Goal: Transaction & Acquisition: Purchase product/service

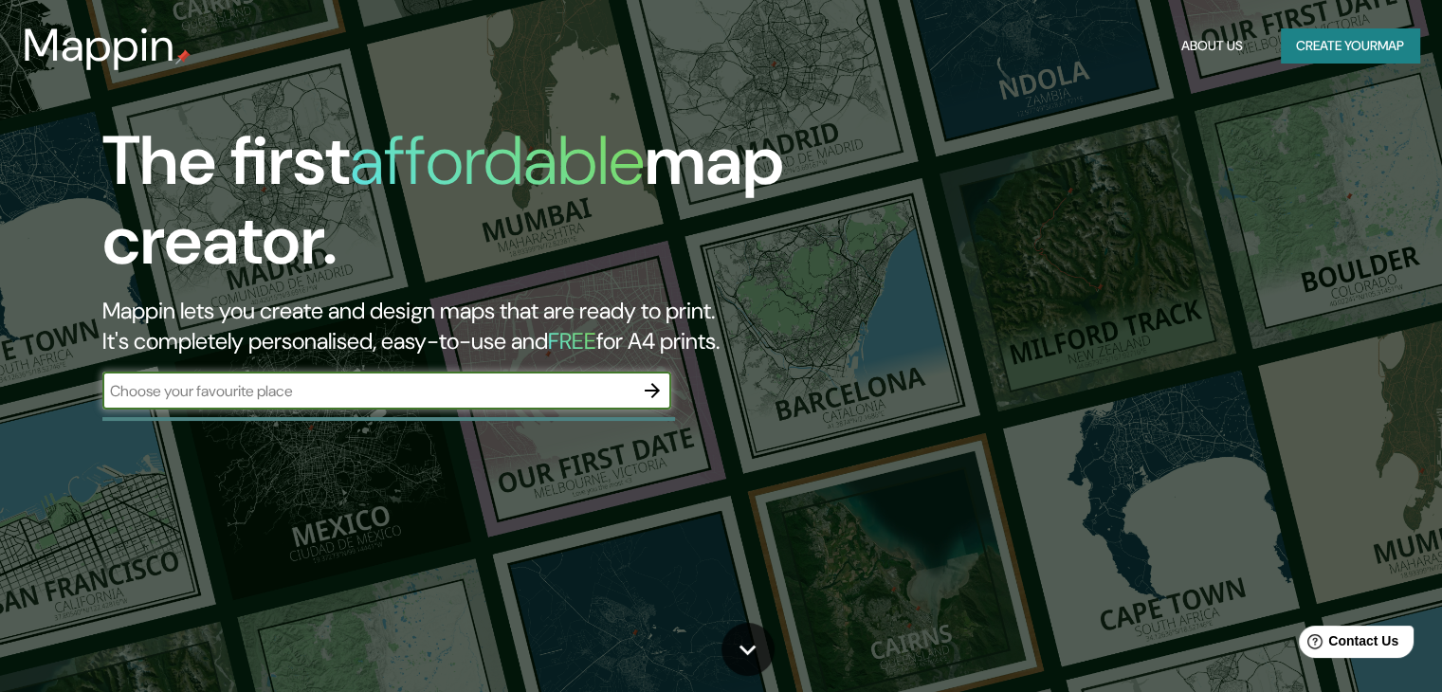
click at [542, 387] on input "text" at bounding box center [367, 391] width 531 height 22
click at [557, 400] on input "text" at bounding box center [367, 391] width 531 height 22
paste input "R. [STREET_ADDRESS]"
type input "R. [STREET_ADDRESS]"
click at [656, 392] on icon "button" at bounding box center [652, 390] width 15 height 15
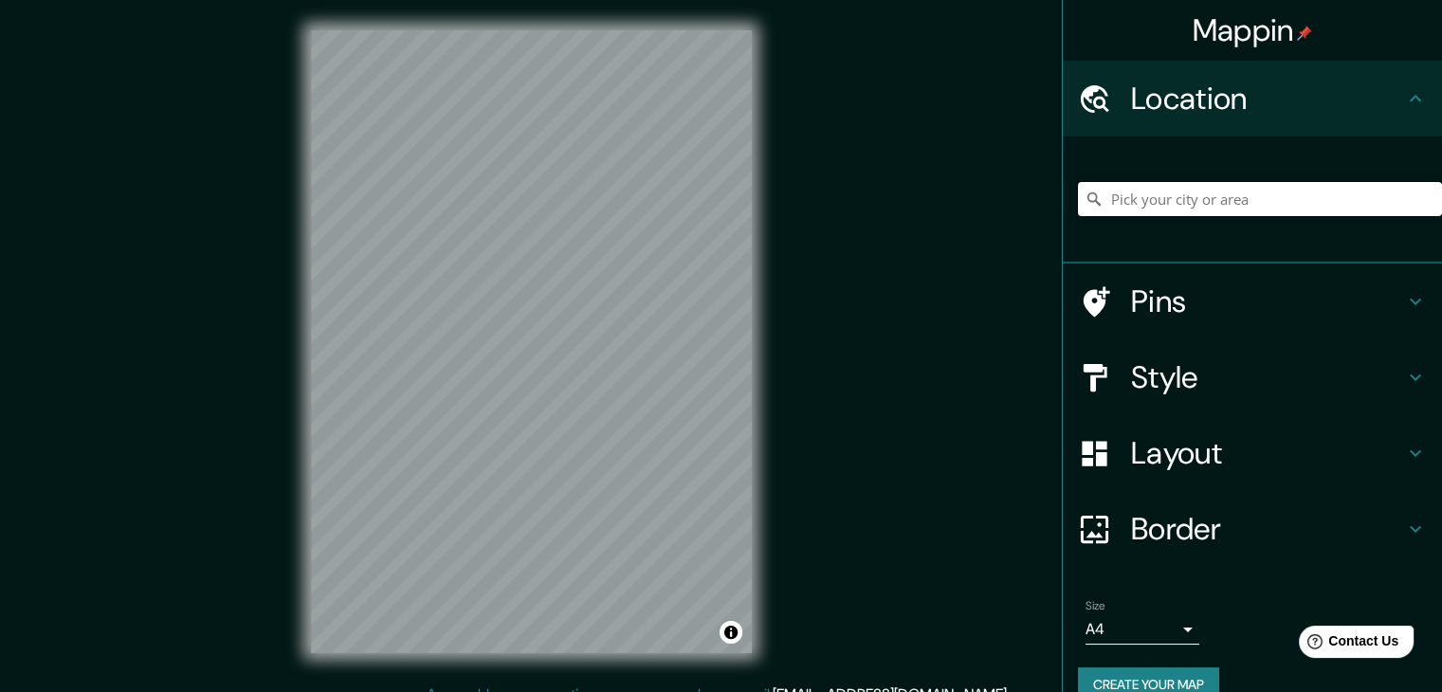
click at [1236, 188] on input "Pick your city or area" at bounding box center [1260, 199] width 364 height 34
paste input "R. [STREET_ADDRESS]"
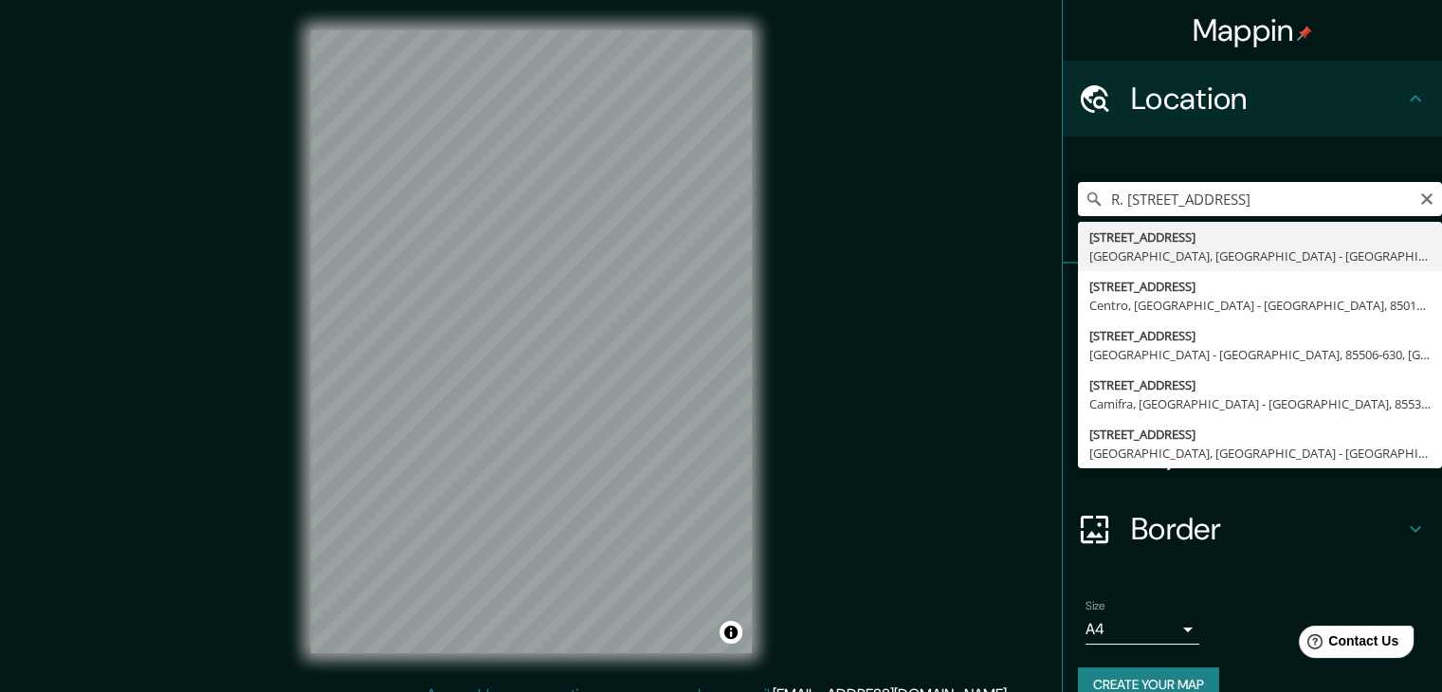
type input "[STREET_ADDRESS]"
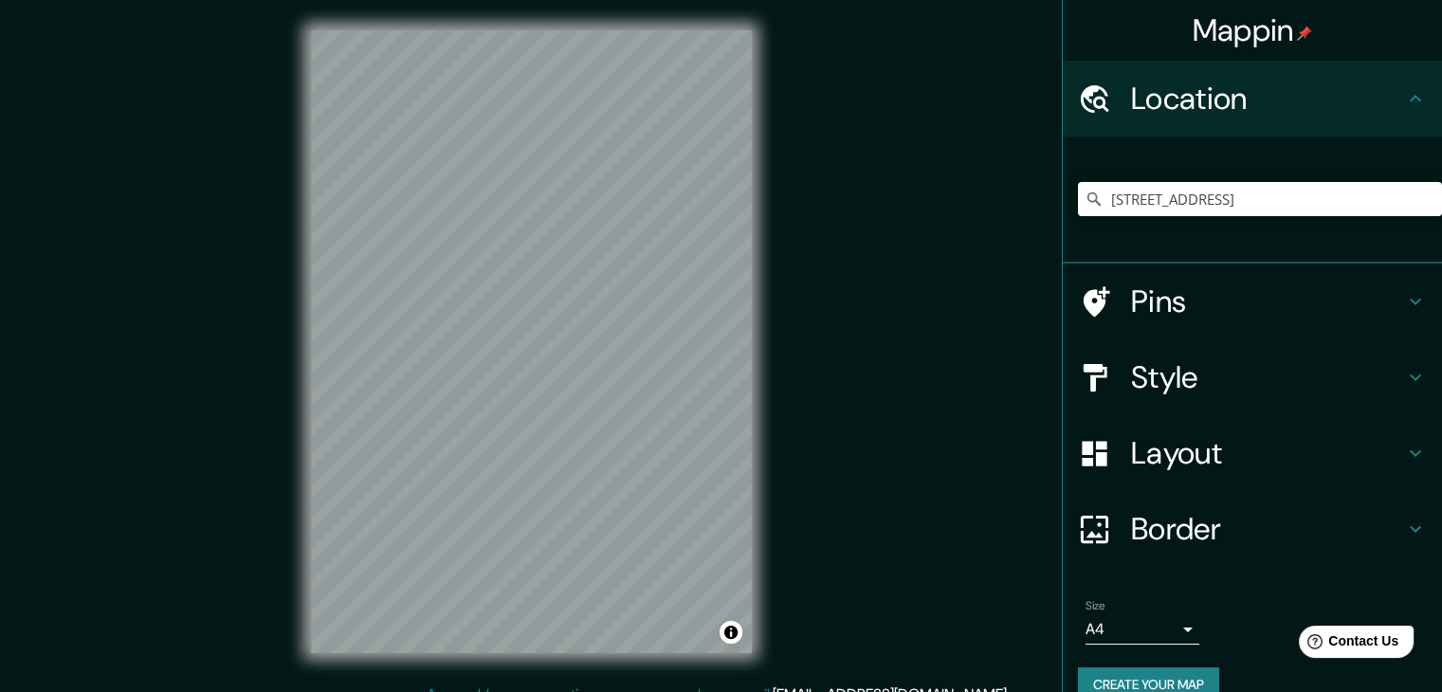
click at [1401, 284] on div "Pins" at bounding box center [1252, 302] width 379 height 76
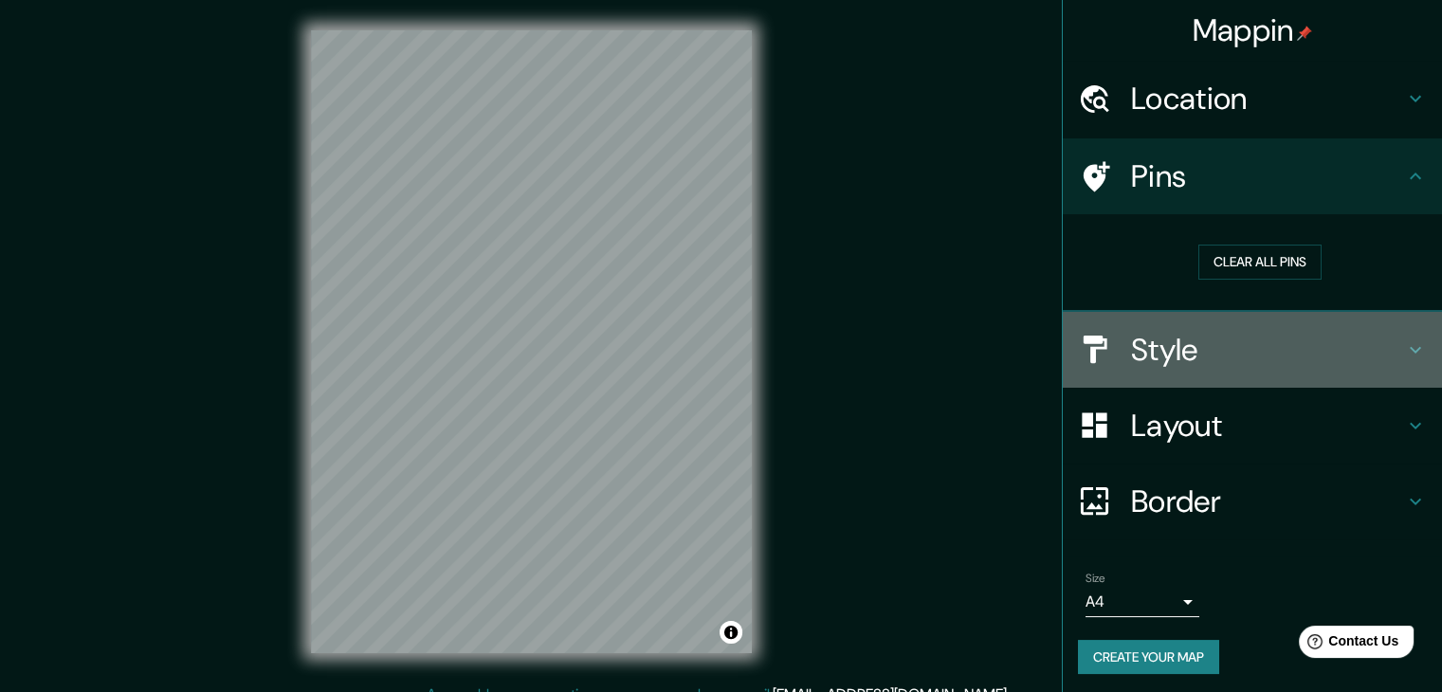
click at [1390, 365] on div "Style" at bounding box center [1252, 350] width 379 height 76
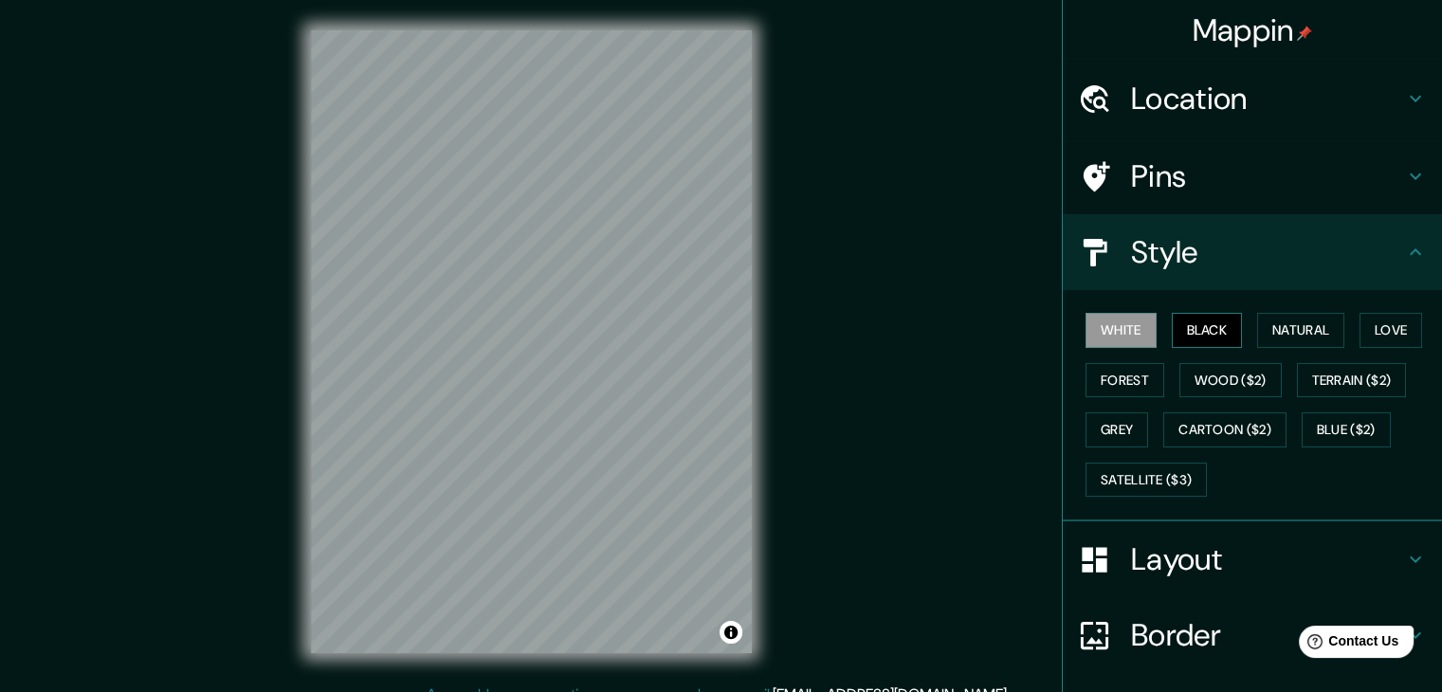
click at [1207, 338] on button "Black" at bounding box center [1207, 330] width 71 height 35
click at [1282, 335] on button "Natural" at bounding box center [1300, 330] width 87 height 35
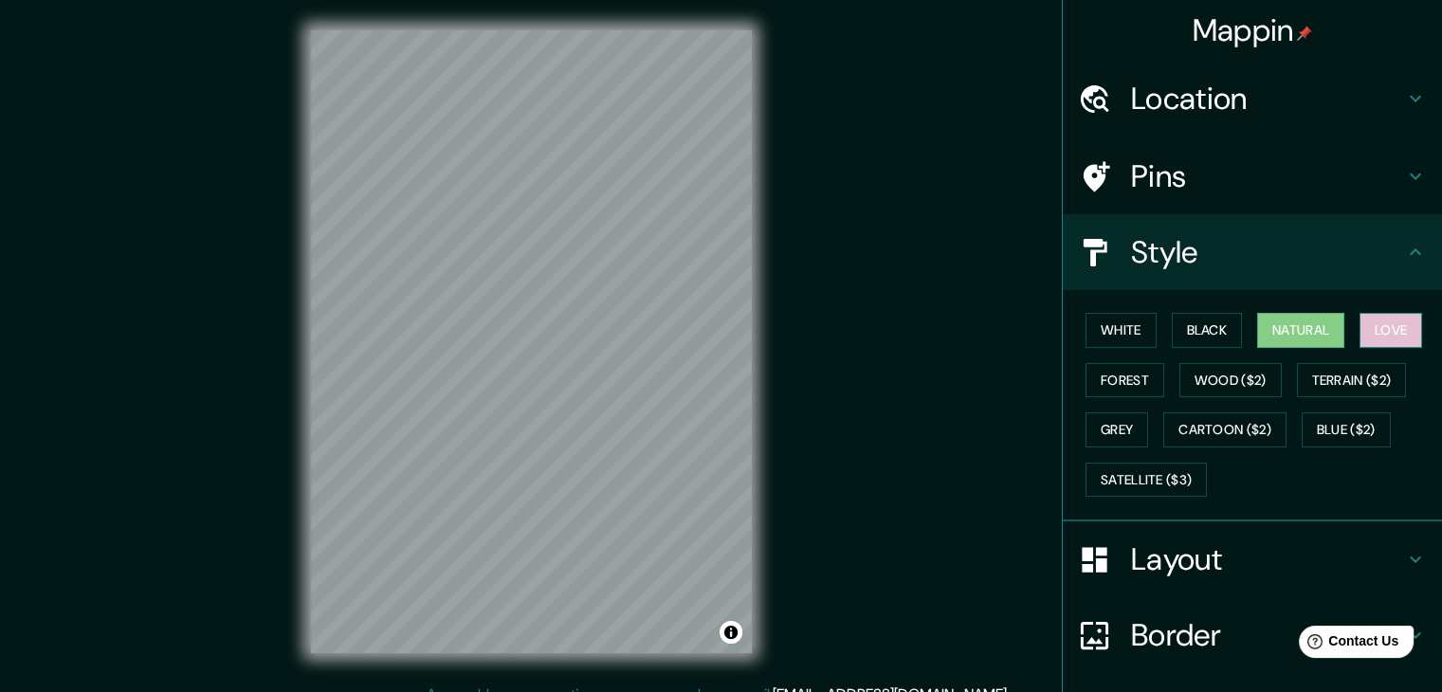
click at [1407, 328] on button "Love" at bounding box center [1390, 330] width 63 height 35
click at [1119, 374] on button "Forest" at bounding box center [1125, 380] width 79 height 35
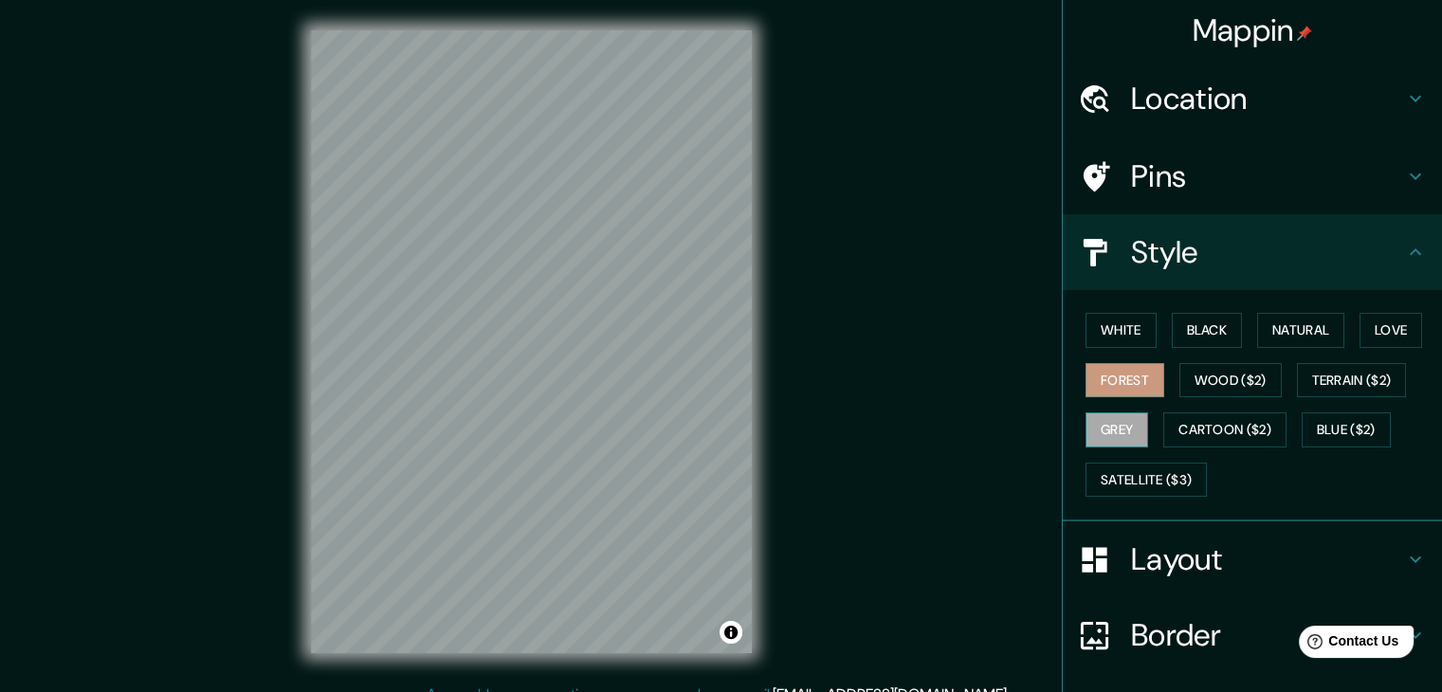
click at [1115, 441] on button "Grey" at bounding box center [1117, 429] width 63 height 35
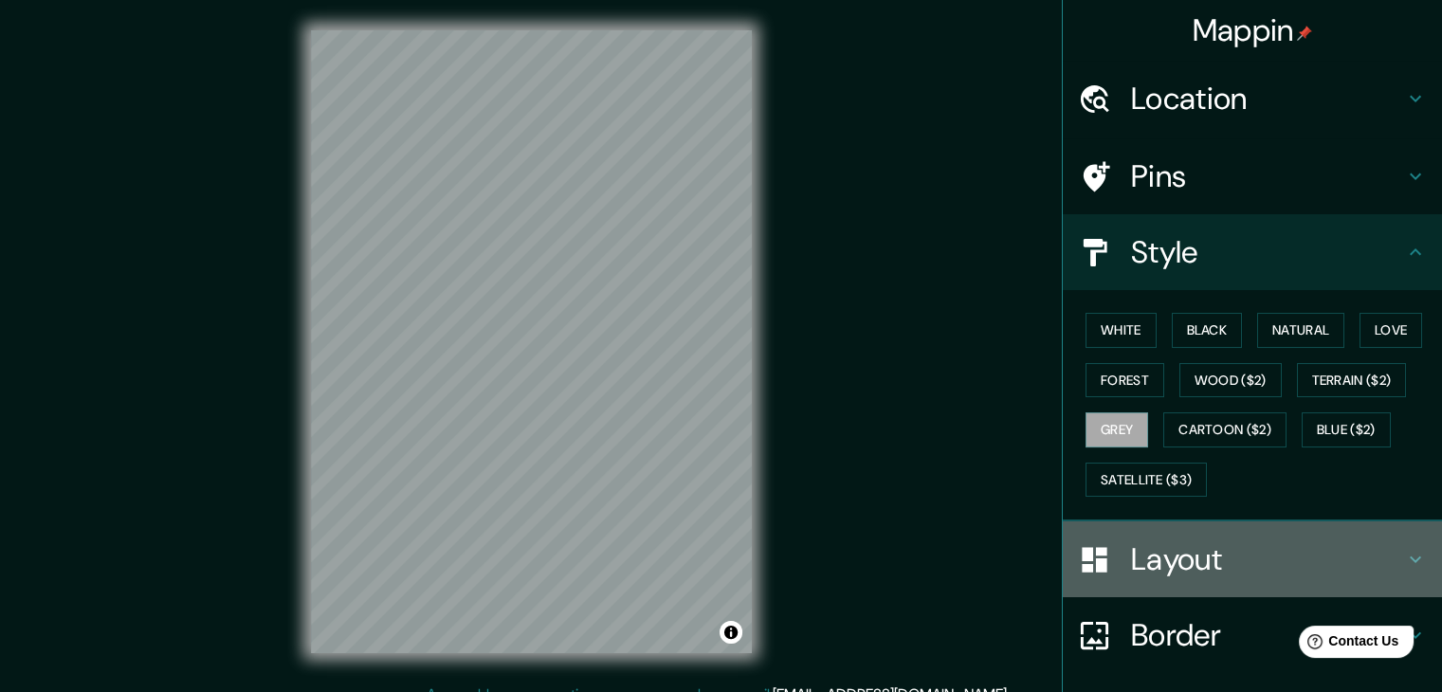
click at [1207, 540] on h4 "Layout" at bounding box center [1267, 559] width 273 height 38
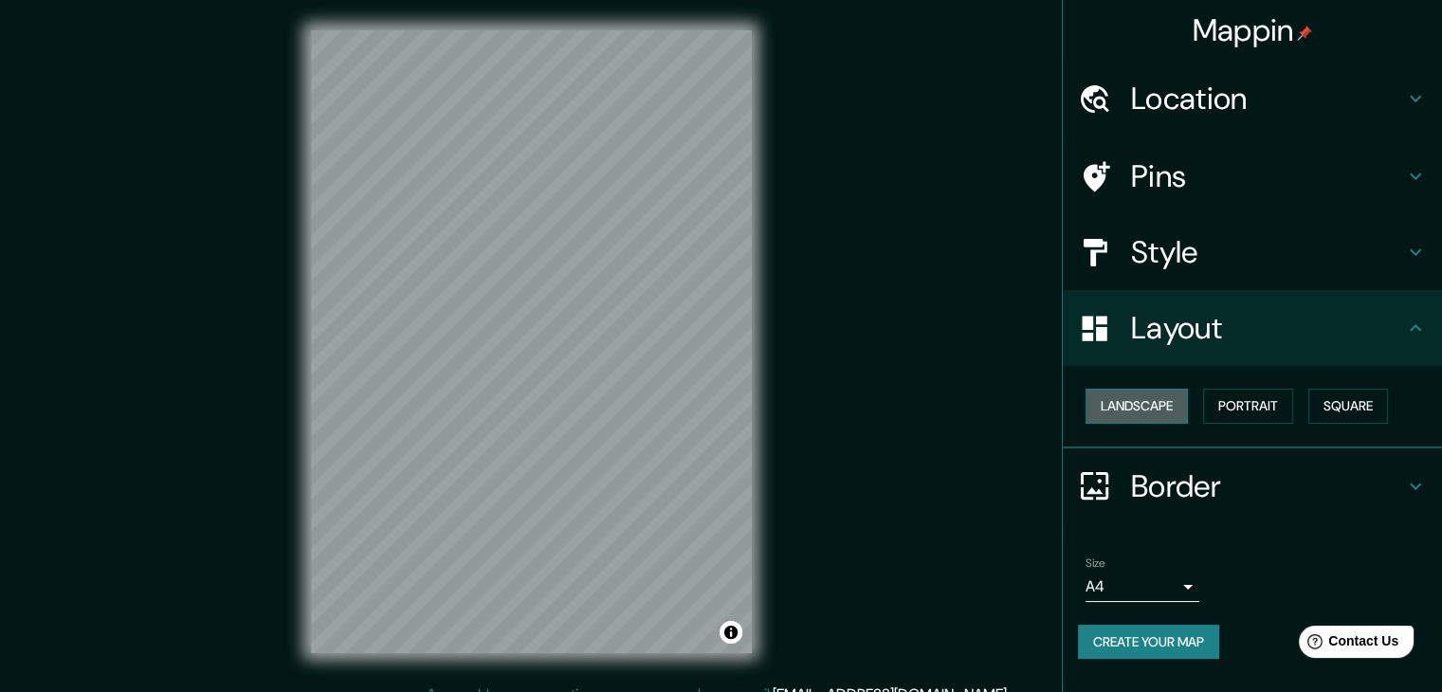
click at [1153, 409] on button "Landscape" at bounding box center [1137, 406] width 102 height 35
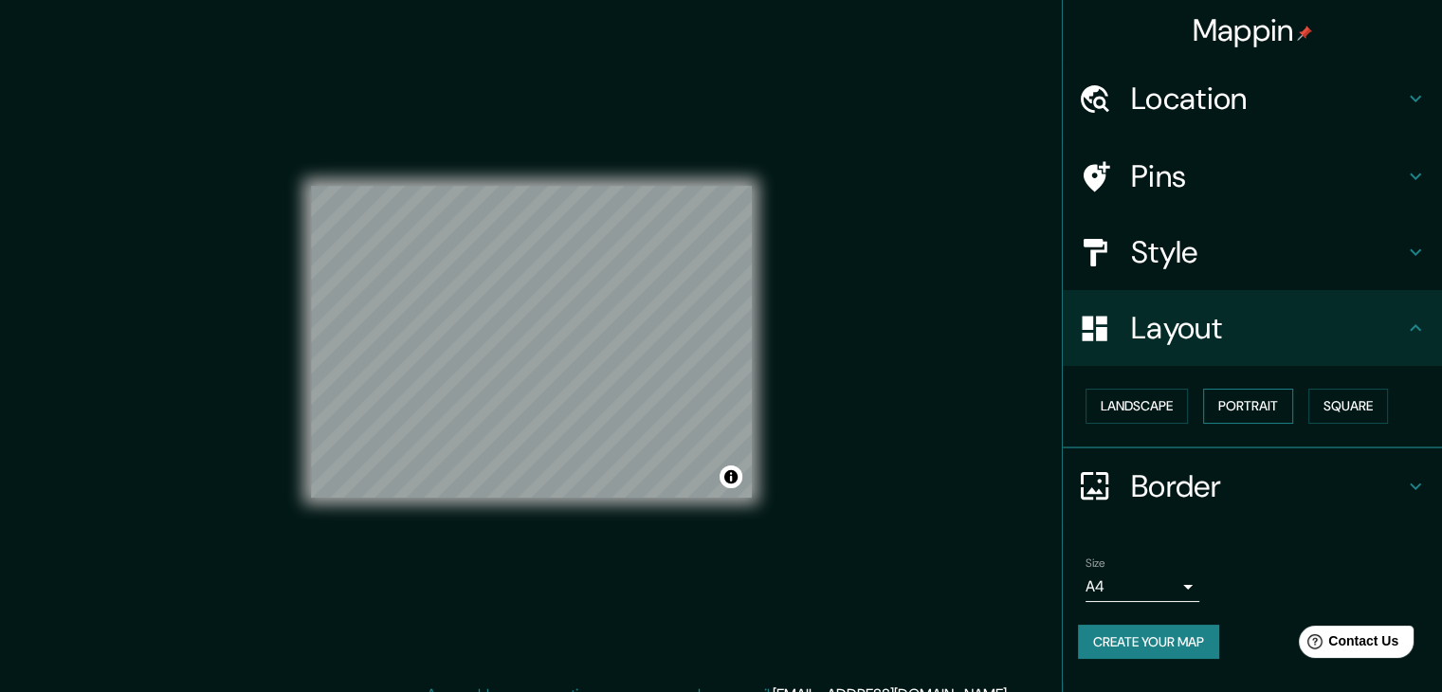
click at [1248, 407] on button "Portrait" at bounding box center [1248, 406] width 90 height 35
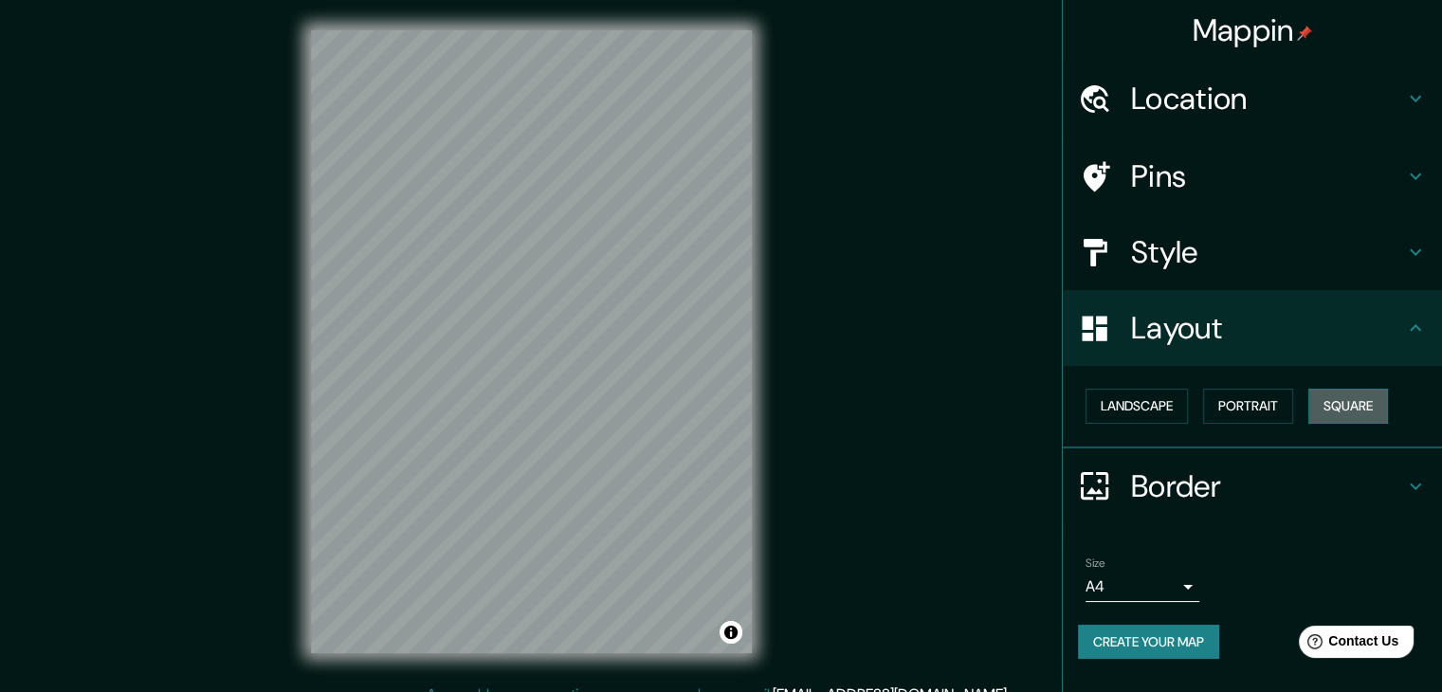
click at [1327, 407] on button "Square" at bounding box center [1348, 406] width 80 height 35
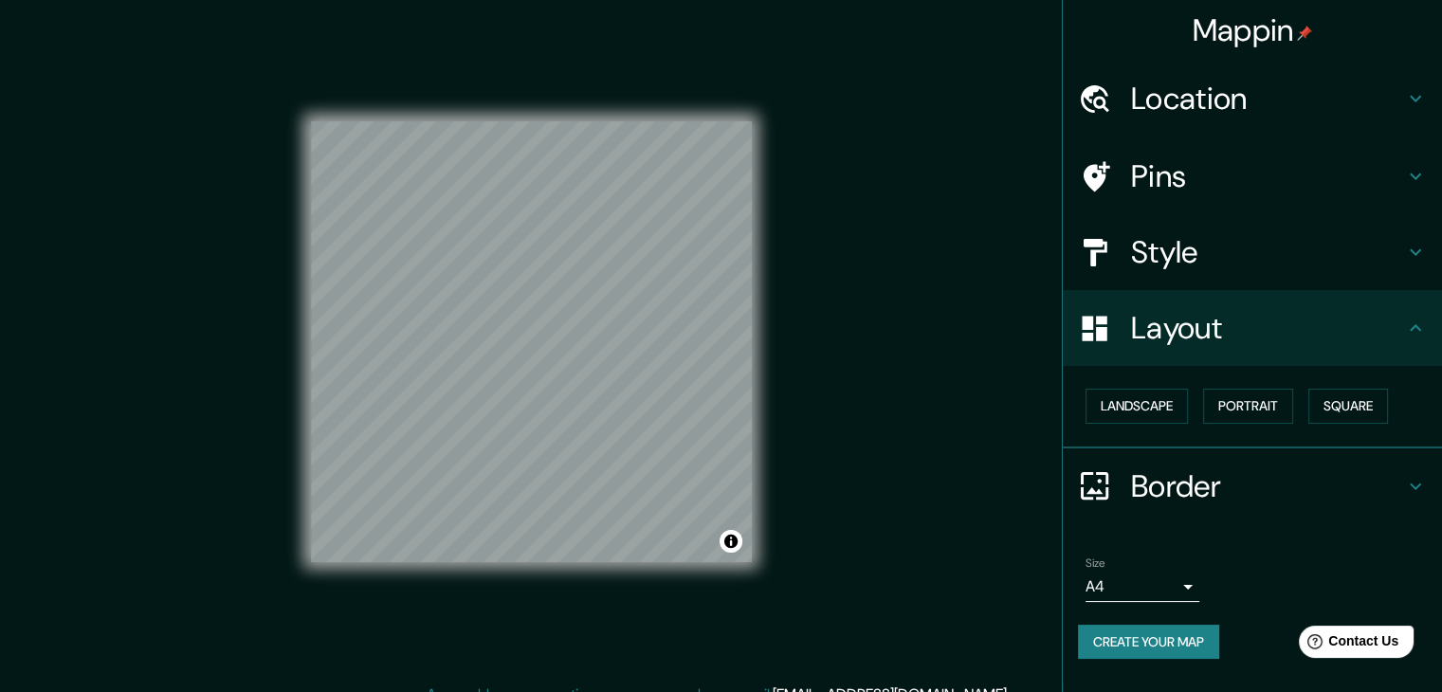
click at [1169, 485] on h4 "Border" at bounding box center [1267, 486] width 273 height 38
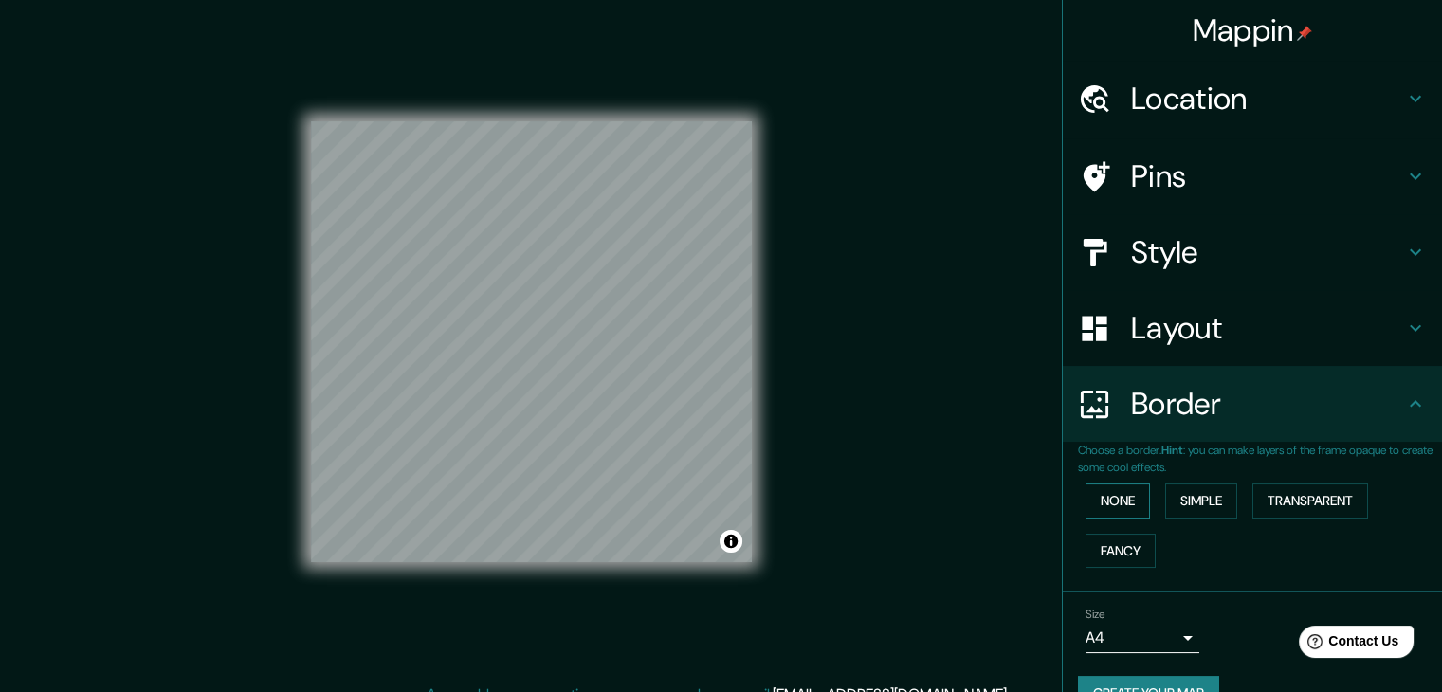
click at [1129, 489] on button "None" at bounding box center [1118, 501] width 64 height 35
drag, startPoint x: 1212, startPoint y: 479, endPoint x: 1193, endPoint y: 494, distance: 24.3
click at [1210, 482] on div "None Simple Transparent Fancy" at bounding box center [1260, 526] width 364 height 100
click at [1190, 499] on button "Simple" at bounding box center [1201, 501] width 72 height 35
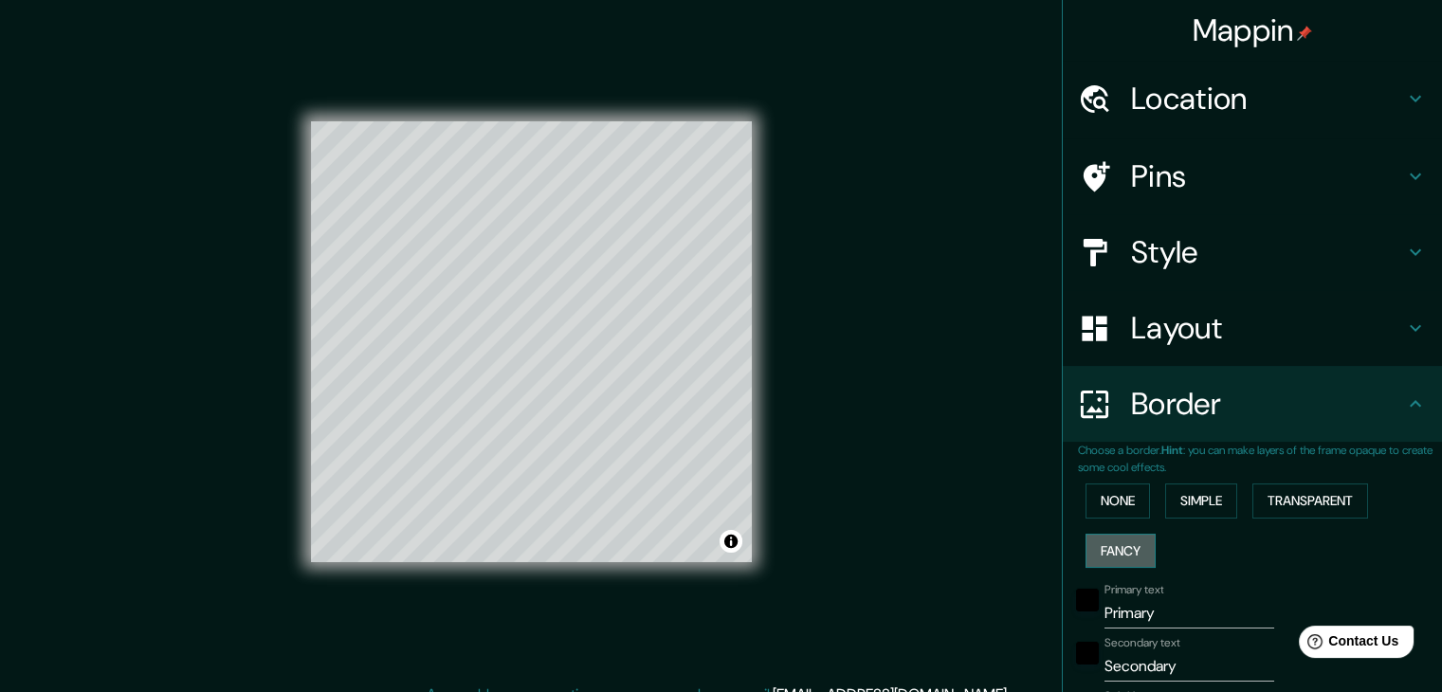
click at [1116, 549] on button "Fancy" at bounding box center [1121, 551] width 70 height 35
click at [1326, 517] on button "Transparent" at bounding box center [1310, 501] width 116 height 35
click at [1122, 551] on button "Fancy" at bounding box center [1121, 551] width 70 height 35
click at [1129, 498] on button "None" at bounding box center [1118, 501] width 64 height 35
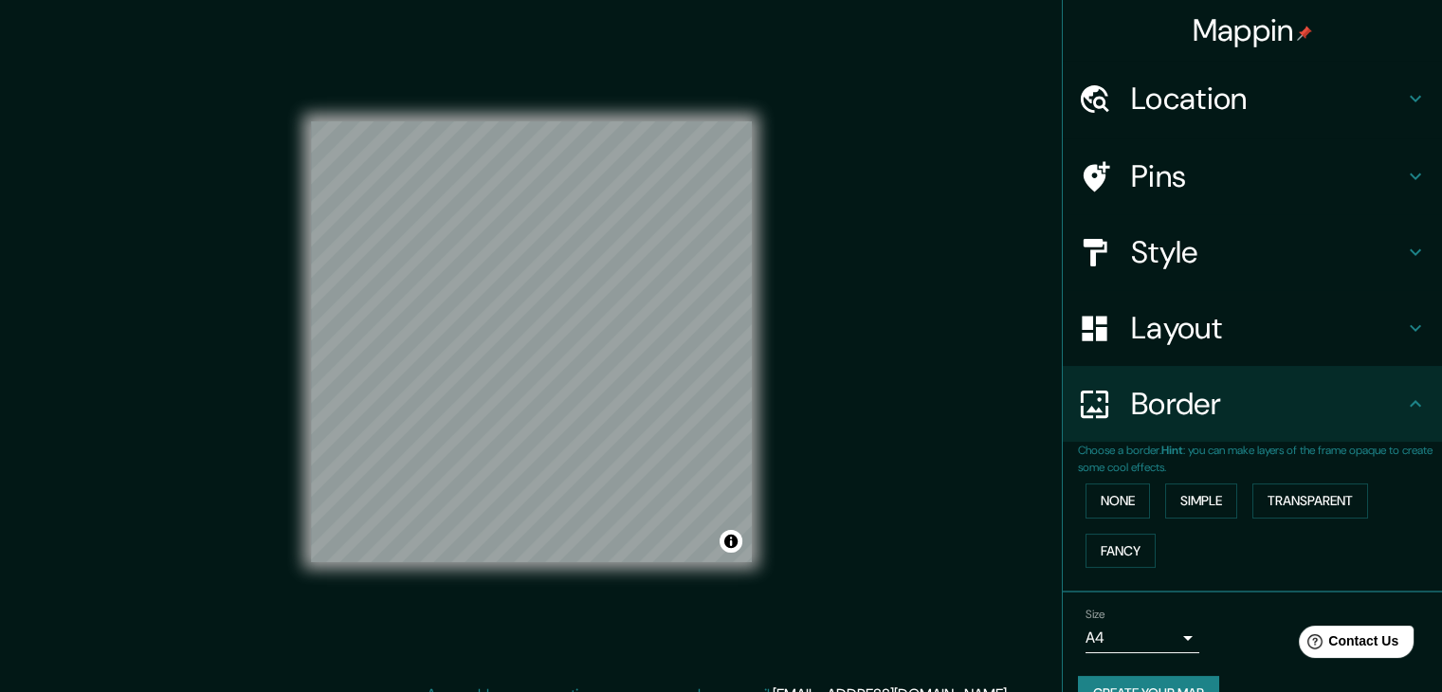
scroll to position [40, 0]
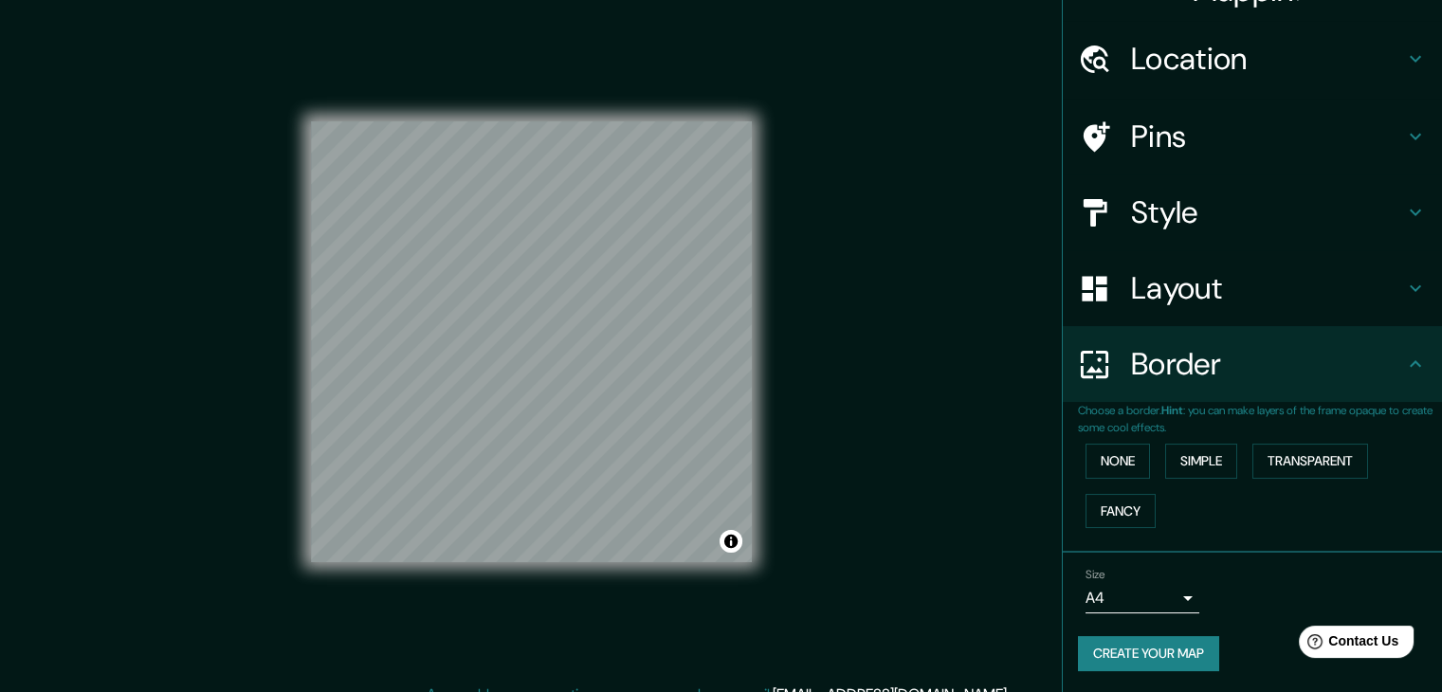
click at [1165, 608] on body "Mappin Location [STREET_ADDRESS] Pins Style Layout Border Choose a border. Hint…" at bounding box center [721, 346] width 1442 height 692
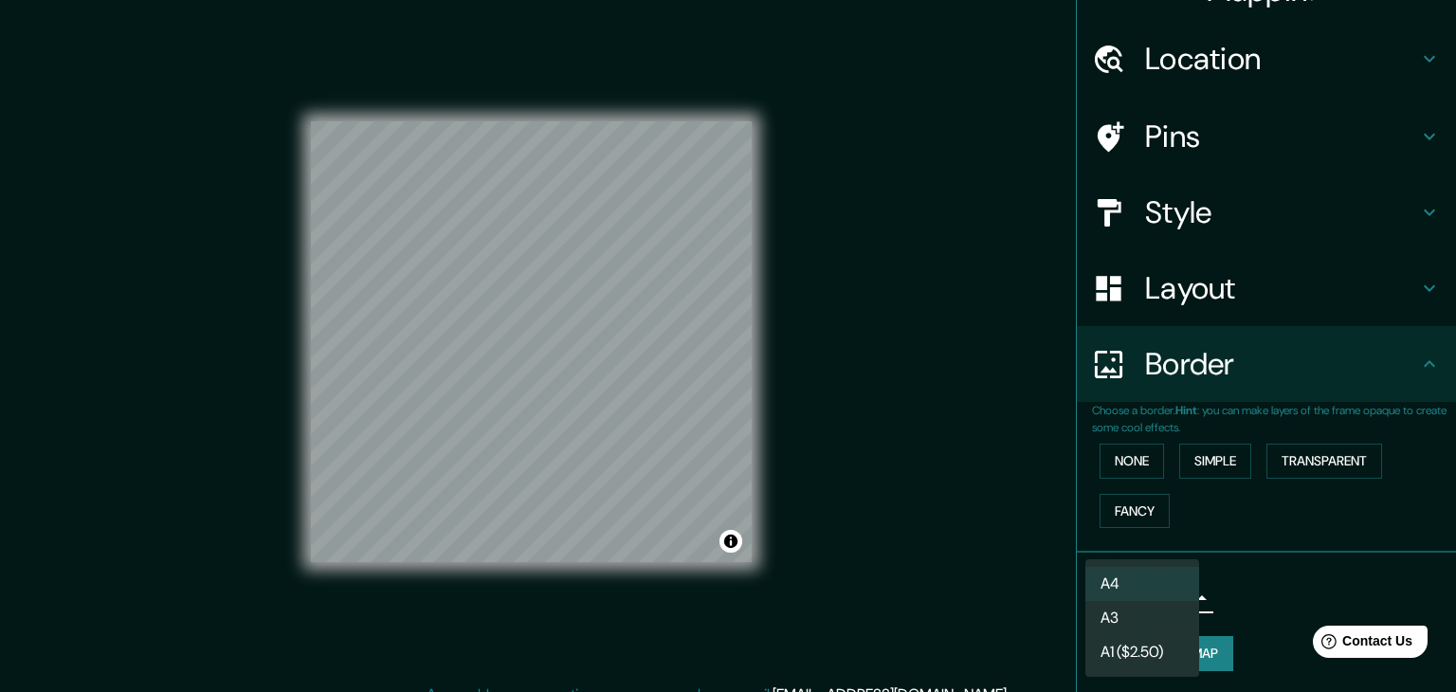
click at [1160, 611] on li "A3" at bounding box center [1143, 618] width 114 height 34
type input "a4"
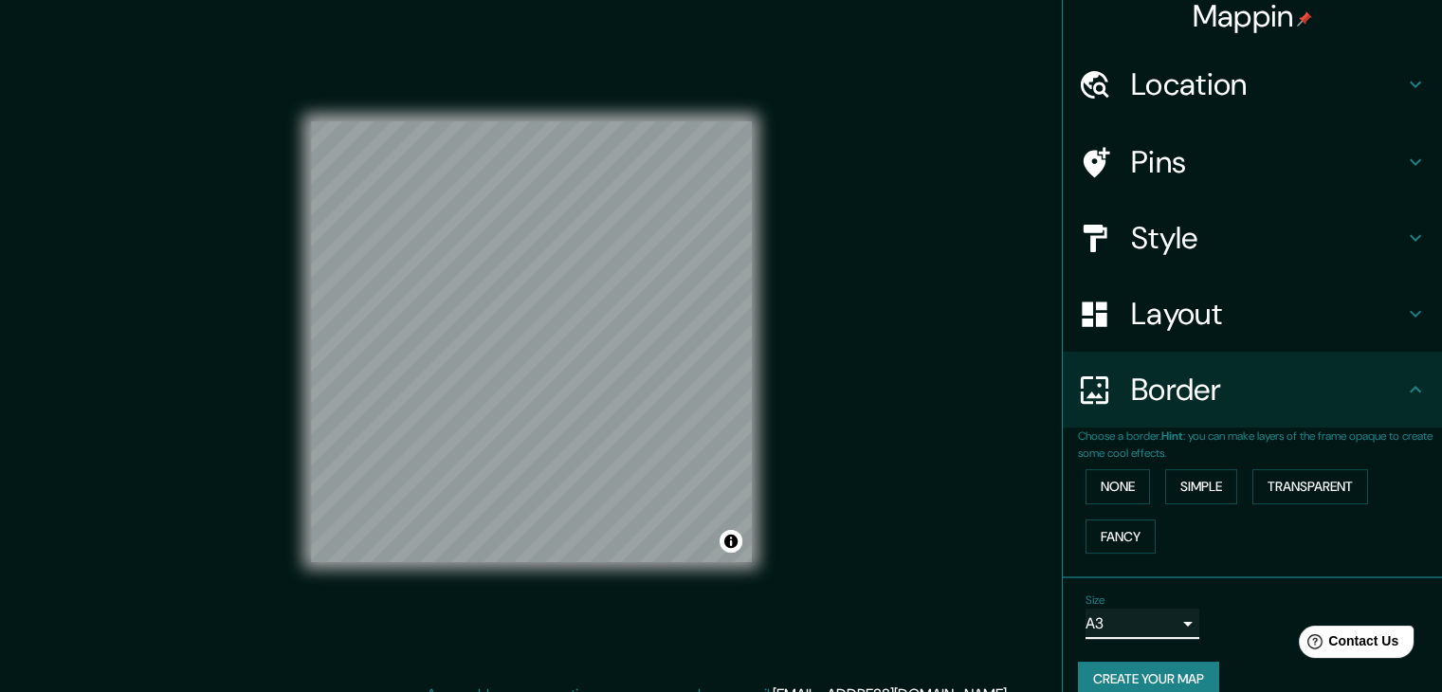
scroll to position [0, 0]
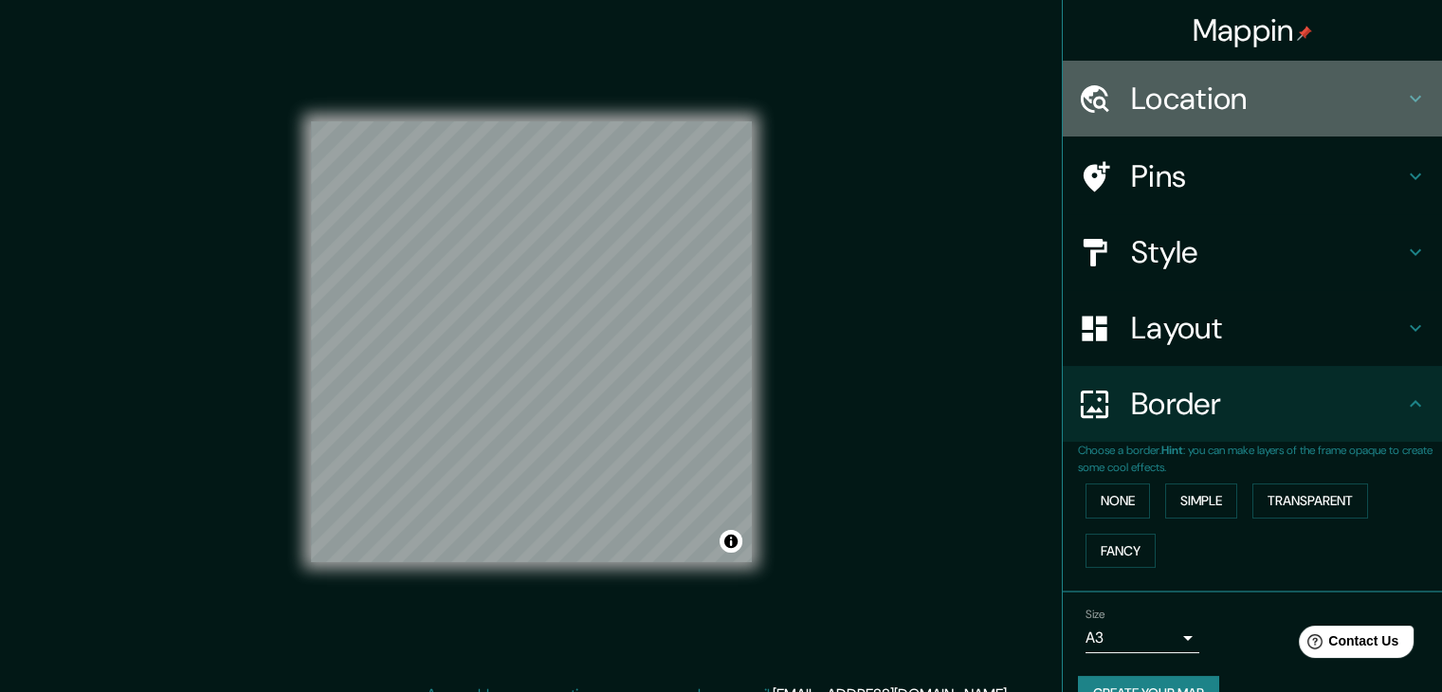
click at [1191, 119] on div "Location" at bounding box center [1252, 99] width 379 height 76
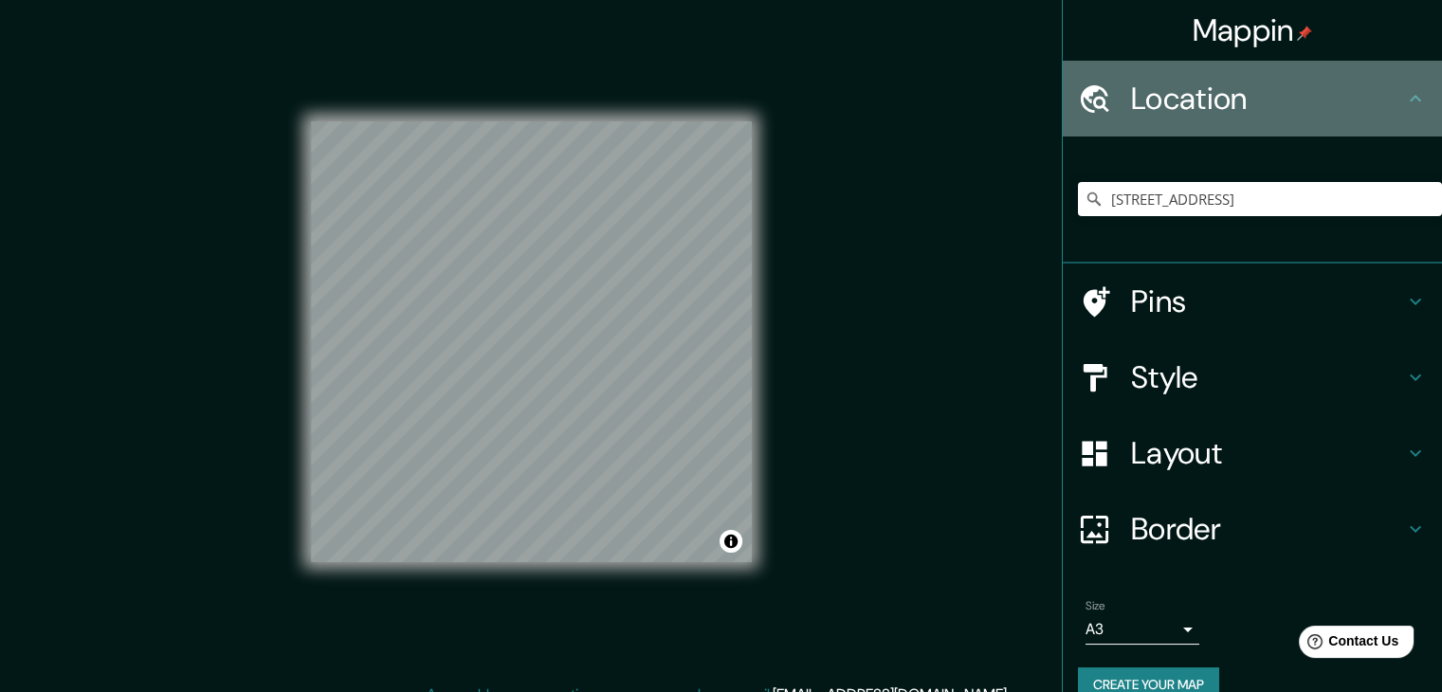
drag, startPoint x: 1198, startPoint y: 115, endPoint x: 1200, endPoint y: 137, distance: 22.8
click at [1200, 114] on h4 "Location" at bounding box center [1267, 99] width 273 height 38
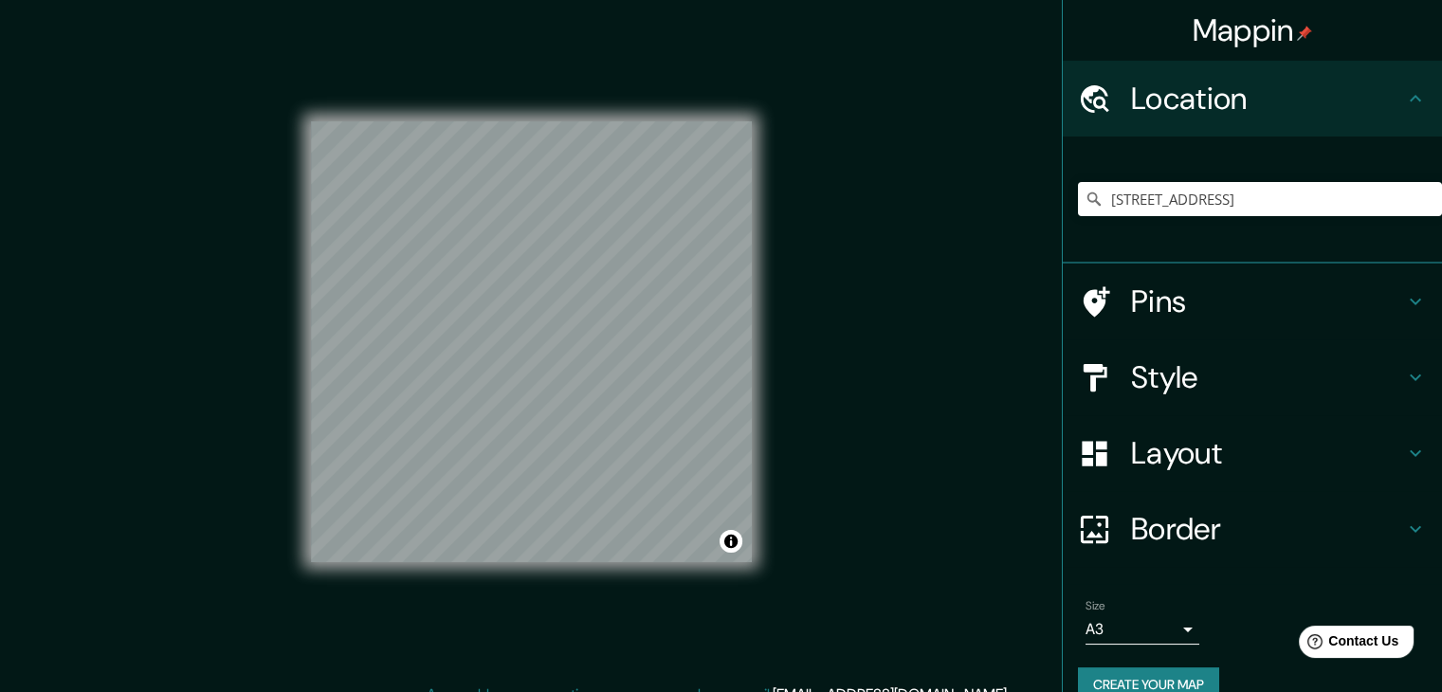
click at [1131, 288] on h4 "Pins" at bounding box center [1267, 302] width 273 height 38
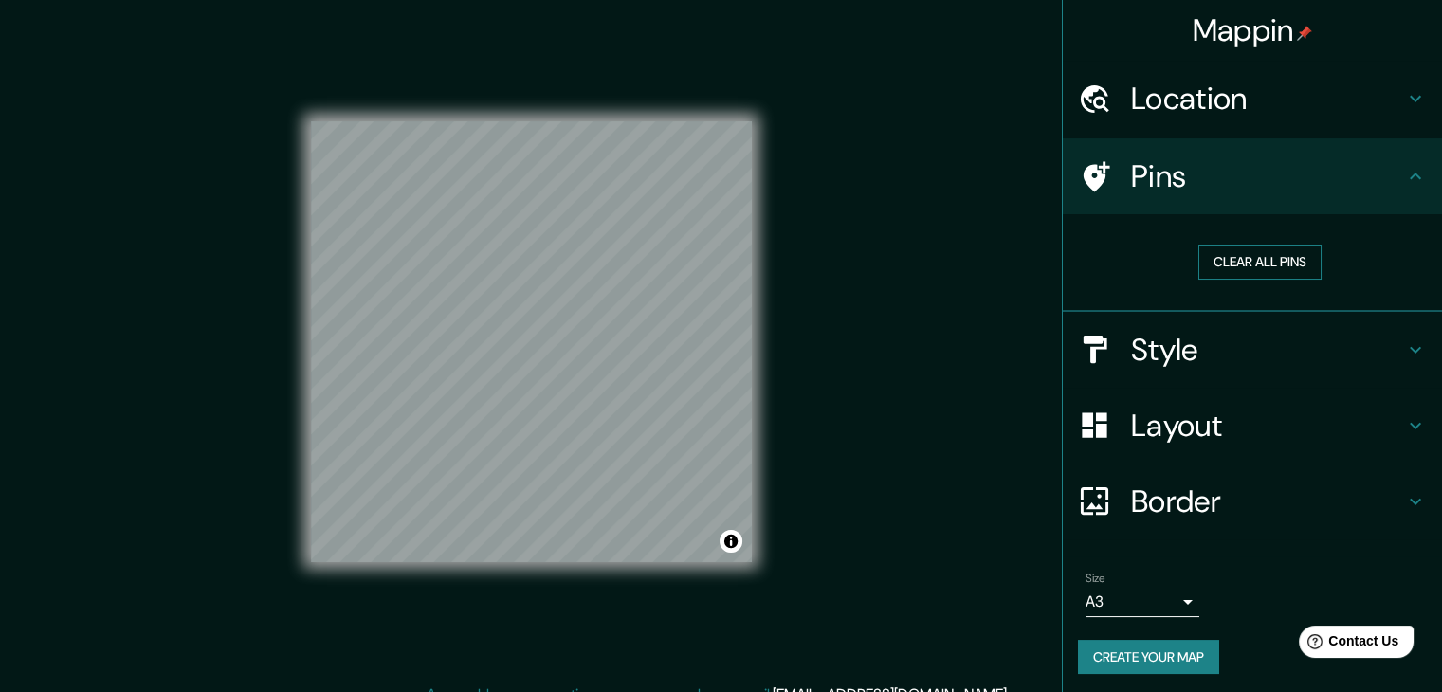
click at [1244, 248] on button "Clear all pins" at bounding box center [1259, 262] width 123 height 35
click at [1251, 259] on button "Clear all pins" at bounding box center [1259, 262] width 123 height 35
click at [1259, 268] on button "Clear all pins" at bounding box center [1259, 262] width 123 height 35
click at [1168, 369] on div "Style" at bounding box center [1252, 350] width 379 height 76
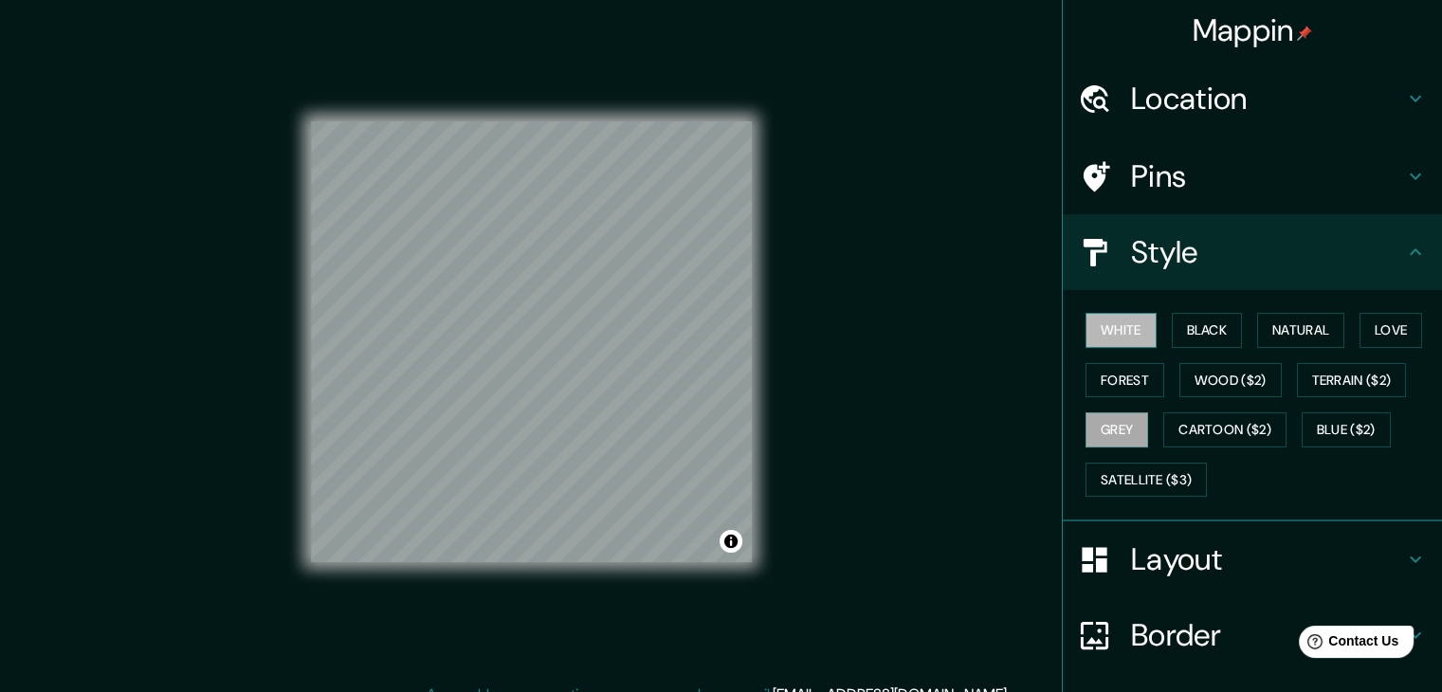
click at [1094, 328] on button "White" at bounding box center [1121, 330] width 71 height 35
click at [1117, 385] on button "Forest" at bounding box center [1125, 380] width 79 height 35
click at [1089, 429] on button "Grey" at bounding box center [1117, 429] width 63 height 35
click at [1335, 421] on button "Blue ($2)" at bounding box center [1346, 429] width 89 height 35
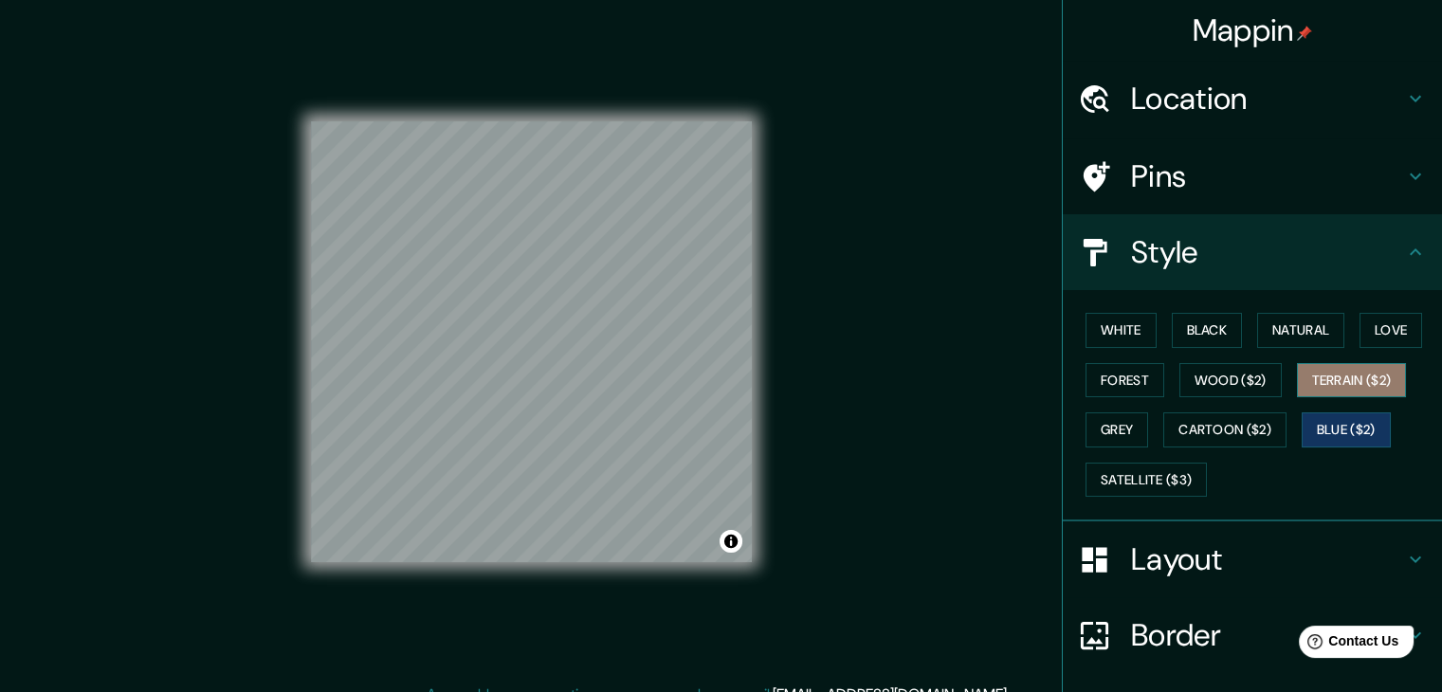
click at [1344, 383] on button "Terrain ($2)" at bounding box center [1352, 380] width 110 height 35
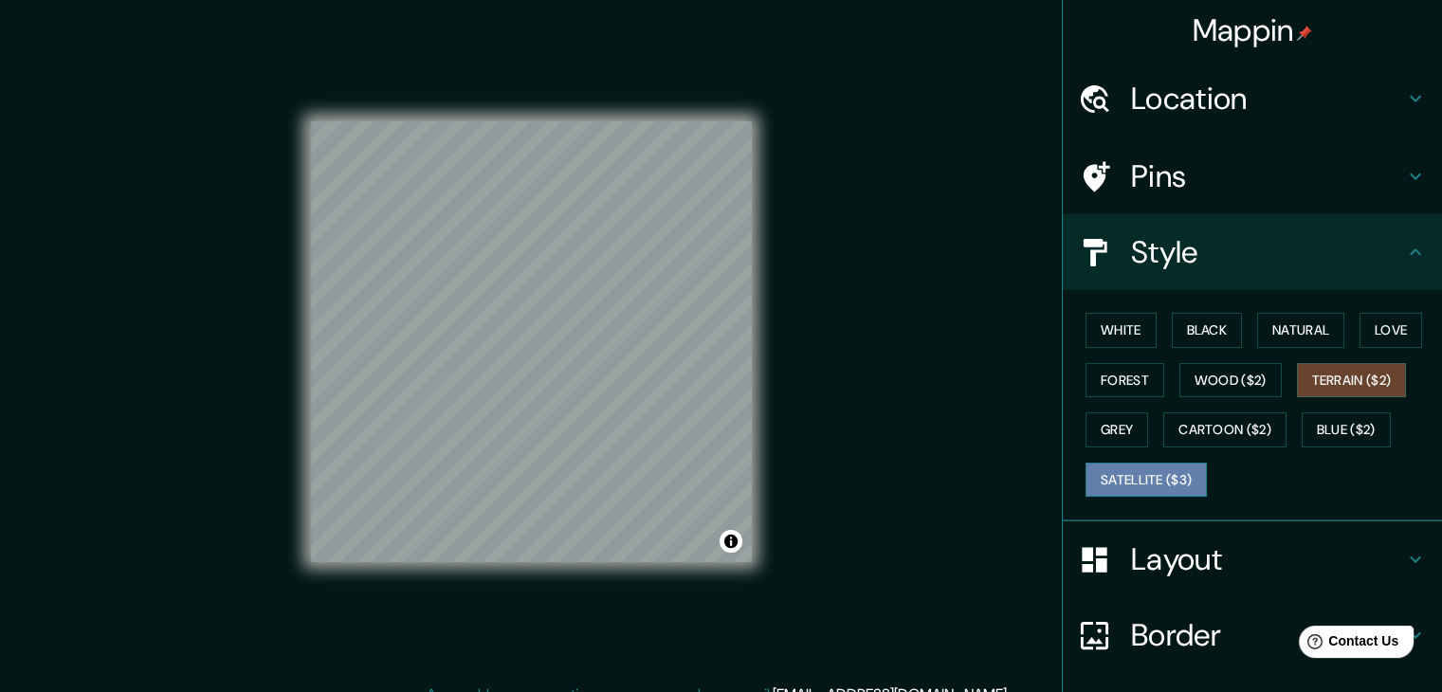
click at [1181, 483] on button "Satellite ($3)" at bounding box center [1146, 480] width 121 height 35
click at [1157, 330] on div "White Black Natural Love Forest Wood ($2) Terrain ($2) Grey Cartoon ($2) Blue (…" at bounding box center [1260, 404] width 364 height 199
click at [1184, 325] on button "Black" at bounding box center [1207, 330] width 71 height 35
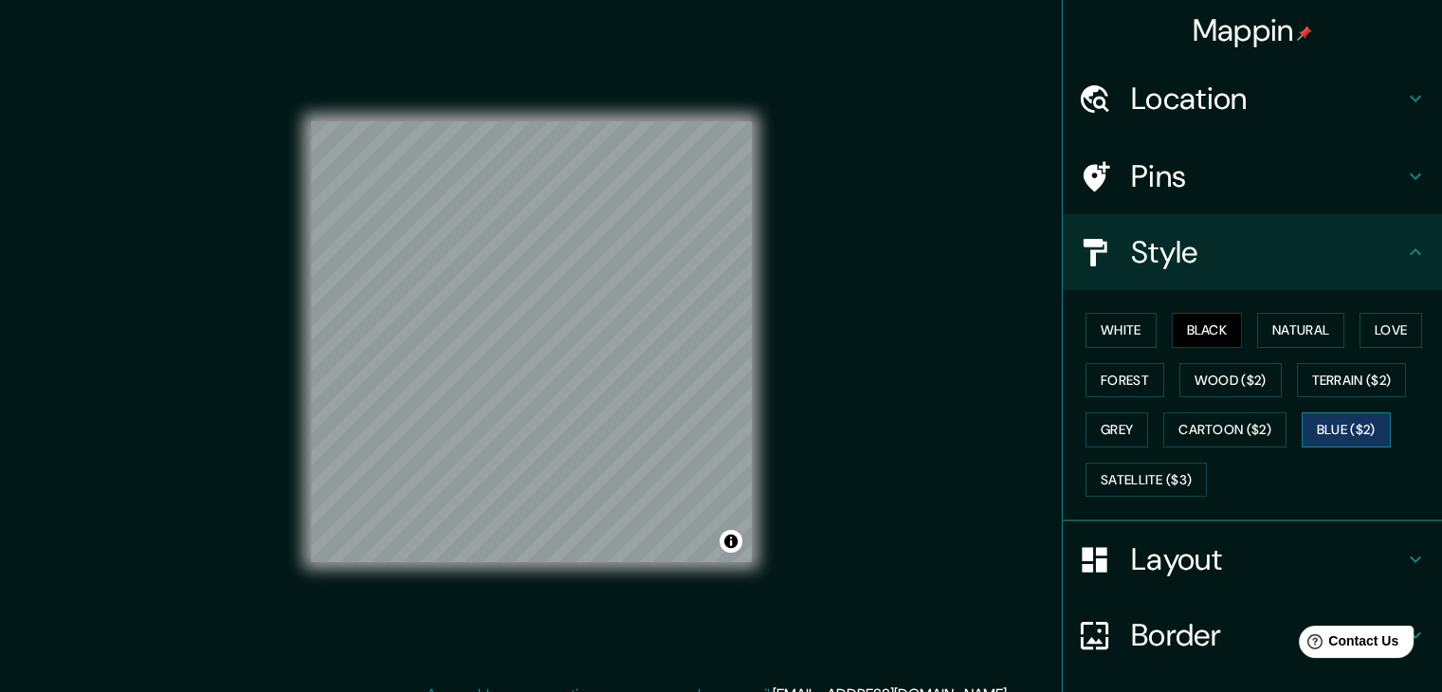
click at [1312, 414] on button "Blue ($2)" at bounding box center [1346, 429] width 89 height 35
click at [1104, 478] on button "Satellite ($3)" at bounding box center [1146, 480] width 121 height 35
click at [1209, 565] on h4 "Layout" at bounding box center [1267, 559] width 273 height 38
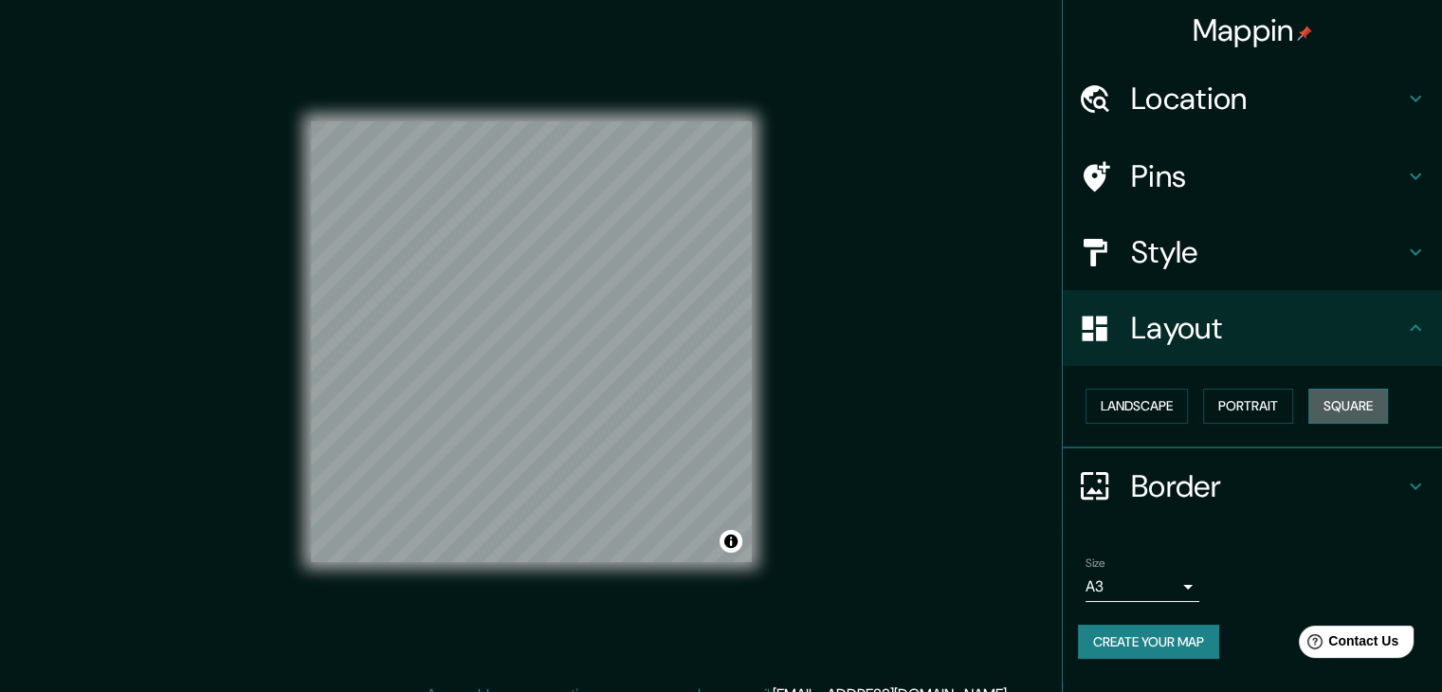
click at [1327, 414] on button "Square" at bounding box center [1348, 406] width 80 height 35
click at [1170, 403] on button "Landscape" at bounding box center [1137, 406] width 102 height 35
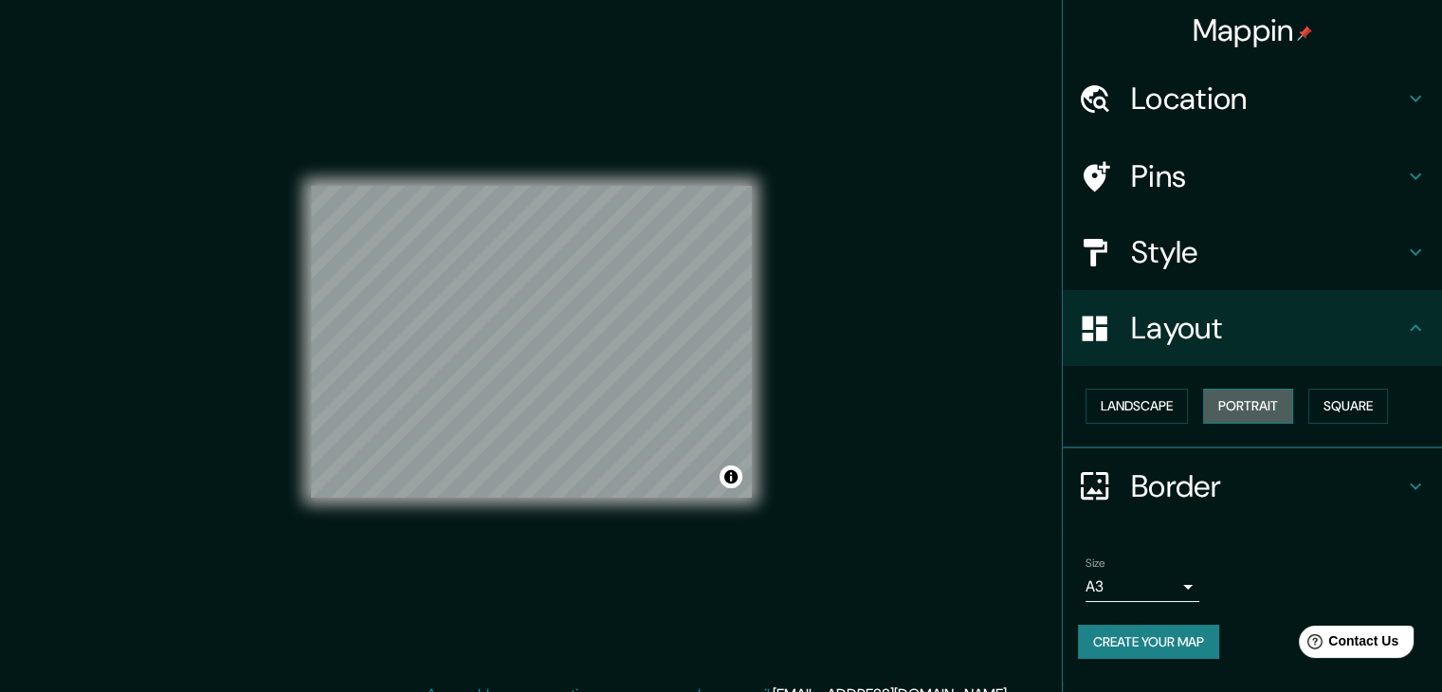
click at [1246, 410] on button "Portrait" at bounding box center [1248, 406] width 90 height 35
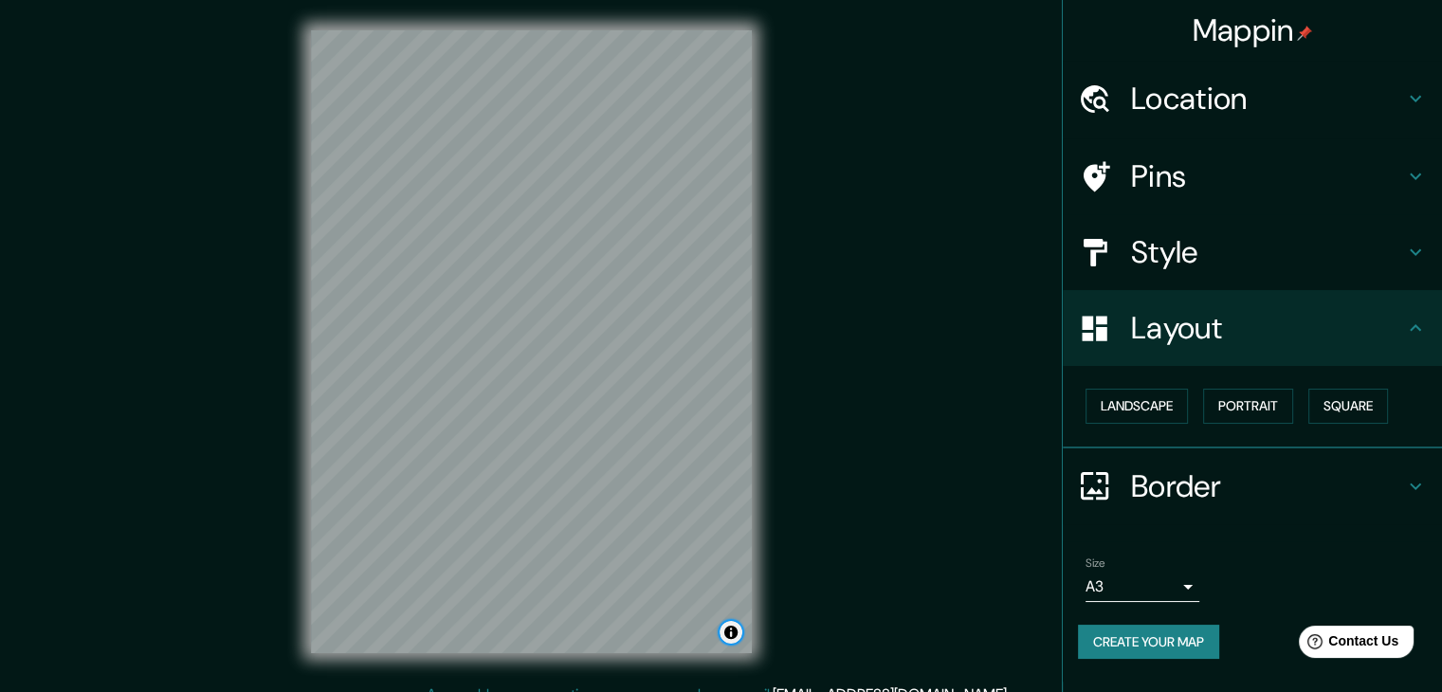
click at [734, 633] on button "Toggle attribution" at bounding box center [731, 632] width 23 height 23
click at [1178, 261] on h4 "Style" at bounding box center [1267, 252] width 273 height 38
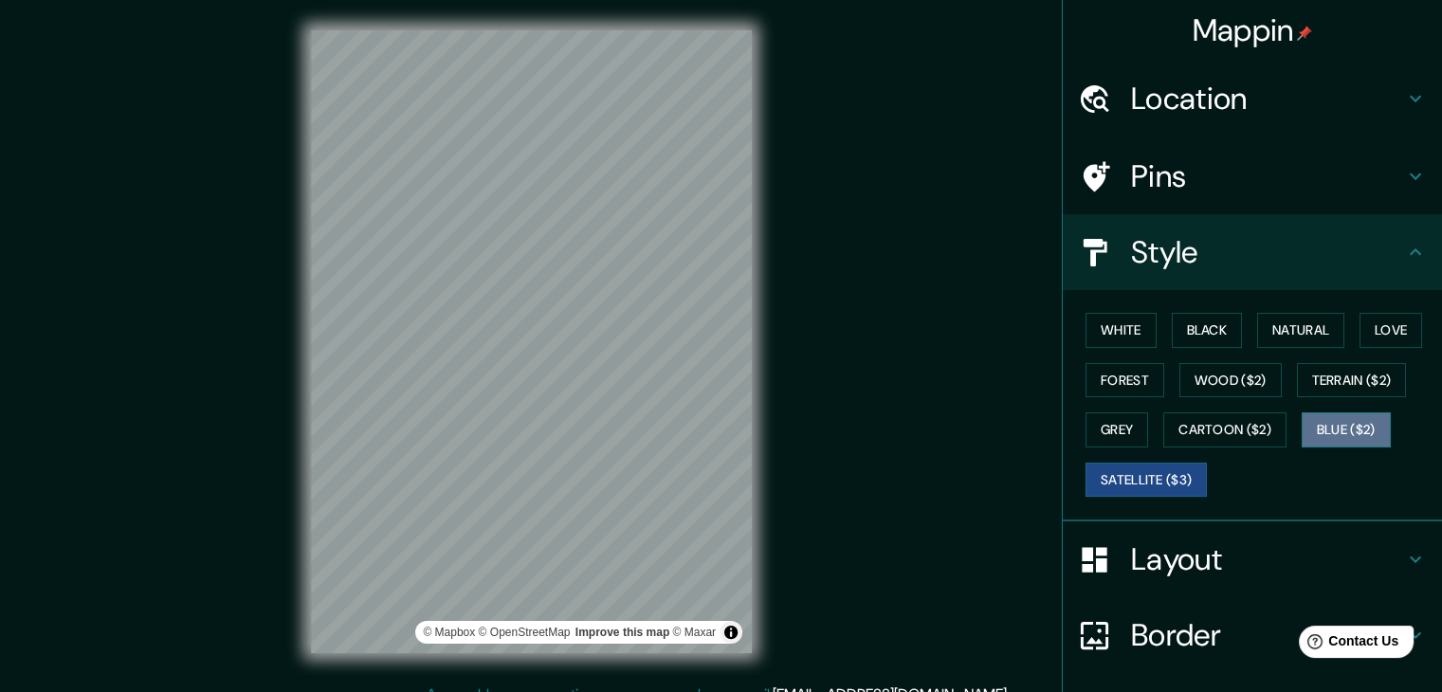
click at [1337, 420] on button "Blue ($2)" at bounding box center [1346, 429] width 89 height 35
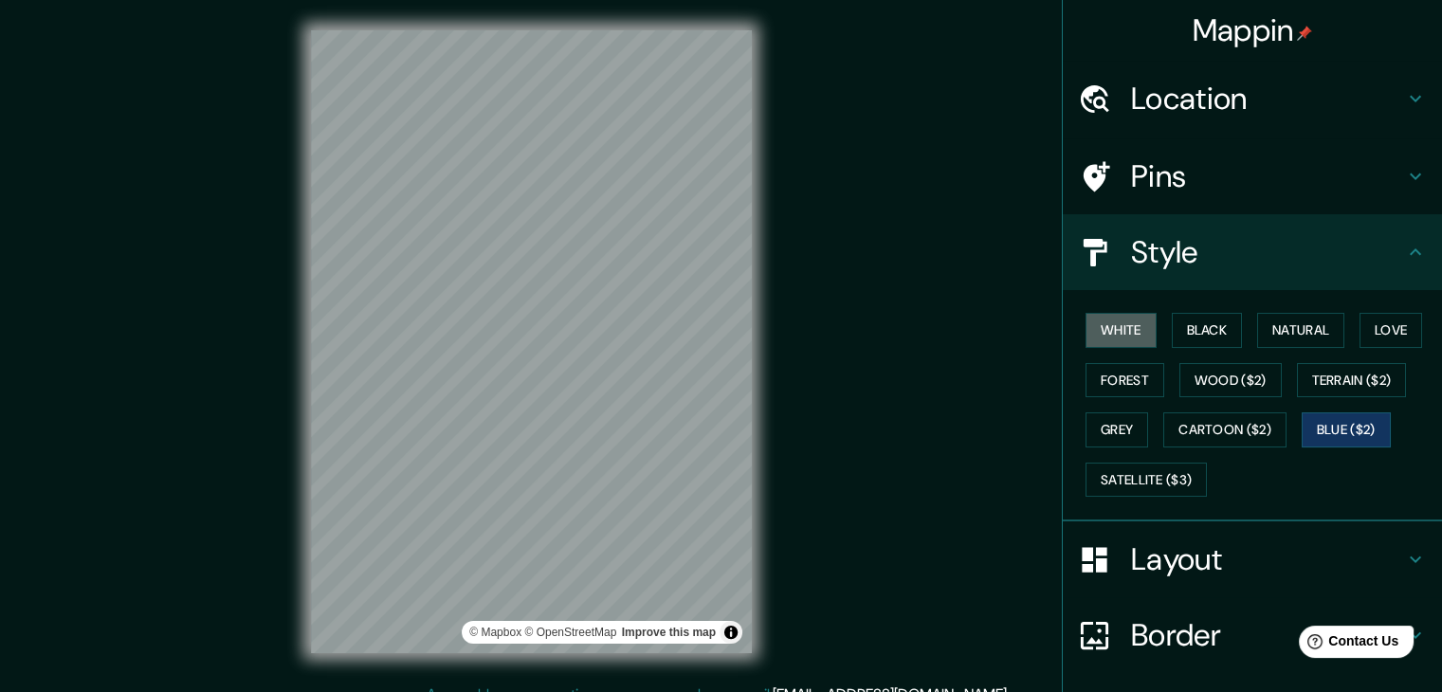
click at [1095, 345] on button "White" at bounding box center [1121, 330] width 71 height 35
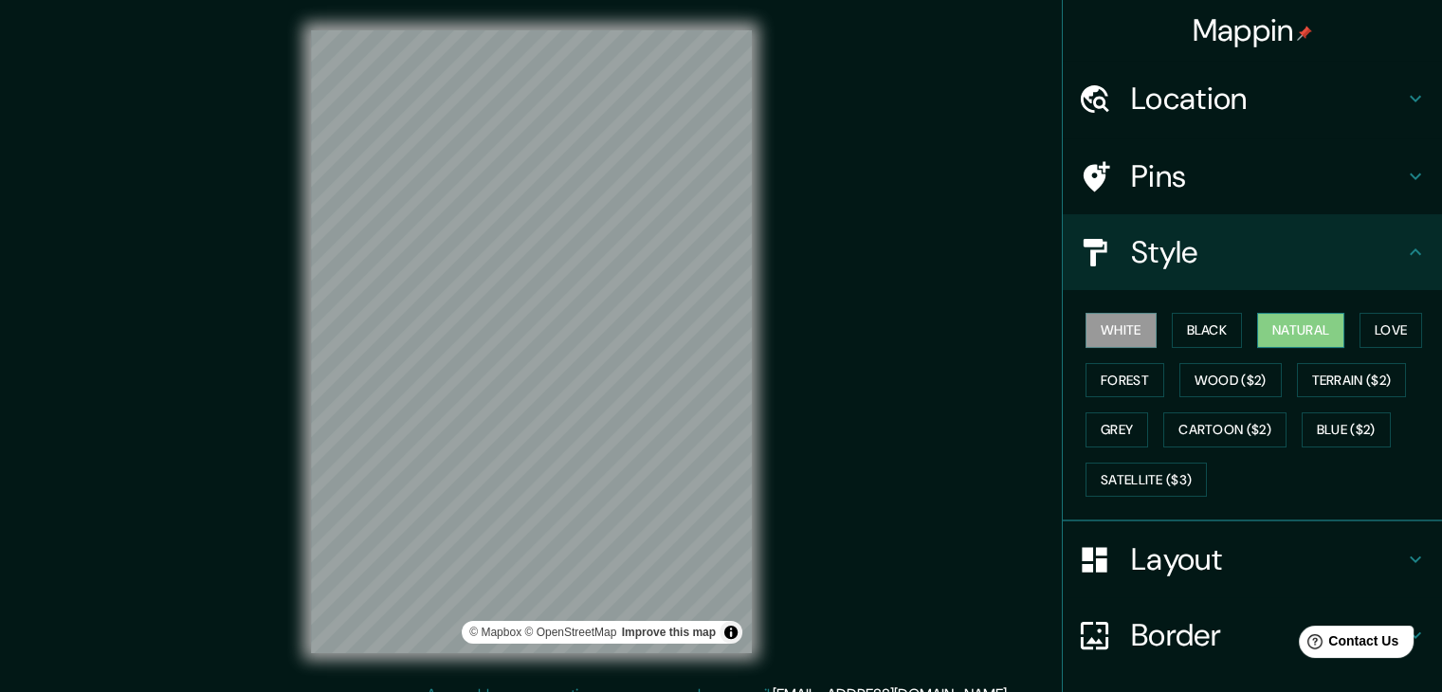
click at [1274, 339] on button "Natural" at bounding box center [1300, 330] width 87 height 35
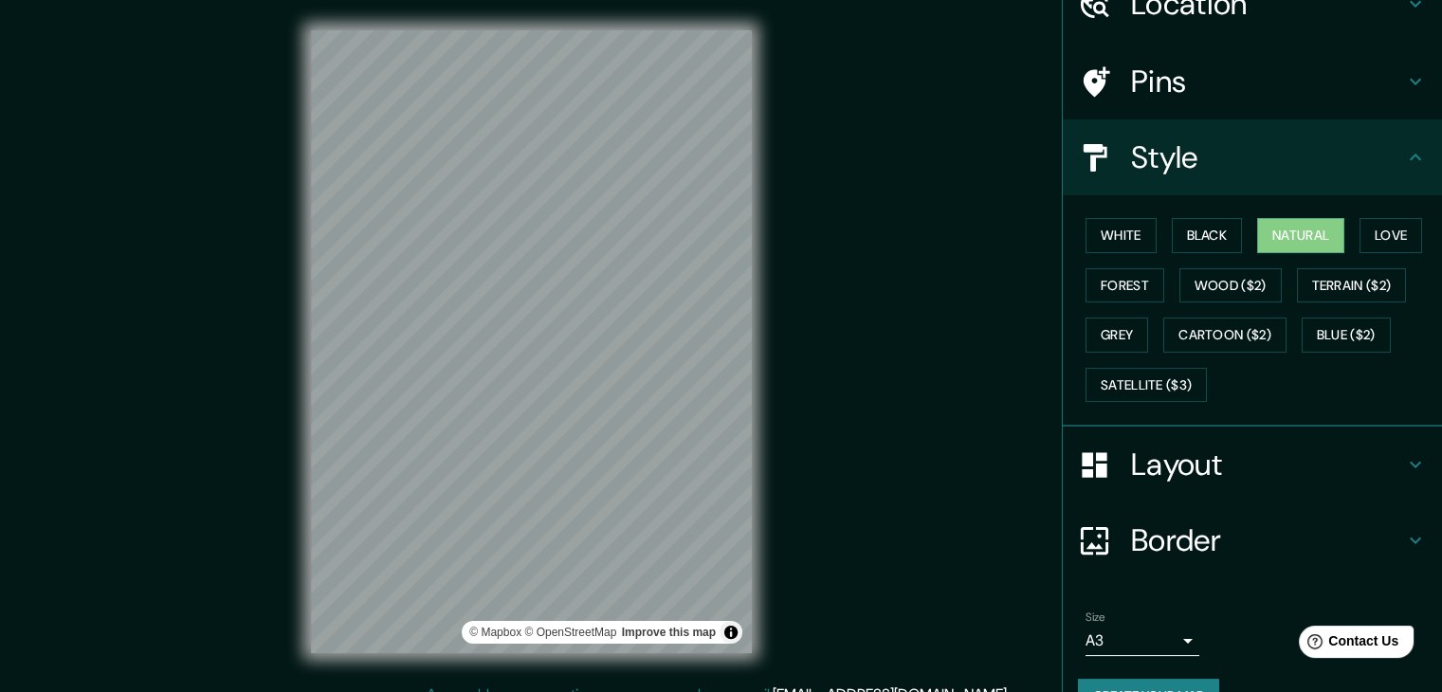
click at [1206, 453] on h4 "Layout" at bounding box center [1267, 465] width 273 height 38
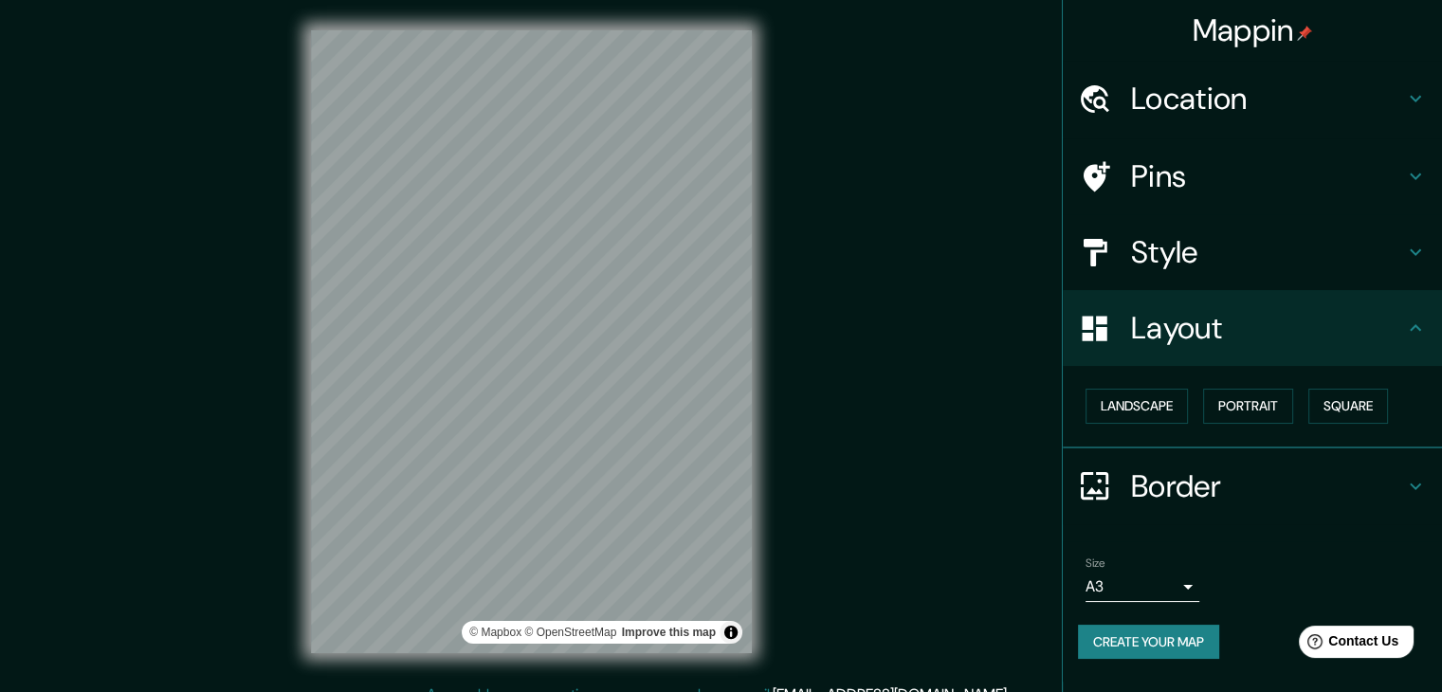
click at [1196, 469] on h4 "Border" at bounding box center [1267, 486] width 273 height 38
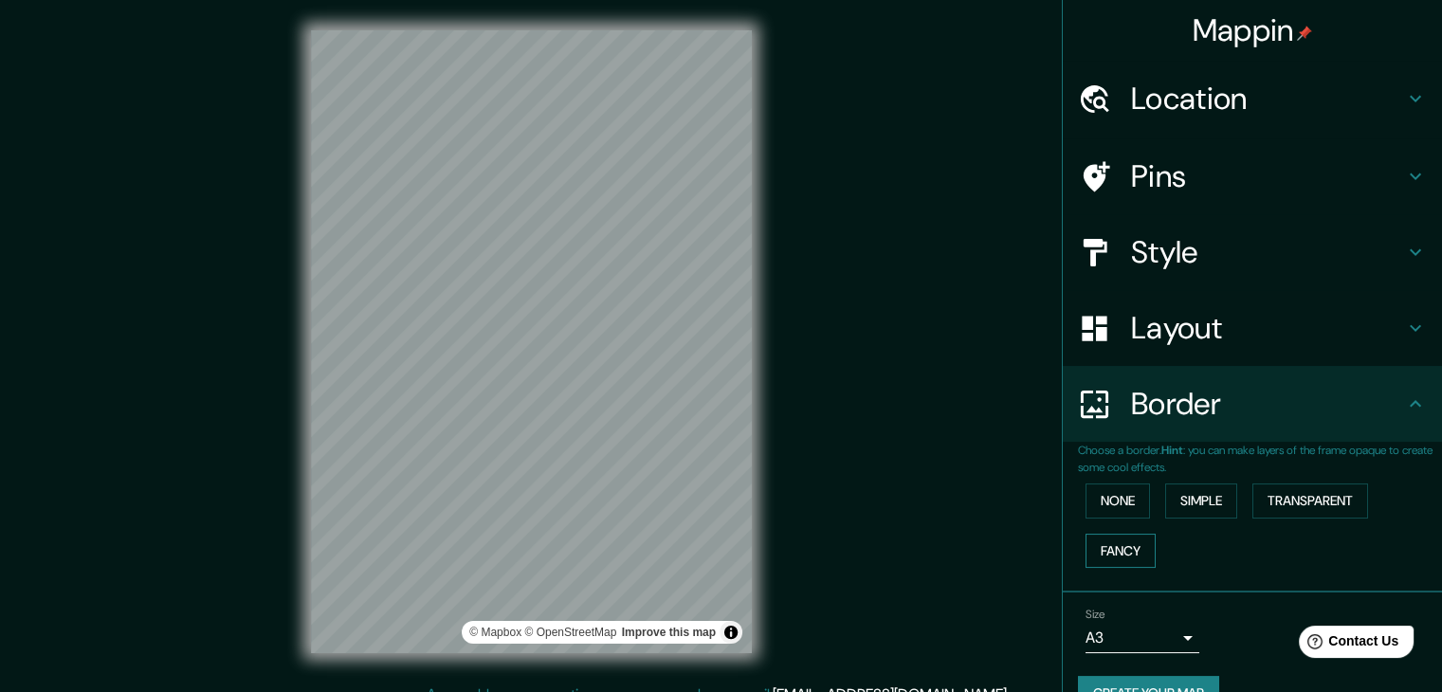
click at [1109, 559] on button "Fancy" at bounding box center [1121, 551] width 70 height 35
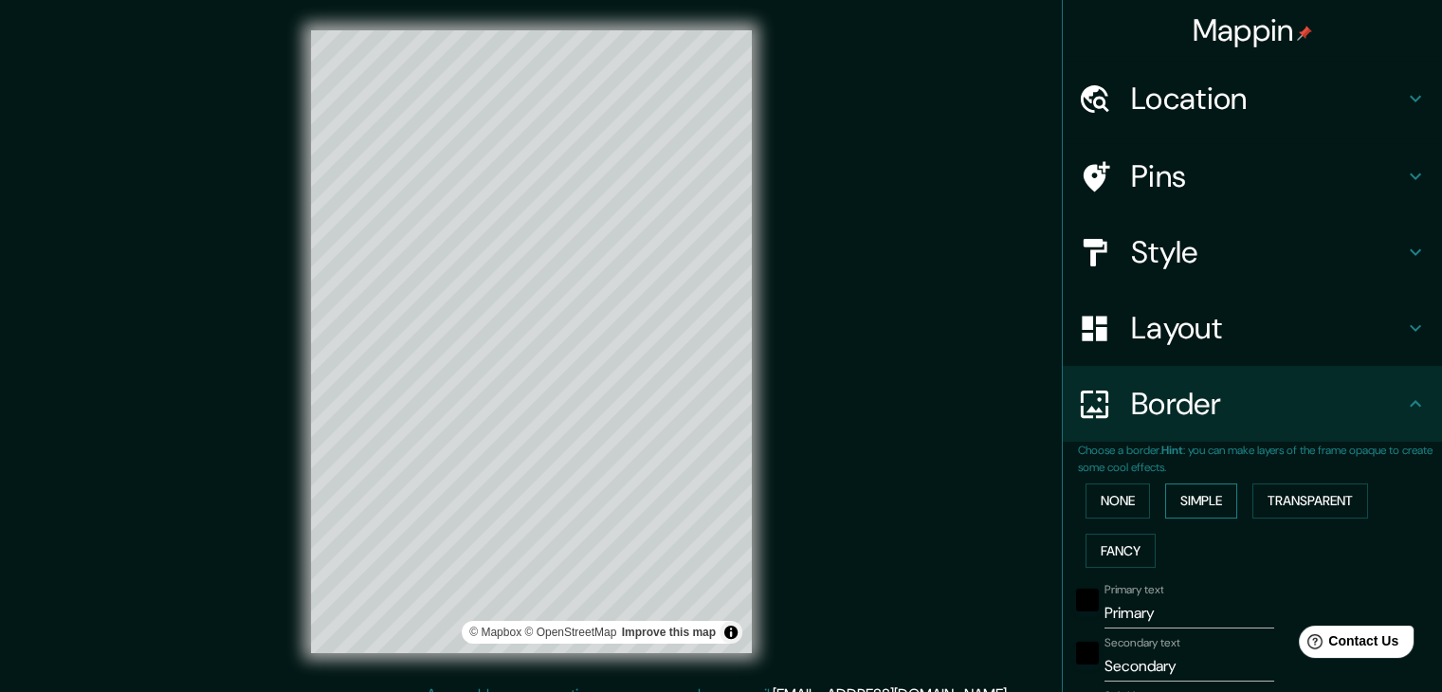
click at [1202, 502] on button "Simple" at bounding box center [1201, 501] width 72 height 35
click at [1288, 496] on button "Transparent" at bounding box center [1310, 501] width 116 height 35
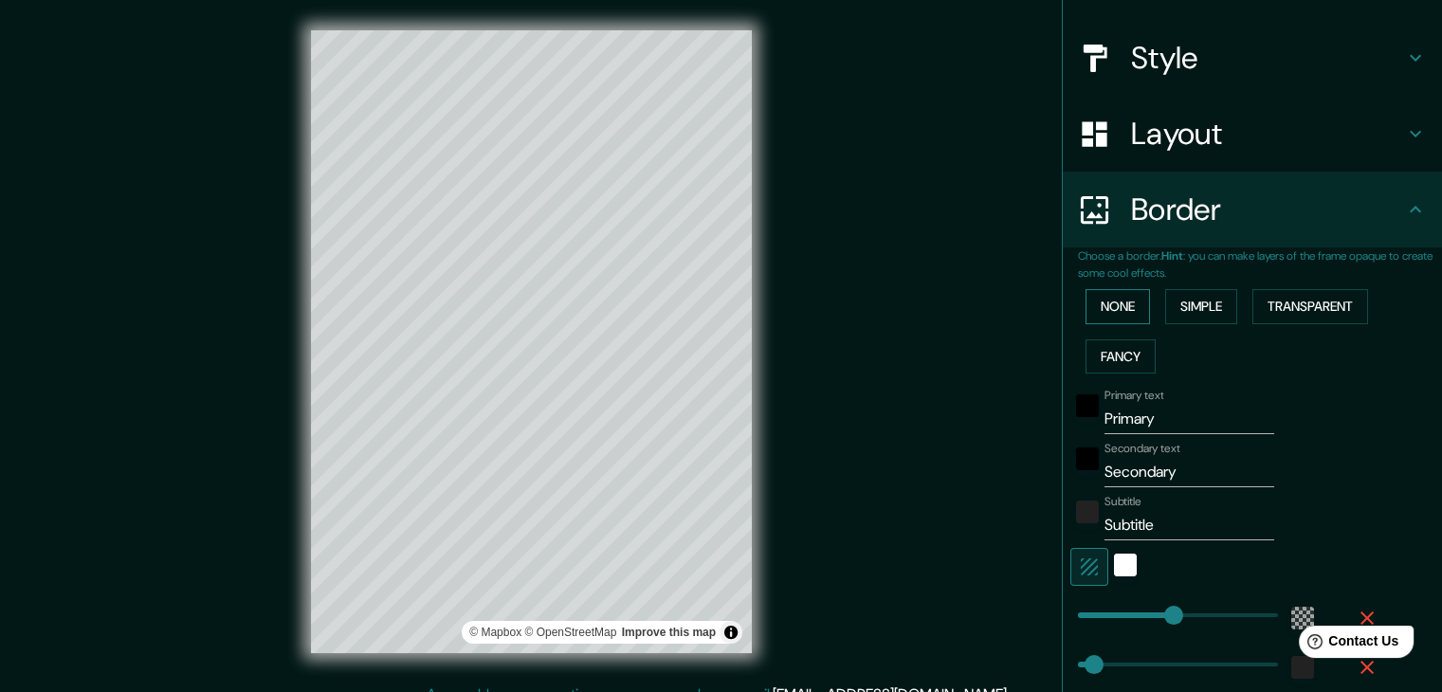
click at [1110, 312] on button "None" at bounding box center [1118, 306] width 64 height 35
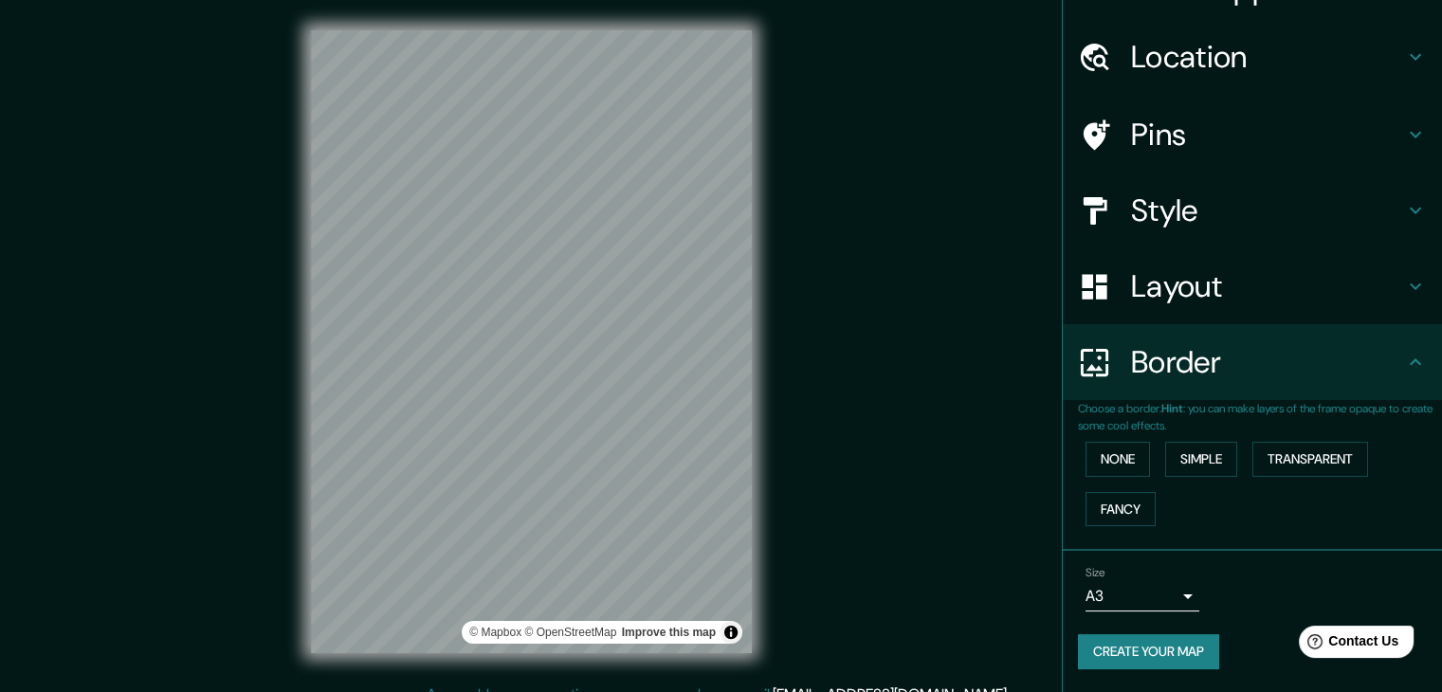
scroll to position [40, 0]
click at [1286, 465] on button "Transparent" at bounding box center [1310, 461] width 116 height 35
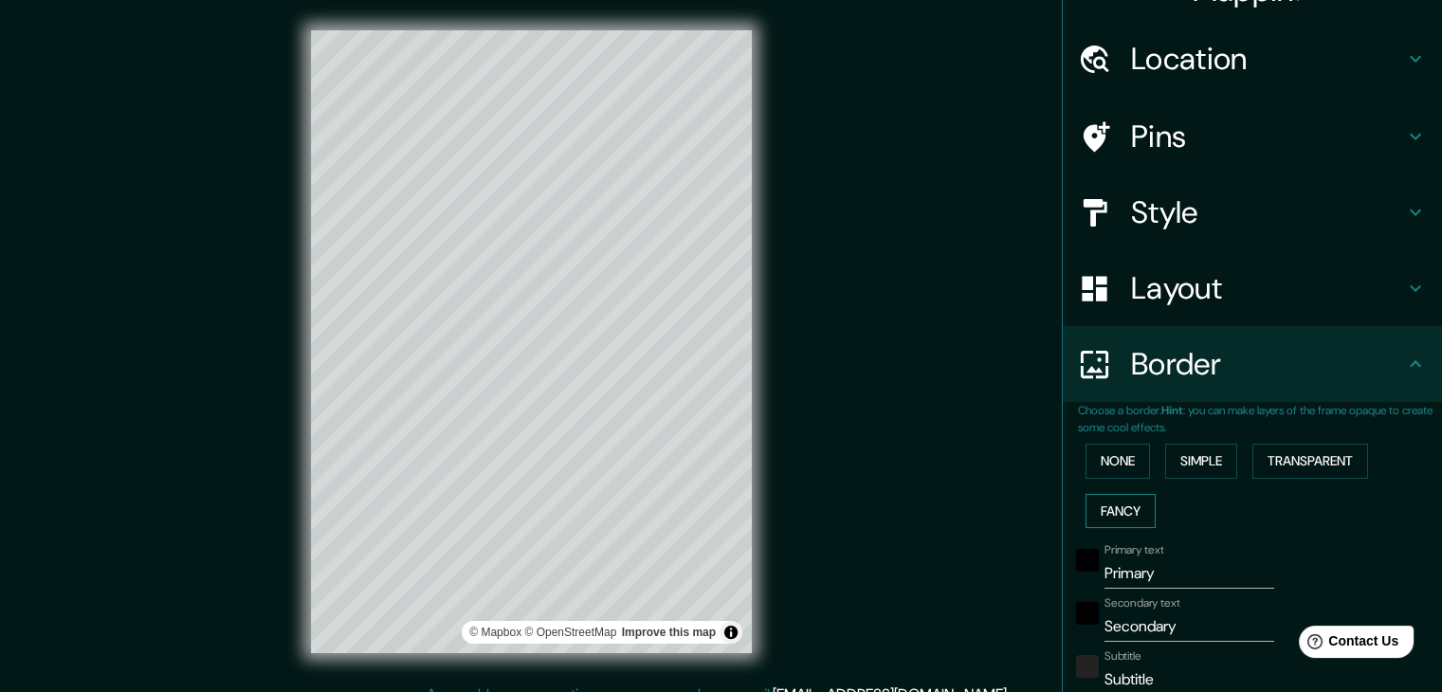
click at [1133, 493] on div "None Simple Transparent Fancy" at bounding box center [1260, 486] width 364 height 100
click at [1130, 494] on button "Fancy" at bounding box center [1121, 511] width 70 height 35
click at [1185, 465] on button "Simple" at bounding box center [1201, 461] width 72 height 35
click at [1301, 461] on button "Transparent" at bounding box center [1310, 461] width 116 height 35
click at [1151, 56] on h4 "Location" at bounding box center [1267, 59] width 273 height 38
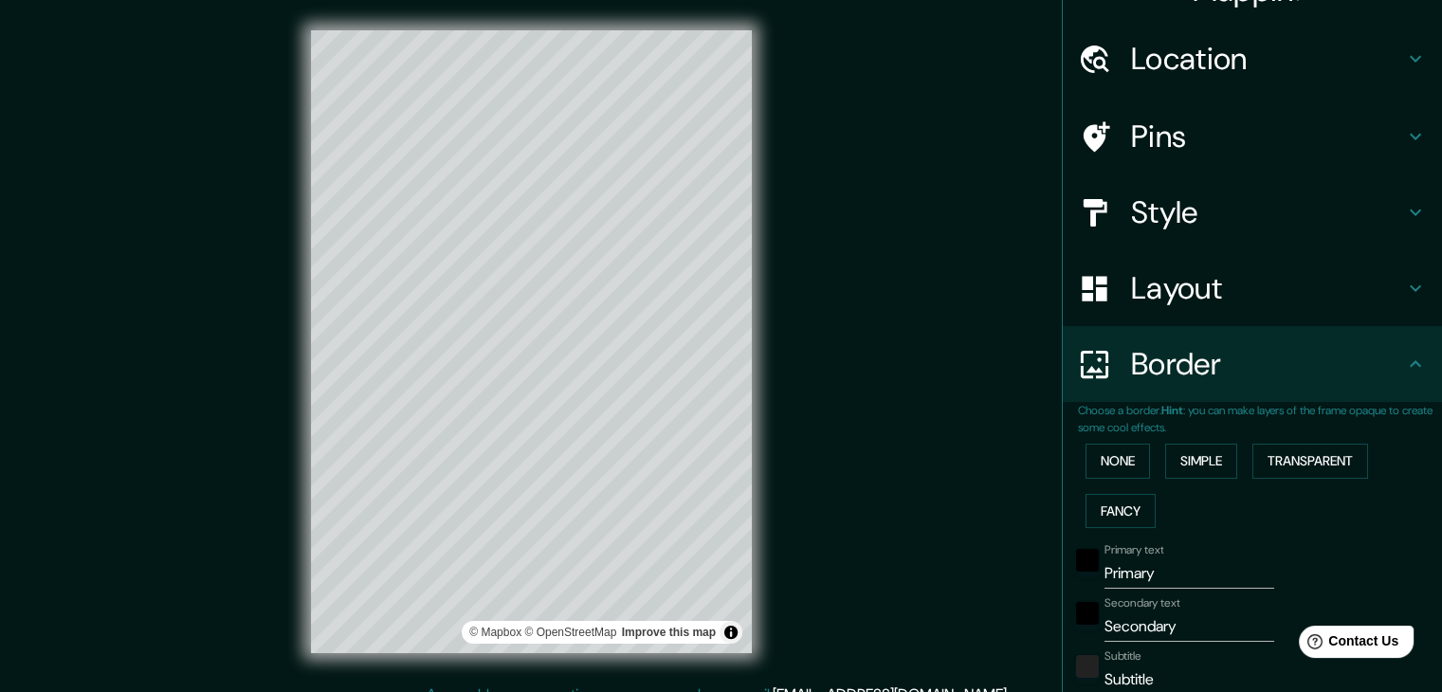
type input "223"
type input "37"
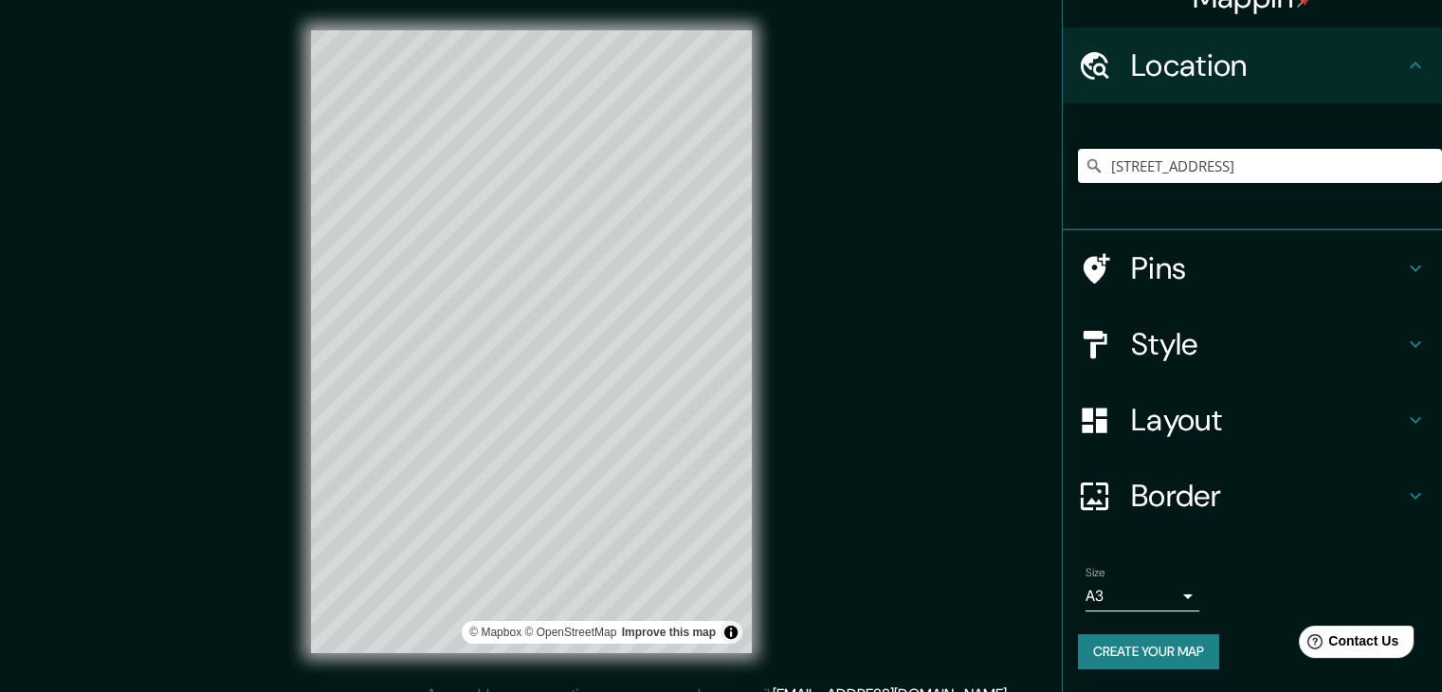
scroll to position [32, 0]
click at [1195, 245] on div "Pins" at bounding box center [1252, 269] width 379 height 76
type input "223"
type input "37"
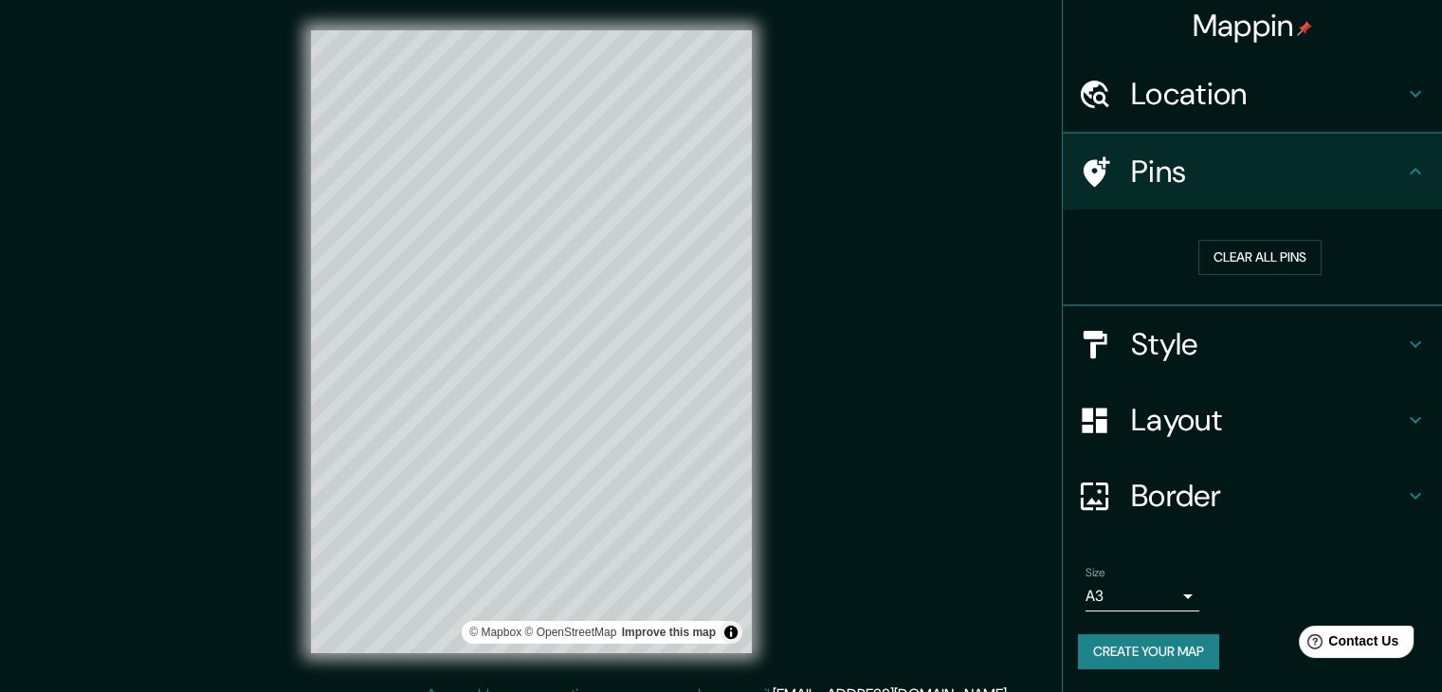
scroll to position [4, 0]
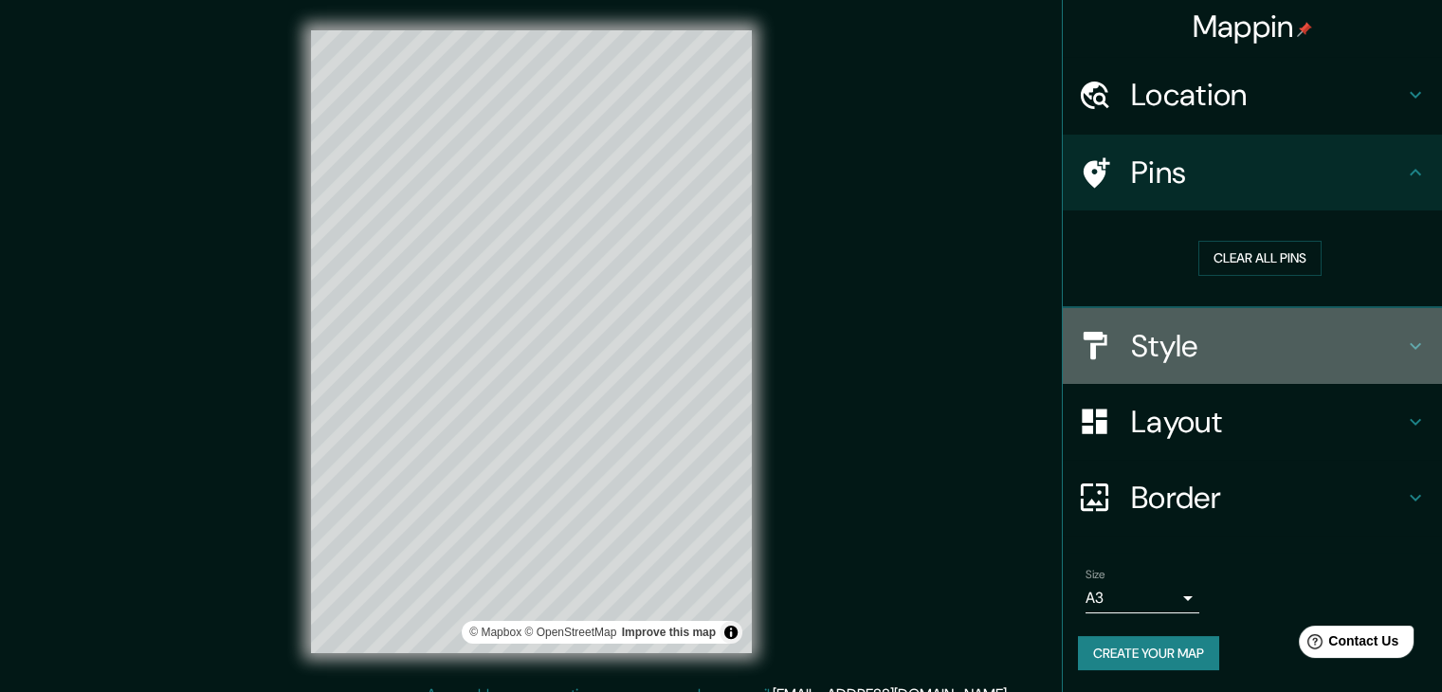
click at [1177, 338] on h4 "Style" at bounding box center [1267, 346] width 273 height 38
type input "223"
type input "37"
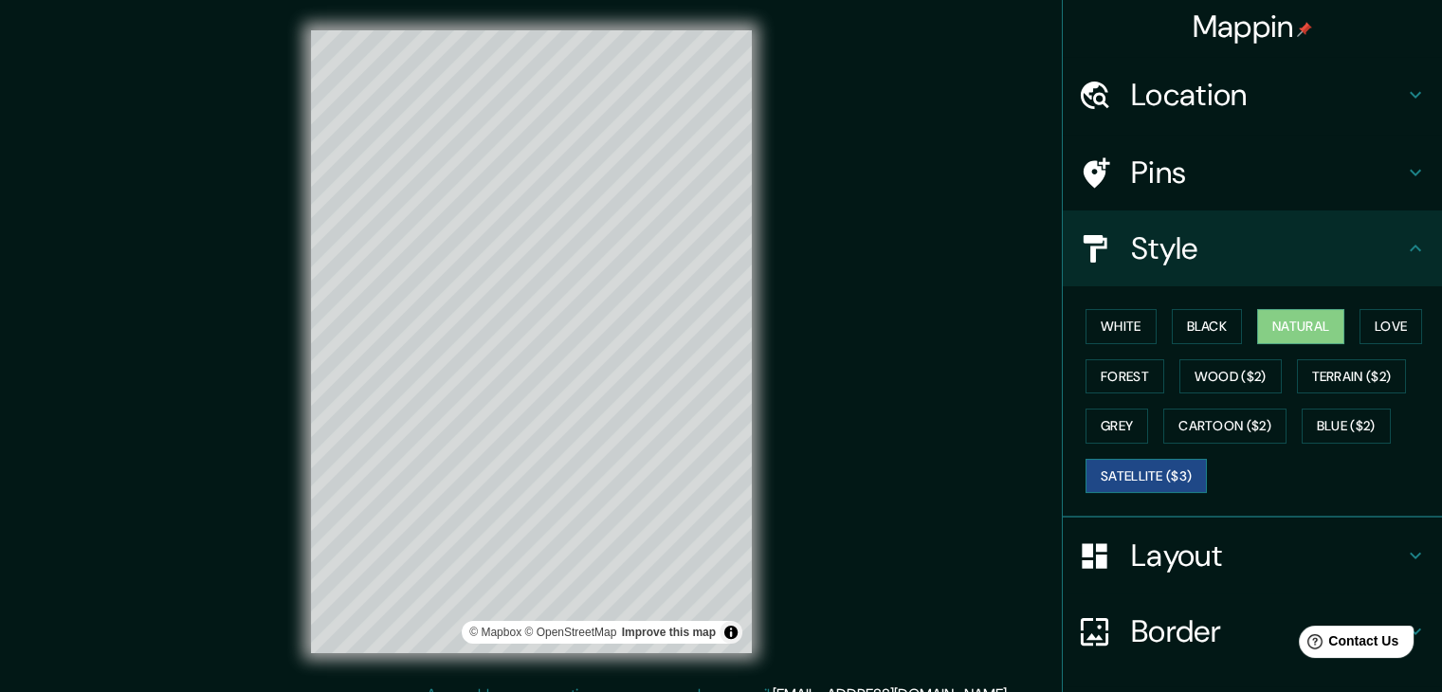
click at [1171, 474] on button "Satellite ($3)" at bounding box center [1146, 476] width 121 height 35
click at [1127, 369] on button "Forest" at bounding box center [1125, 376] width 79 height 35
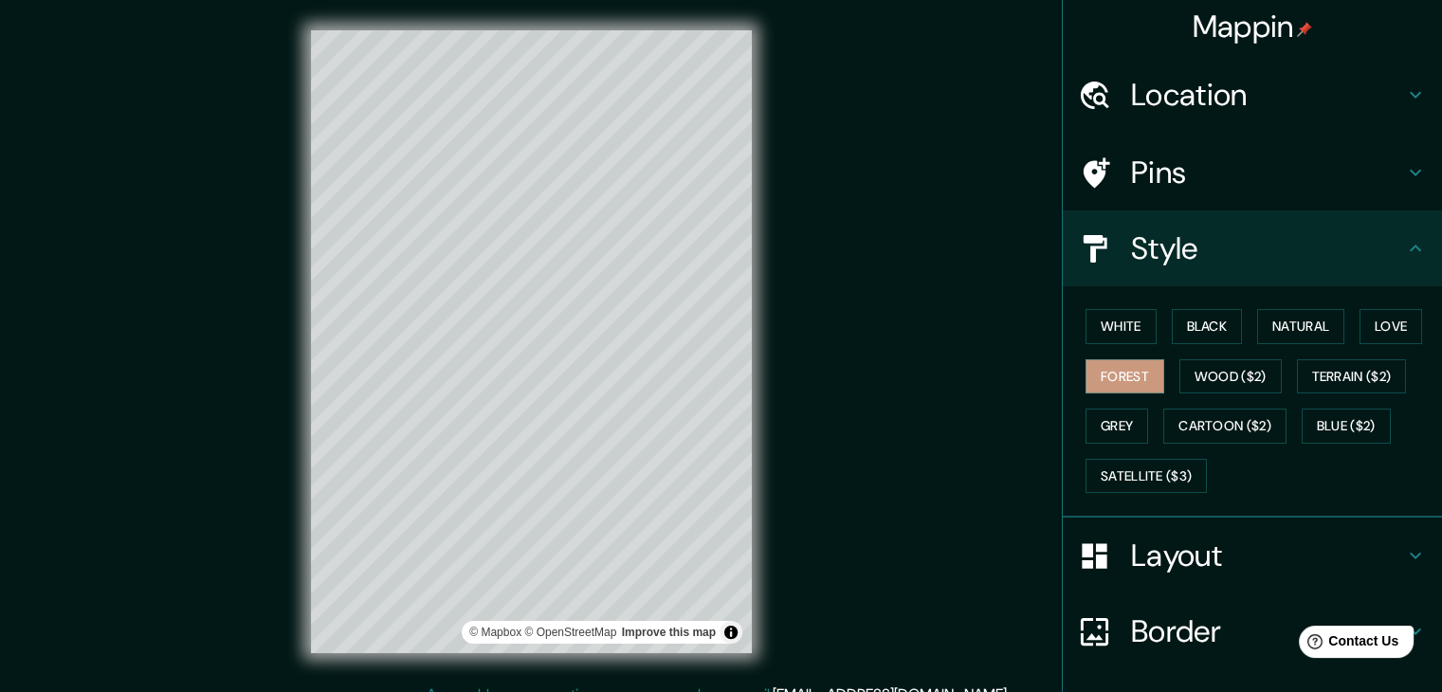
click at [1284, 342] on div "White Black Natural Love Forest Wood ($2) Terrain ($2) Grey Cartoon ($2) Blue (…" at bounding box center [1260, 400] width 364 height 199
click at [1301, 329] on button "Natural" at bounding box center [1300, 326] width 87 height 35
click at [1096, 419] on button "Grey" at bounding box center [1117, 426] width 63 height 35
click at [1111, 369] on button "Forest" at bounding box center [1125, 376] width 79 height 35
click at [1263, 329] on button "Natural" at bounding box center [1300, 326] width 87 height 35
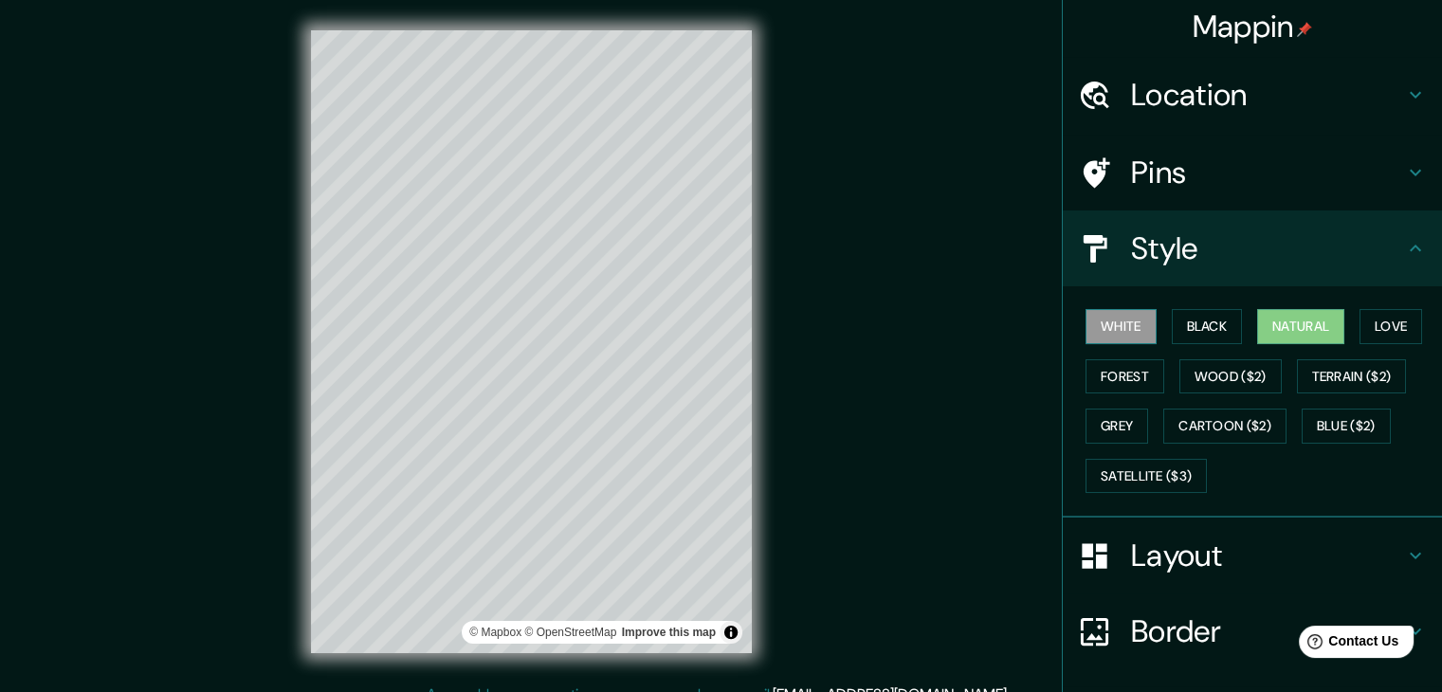
click at [1118, 337] on button "White" at bounding box center [1121, 326] width 71 height 35
click at [1179, 335] on button "Black" at bounding box center [1207, 326] width 71 height 35
click at [1257, 331] on button "Natural" at bounding box center [1300, 326] width 87 height 35
click at [1343, 331] on div "White Black Natural Love Forest Wood ($2) Terrain ($2) Grey Cartoon ($2) Blue (…" at bounding box center [1260, 400] width 364 height 199
click at [1371, 325] on button "Love" at bounding box center [1390, 326] width 63 height 35
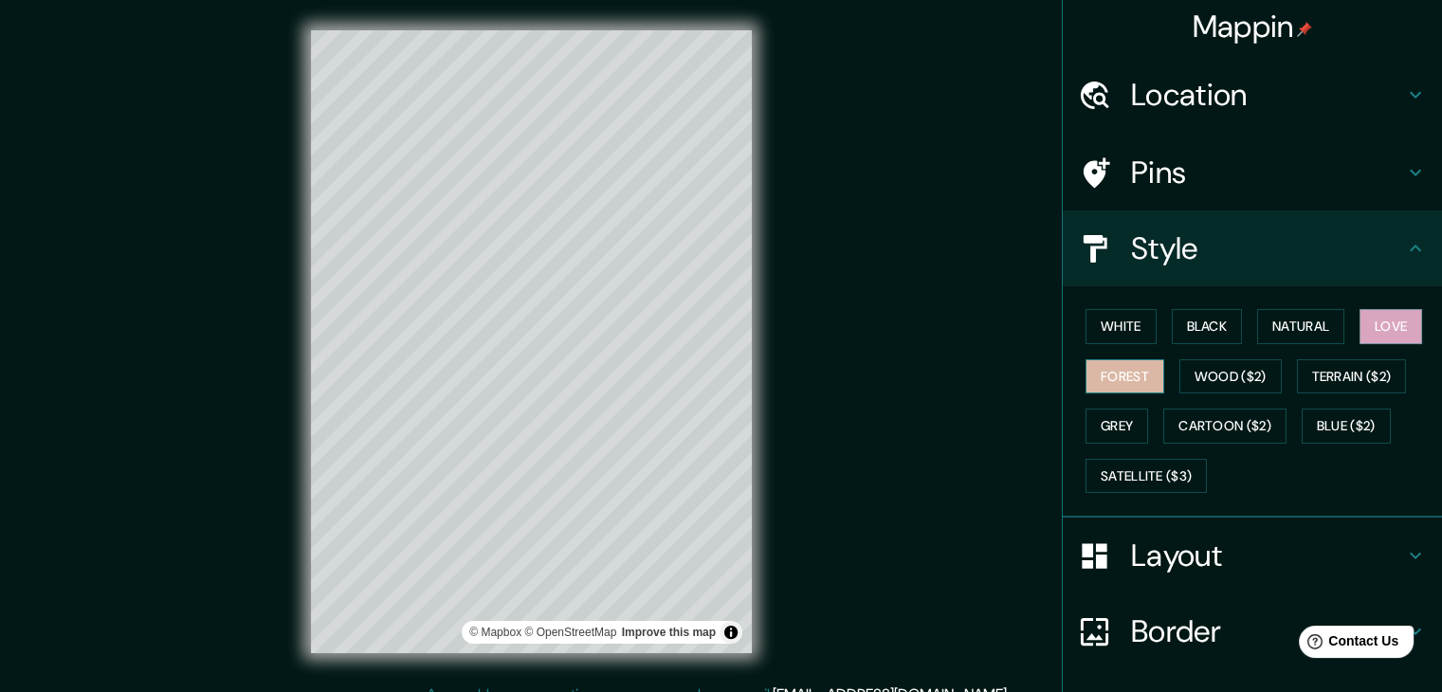
click at [1139, 376] on button "Forest" at bounding box center [1125, 376] width 79 height 35
click at [1216, 367] on button "Wood ($2)" at bounding box center [1230, 376] width 102 height 35
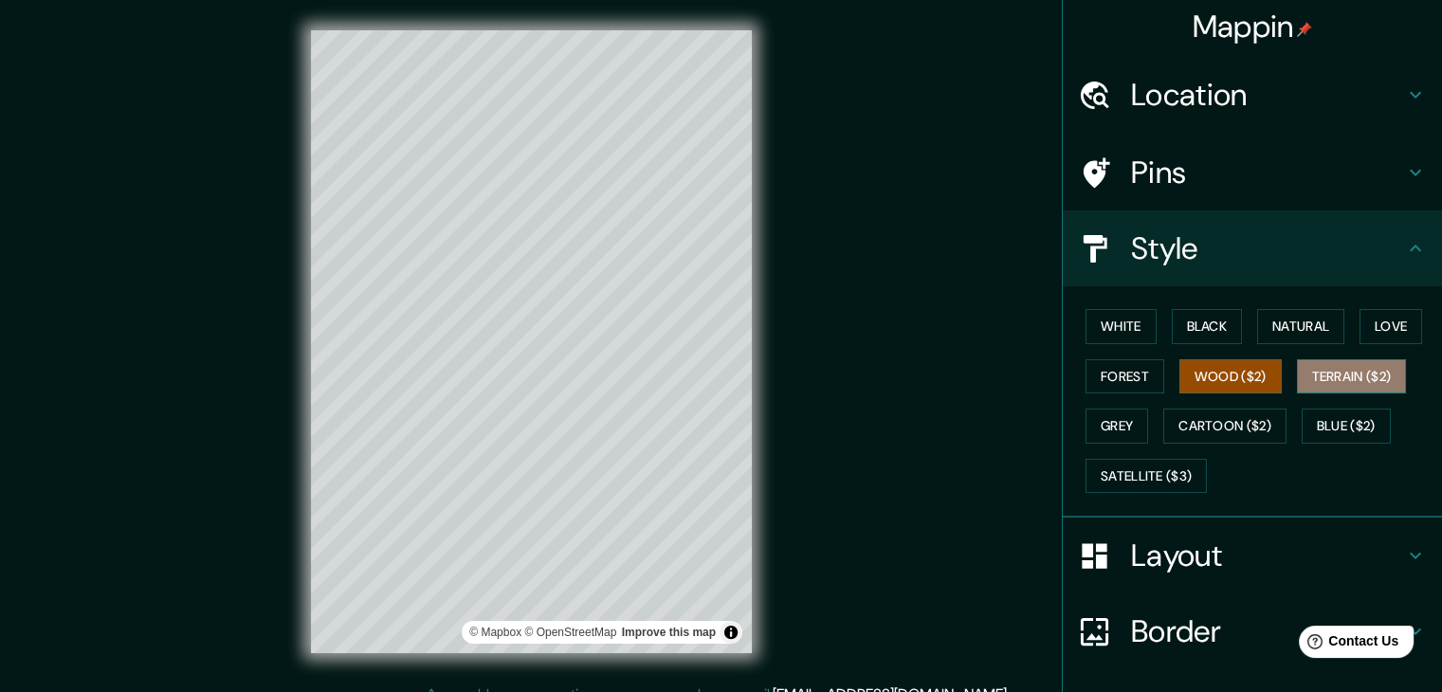
click at [1323, 383] on button "Terrain ($2)" at bounding box center [1352, 376] width 110 height 35
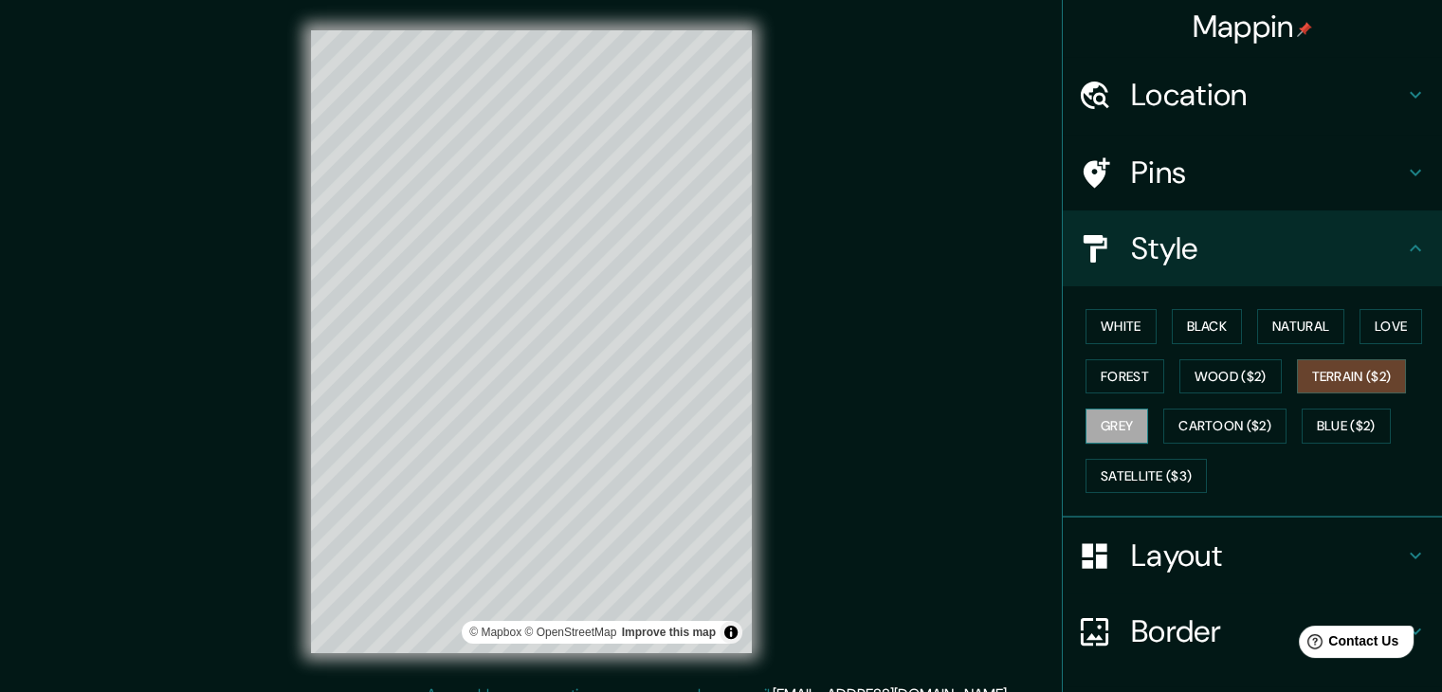
drag, startPoint x: 1131, startPoint y: 424, endPoint x: 1132, endPoint y: 414, distance: 9.5
click at [1133, 414] on button "Grey" at bounding box center [1117, 426] width 63 height 35
click at [1121, 468] on button "Satellite ($3)" at bounding box center [1146, 476] width 121 height 35
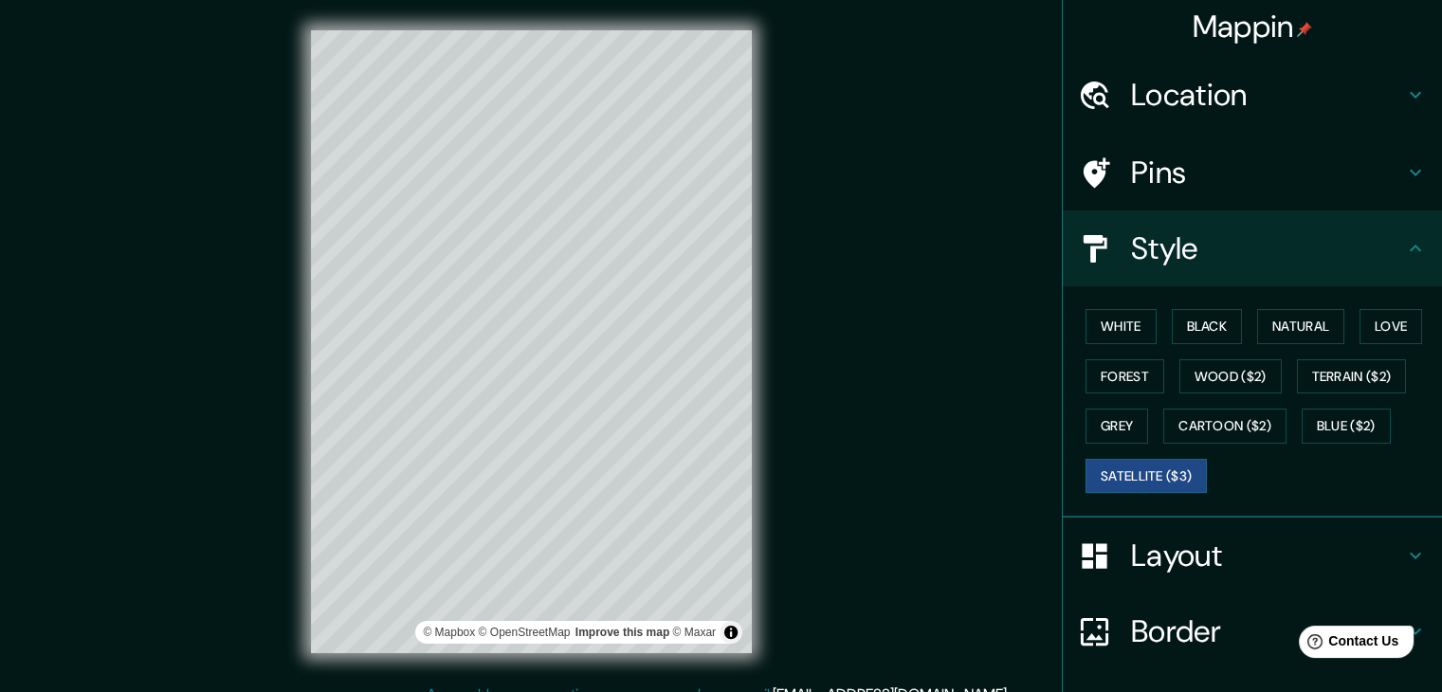
click at [1305, 100] on h4 "Location" at bounding box center [1267, 95] width 273 height 38
type input "223"
type input "37"
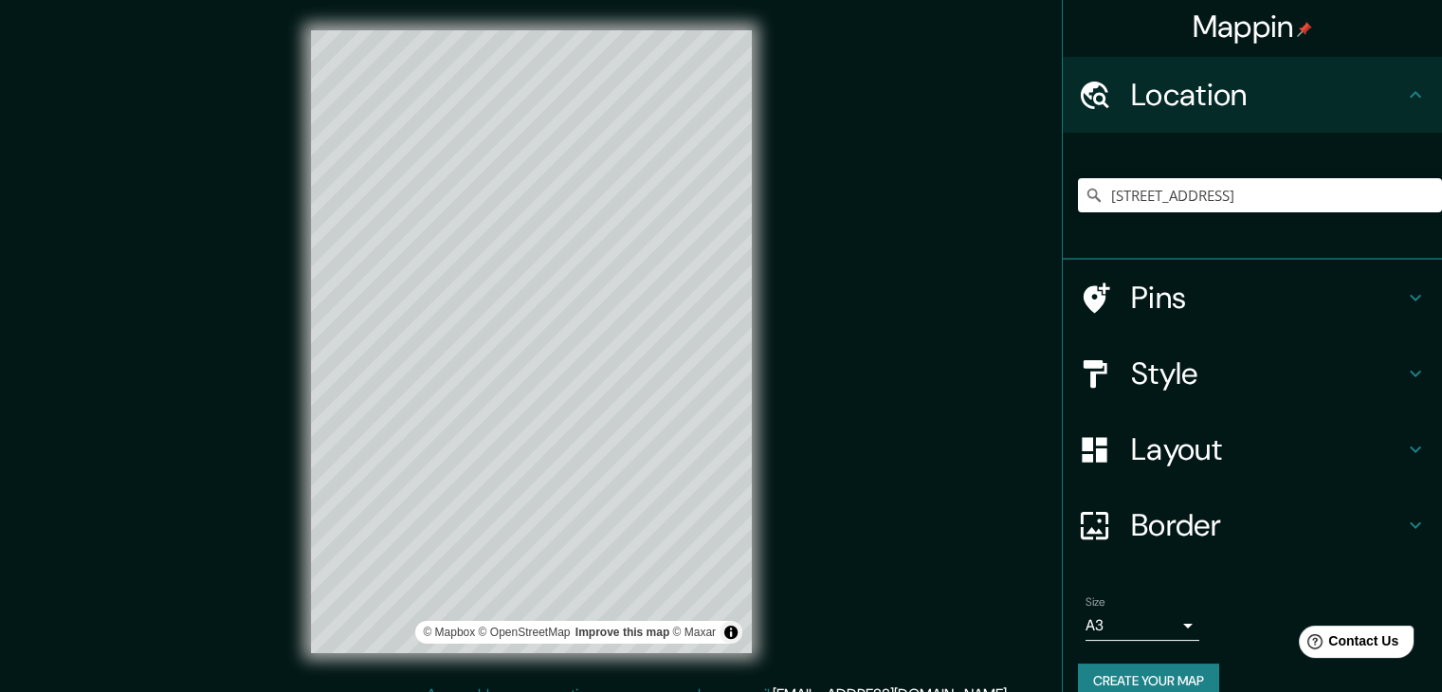
click at [1225, 228] on div "[STREET_ADDRESS]" at bounding box center [1260, 195] width 364 height 95
click at [1232, 207] on input "[STREET_ADDRESS]" at bounding box center [1260, 195] width 364 height 34
click at [1306, 194] on input "[STREET_ADDRESS]" at bounding box center [1260, 195] width 364 height 34
click at [1370, 195] on input "[STREET_ADDRESS]" at bounding box center [1260, 195] width 364 height 34
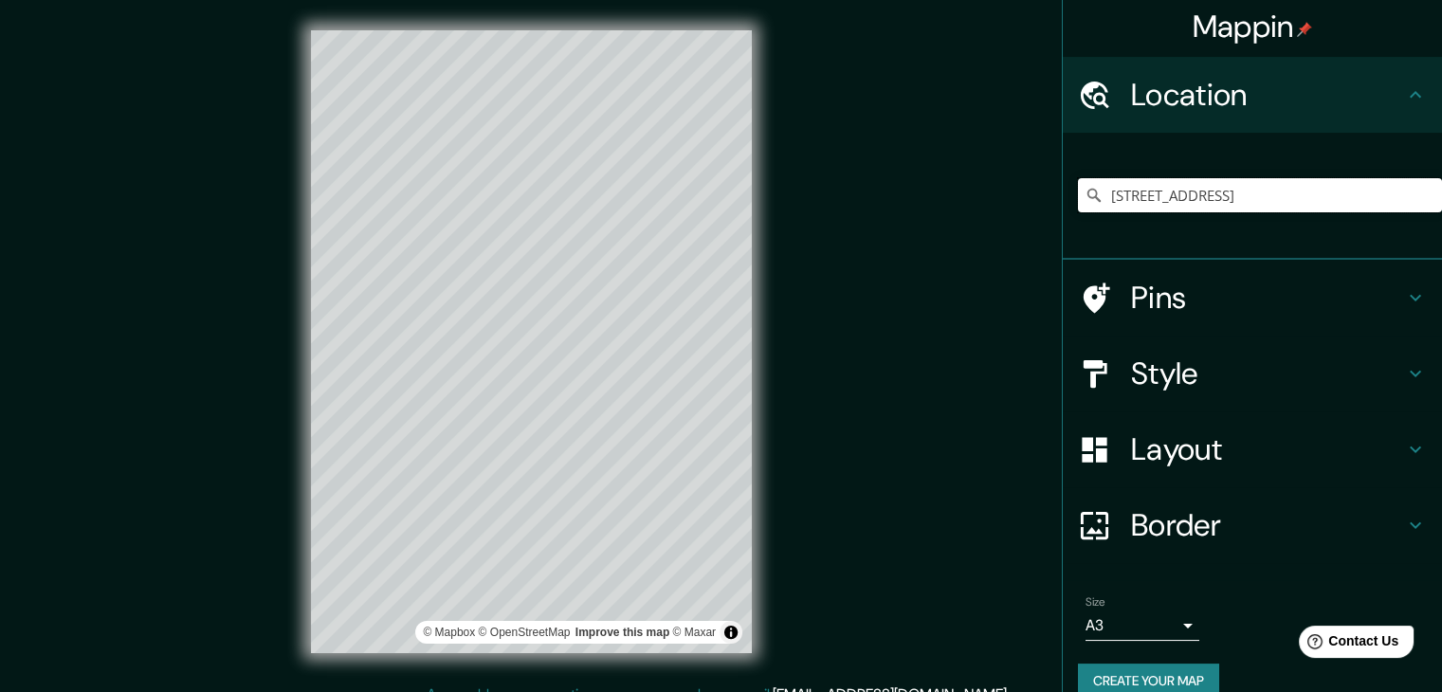
drag, startPoint x: 1386, startPoint y: 194, endPoint x: 1455, endPoint y: 196, distance: 69.2
click at [1441, 196] on html "Mappin Location [STREET_ADDRESS] Pins Style Layout Border Choose a border. Hint…" at bounding box center [721, 346] width 1442 height 692
click at [1392, 202] on input "[STREET_ADDRESS]" at bounding box center [1260, 195] width 364 height 34
click at [1394, 200] on input "[STREET_ADDRESS]" at bounding box center [1260, 195] width 364 height 34
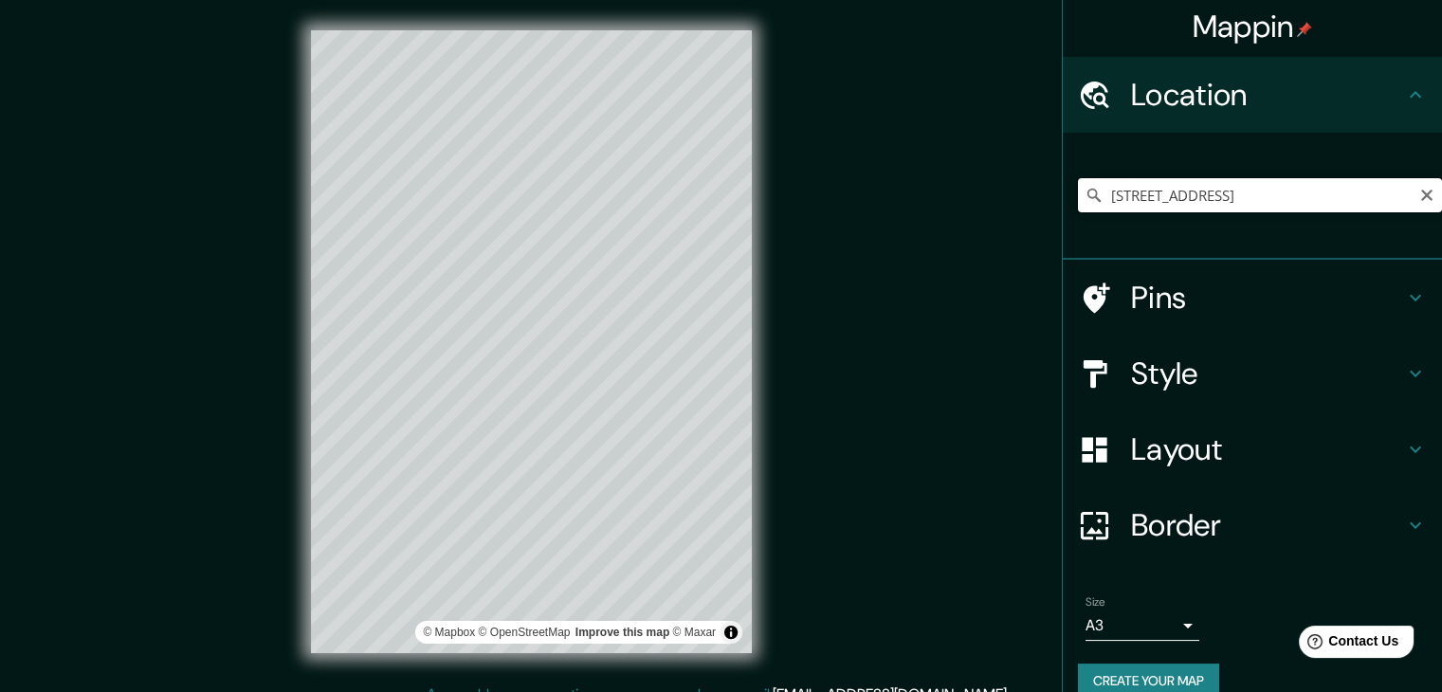
click at [1327, 202] on input "[STREET_ADDRESS]" at bounding box center [1260, 195] width 364 height 34
click at [1187, 199] on input "[STREET_ADDRESS]" at bounding box center [1260, 195] width 364 height 34
click at [1185, 198] on input "[STREET_ADDRESS]" at bounding box center [1260, 195] width 364 height 34
click at [1187, 196] on input "[STREET_ADDRESS]" at bounding box center [1260, 195] width 364 height 34
click at [1187, 195] on input "[STREET_ADDRESS]" at bounding box center [1260, 195] width 364 height 34
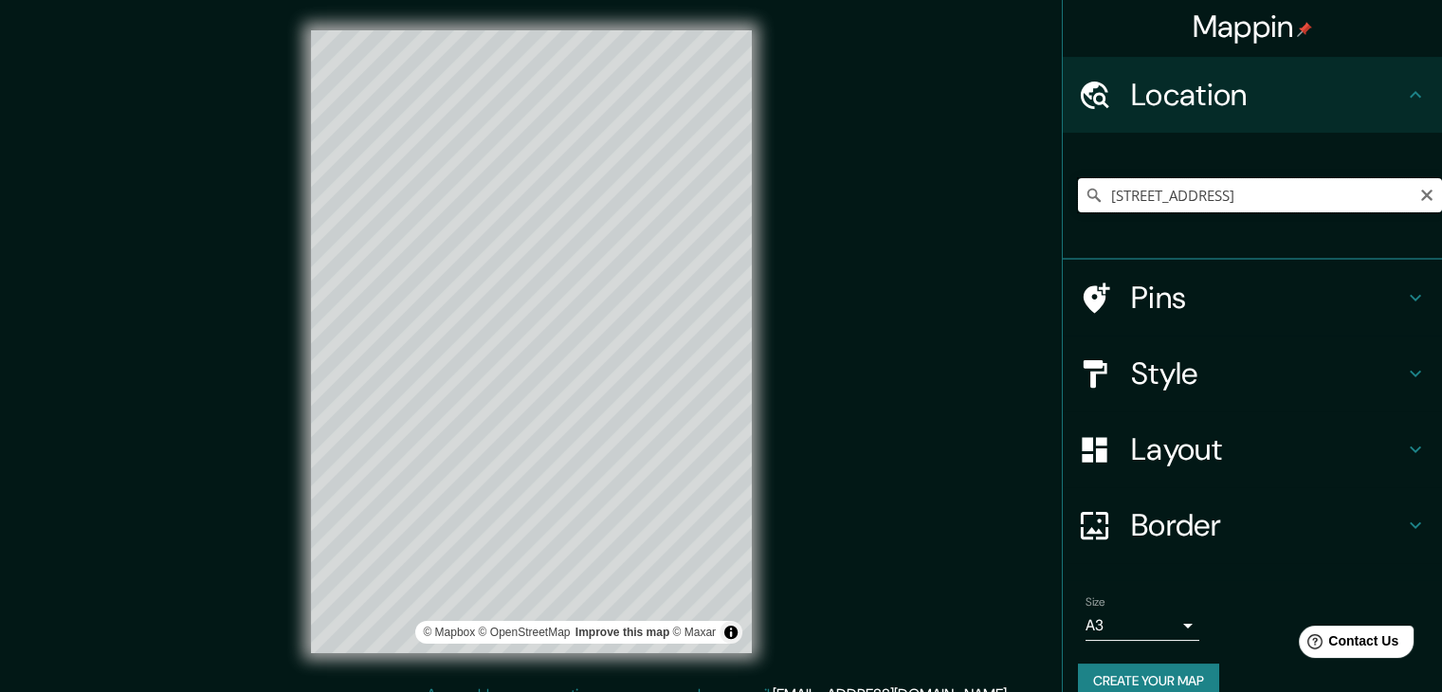
scroll to position [0, 228]
drag, startPoint x: 1294, startPoint y: 196, endPoint x: 1455, endPoint y: 402, distance: 261.3
click at [1441, 402] on html "Mappin Location [STREET_ADDRESS] Pins Style Layout Border Choose a border. Hint…" at bounding box center [721, 346] width 1442 height 692
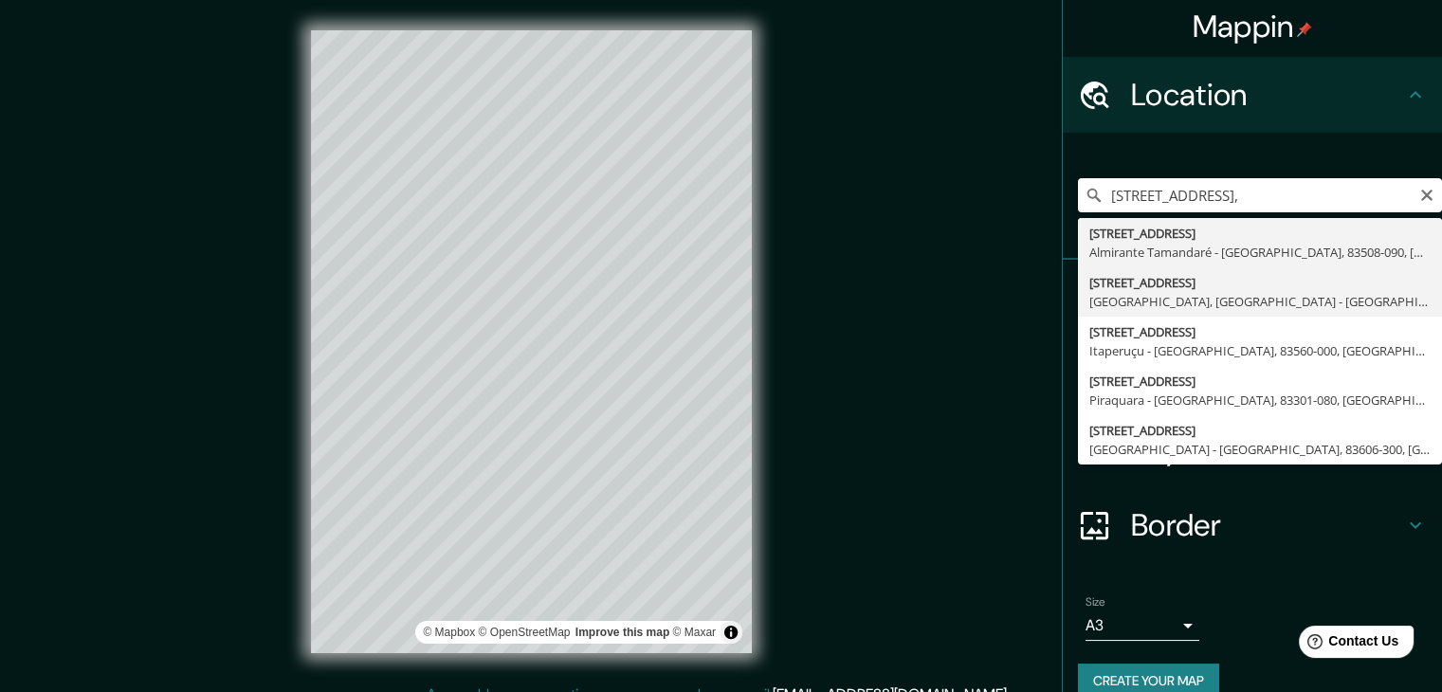
type input "[STREET_ADDRESS]"
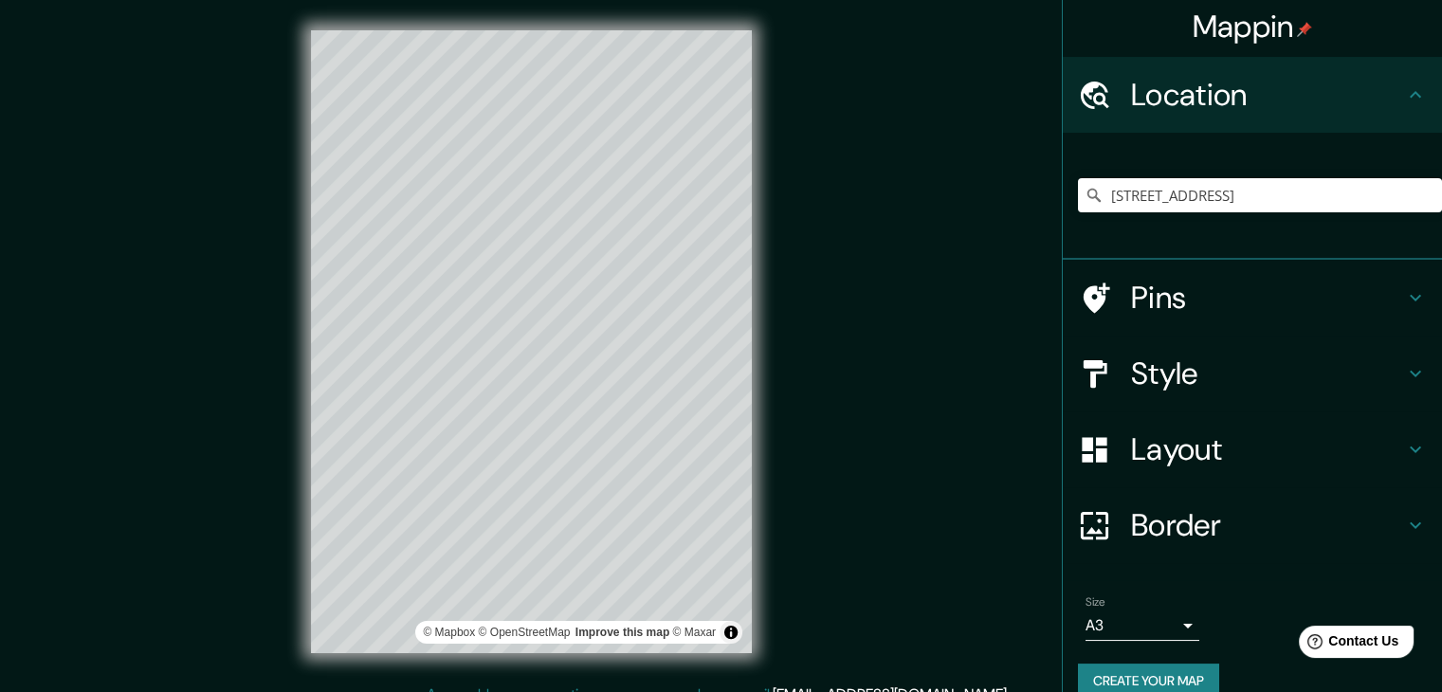
click at [1131, 291] on h4 "Pins" at bounding box center [1267, 298] width 273 height 38
type input "223"
type input "37"
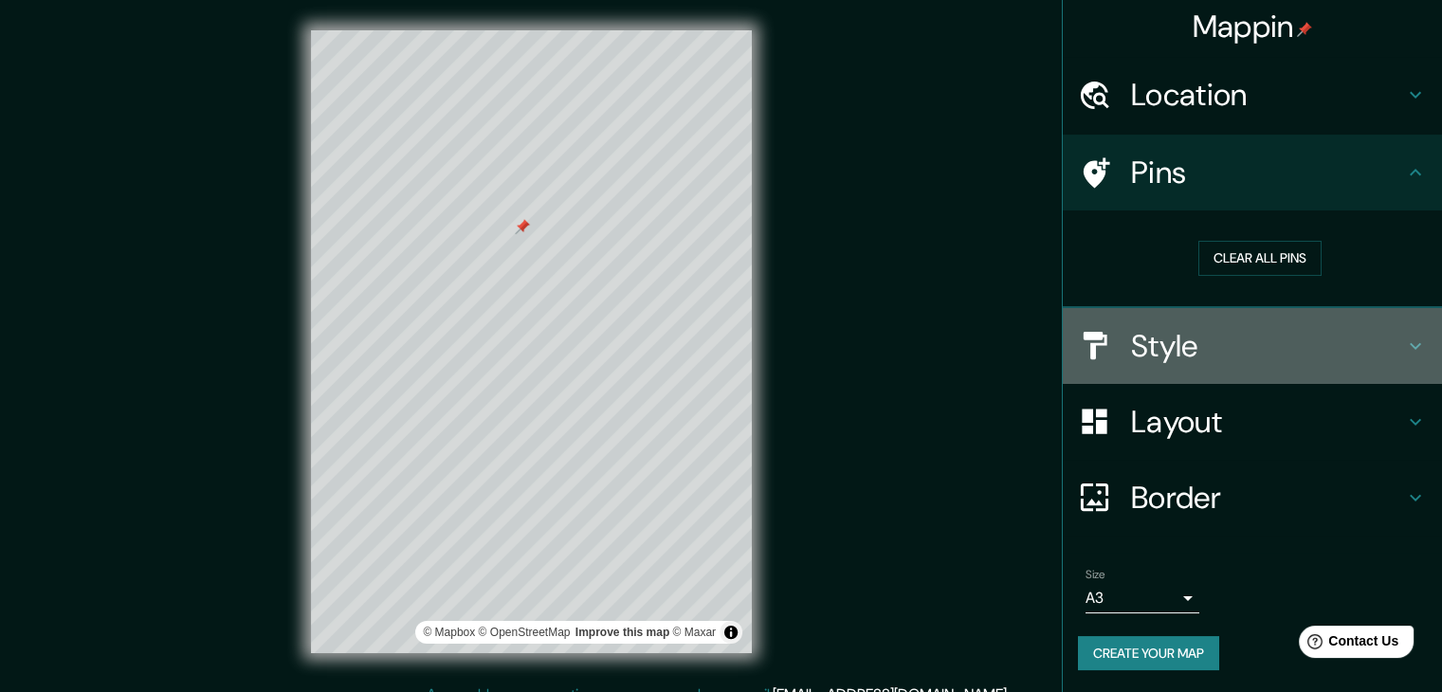
click at [1131, 351] on h4 "Style" at bounding box center [1267, 346] width 273 height 38
type input "223"
type input "37"
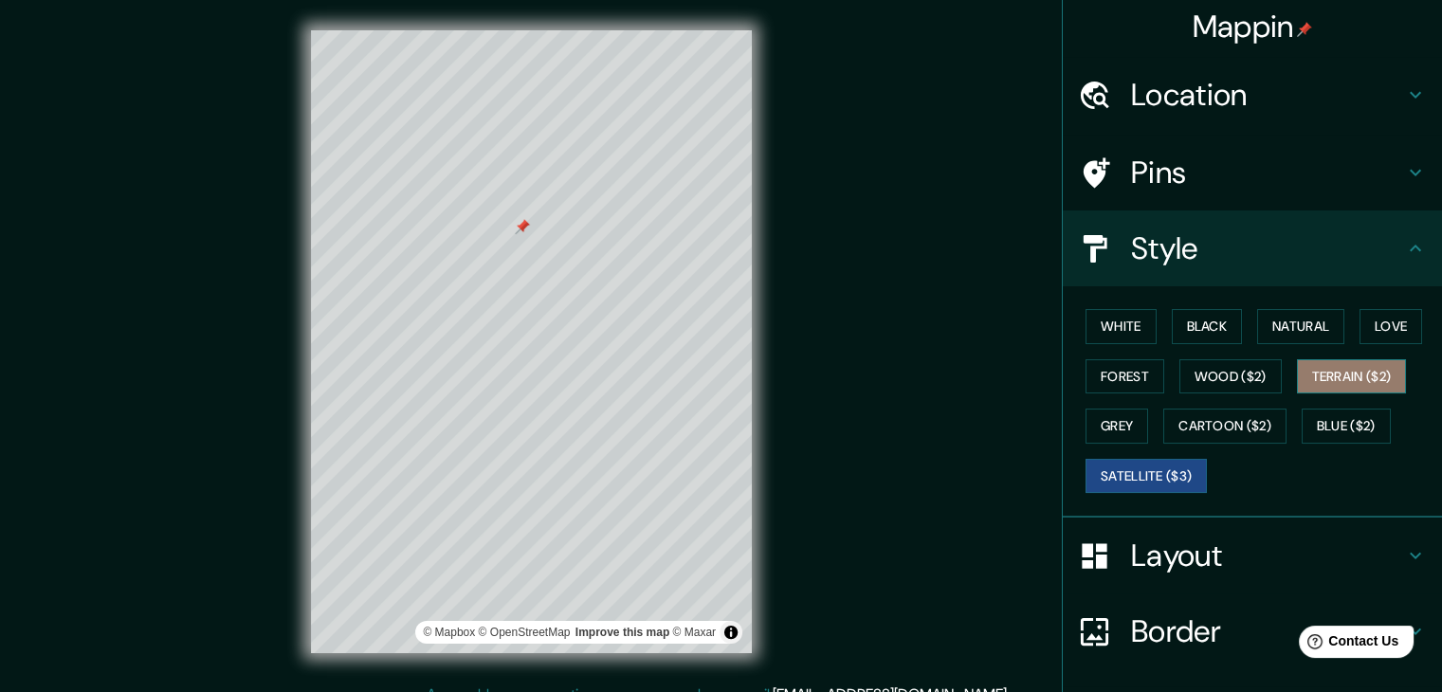
click at [1359, 382] on button "Terrain ($2)" at bounding box center [1352, 376] width 110 height 35
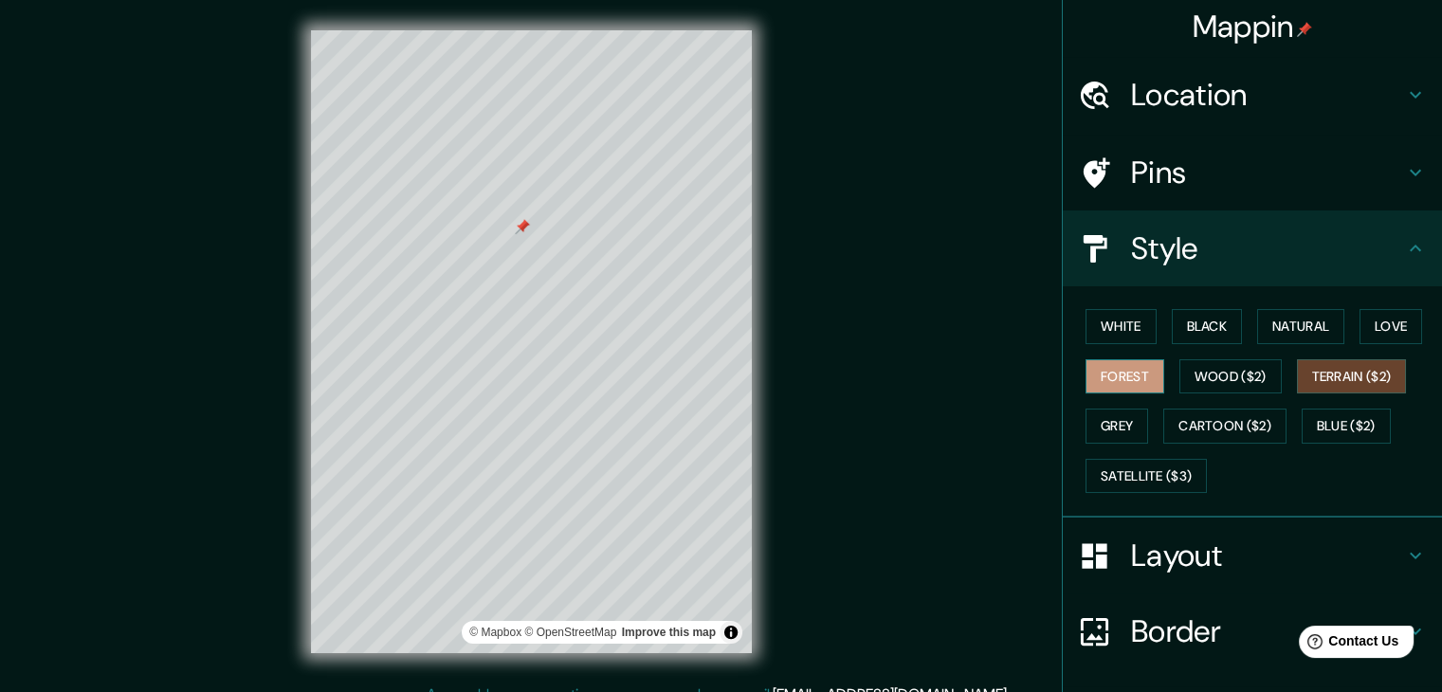
click at [1116, 383] on button "Forest" at bounding box center [1125, 376] width 79 height 35
click at [1194, 370] on button "Wood ($2)" at bounding box center [1230, 376] width 102 height 35
click at [1311, 374] on button "Terrain ($2)" at bounding box center [1352, 376] width 110 height 35
click at [1179, 421] on button "Cartoon ($2)" at bounding box center [1224, 426] width 123 height 35
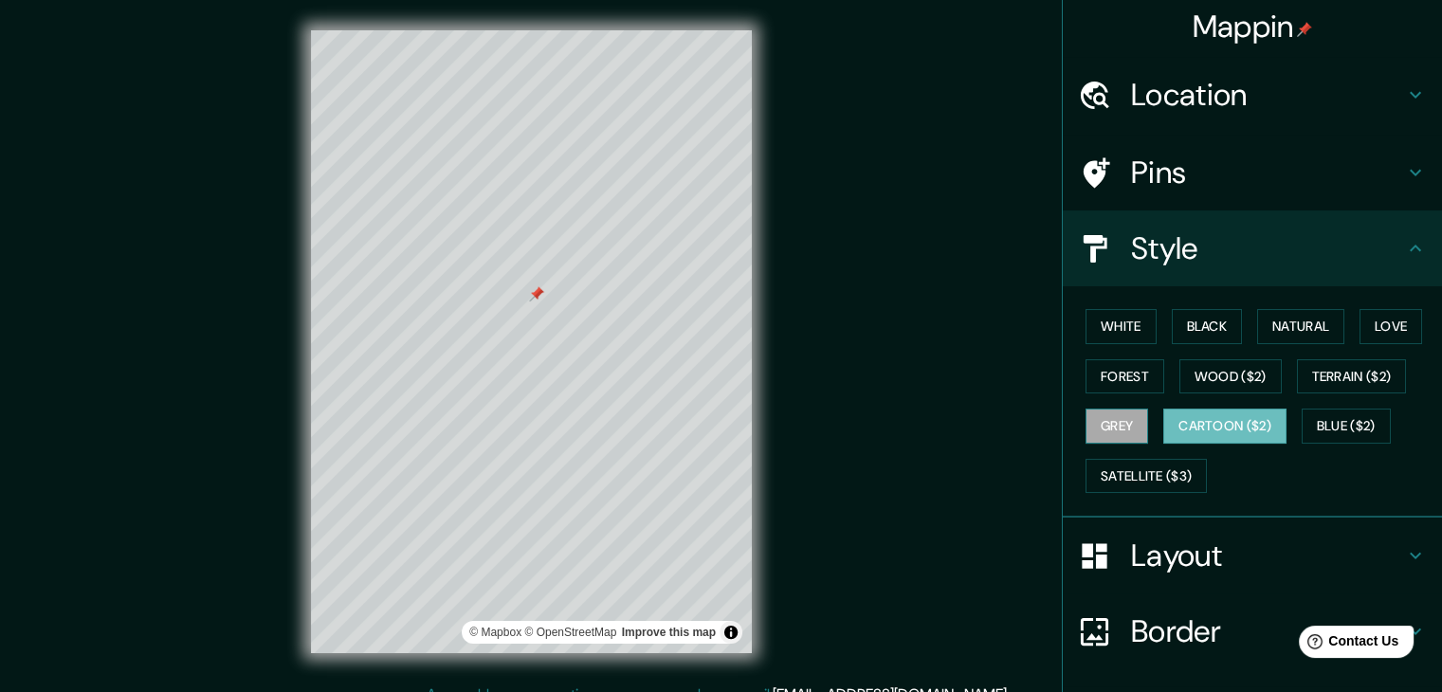
click at [1110, 431] on button "Grey" at bounding box center [1117, 426] width 63 height 35
click at [1163, 410] on button "Cartoon ($2)" at bounding box center [1224, 426] width 123 height 35
click at [1202, 384] on button "Wood ($2)" at bounding box center [1230, 376] width 102 height 35
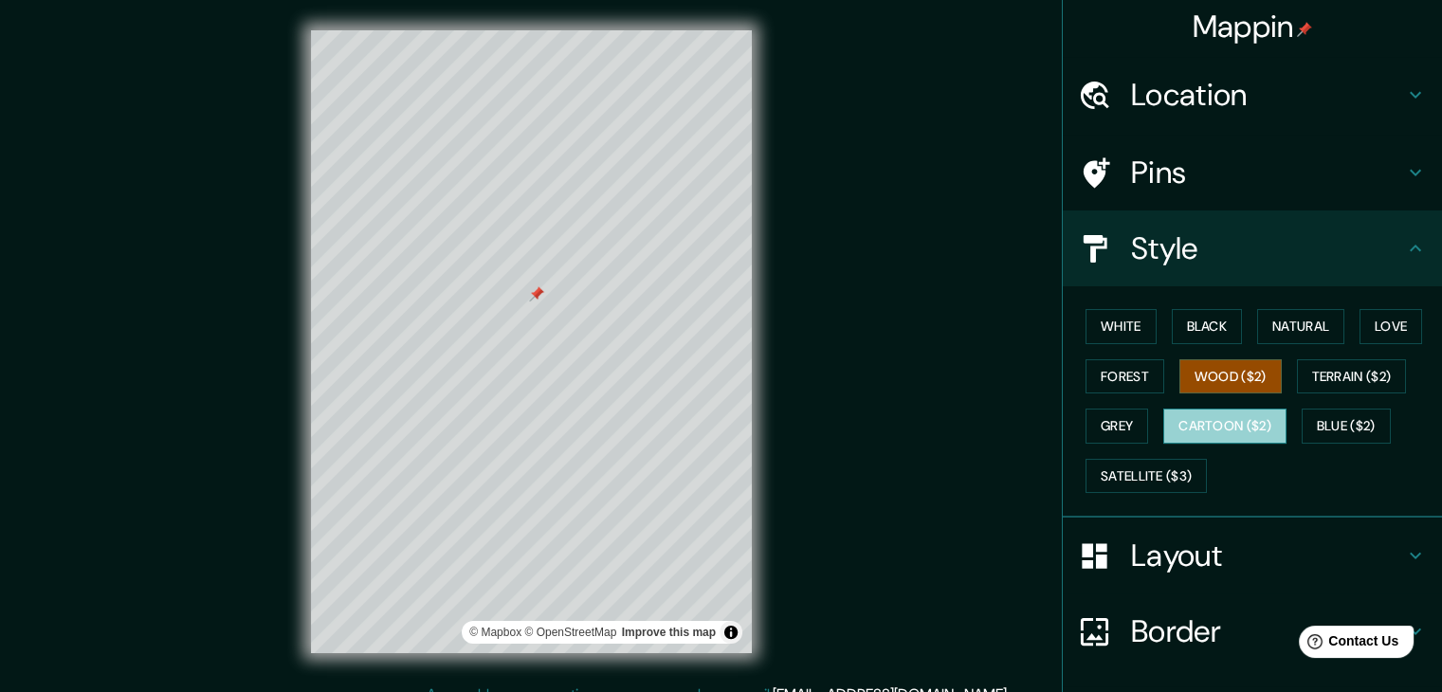
click at [1176, 415] on button "Cartoon ($2)" at bounding box center [1224, 426] width 123 height 35
click at [1202, 382] on button "Wood ($2)" at bounding box center [1230, 376] width 102 height 35
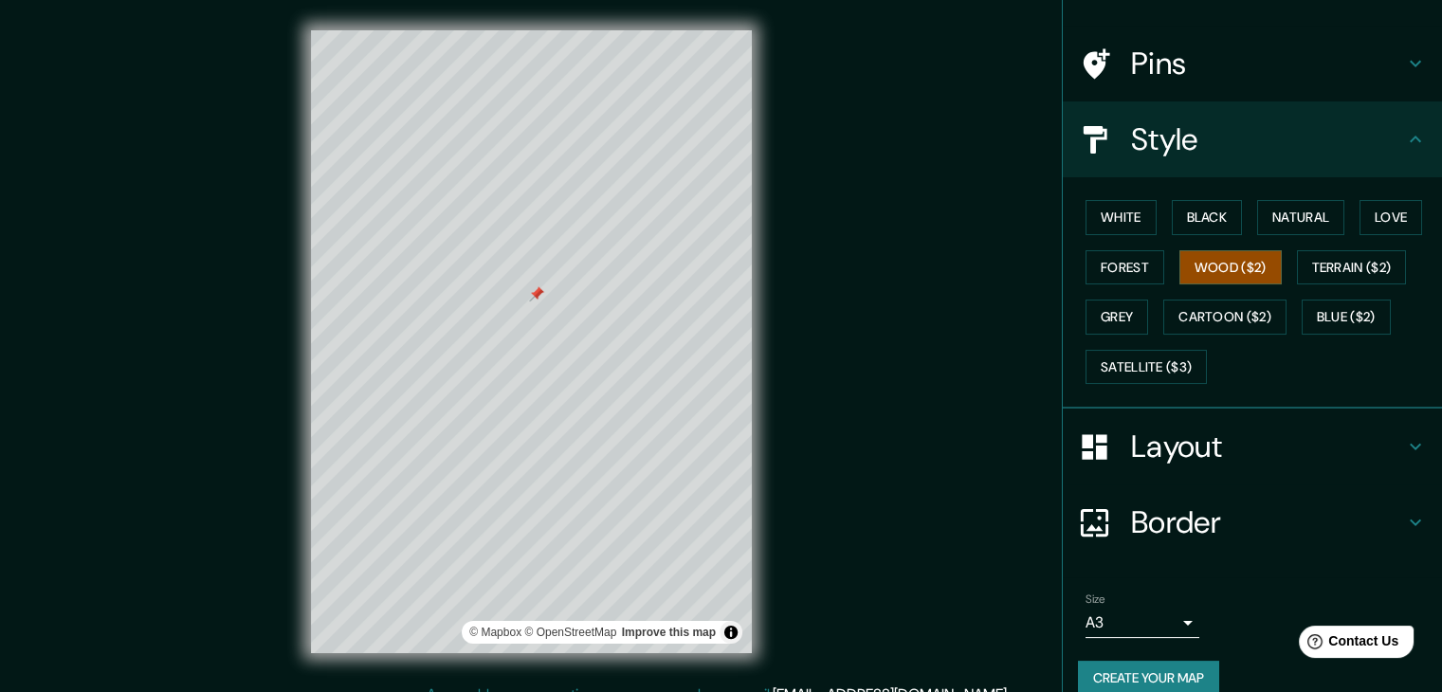
scroll to position [137, 0]
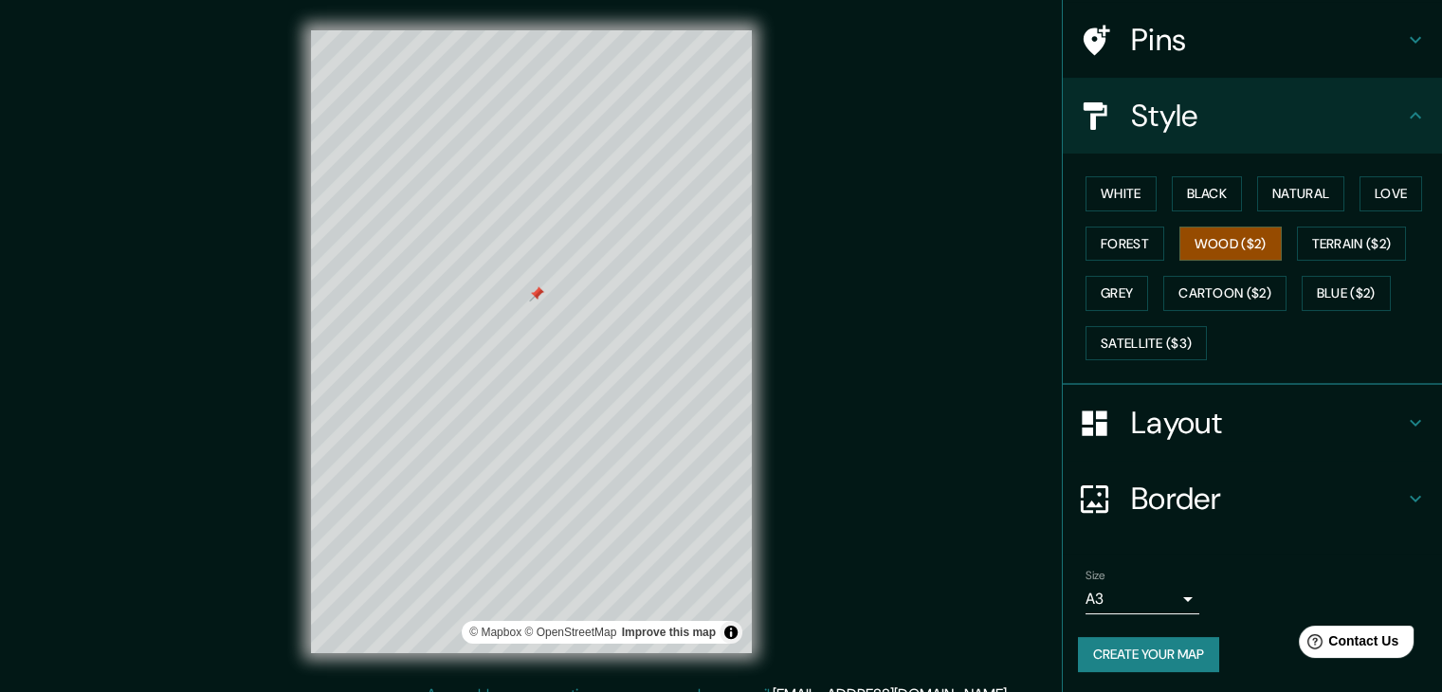
click at [1179, 522] on div "Border" at bounding box center [1252, 499] width 379 height 76
type input "223"
type input "37"
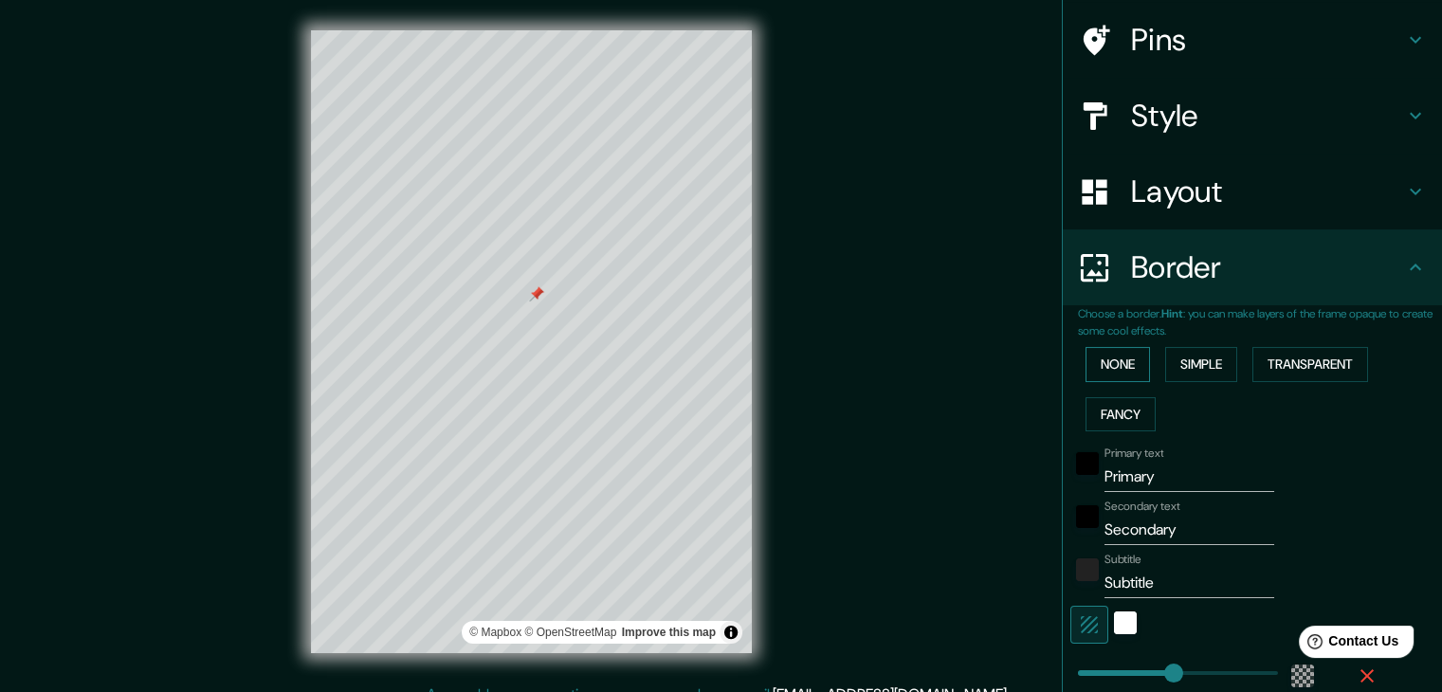
click at [1111, 367] on button "None" at bounding box center [1118, 364] width 64 height 35
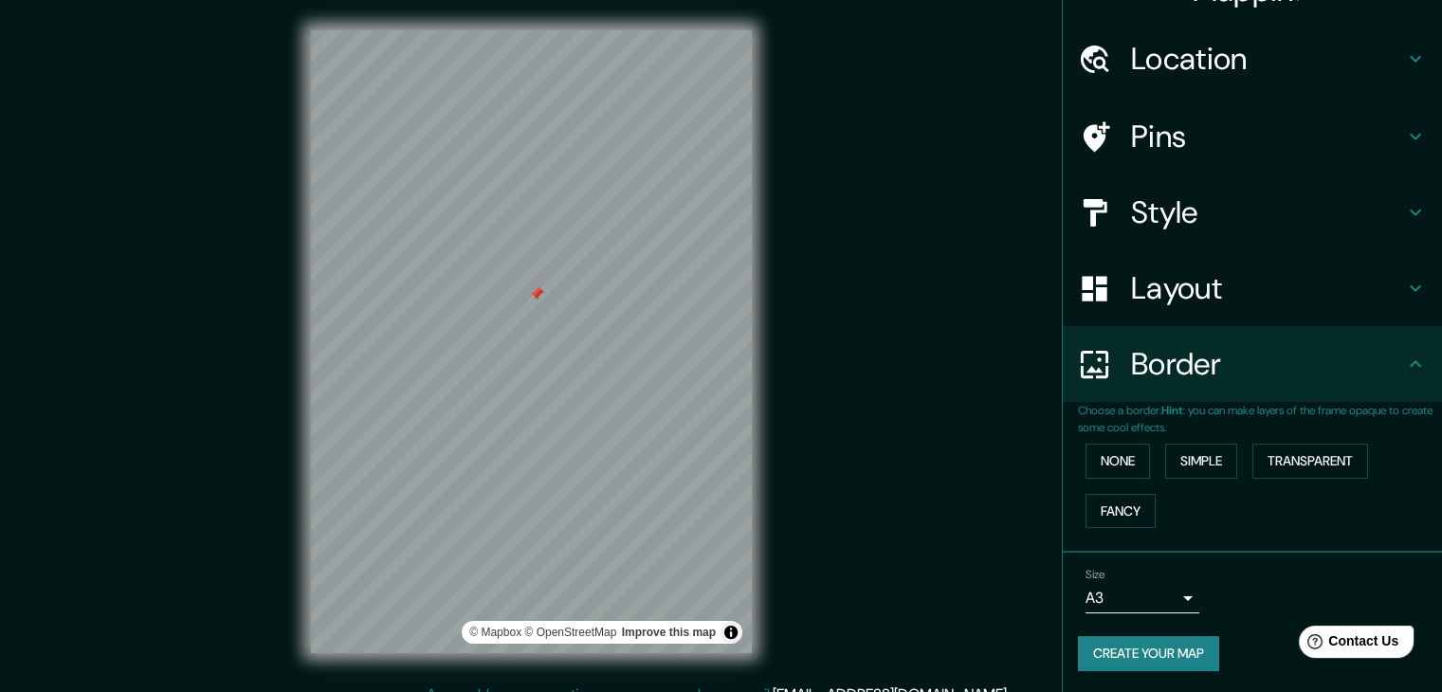
click at [1184, 234] on div "Style" at bounding box center [1252, 212] width 379 height 76
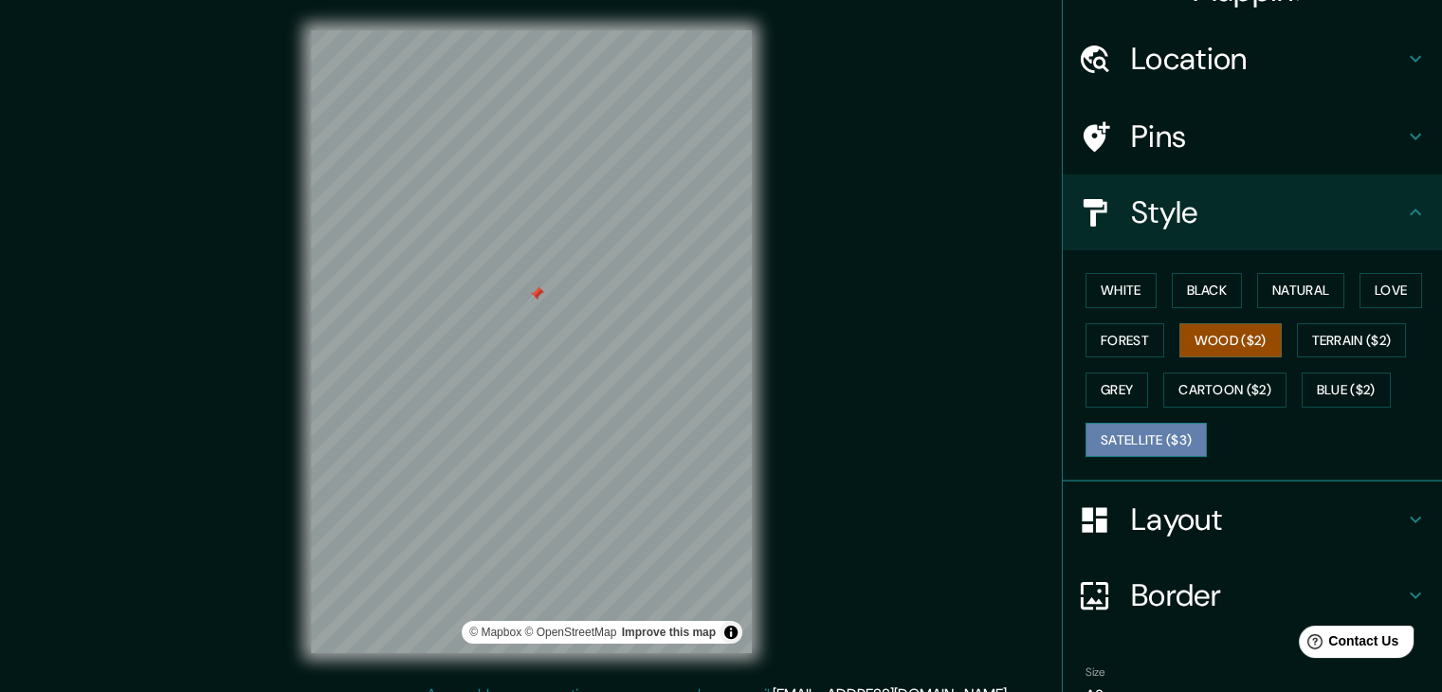
click at [1150, 447] on button "Satellite ($3)" at bounding box center [1146, 440] width 121 height 35
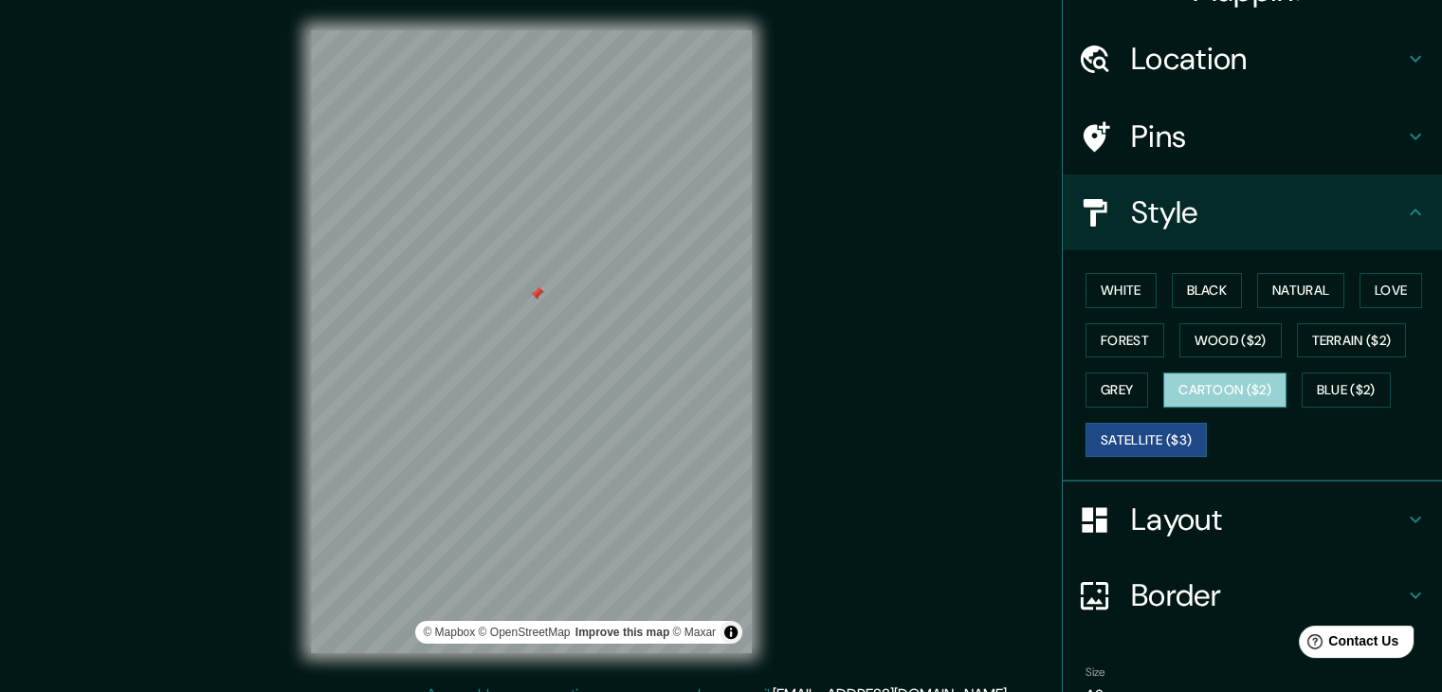
click at [1188, 388] on button "Cartoon ($2)" at bounding box center [1224, 390] width 123 height 35
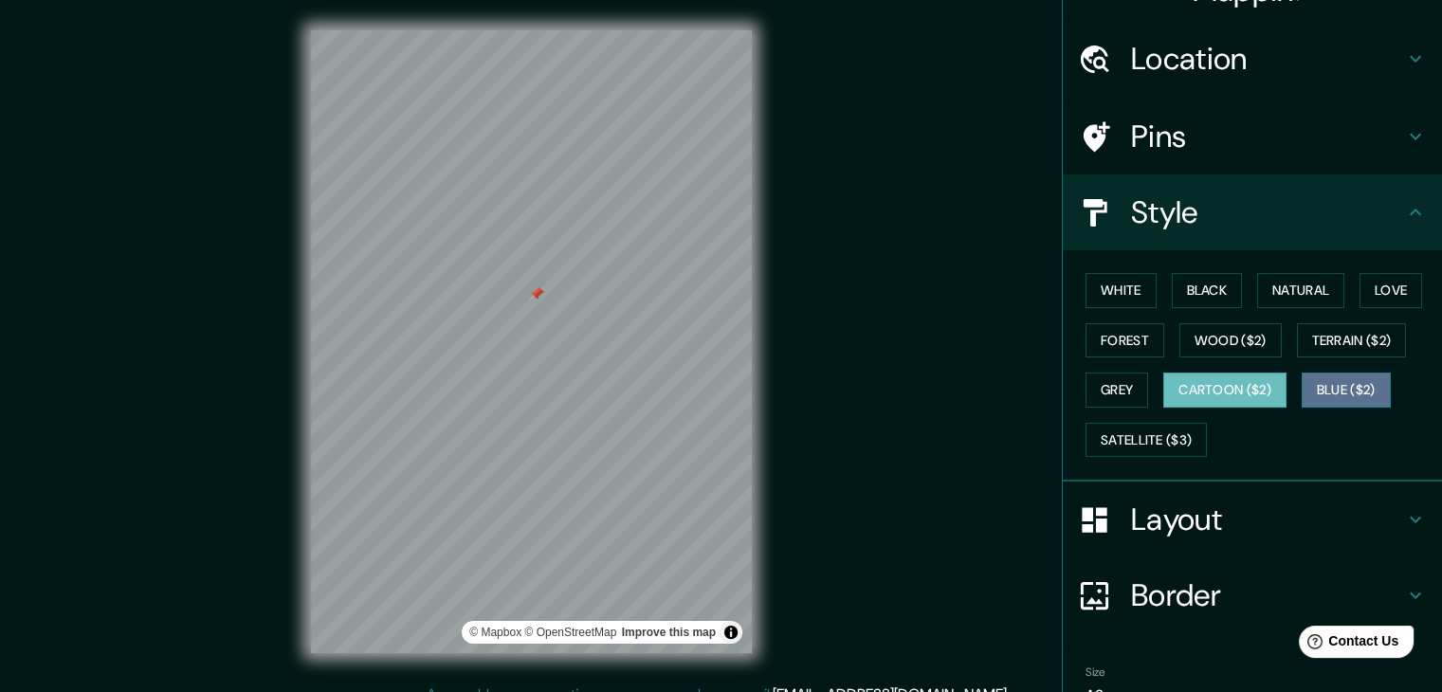
click at [1334, 390] on button "Blue ($2)" at bounding box center [1346, 390] width 89 height 35
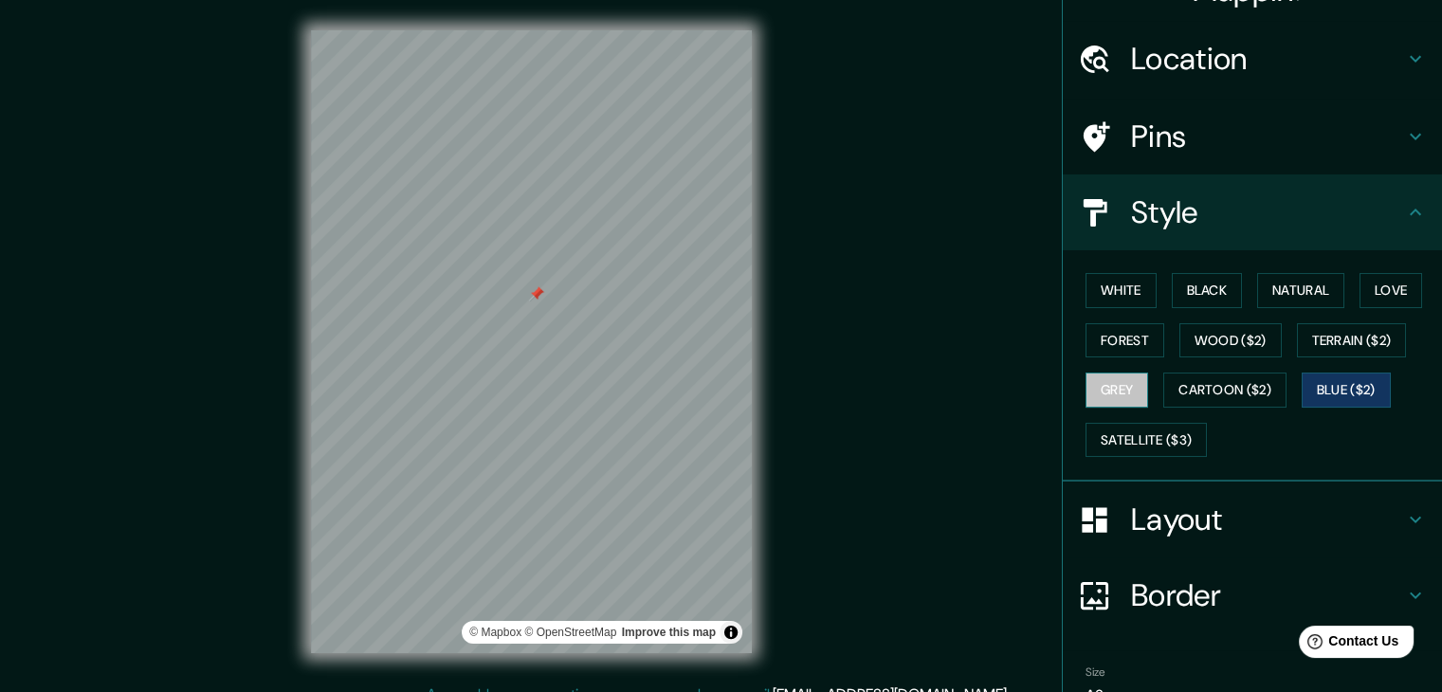
click at [1110, 388] on button "Grey" at bounding box center [1117, 390] width 63 height 35
click at [1113, 289] on button "White" at bounding box center [1121, 290] width 71 height 35
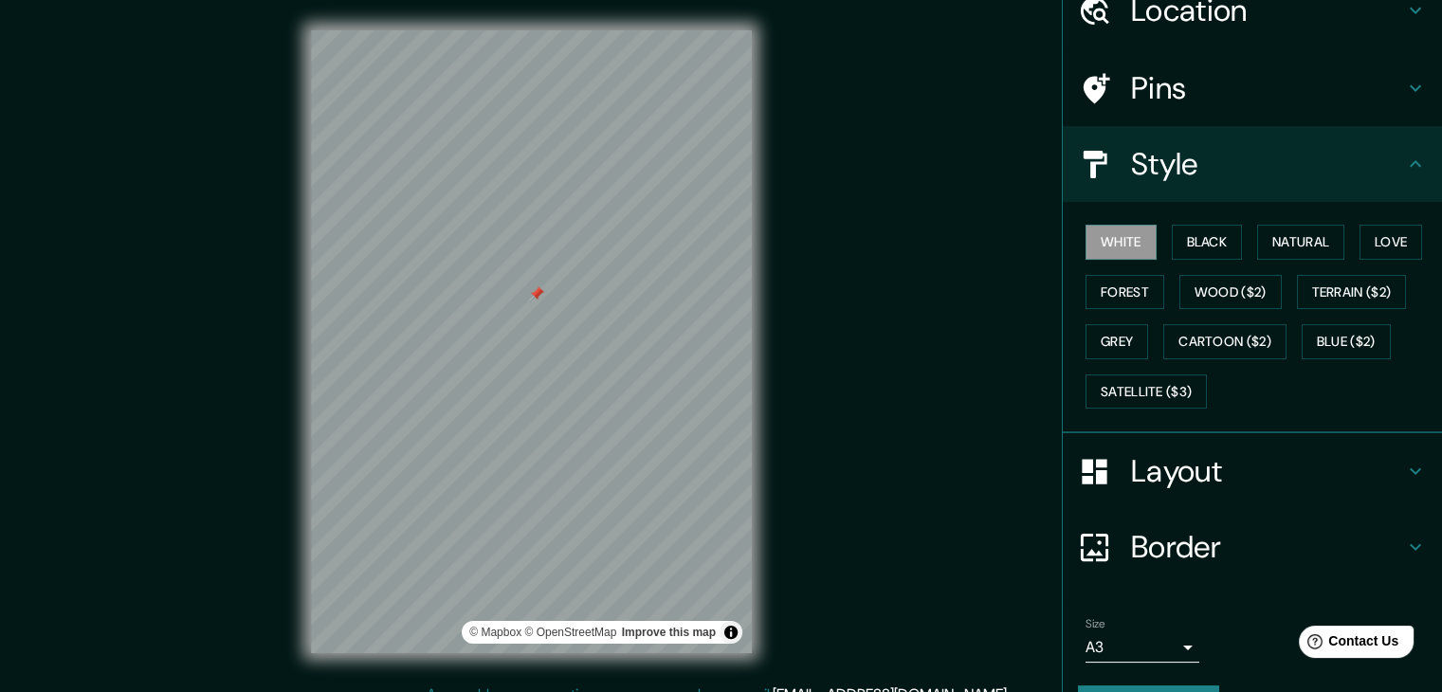
scroll to position [137, 0]
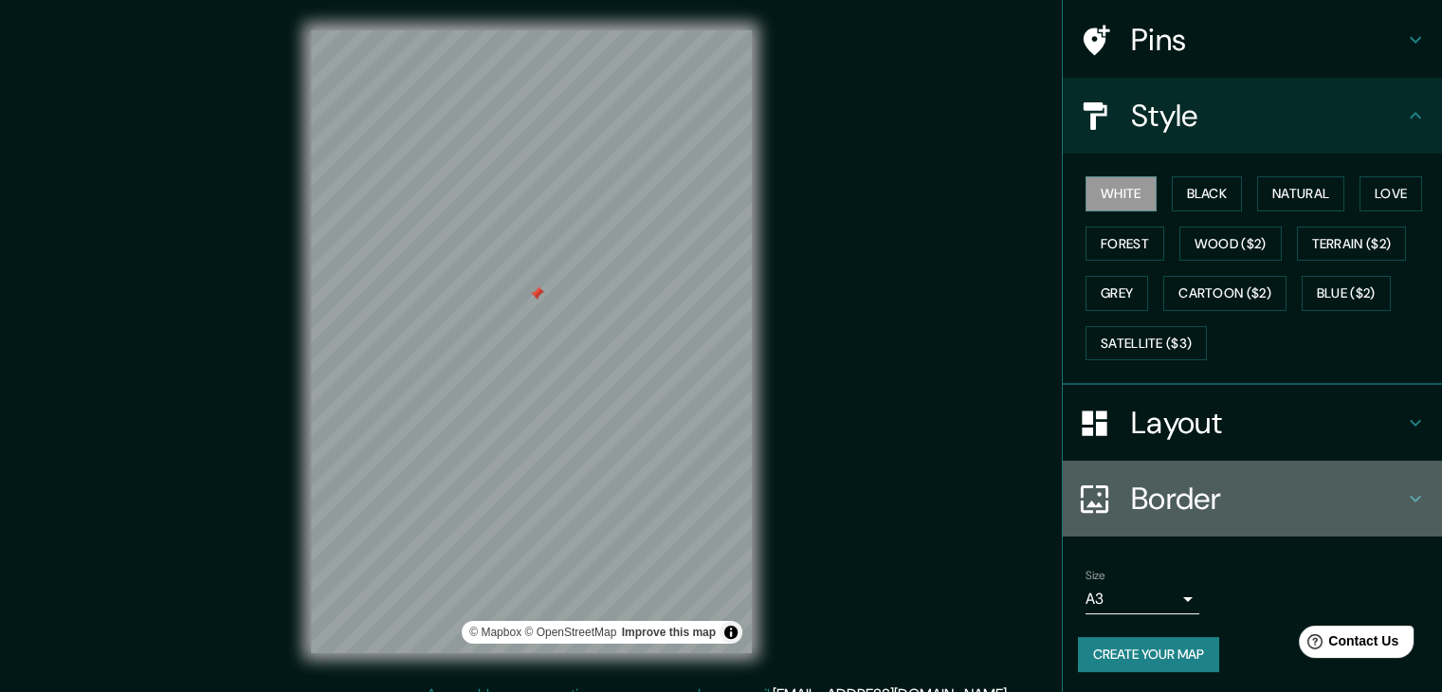
click at [1200, 495] on h4 "Border" at bounding box center [1267, 499] width 273 height 38
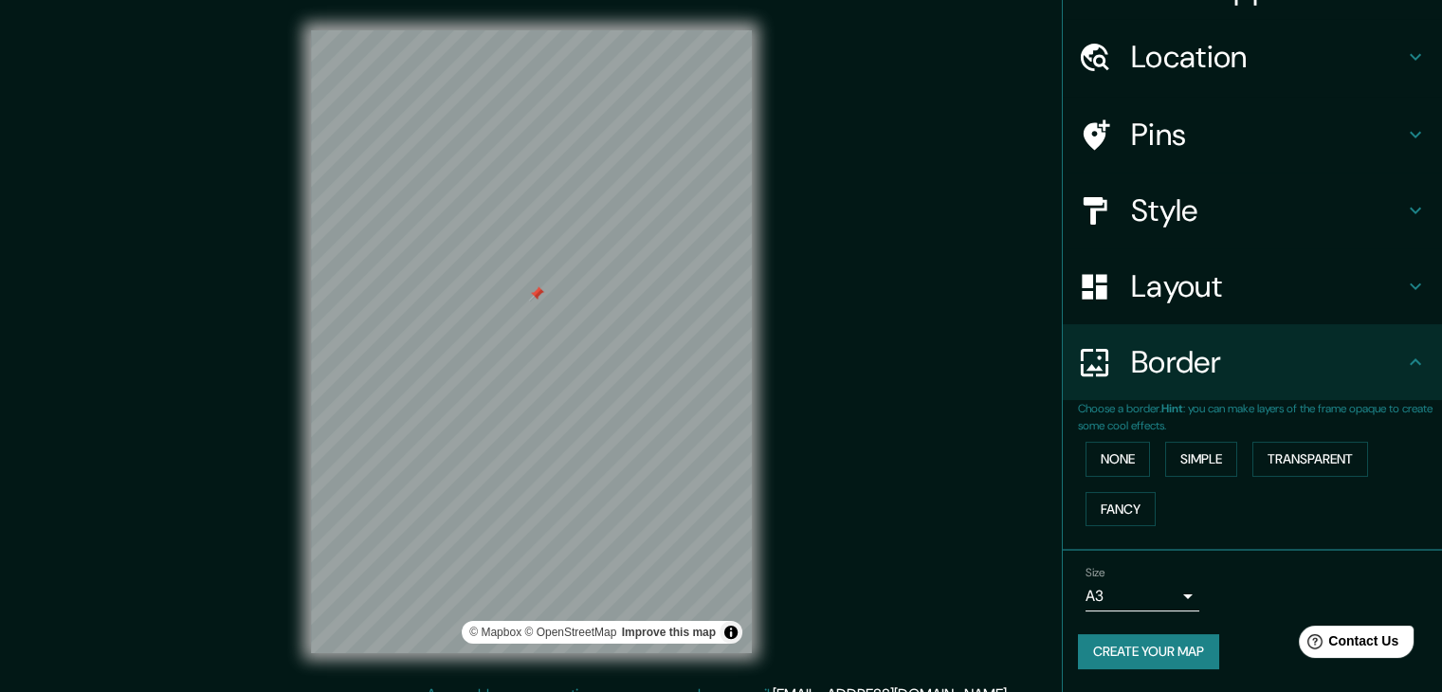
scroll to position [40, 0]
click at [1134, 509] on button "Fancy" at bounding box center [1121, 511] width 70 height 35
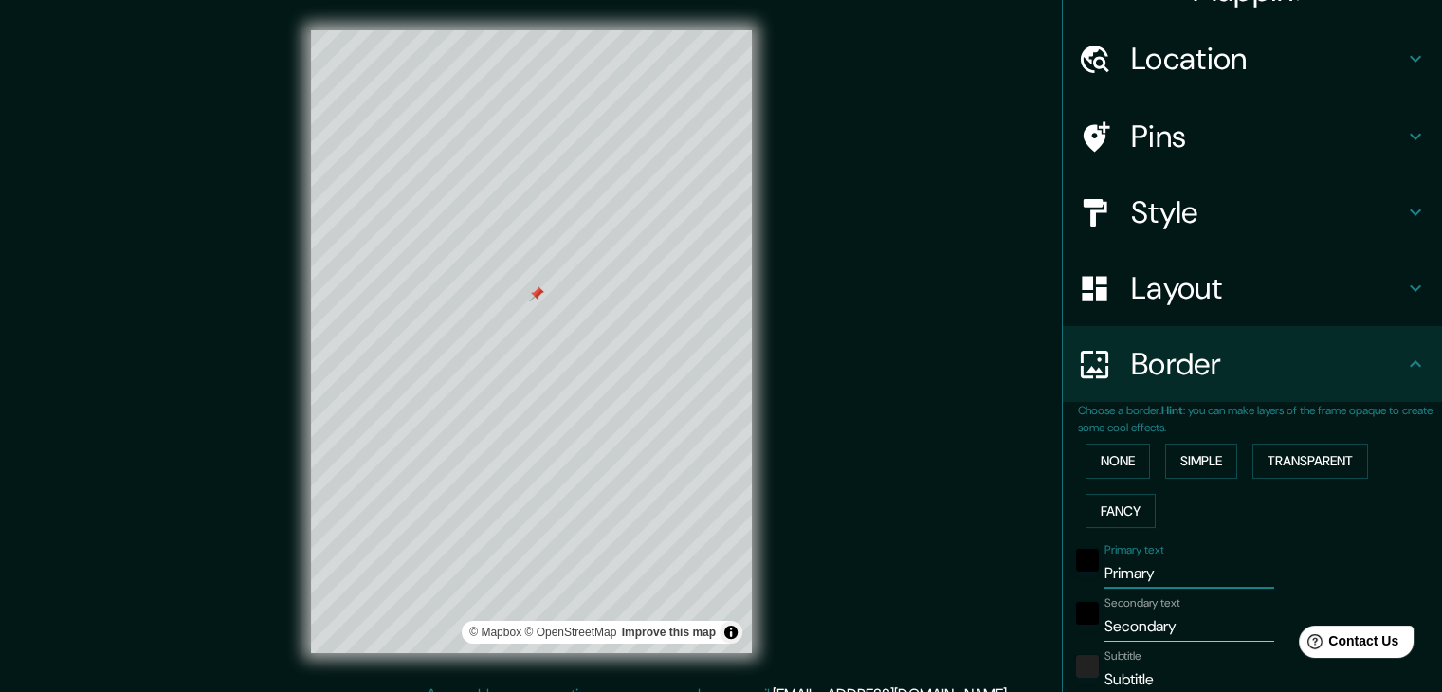
click at [1127, 563] on input "Primary" at bounding box center [1189, 573] width 170 height 30
click at [1126, 562] on input "Primary" at bounding box center [1189, 573] width 170 height 30
click at [1109, 577] on input "Primary" at bounding box center [1189, 573] width 170 height 30
click at [1107, 575] on input "Primary" at bounding box center [1189, 573] width 170 height 30
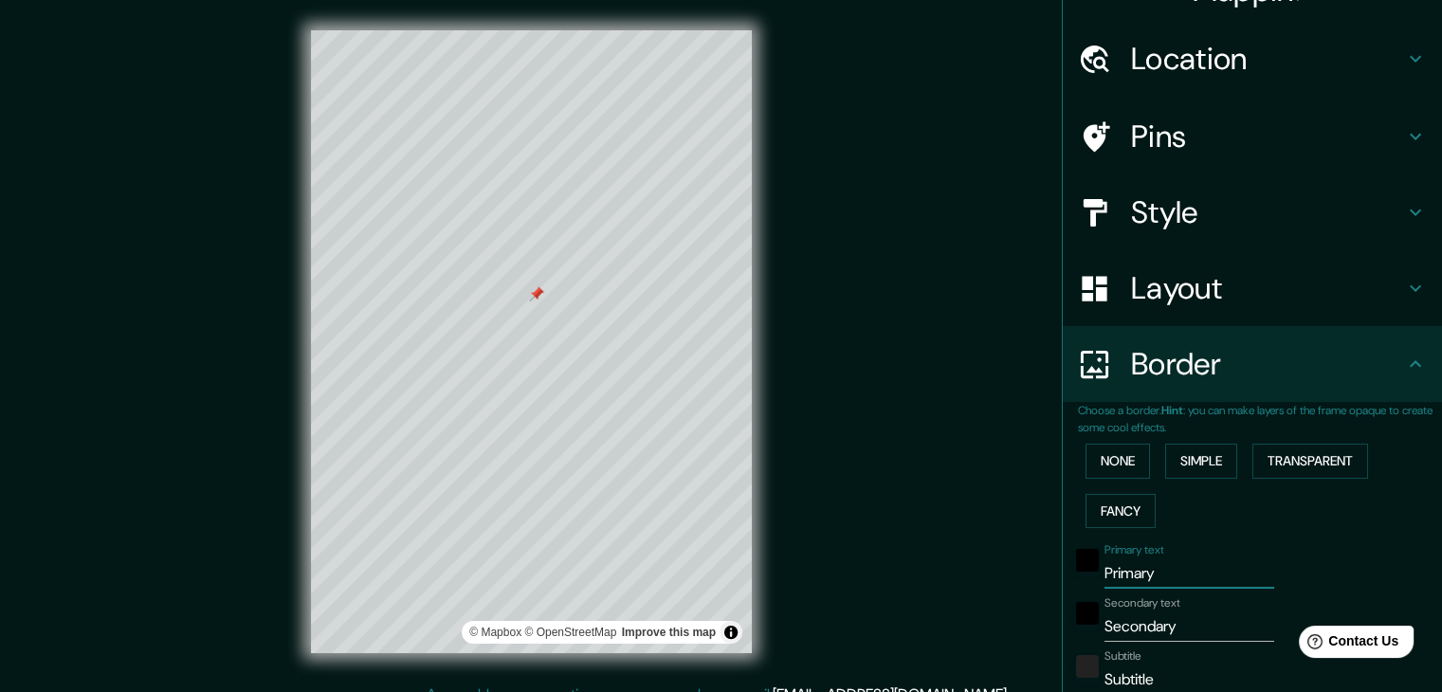
click at [1107, 575] on input "Primary" at bounding box center [1189, 573] width 170 height 30
paste input "Diagnóstico S"
type input "Diagnóstico S"
type input "37"
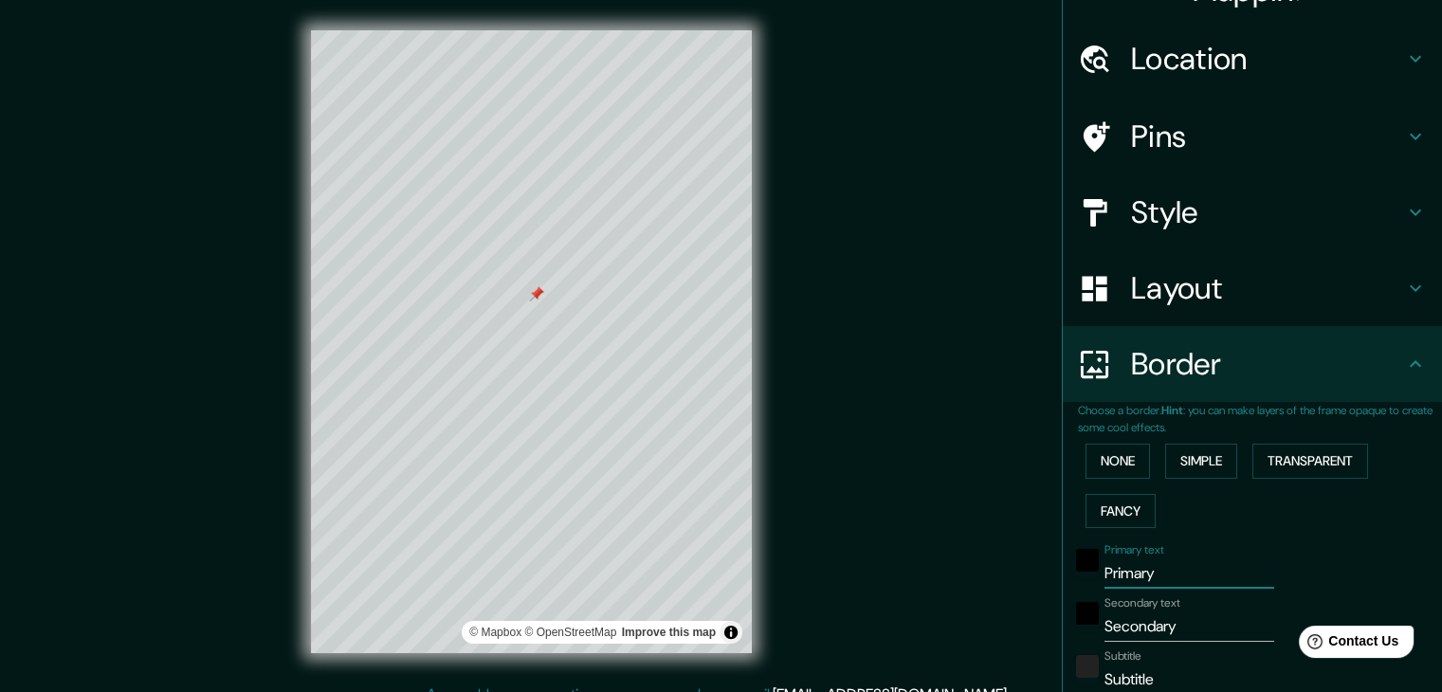
type input "19"
drag, startPoint x: 1176, startPoint y: 567, endPoint x: 1206, endPoint y: 575, distance: 31.5
click at [1206, 575] on input "Diagnóstico S" at bounding box center [1189, 573] width 170 height 30
type input "Diagnóstico"
type input "37"
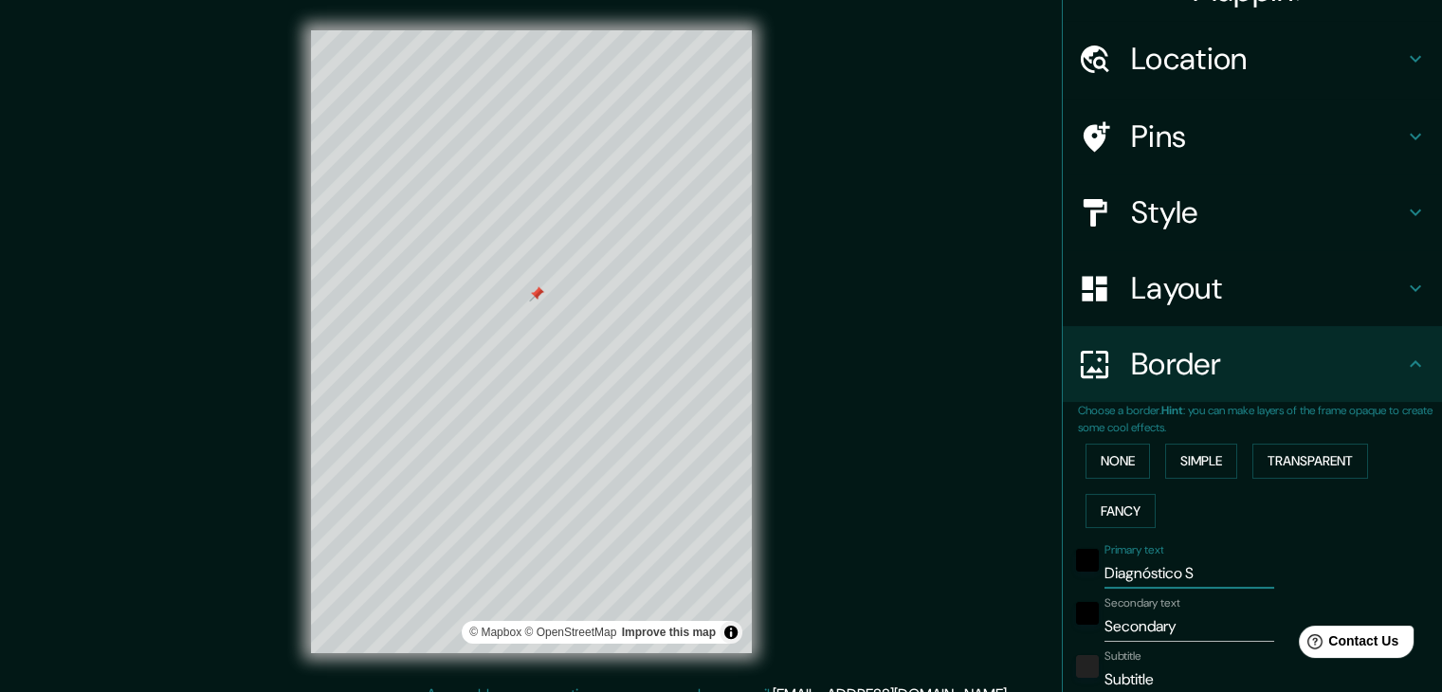
type input "37"
type input "19"
type input "Diagnóstico"
click at [1141, 624] on input "Secondary" at bounding box center [1189, 626] width 170 height 30
click at [1141, 615] on input "Secondary" at bounding box center [1189, 626] width 170 height 30
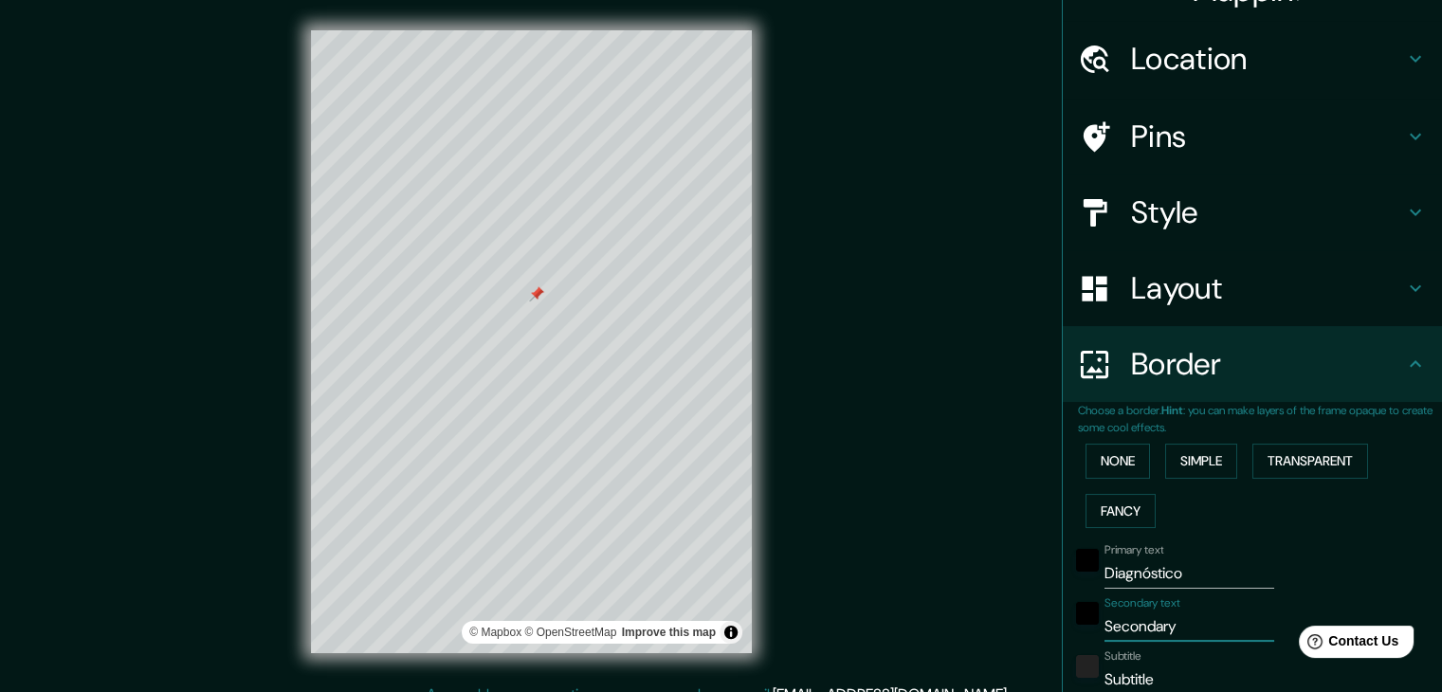
click at [1141, 615] on input "Secondary" at bounding box center [1189, 626] width 170 height 30
click at [1144, 615] on input "Secondary" at bounding box center [1189, 626] width 170 height 30
click at [1140, 621] on input "Secondary" at bounding box center [1189, 626] width 170 height 30
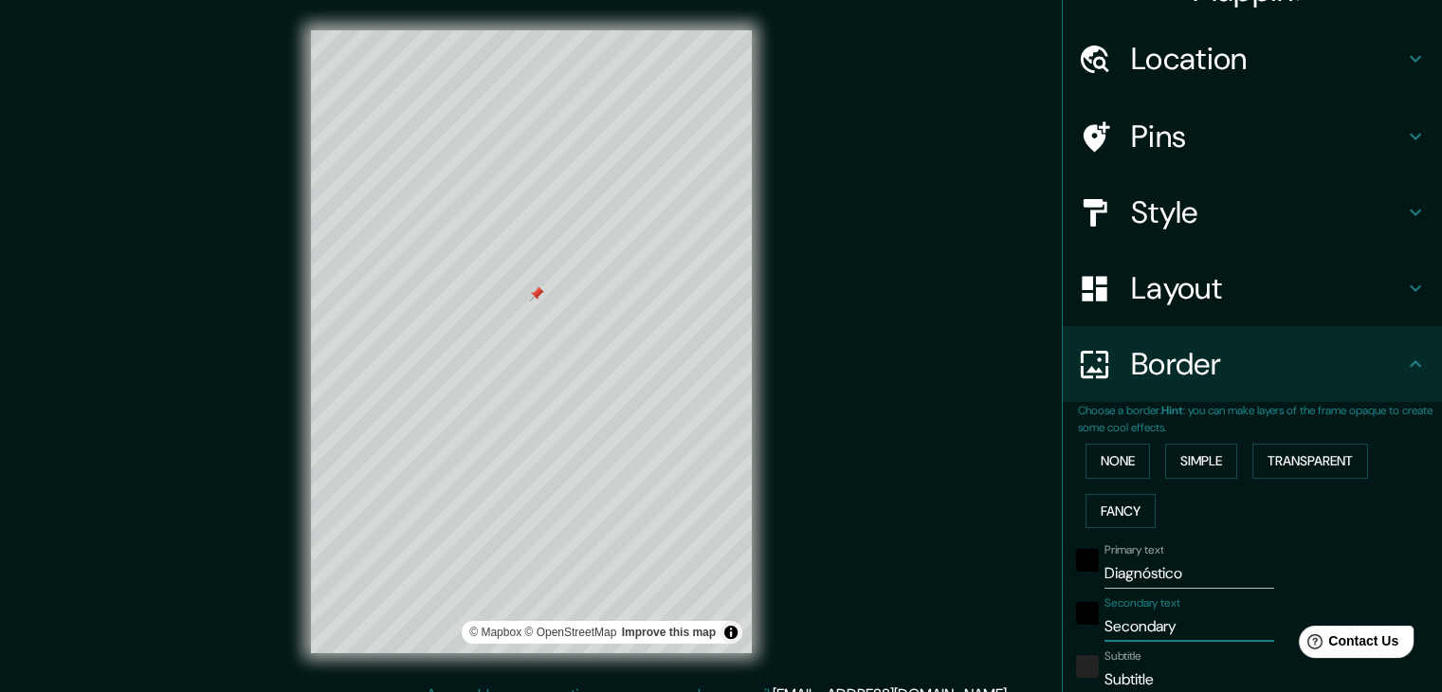
paste input "Diagnóstico Socioeconômico – Cent"
type input "Diagnóstico Socioeconômico – Cent"
type input "37"
type input "19"
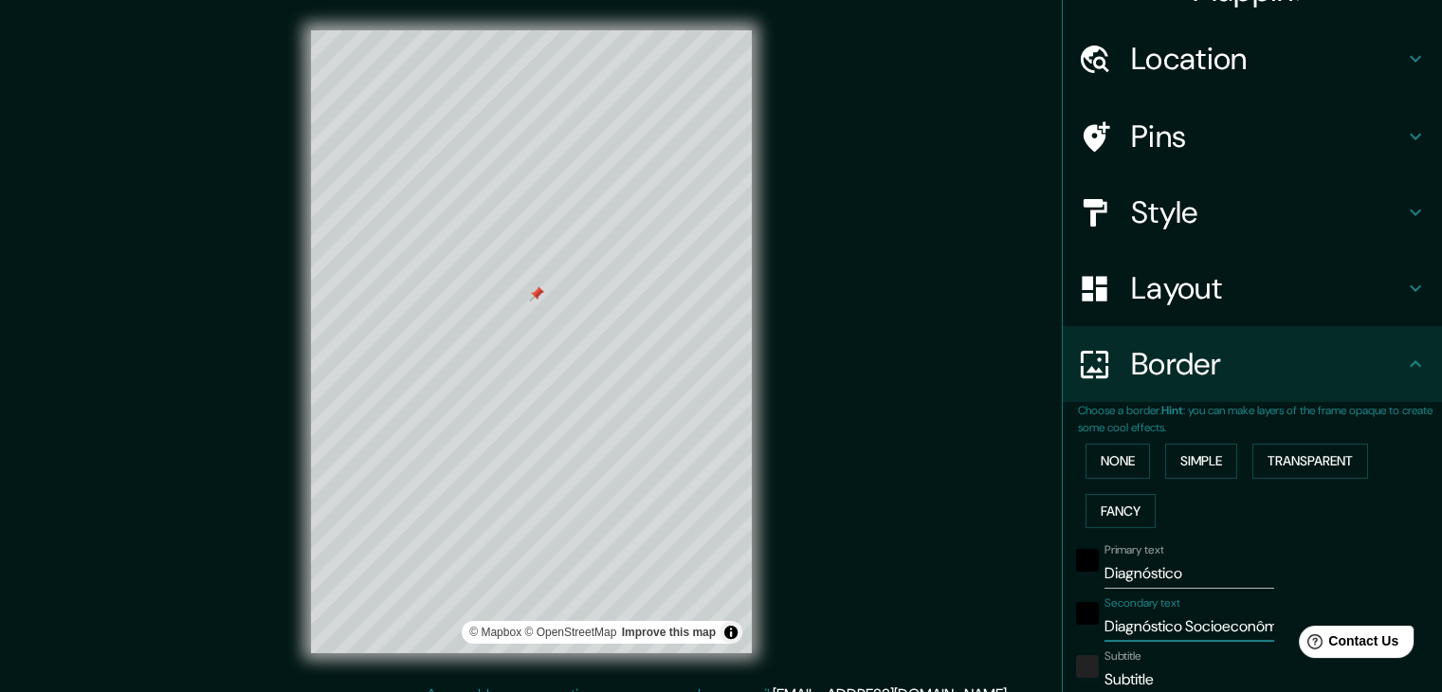
scroll to position [0, 95]
click at [1104, 630] on input "Diagnóstico Socioeconômico – Cent" at bounding box center [1189, 626] width 170 height 30
drag, startPoint x: 1138, startPoint y: 628, endPoint x: 865, endPoint y: 627, distance: 273.0
click at [865, 627] on div "Mappin Location [STREET_ADDRESS] Pins Style Layout Border Choose a border. Hint…" at bounding box center [721, 357] width 1442 height 714
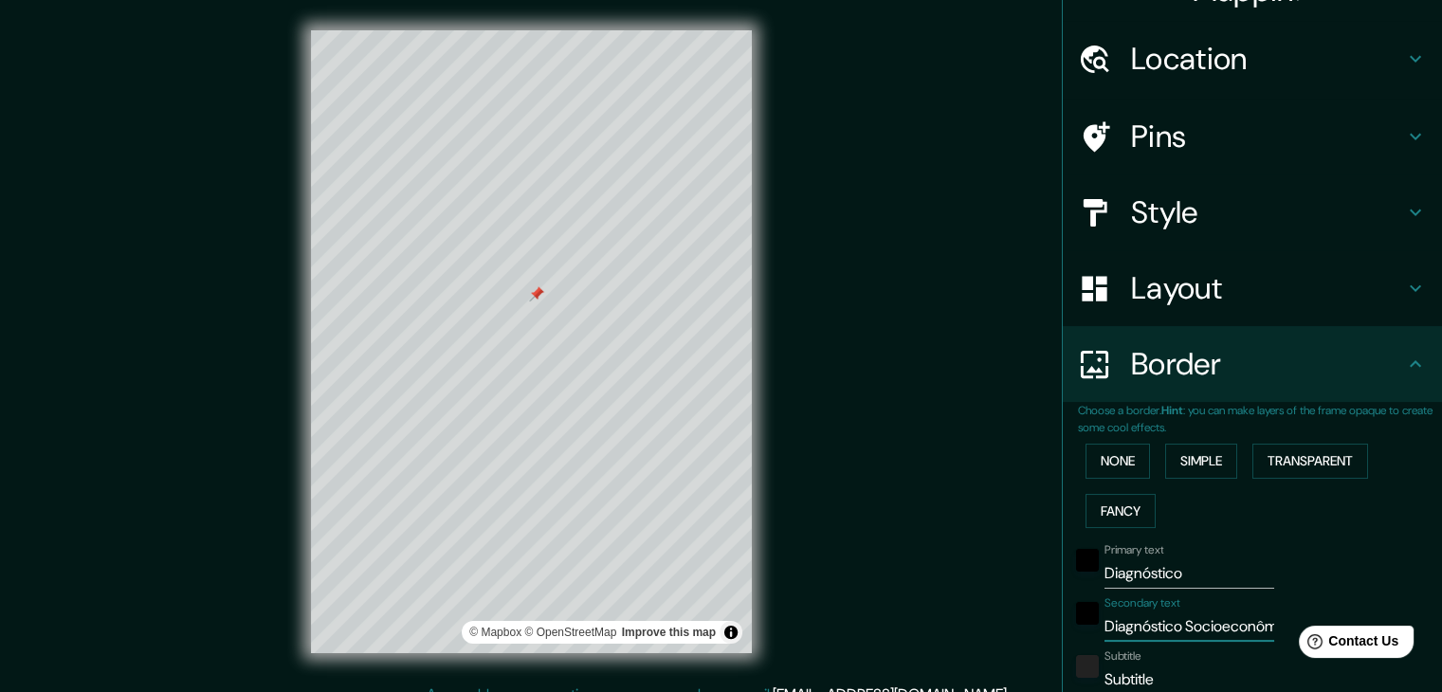
type input "Socioeconômico – Cent"
type input "37"
type input "19"
click at [1237, 628] on input "Socioeconômico – Cent" at bounding box center [1189, 626] width 170 height 30
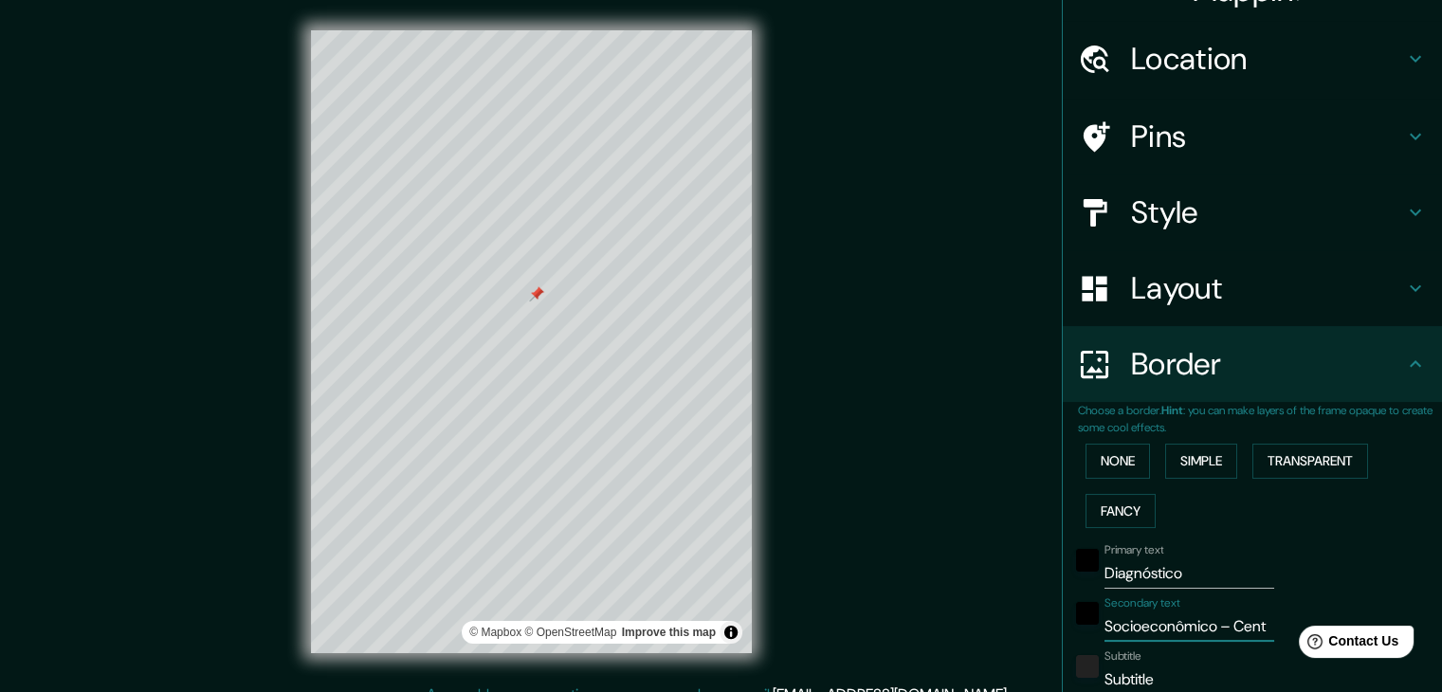
scroll to position [0, 8]
type input "Socioeconômico – Cente"
type input "37"
type input "19"
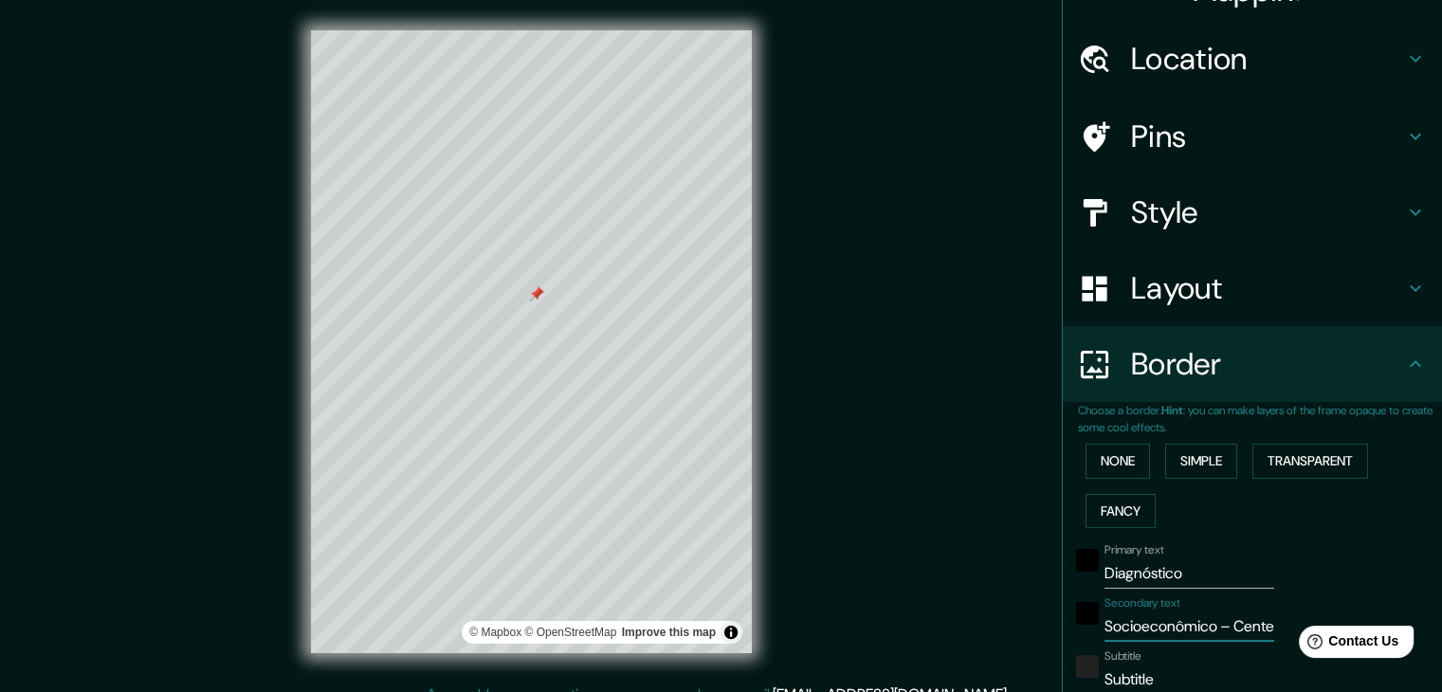
scroll to position [0, 15]
type input "Socioeconômico – Cent"
type input "37"
type input "19"
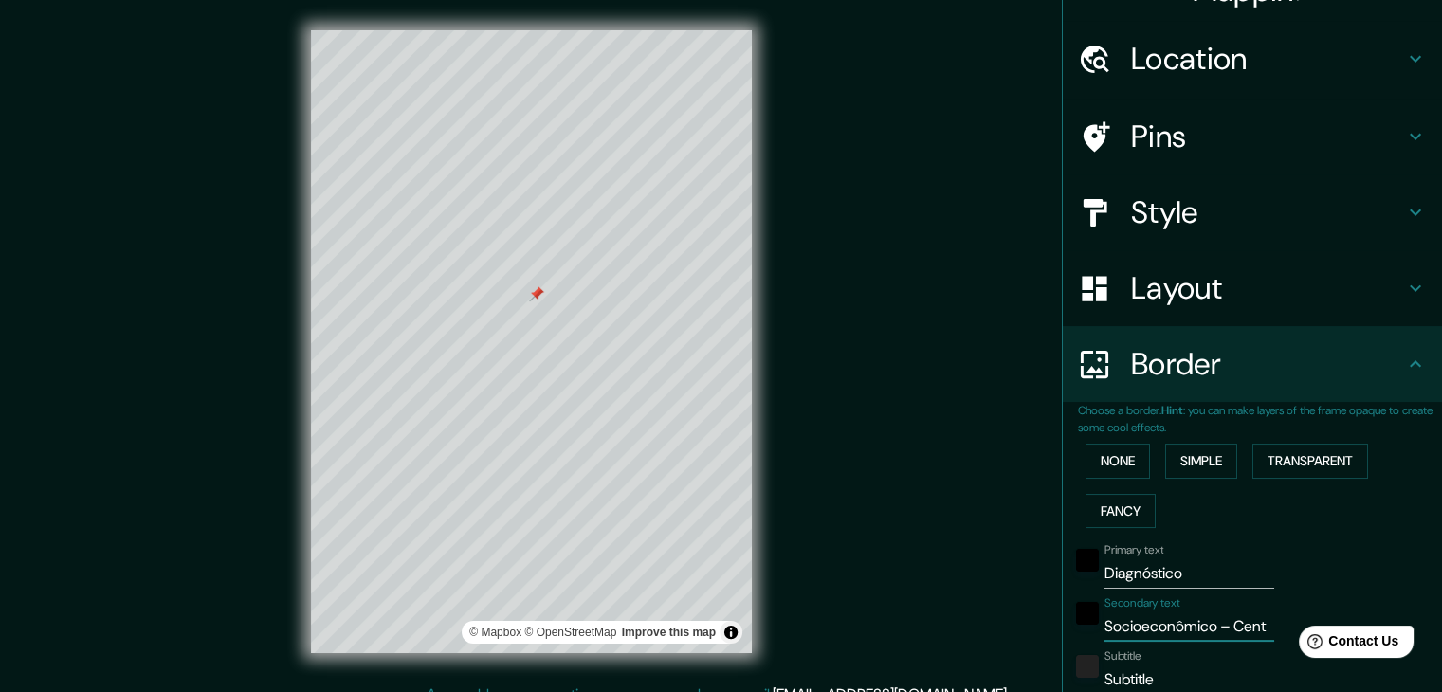
type input "Socioeconômico – Centr"
type input "37"
type input "19"
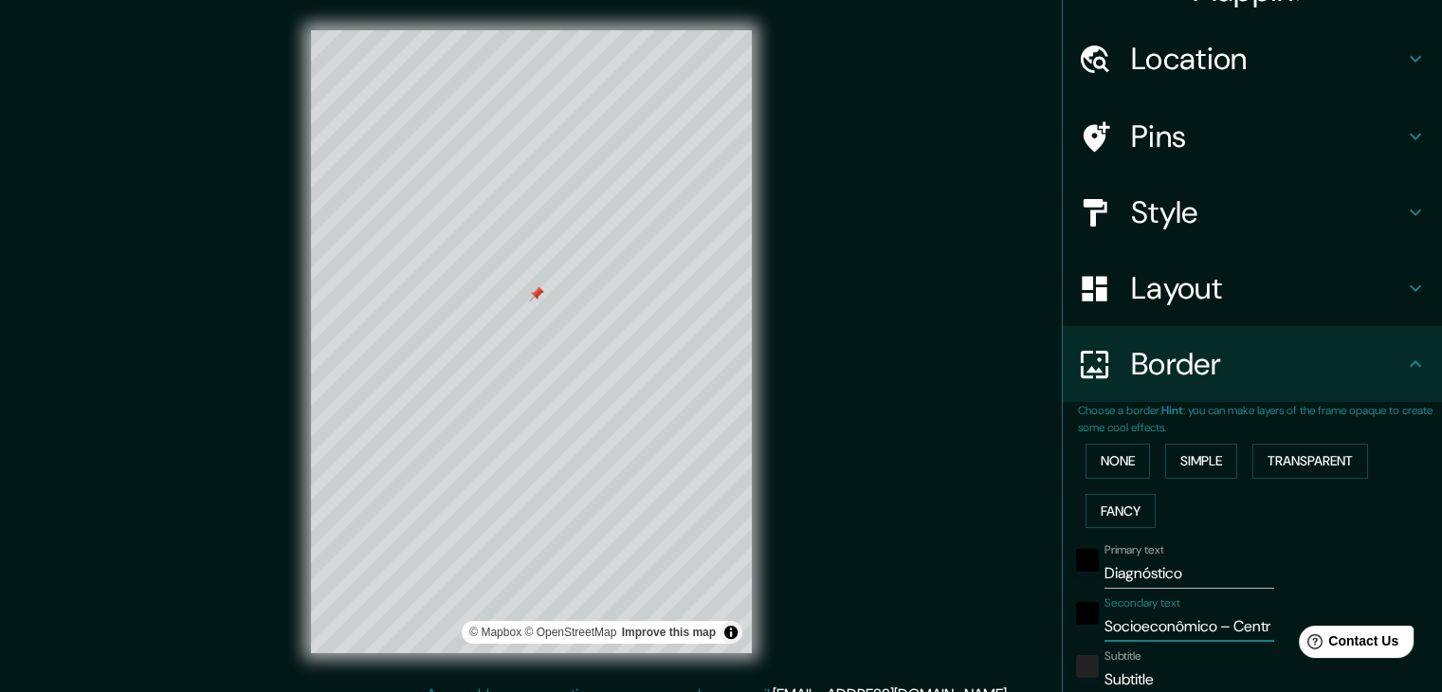
type input "Socioeconômico – Centro"
type input "37"
type input "19"
type input "Socioeconômico – Centro"
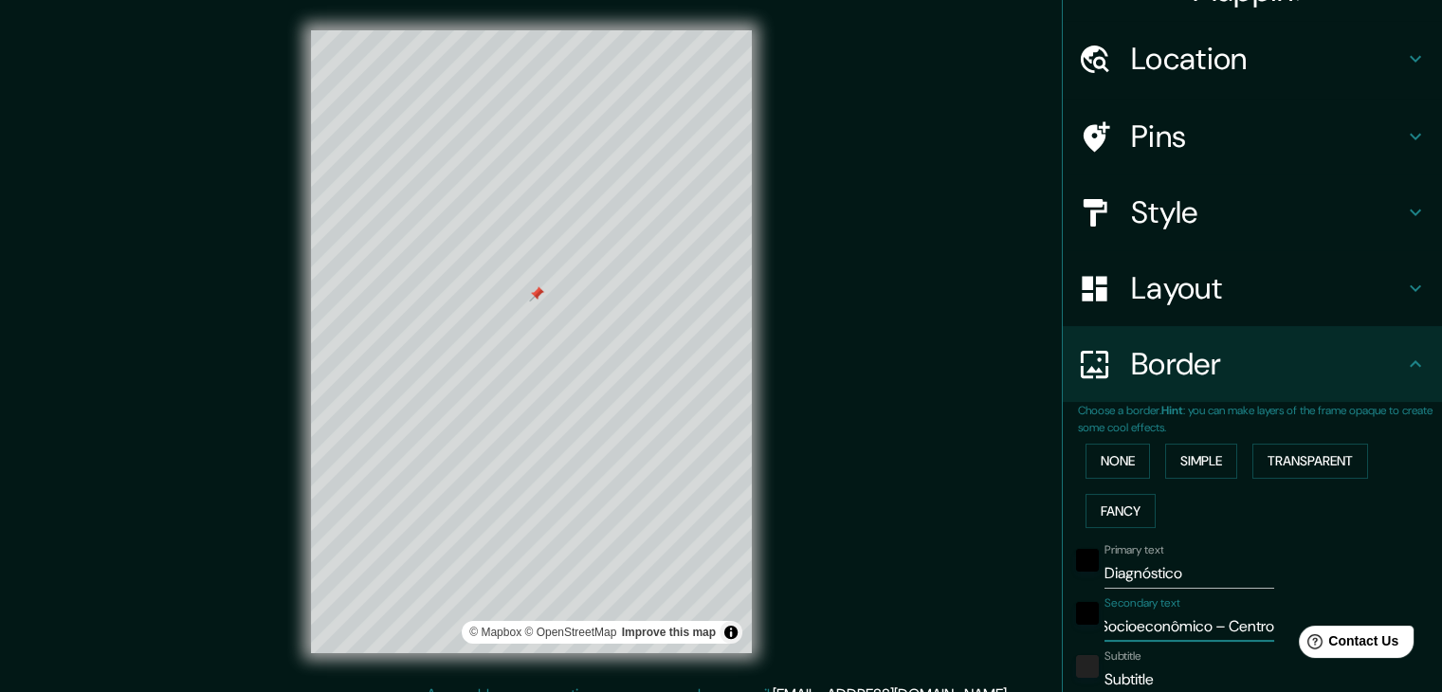
type input "37"
type input "19"
type input "Socioeconômico – Centro f"
type input "37"
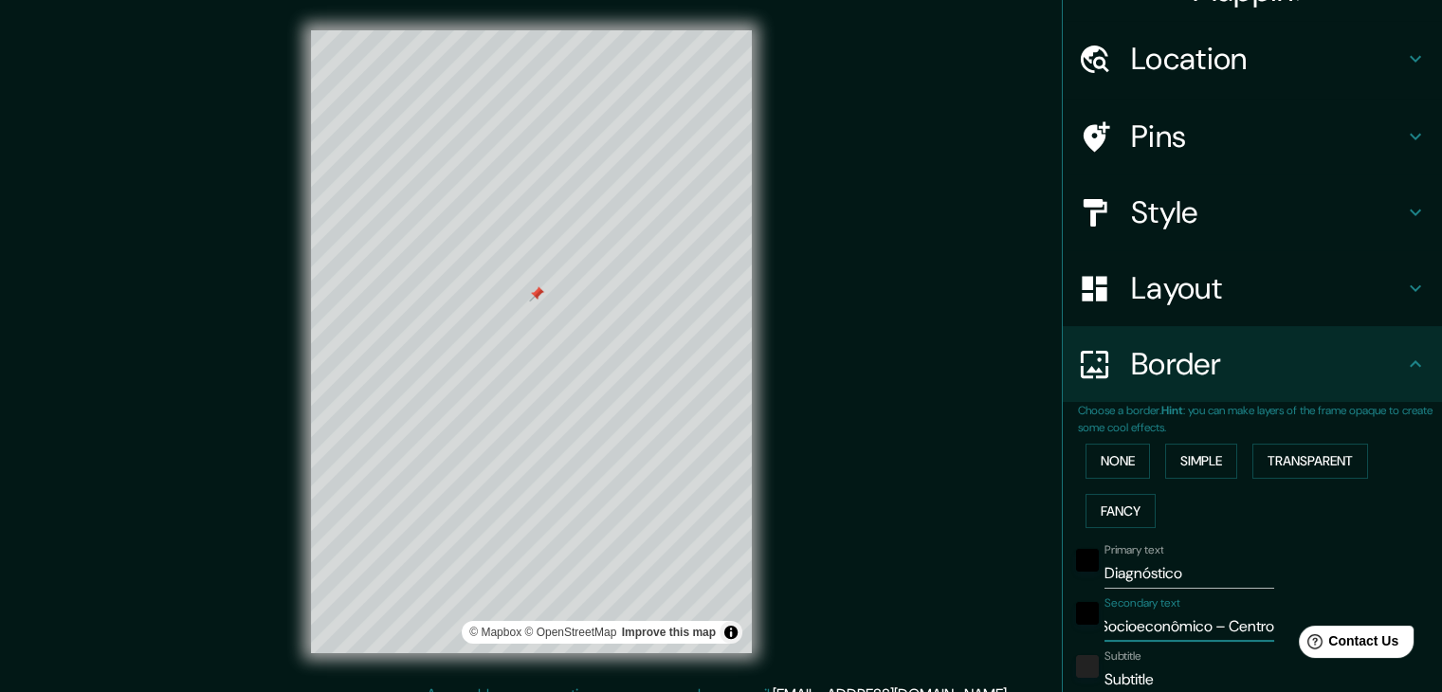
type input "37"
type input "19"
type input "Socioeconômico – Centro fr"
type input "37"
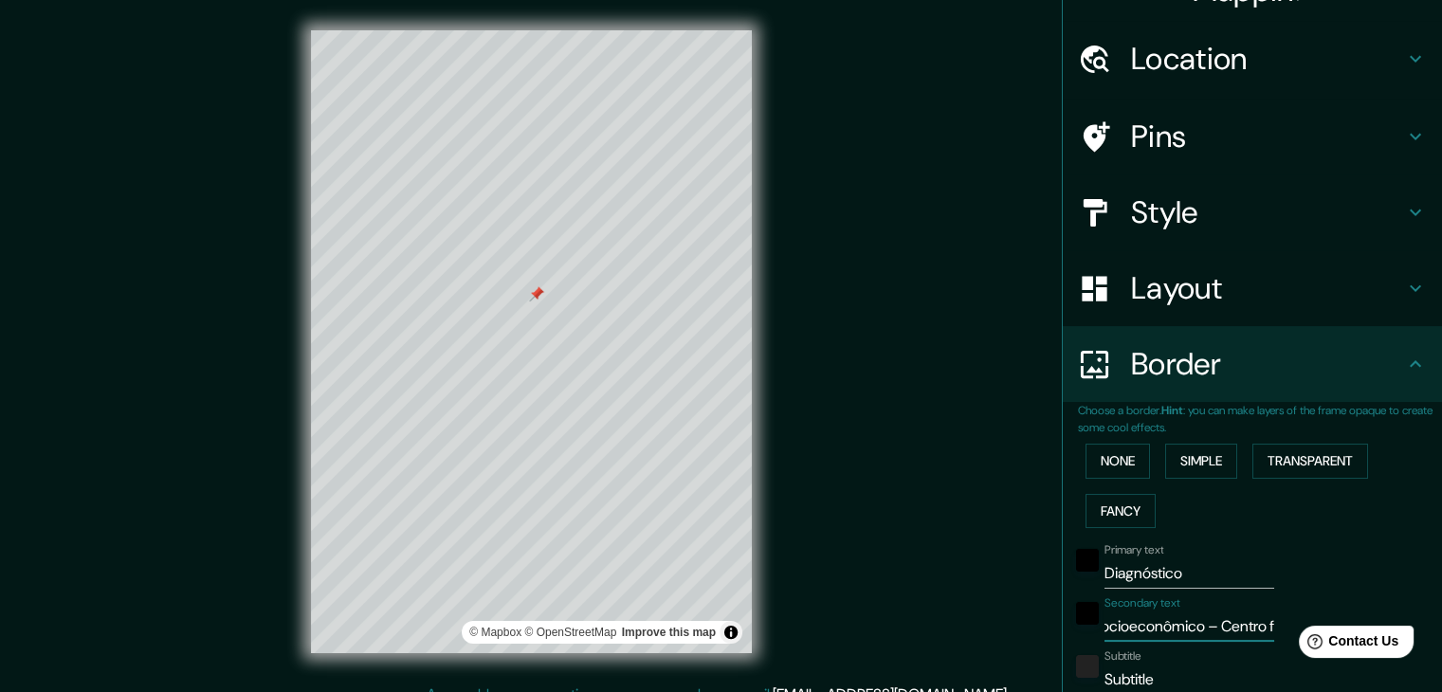
type input "19"
type input "Socioeconômico – Centro f"
type input "37"
type input "19"
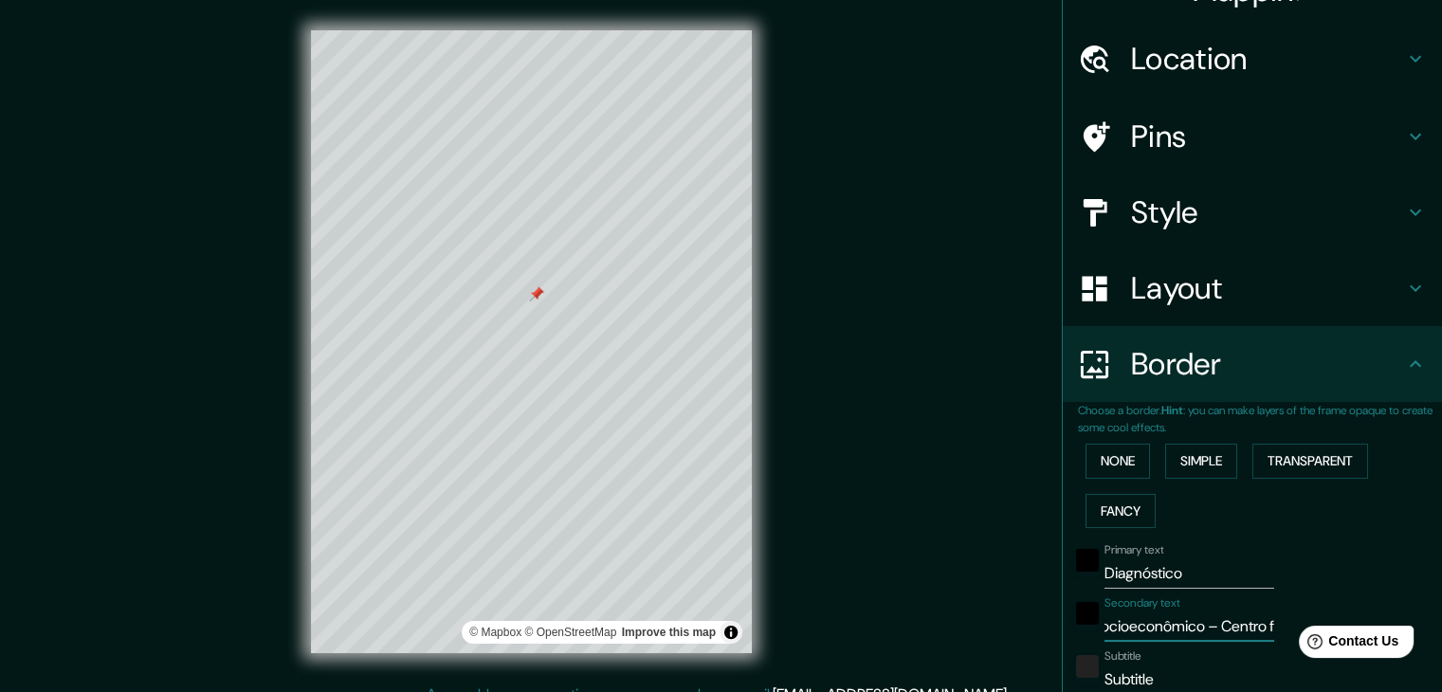
type input "Socioeconômico – Centro"
type input "37"
type input "19"
type input "Socioeconômico – Centro d"
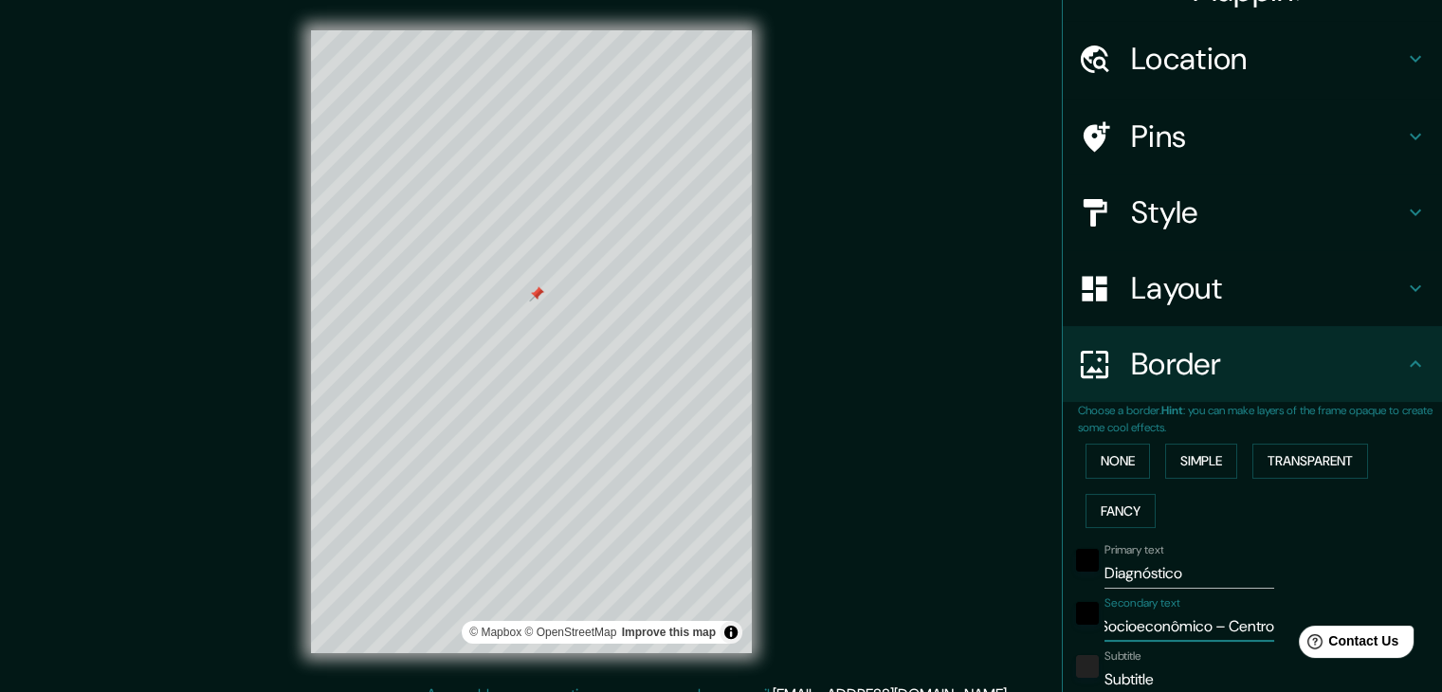
type input "37"
type input "19"
type input "Socioeconômico – Centro de"
type input "37"
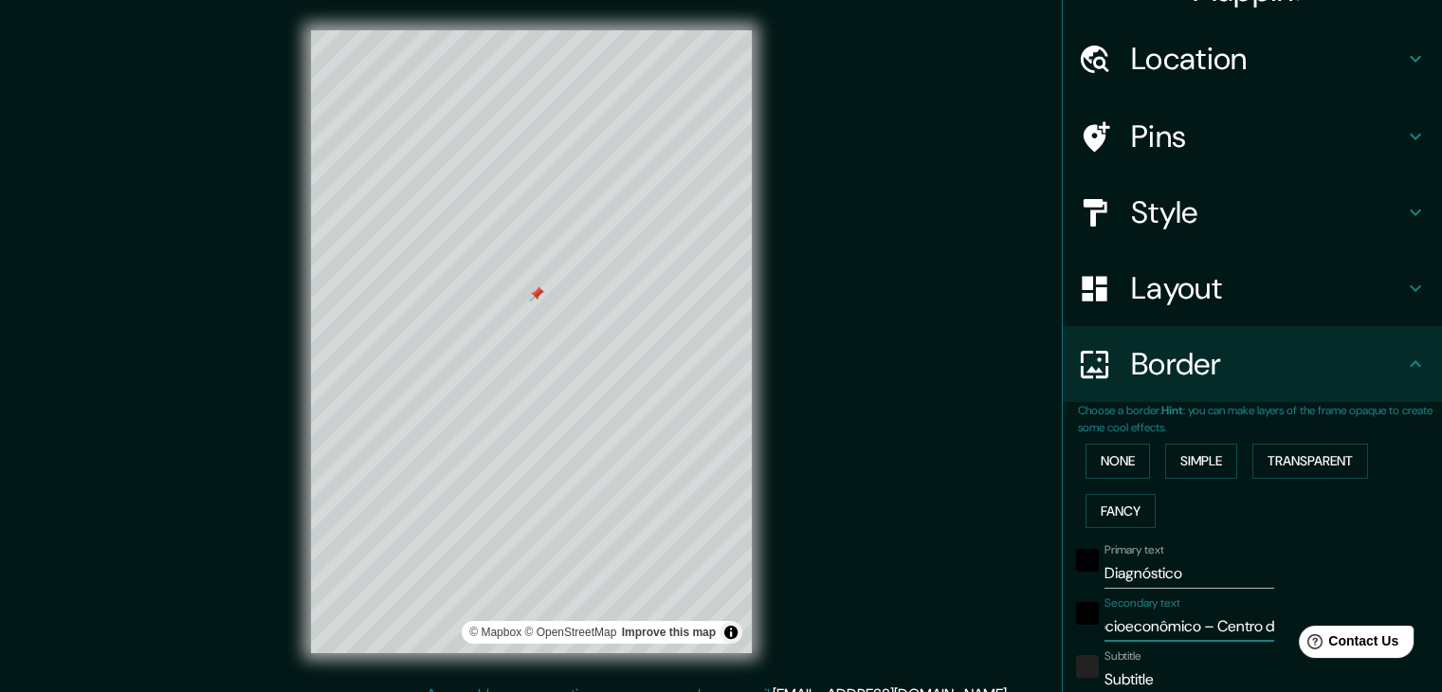
type input "37"
type input "19"
drag, startPoint x: 1172, startPoint y: 617, endPoint x: 1177, endPoint y: 626, distance: 10.3
click at [1177, 626] on input "Socioeconômico – Centro de" at bounding box center [1189, 626] width 170 height 30
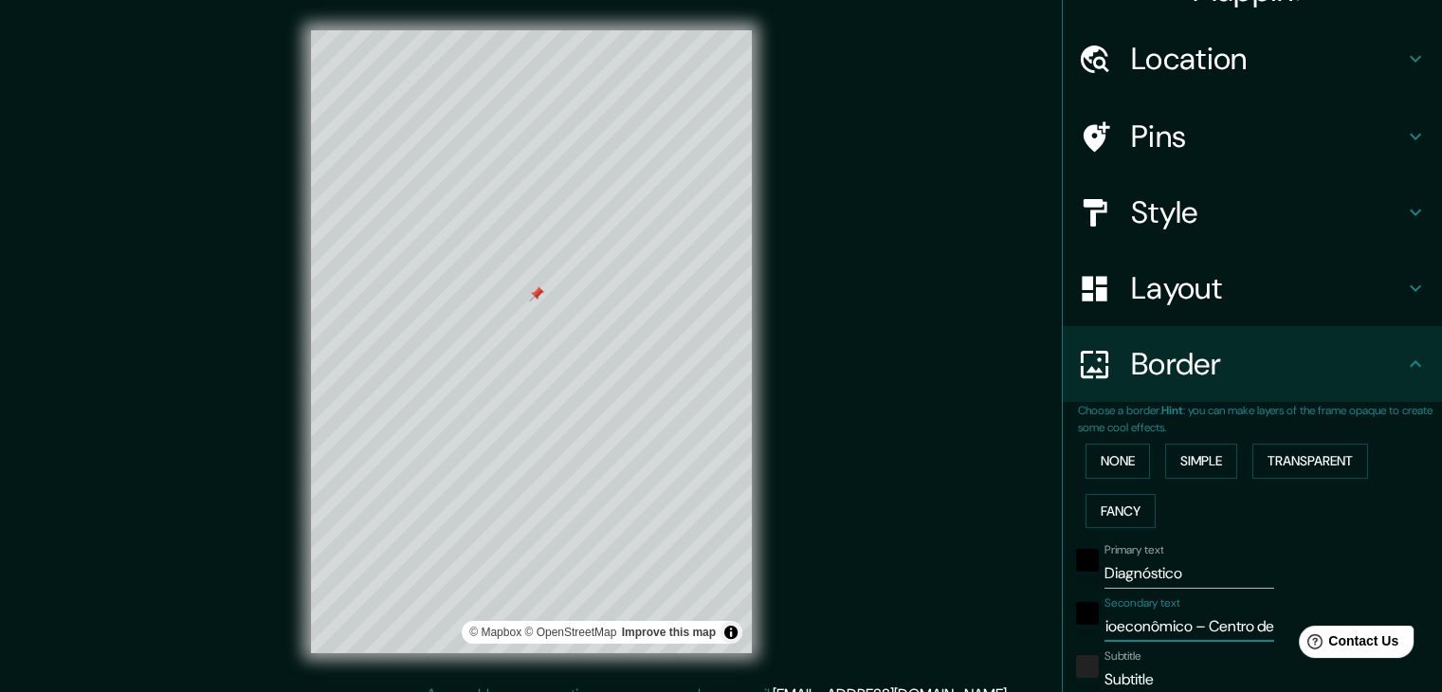
type input "Socioeconômico Centro de"
type input "37"
type input "19"
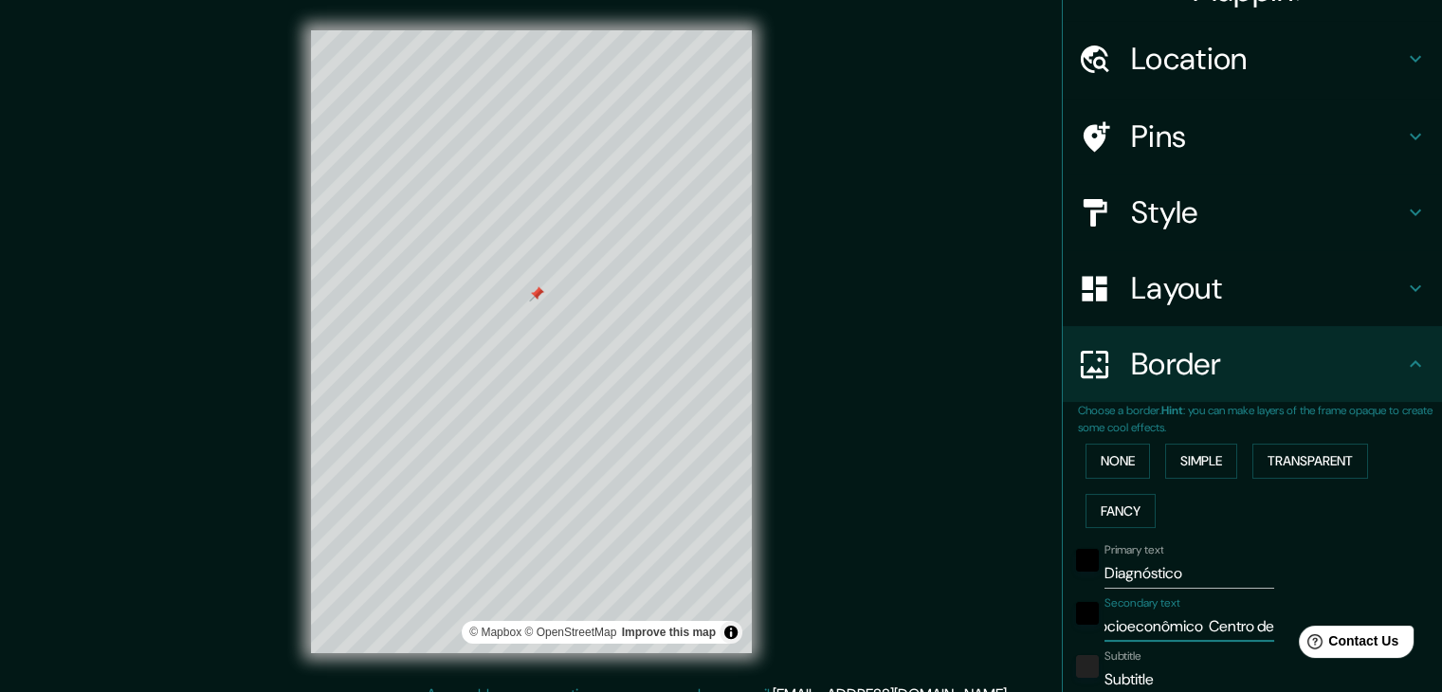
type input "Socioeconômico Centro de"
click at [1130, 670] on input "Subtitle" at bounding box center [1189, 680] width 170 height 30
type input "C"
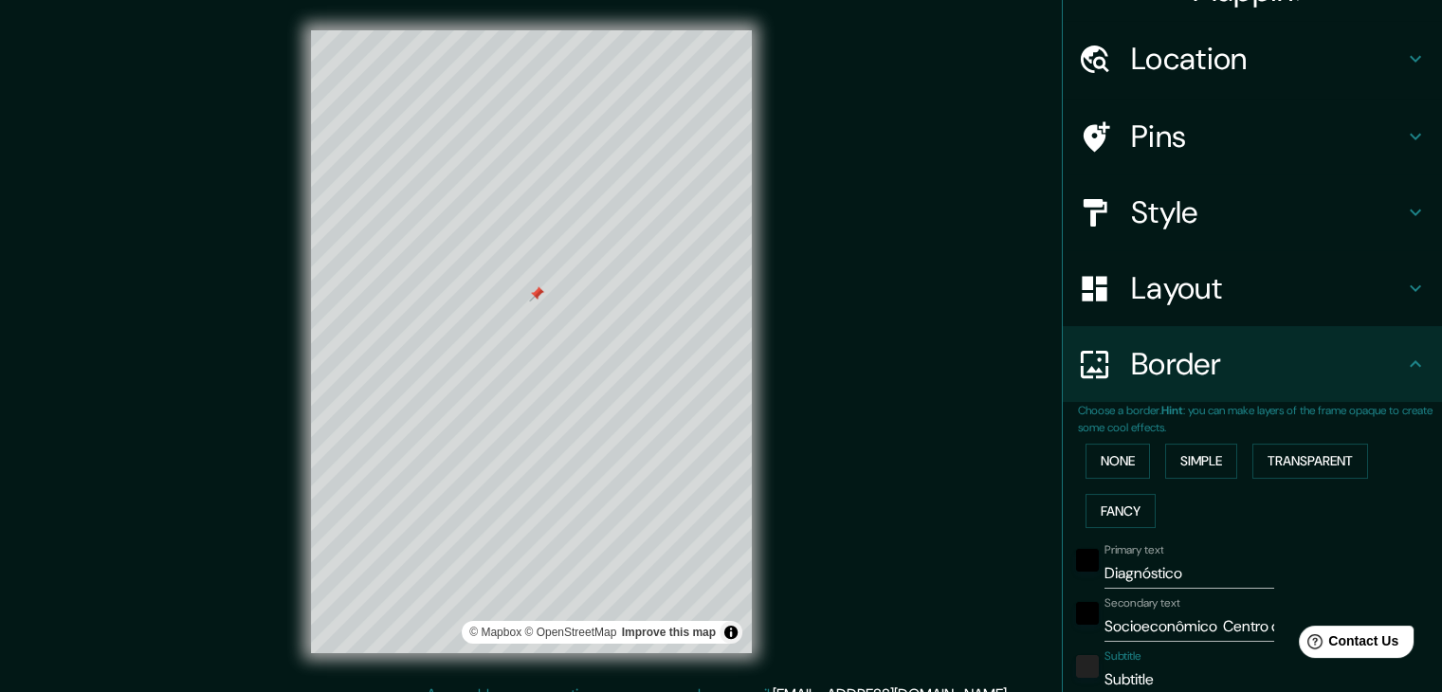
type input "37"
type input "19"
type input "CU"
type input "37"
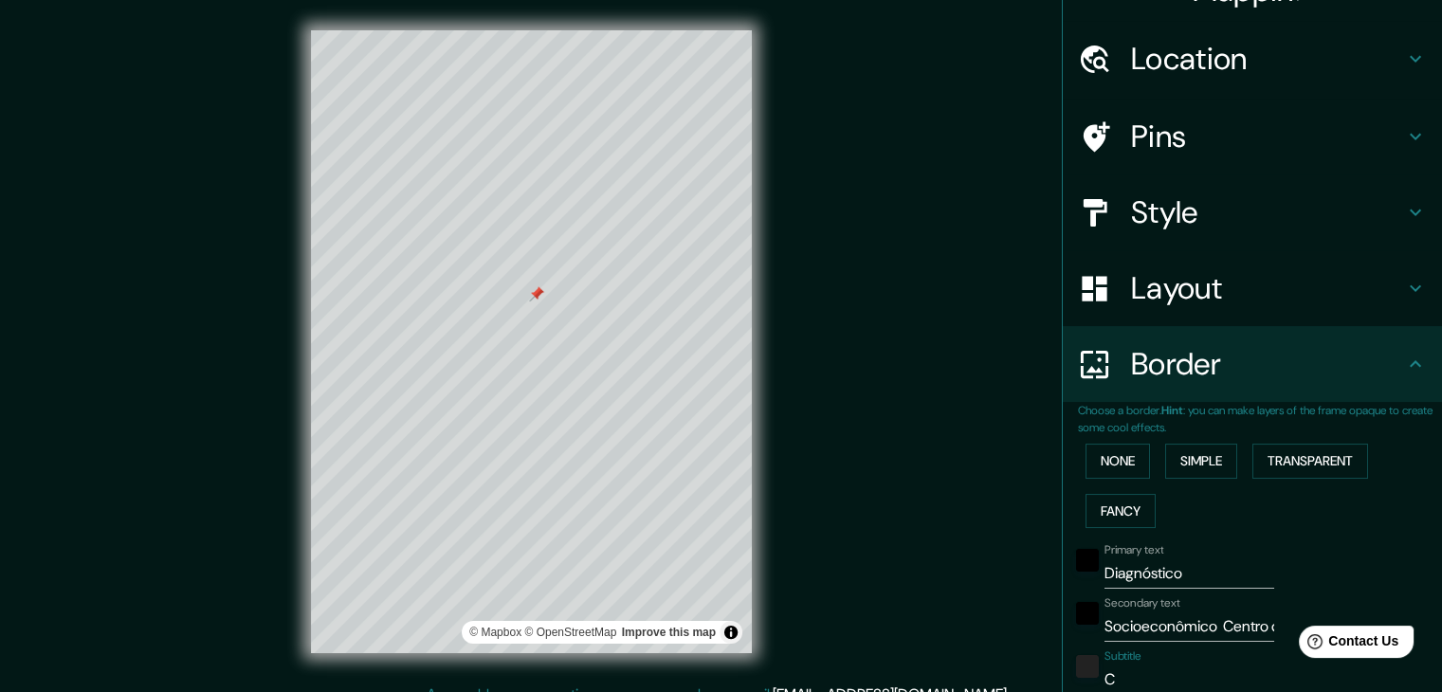
type input "37"
type input "19"
type input "CUR"
type input "37"
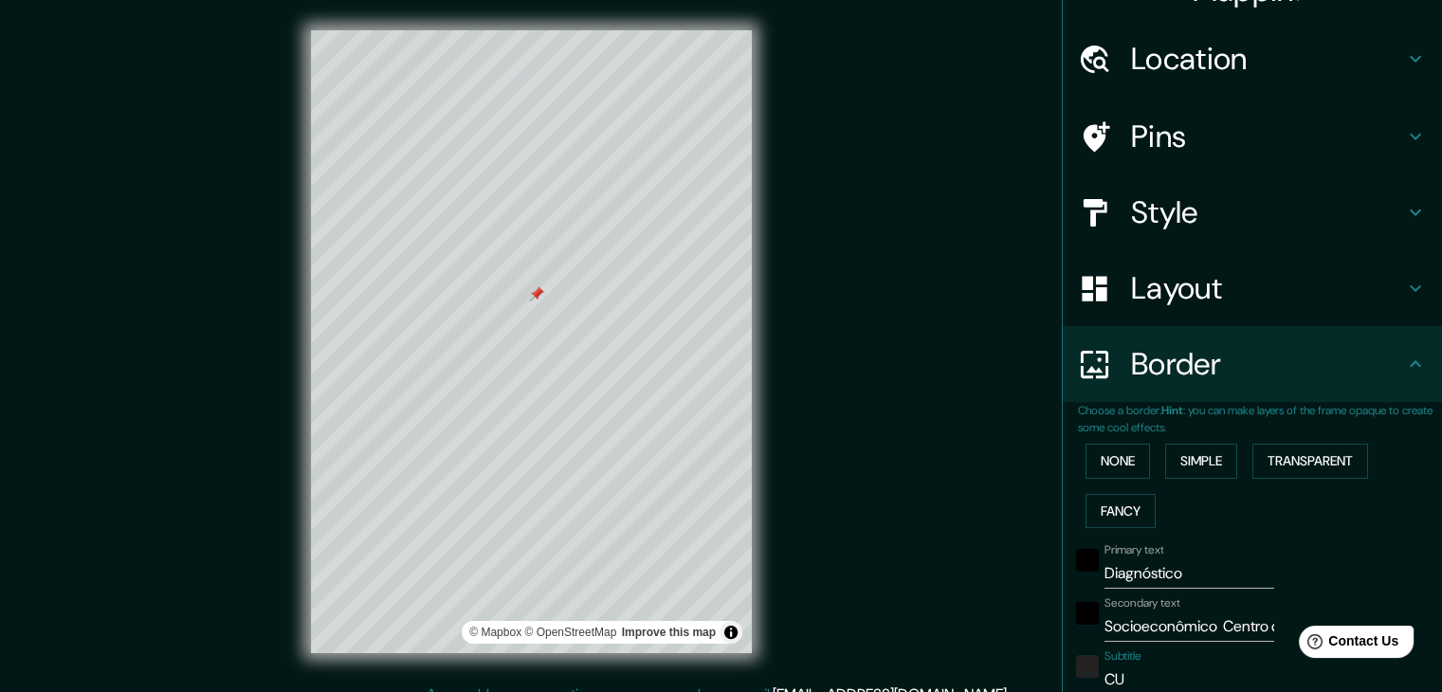
type input "19"
type input "CURI"
type input "37"
type input "19"
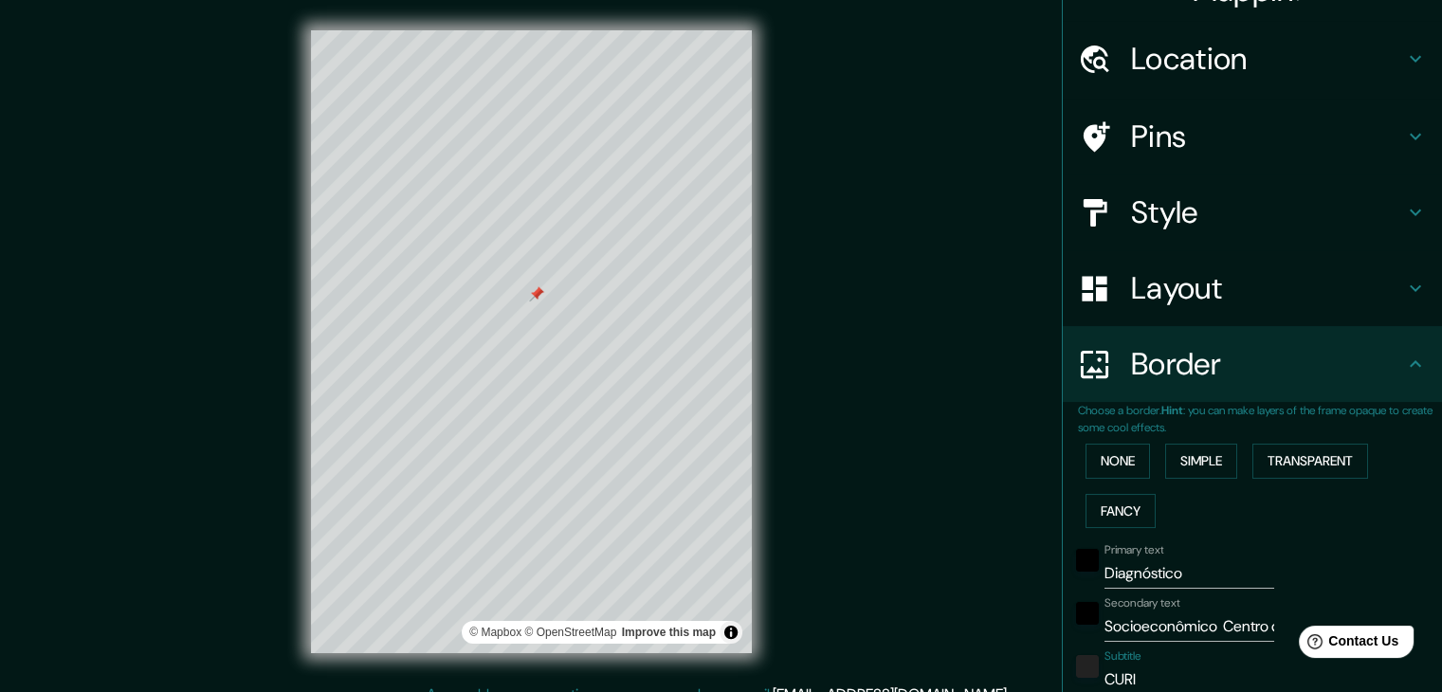
type input "CURII"
type input "37"
type input "19"
type input "CURI"
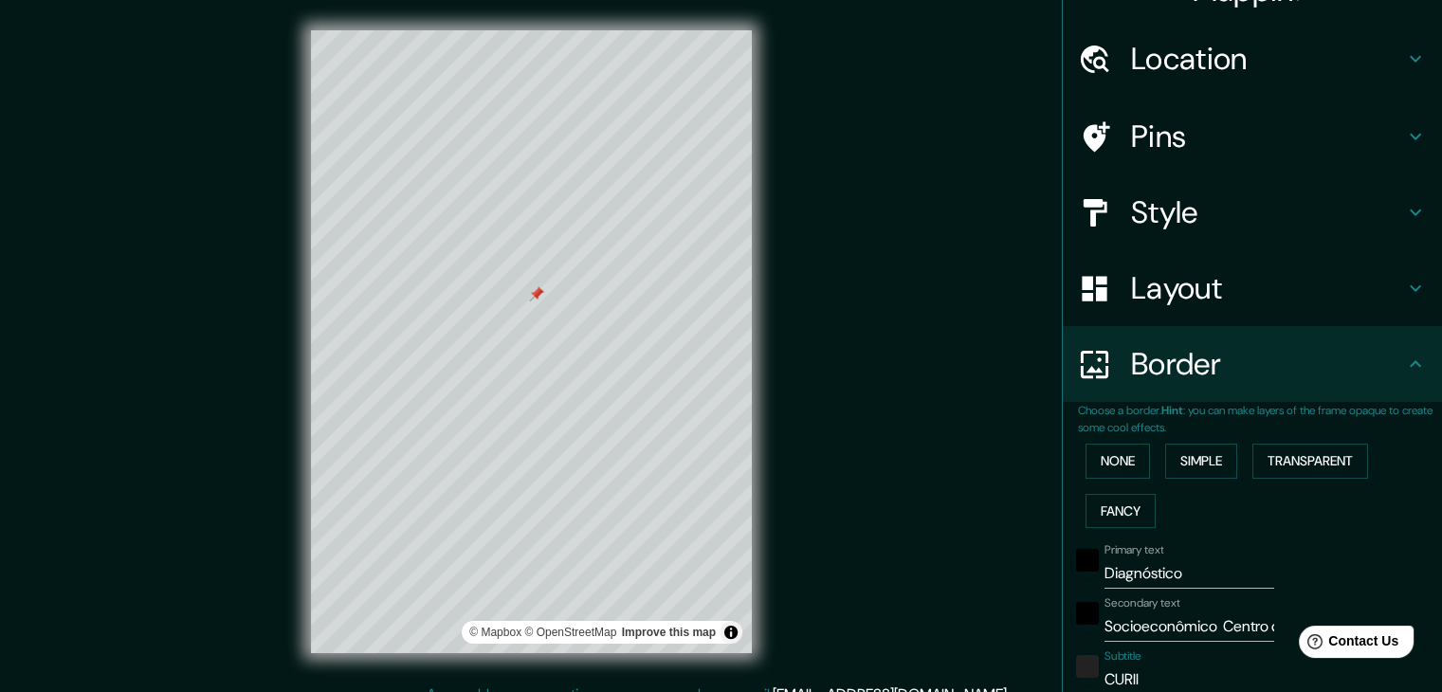
type input "37"
type input "19"
type input "CUR"
type input "37"
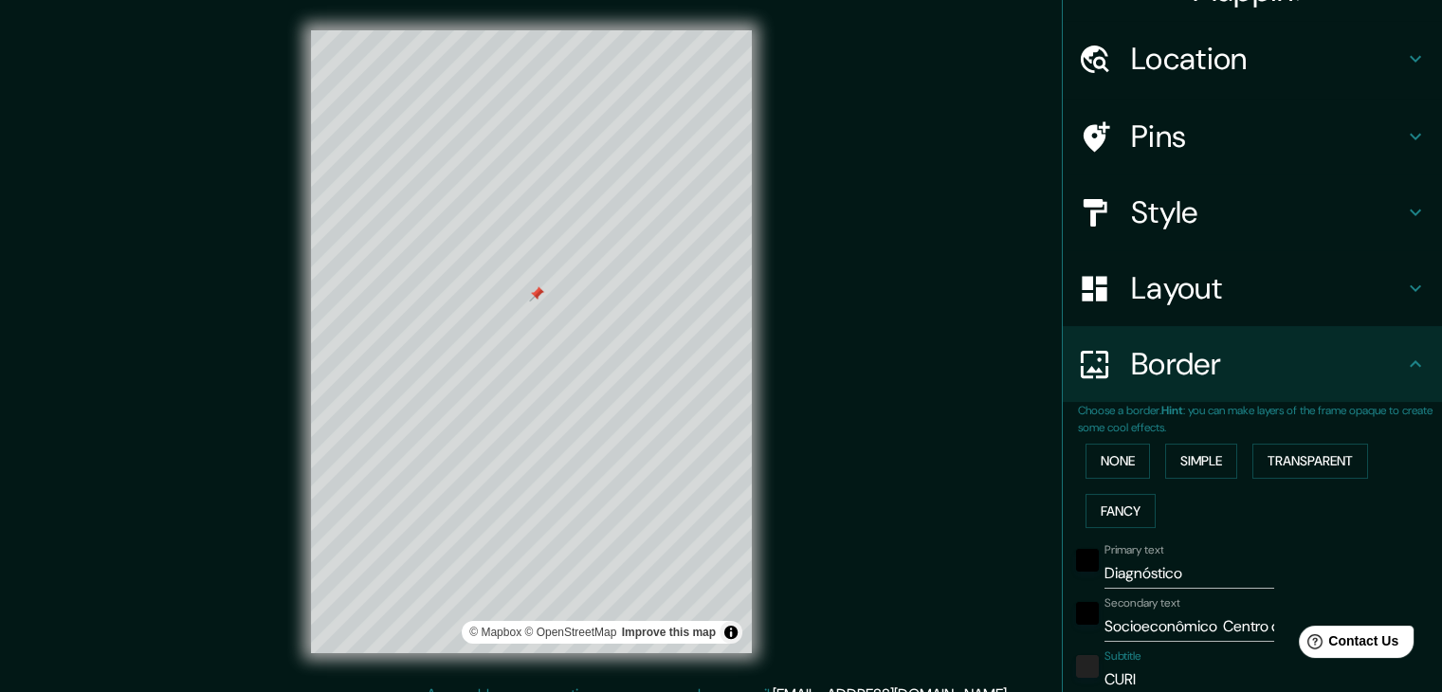
type input "37"
type input "19"
type input "CURT"
type input "37"
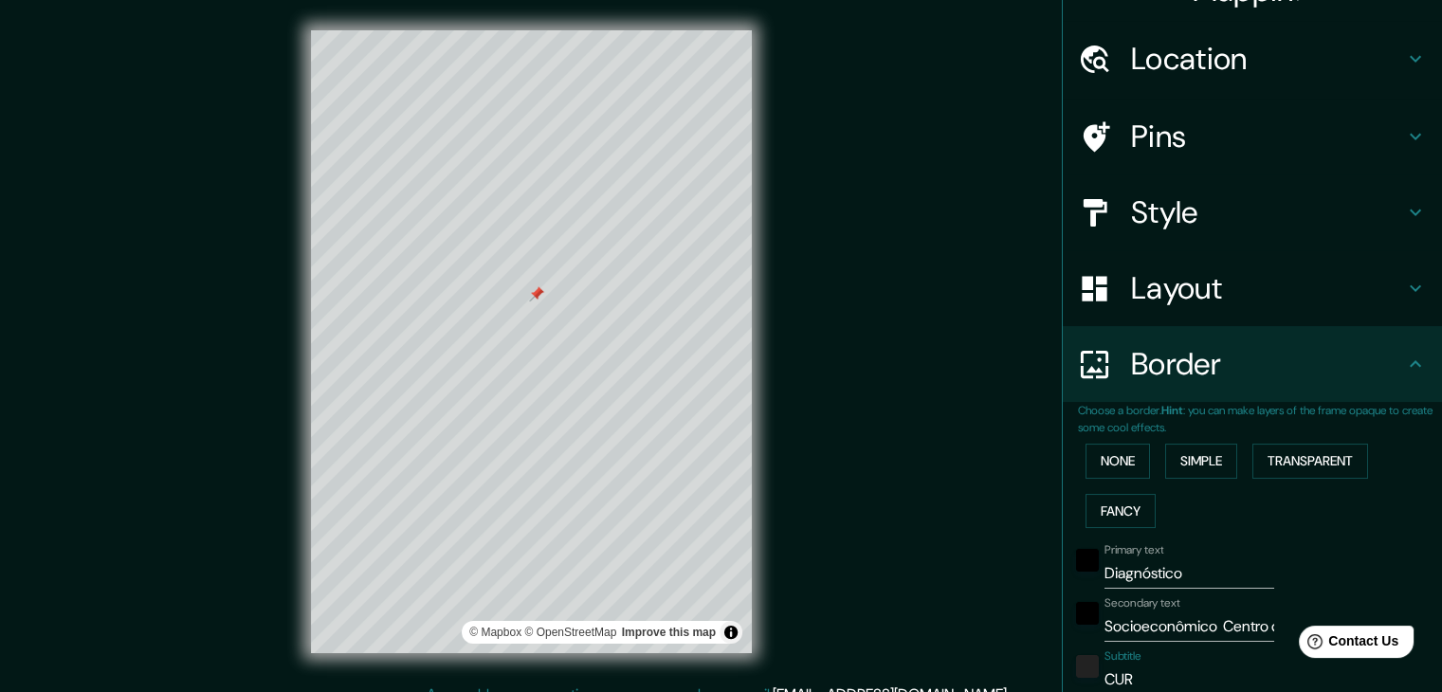
type input "19"
type input "CUR"
type input "37"
type input "19"
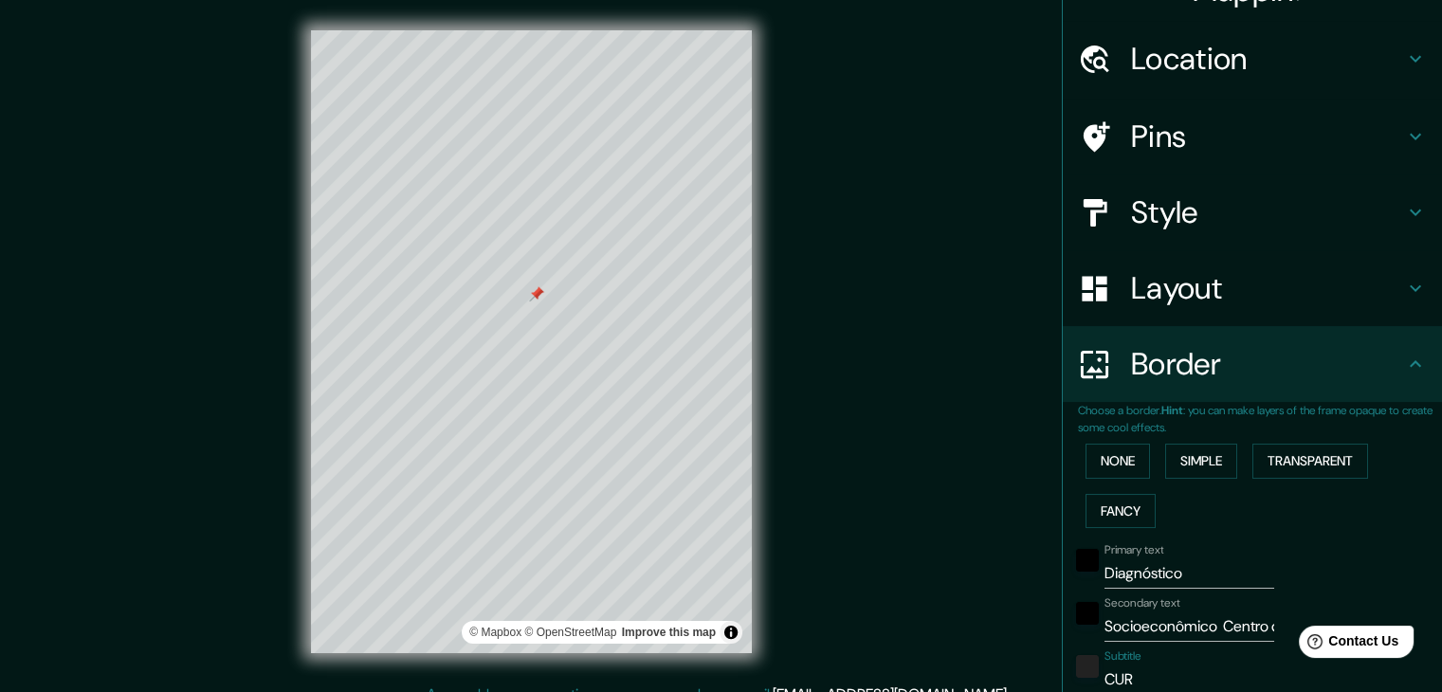
type input "CURI"
type input "37"
type input "19"
type input "CURIT"
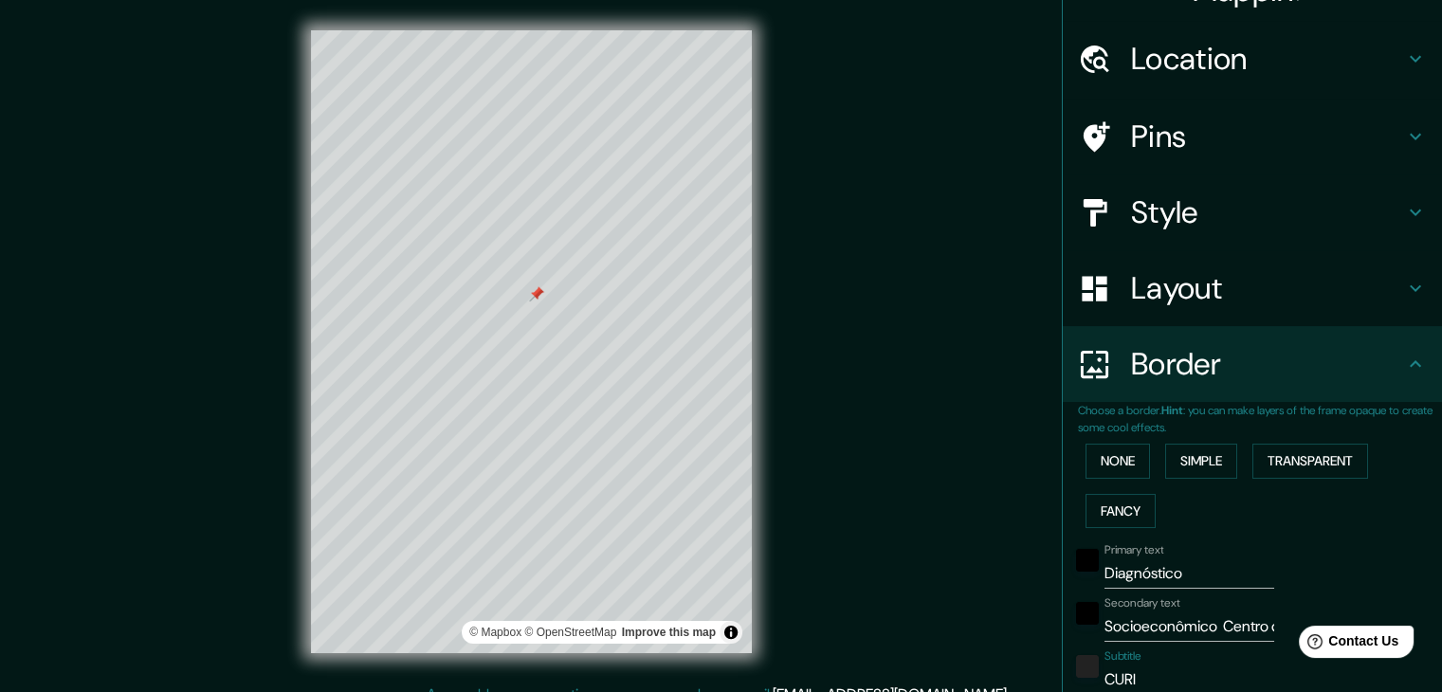
type input "37"
type input "19"
type input "CURITI"
type input "37"
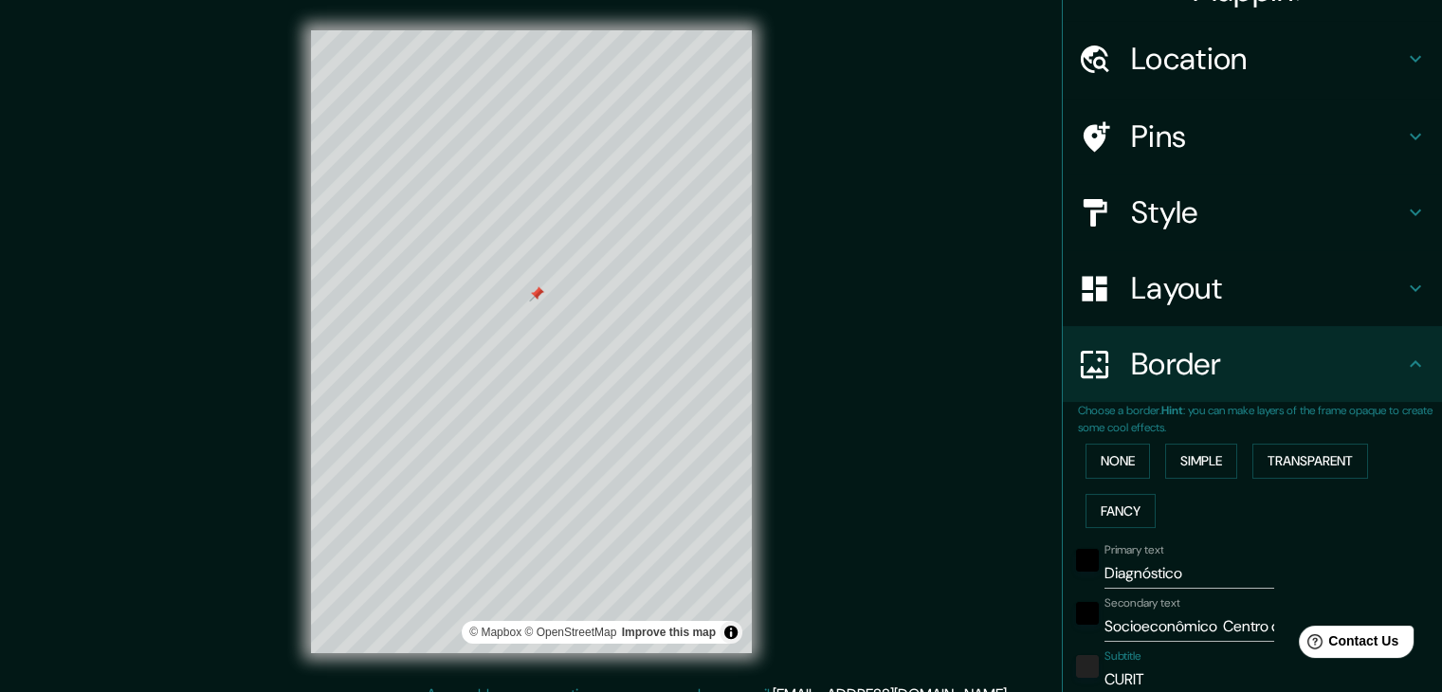
type input "37"
type input "19"
type input "CURITIT"
type input "37"
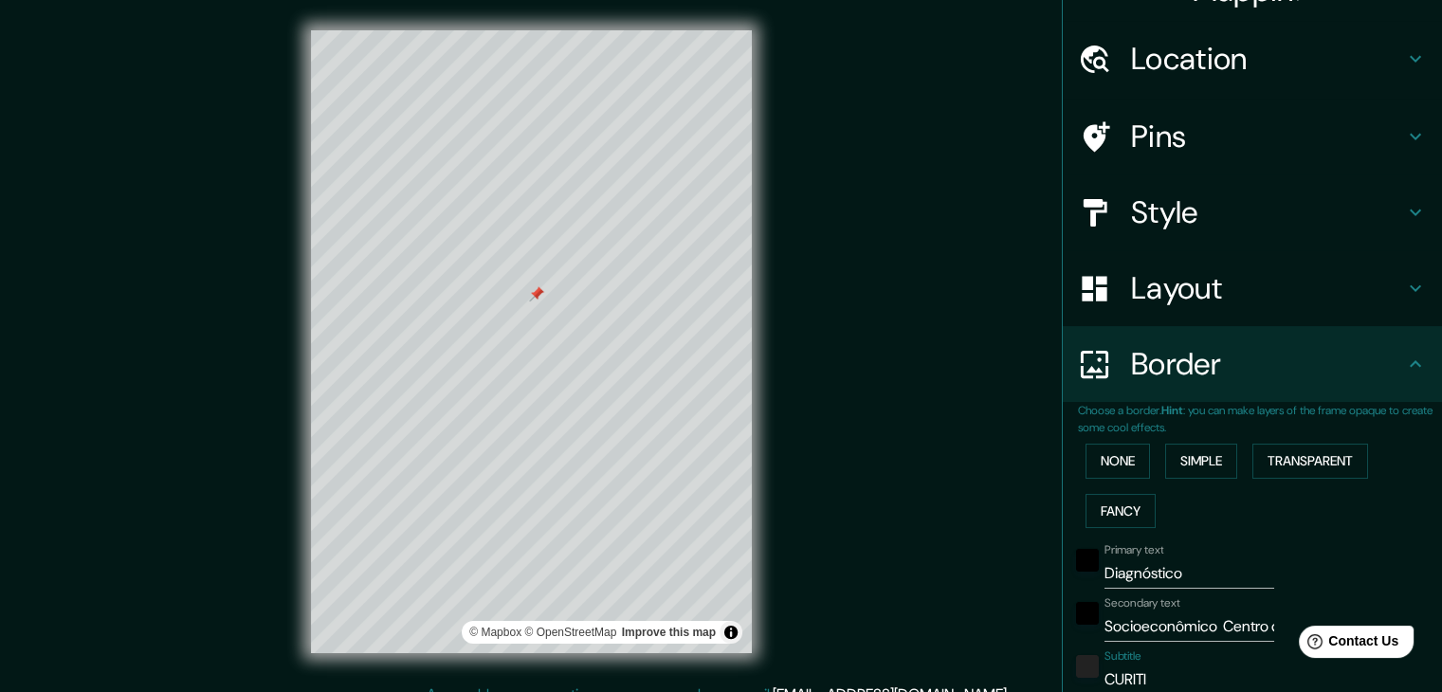
type input "19"
type input "CURITI"
type input "37"
type input "19"
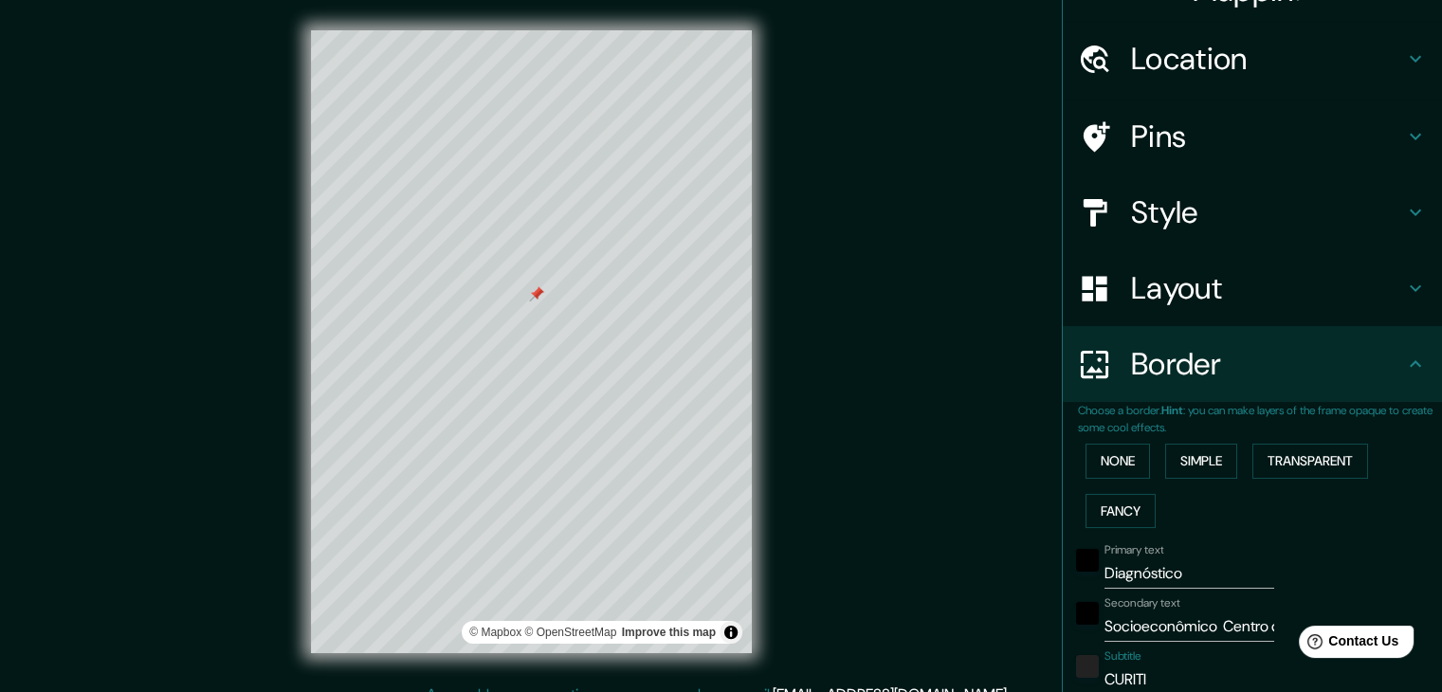
type input "CURITIB"
type input "37"
type input "19"
type input "[GEOGRAPHIC_DATA]"
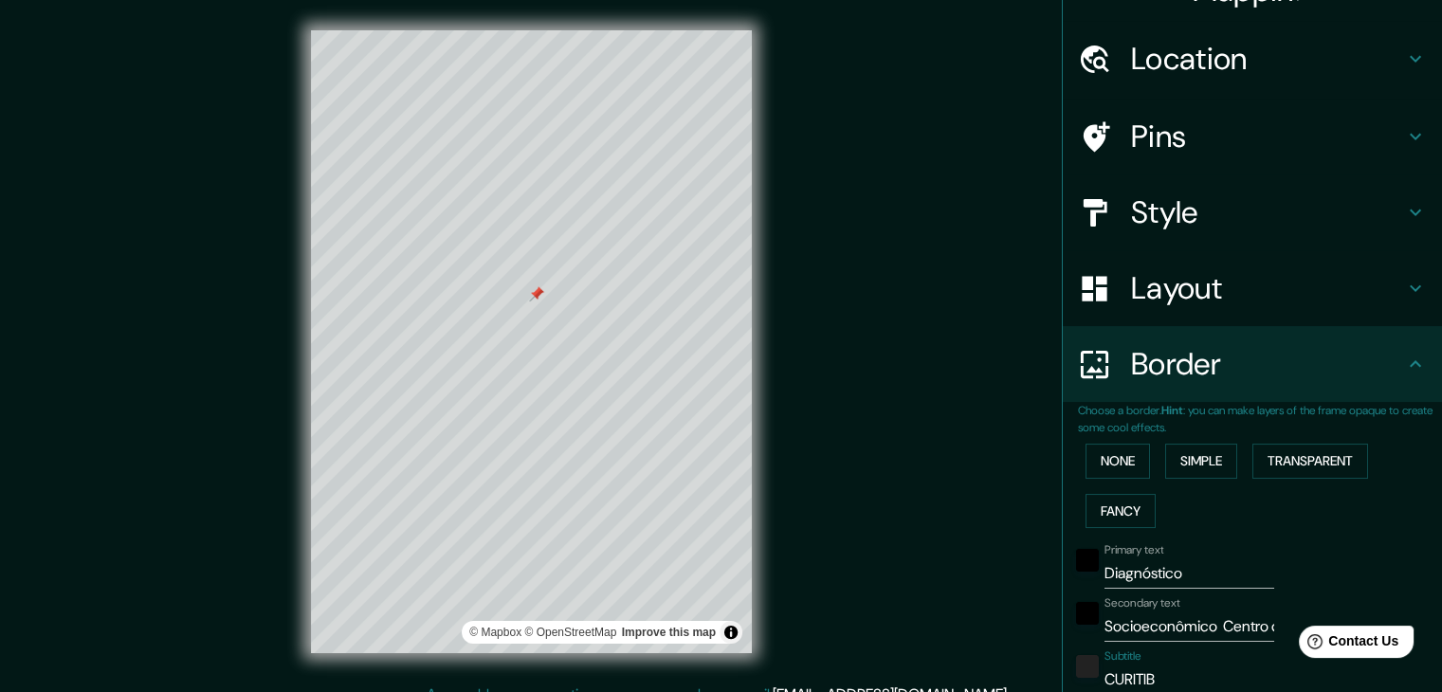
type input "37"
type input "19"
type input "[GEOGRAPHIC_DATA]"
click at [1213, 623] on input "Socioeconômico Centro de" at bounding box center [1189, 626] width 170 height 30
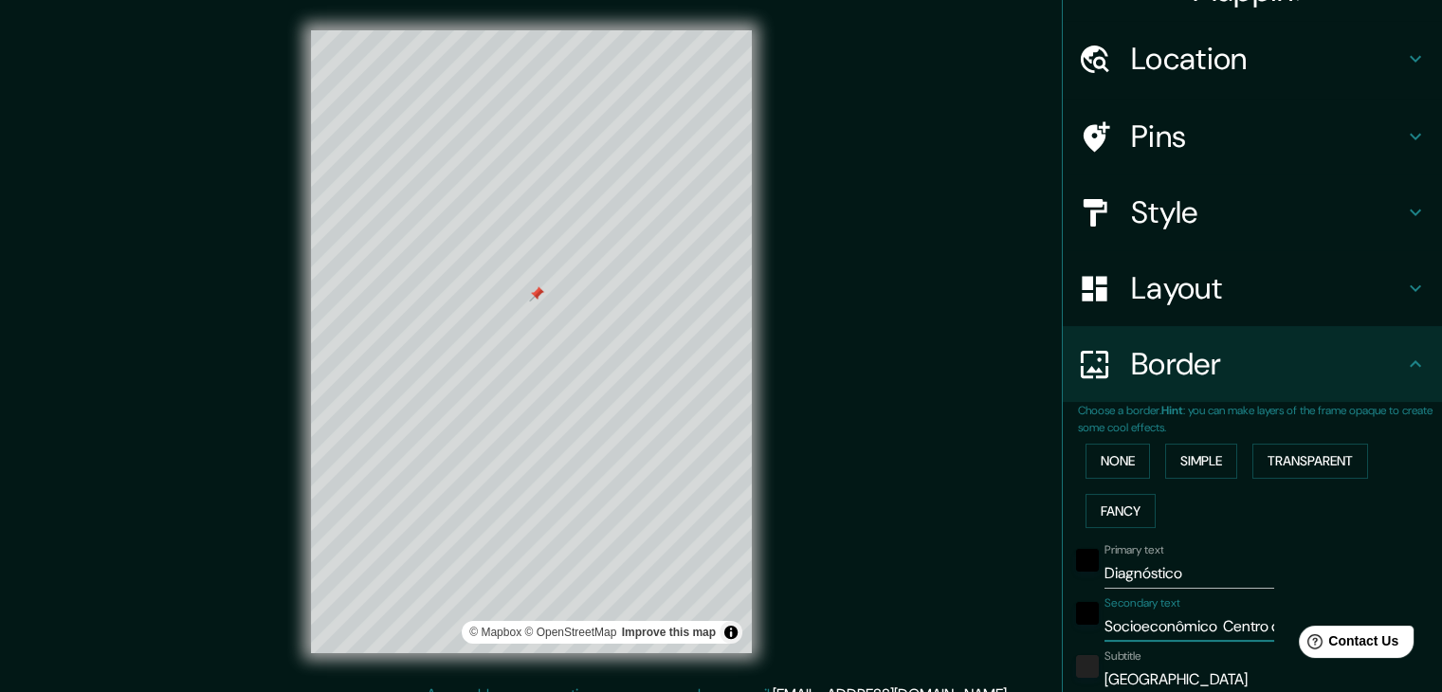
type input "Socioeconômico Centro de"
type input "37"
type input "19"
type input "SocioeconômicoCentro de"
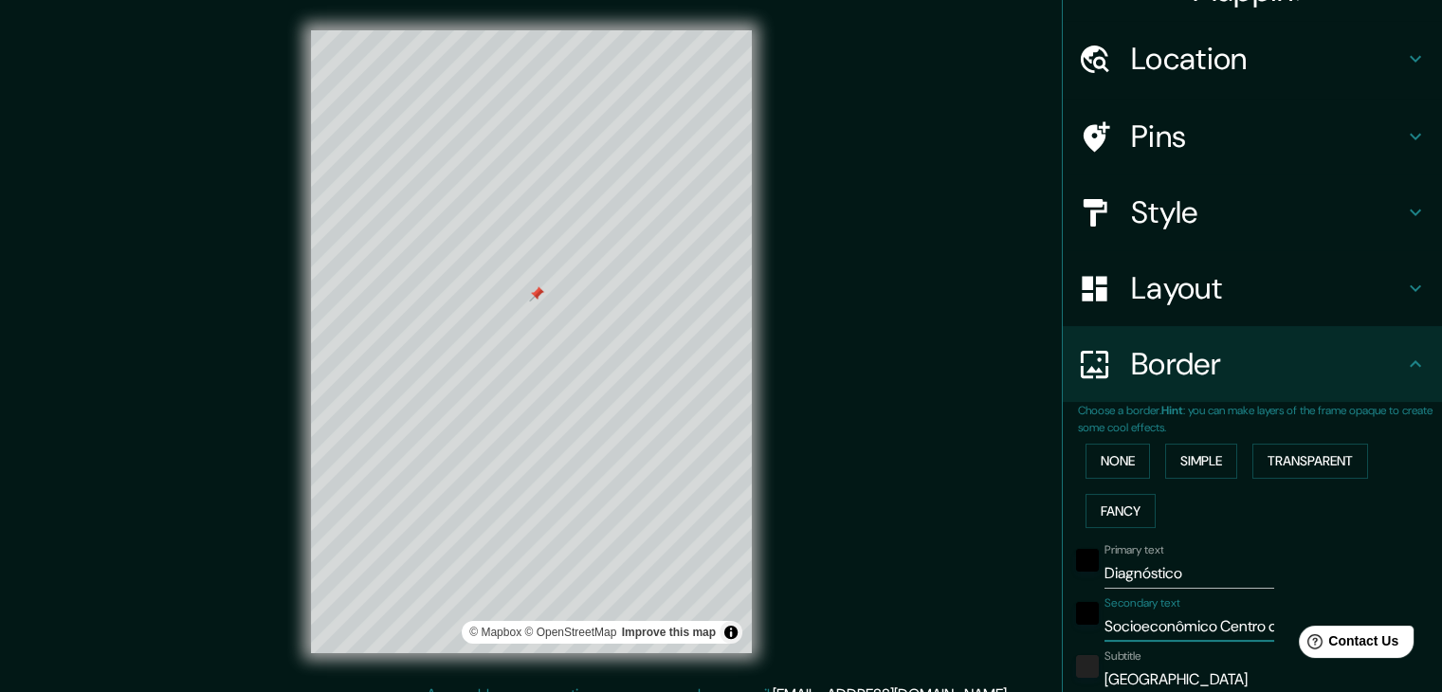
type input "37"
type input "19"
type input "Socioeconômico Centro de"
type input "37"
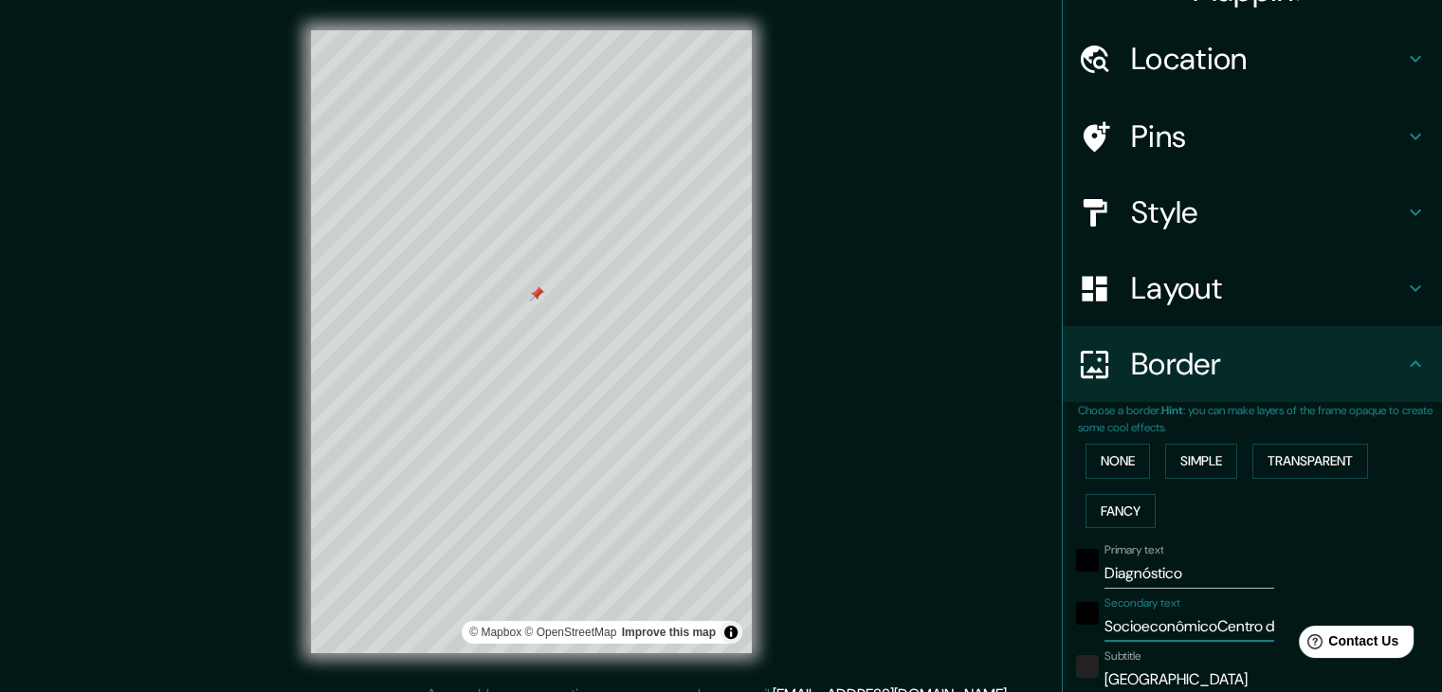
type input "37"
type input "19"
click at [1216, 635] on input "Socioeconômico Centro de" at bounding box center [1189, 626] width 170 height 30
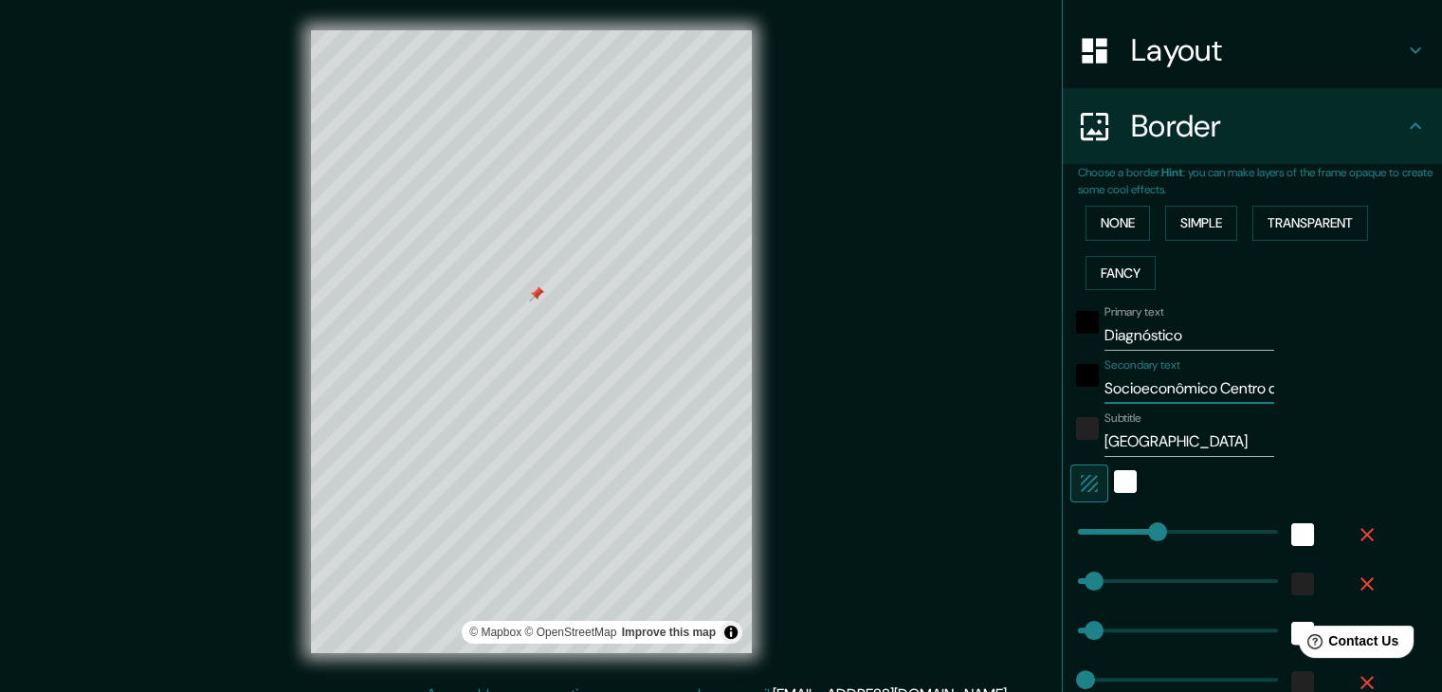
scroll to position [324, 0]
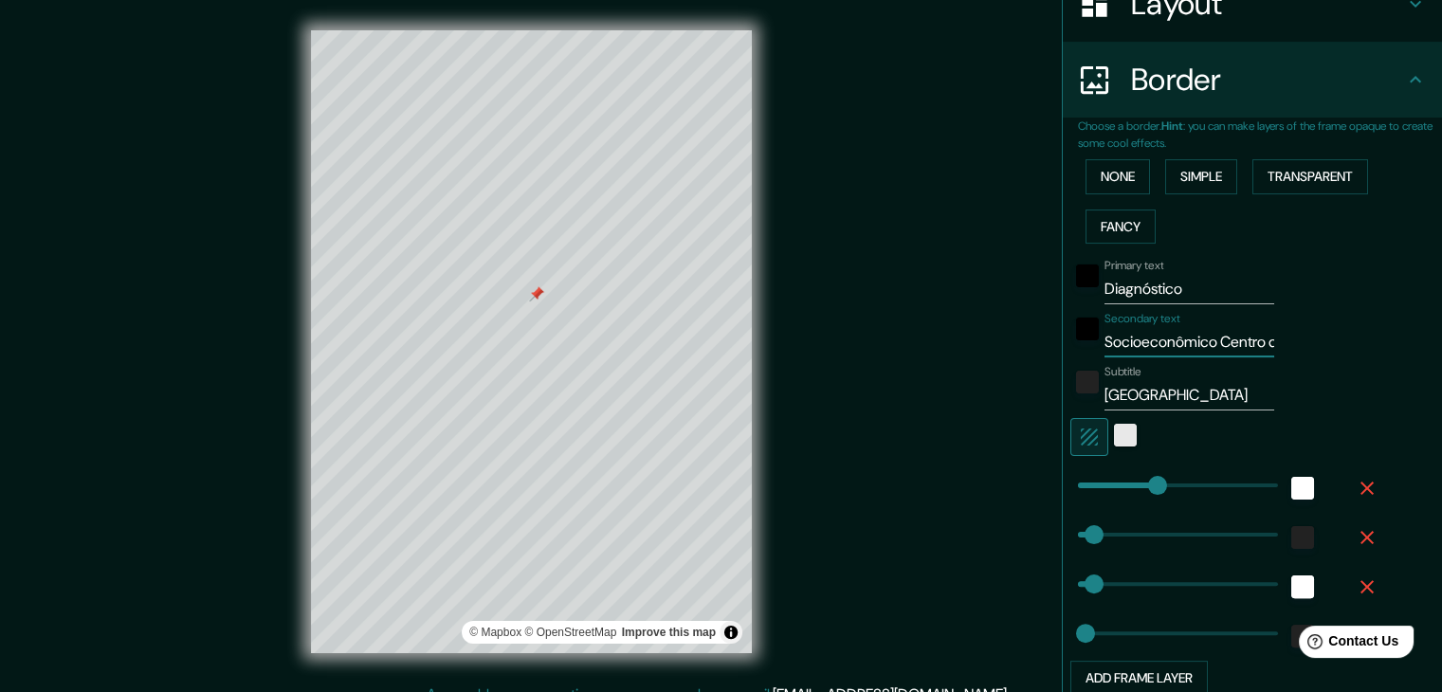
type input "Socioeconômico Centro de"
click at [1114, 438] on div "white" at bounding box center [1125, 435] width 23 height 23
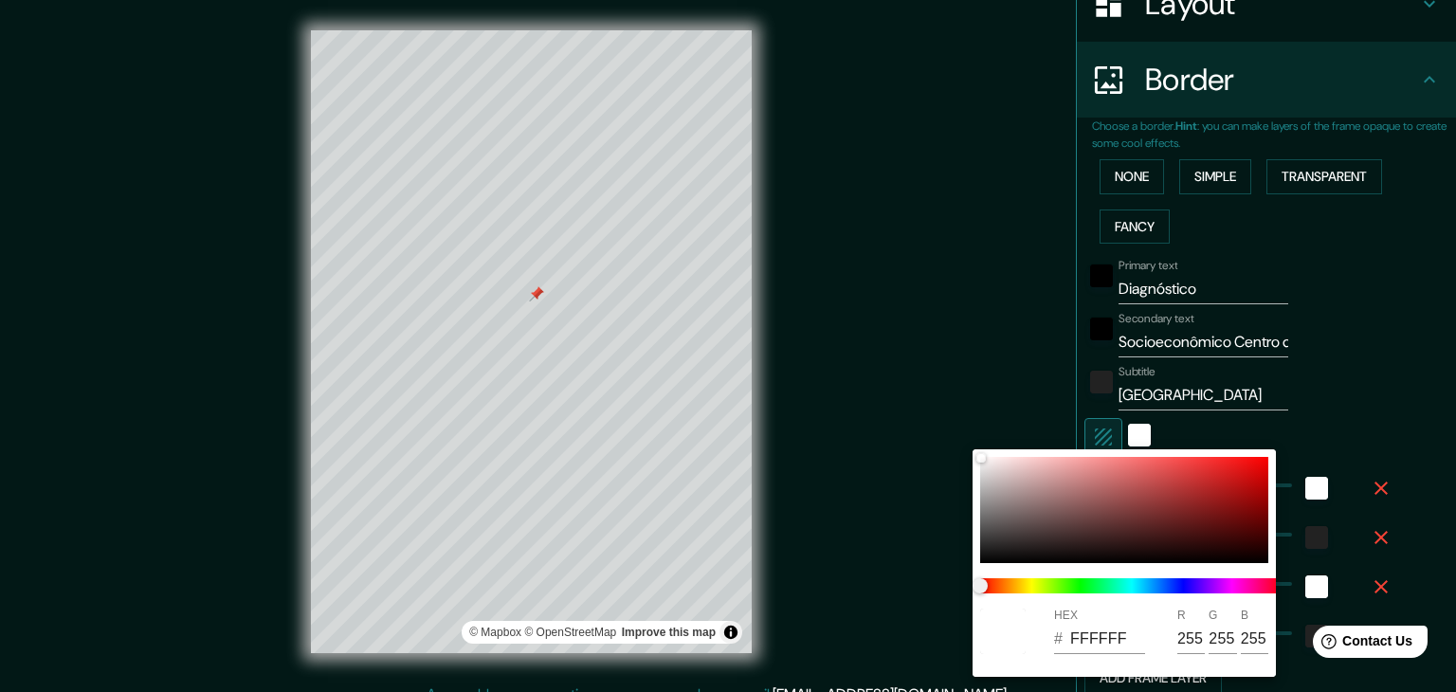
click at [1397, 374] on div at bounding box center [728, 346] width 1456 height 692
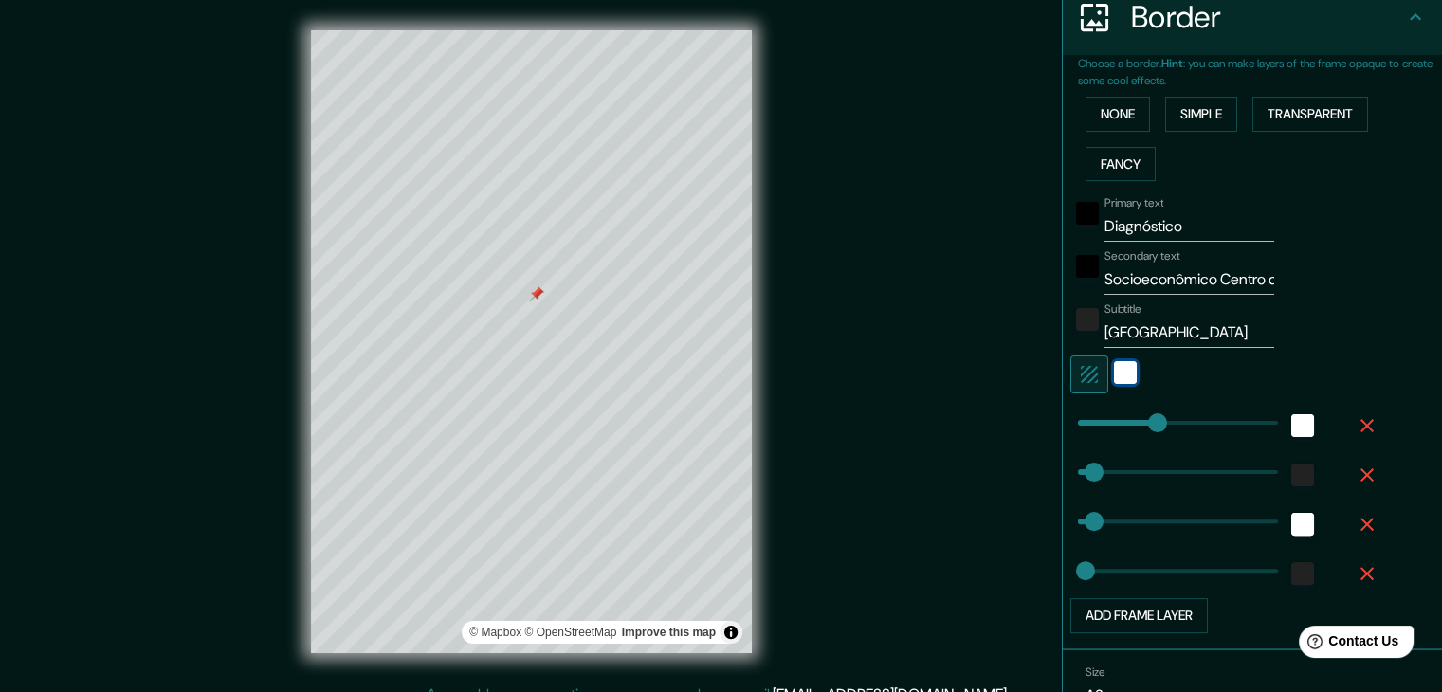
scroll to position [419, 0]
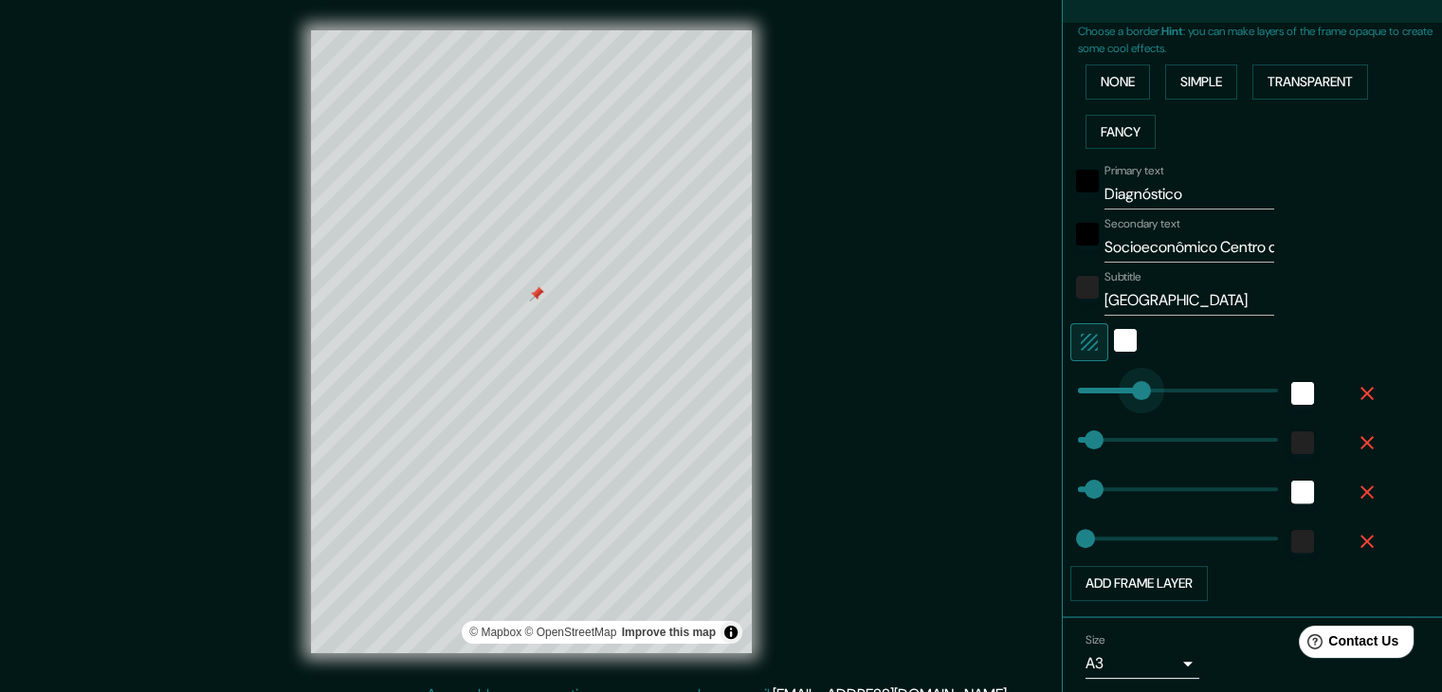
type input "208"
type input "37"
type input "19"
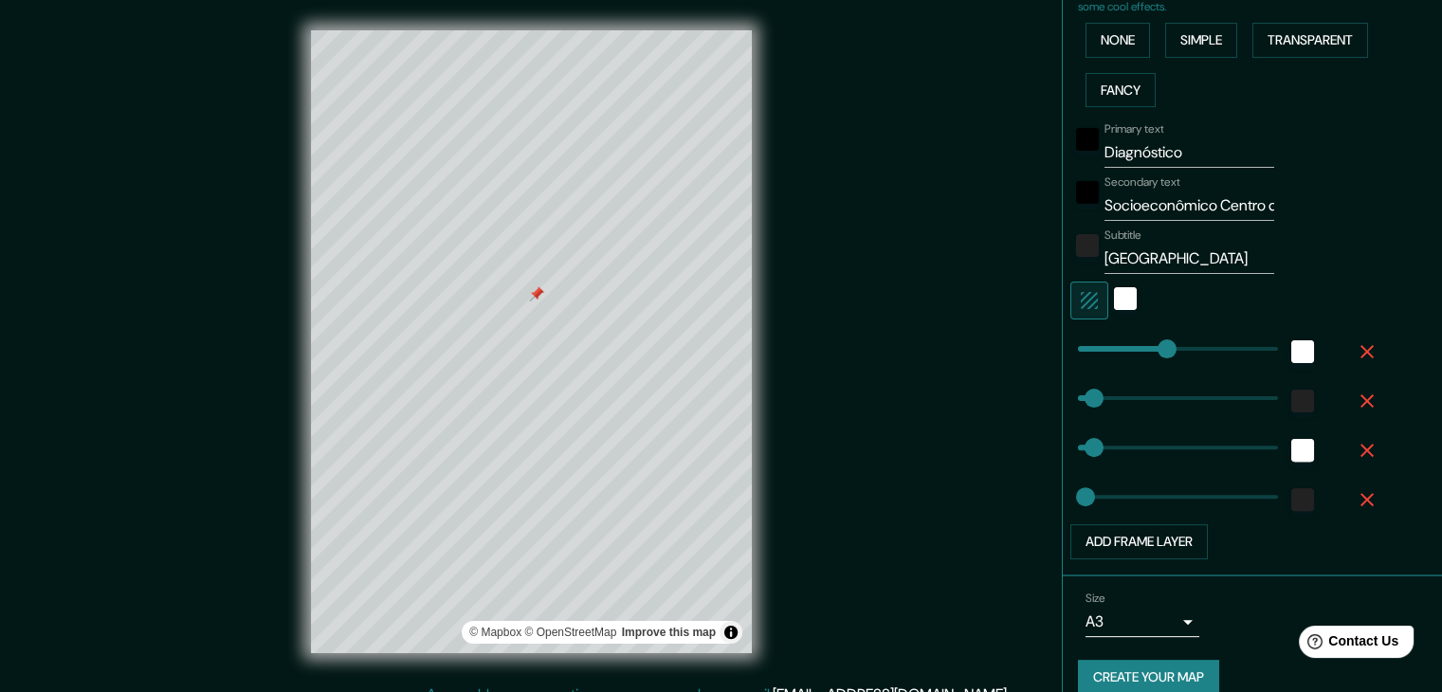
scroll to position [483, 0]
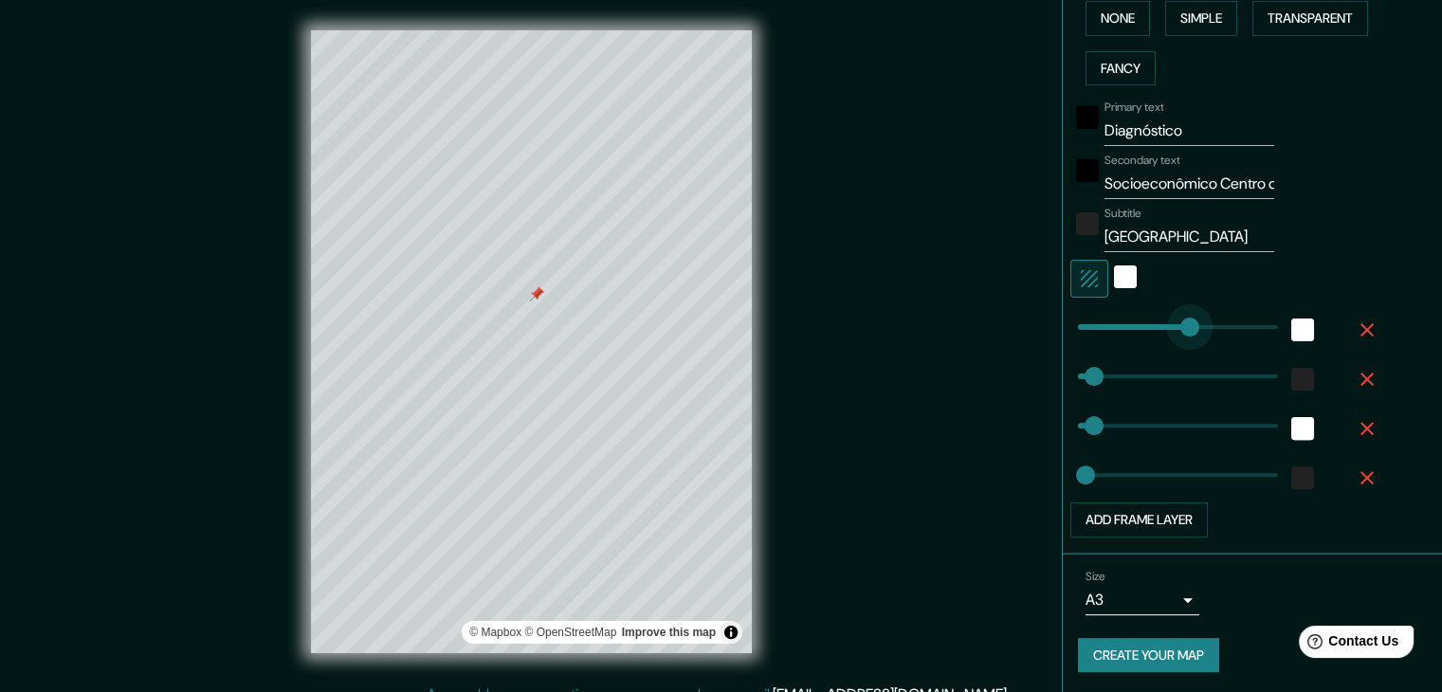
type input "281"
drag, startPoint x: 1148, startPoint y: 334, endPoint x: 1184, endPoint y: 321, distance: 38.1
type input "37"
type input "19"
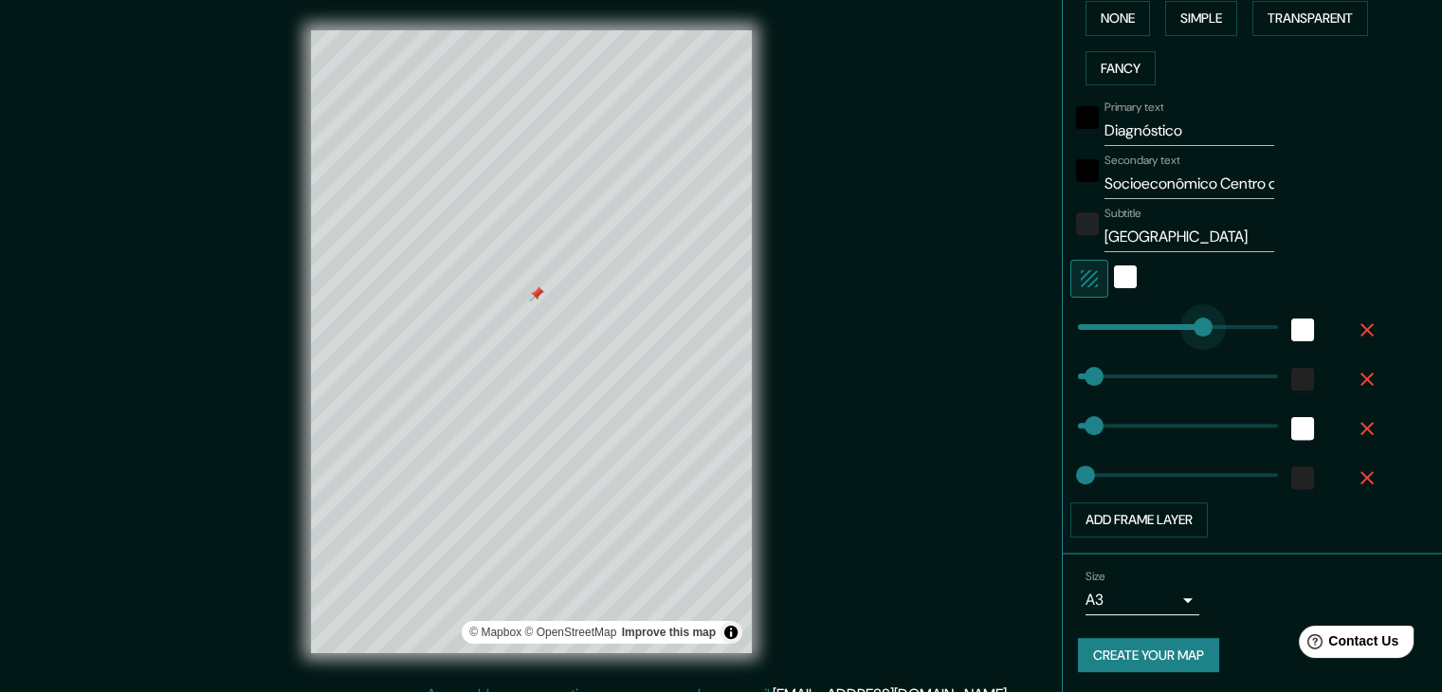
type input "420"
drag, startPoint x: 1182, startPoint y: 319, endPoint x: 1244, endPoint y: 307, distance: 62.8
type input "37"
type input "19"
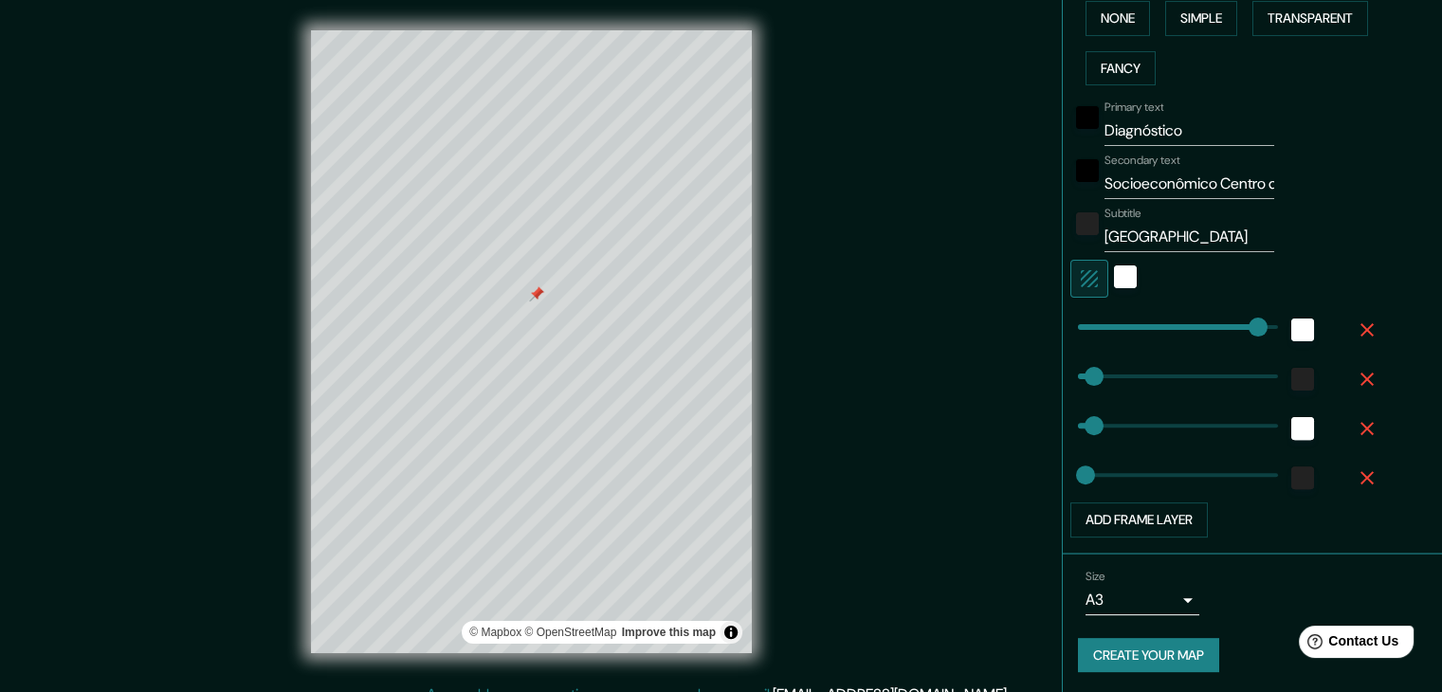
drag, startPoint x: 1229, startPoint y: 306, endPoint x: 1085, endPoint y: 324, distance: 145.2
click at [1085, 324] on div at bounding box center [1174, 326] width 208 height 42
type input "30"
type input "37"
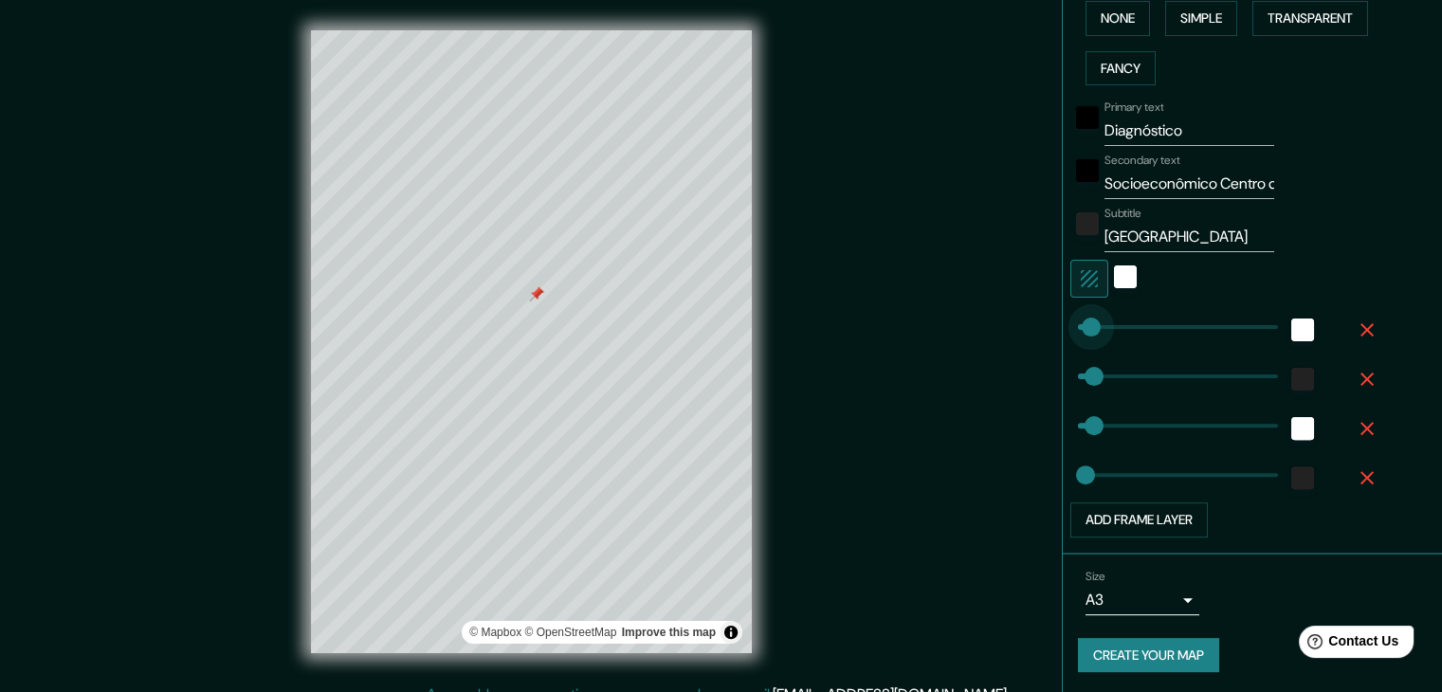
type input "19"
type input "91"
drag, startPoint x: 1078, startPoint y: 325, endPoint x: 1104, endPoint y: 316, distance: 27.3
type input "37"
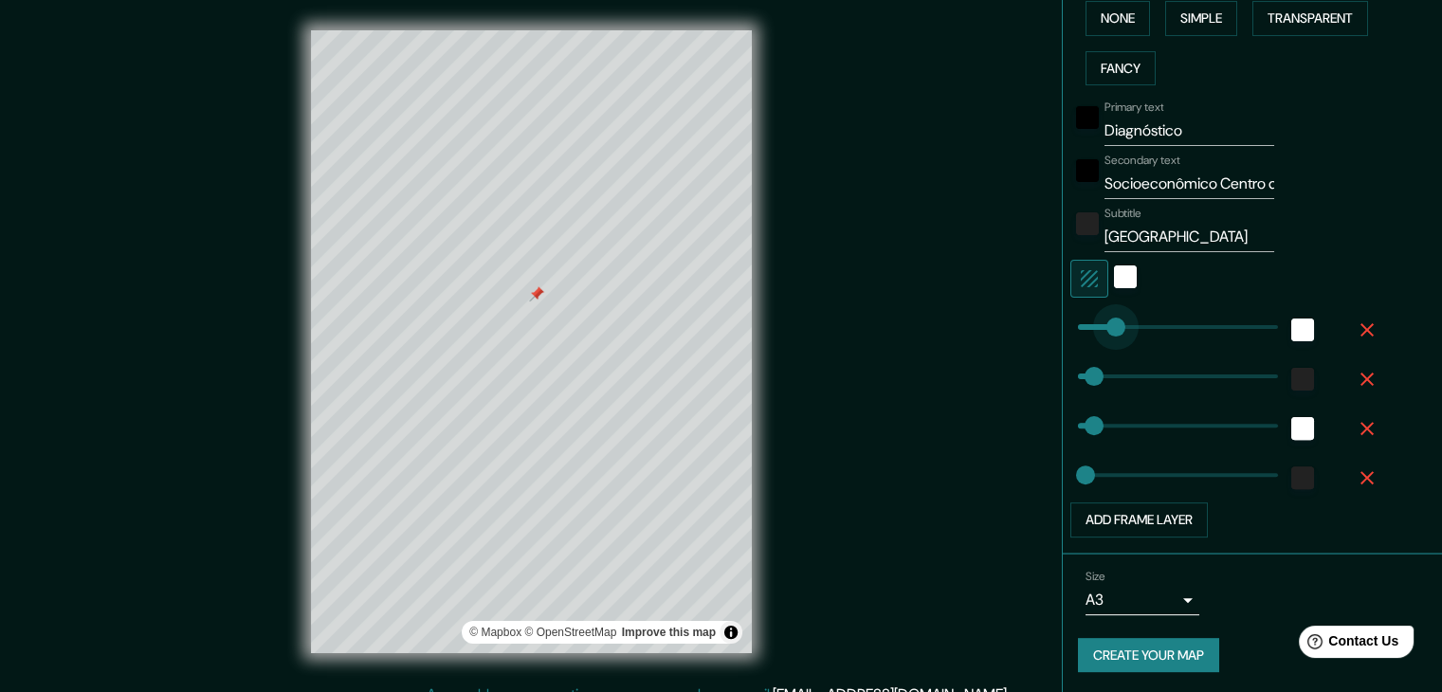
type input "19"
type input "49"
type input "37"
type input "19"
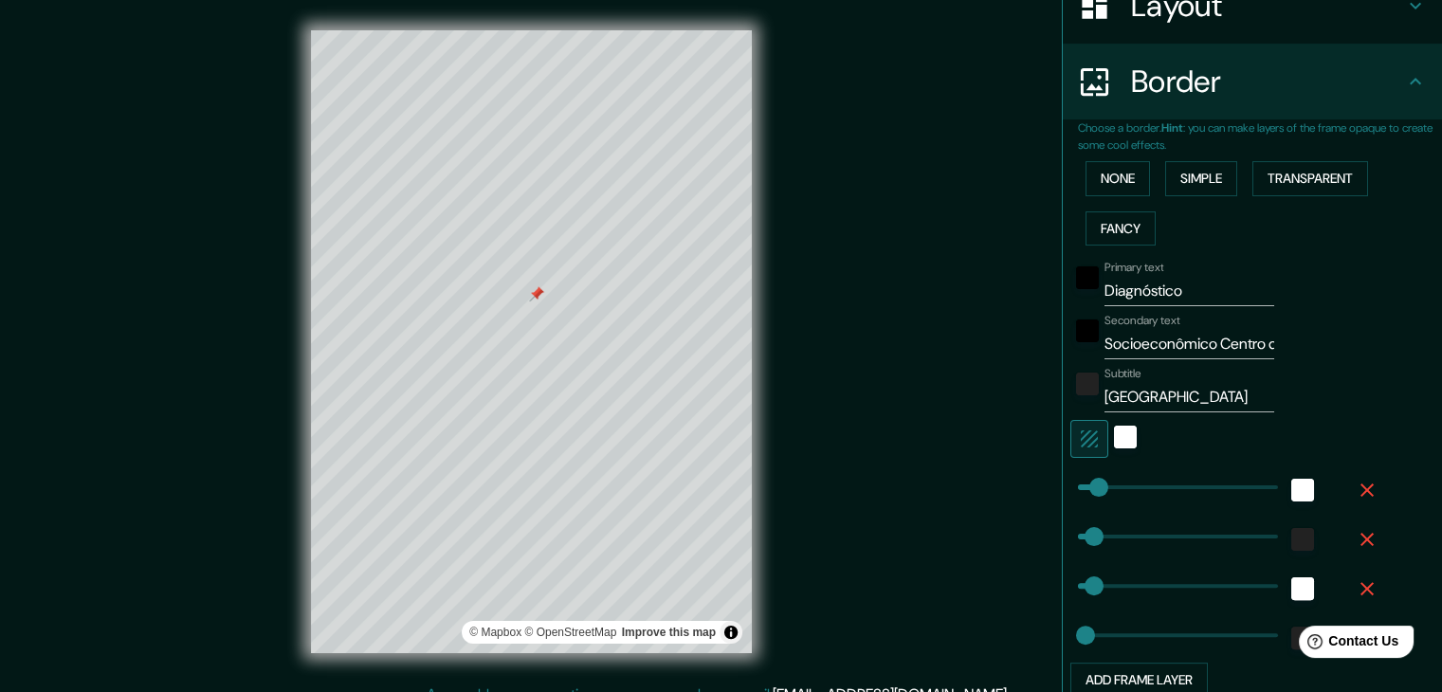
scroll to position [293, 0]
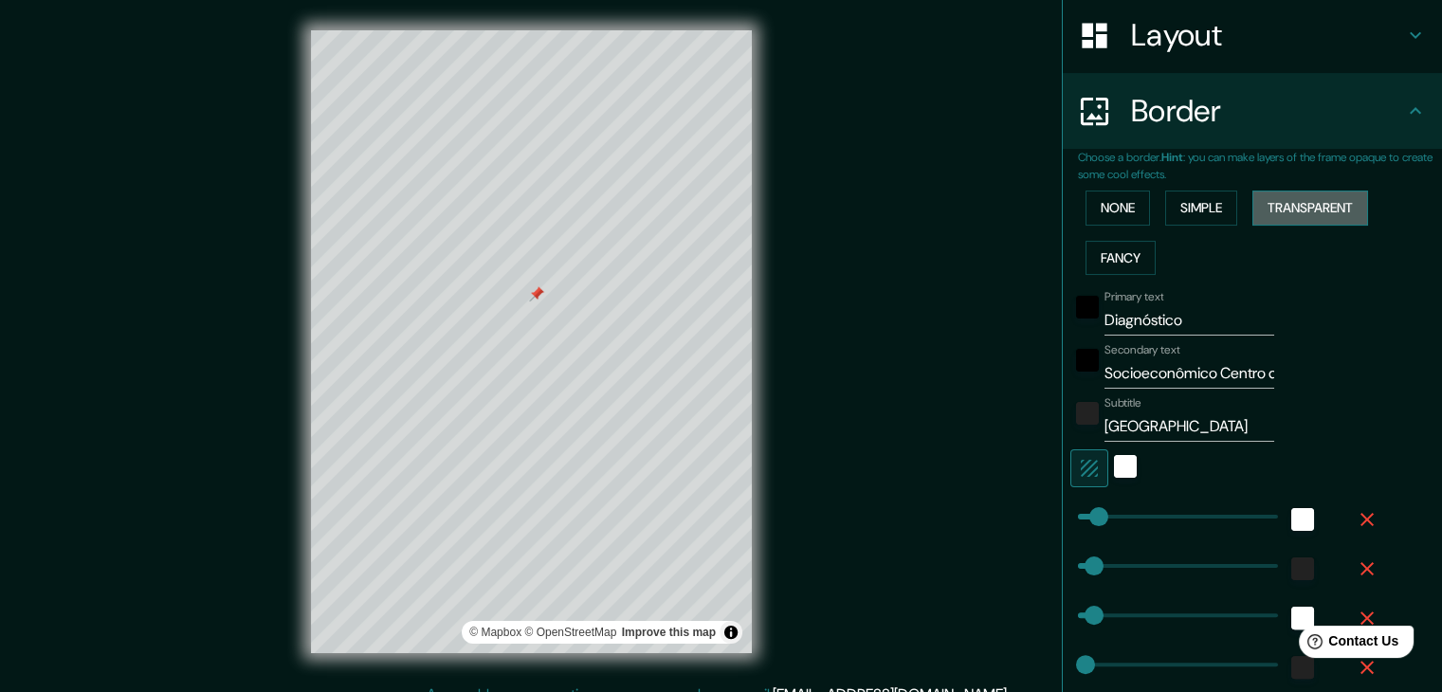
click at [1268, 197] on button "Transparent" at bounding box center [1310, 208] width 116 height 35
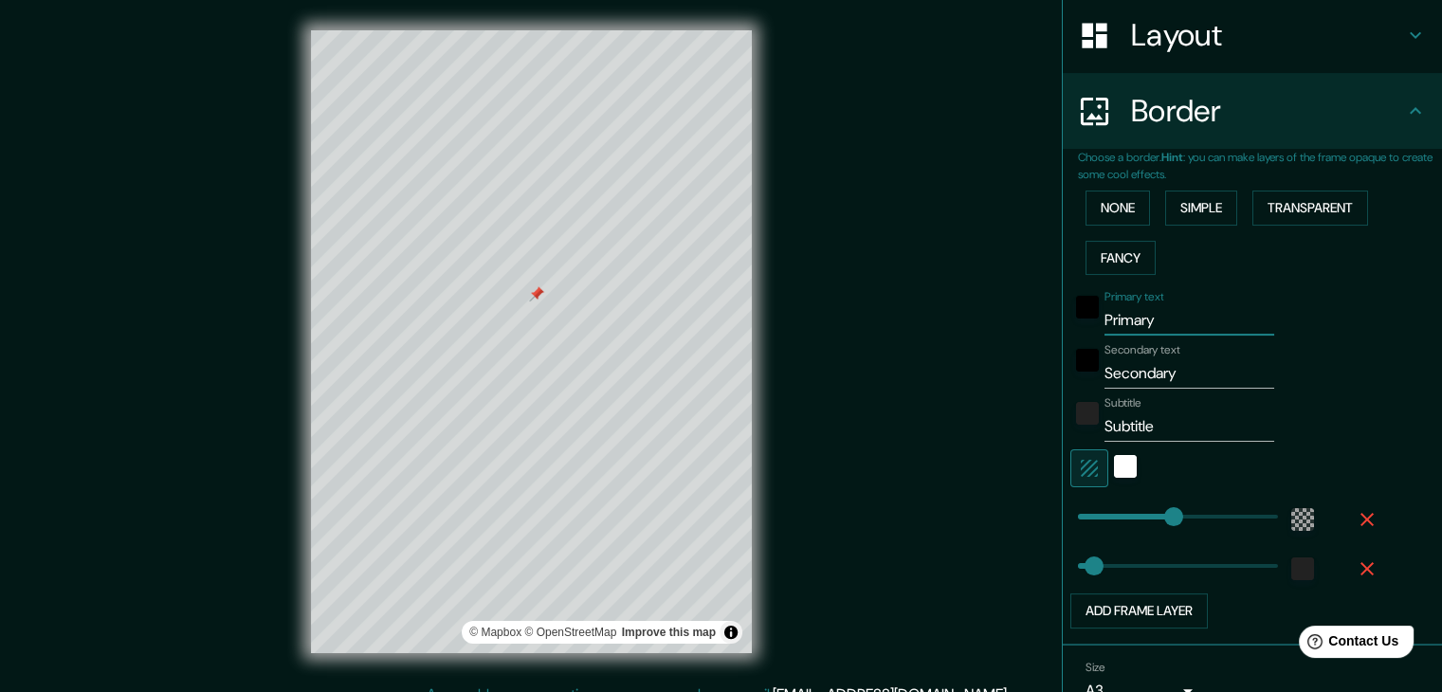
click at [1120, 307] on input "Primary" at bounding box center [1189, 320] width 170 height 30
click at [1119, 315] on input "Primary" at bounding box center [1189, 320] width 170 height 30
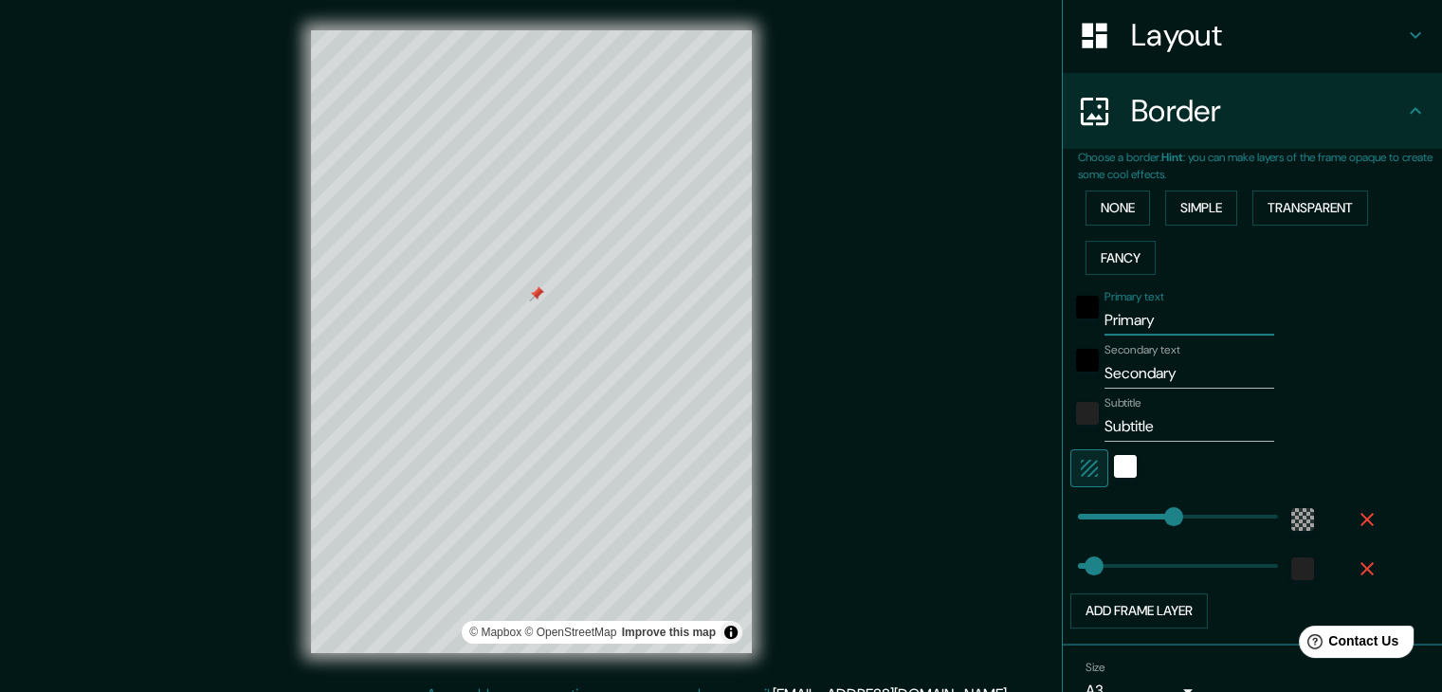
click at [1120, 314] on input "Primary" at bounding box center [1189, 320] width 170 height 30
type input "D"
type input "223"
type input "37"
type input "Di"
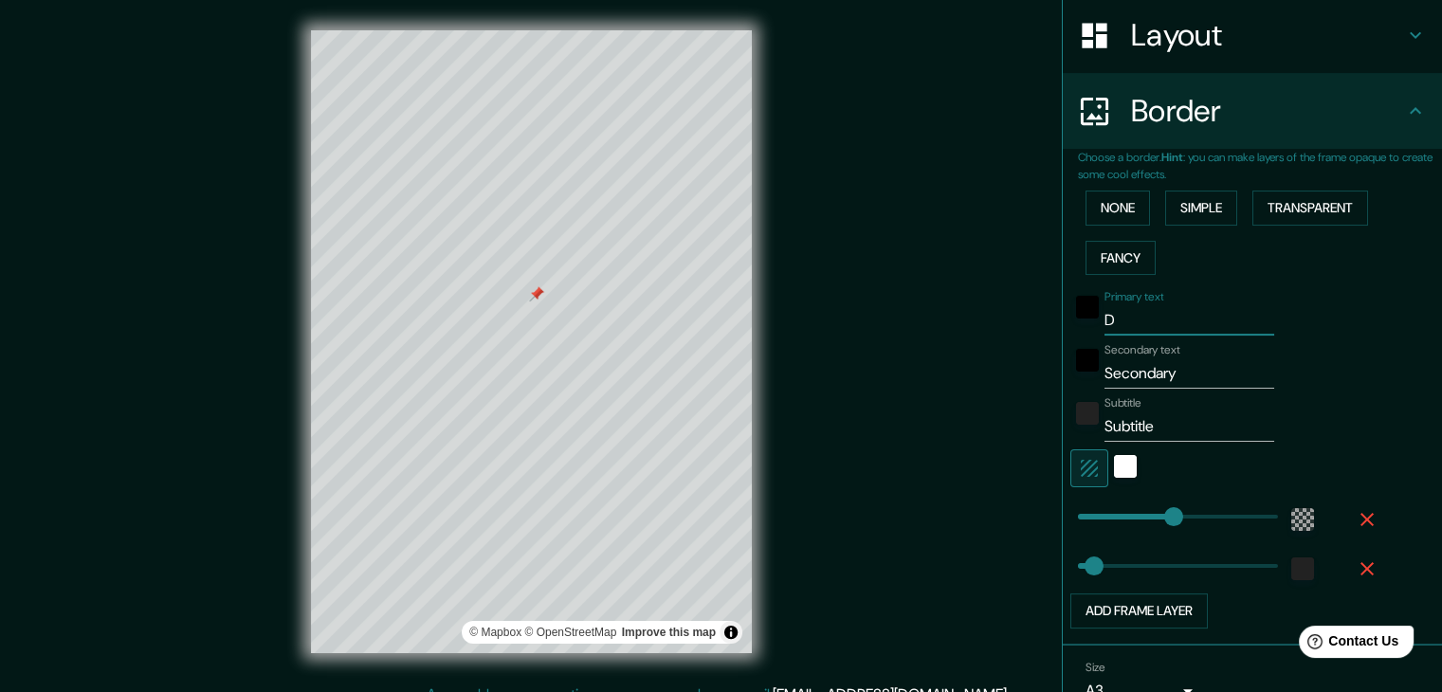
type input "223"
type input "37"
type input "Dia"
type input "223"
type input "37"
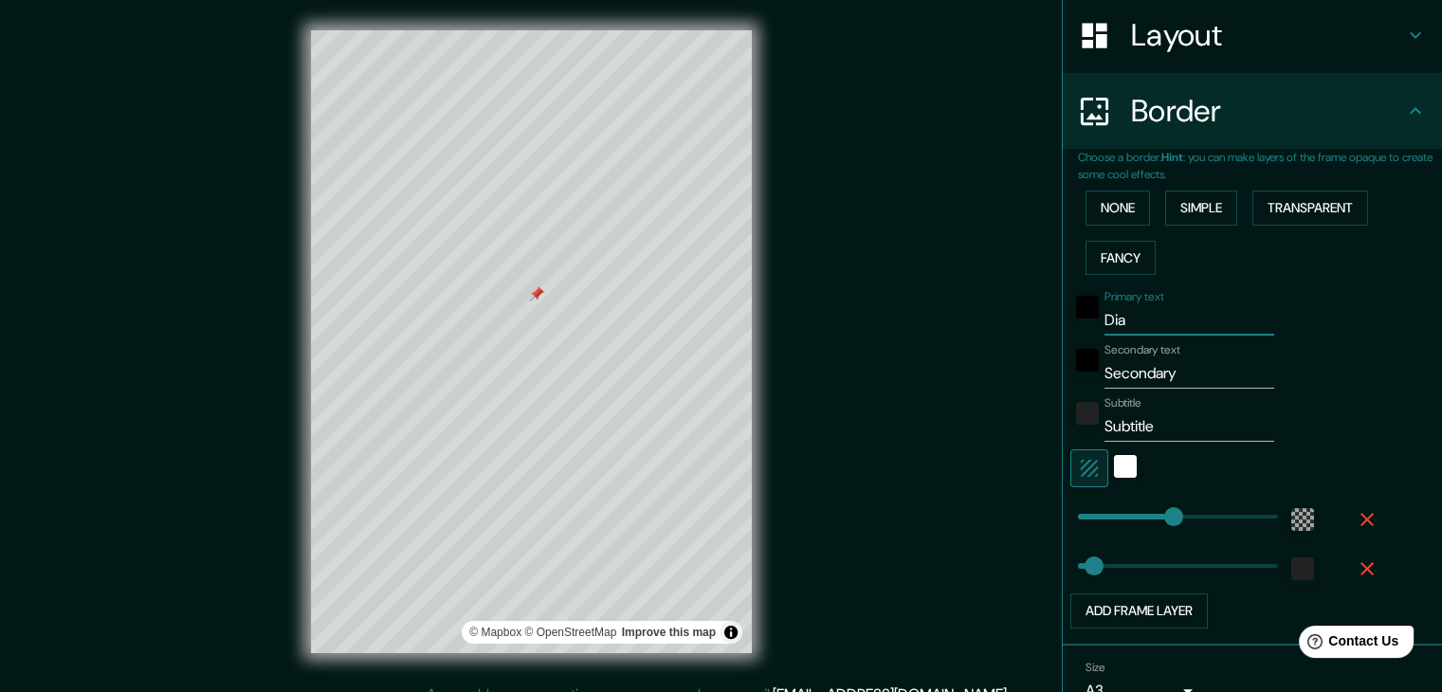
type input "Diag"
type input "223"
type input "37"
type input "Diagn"
type input "223"
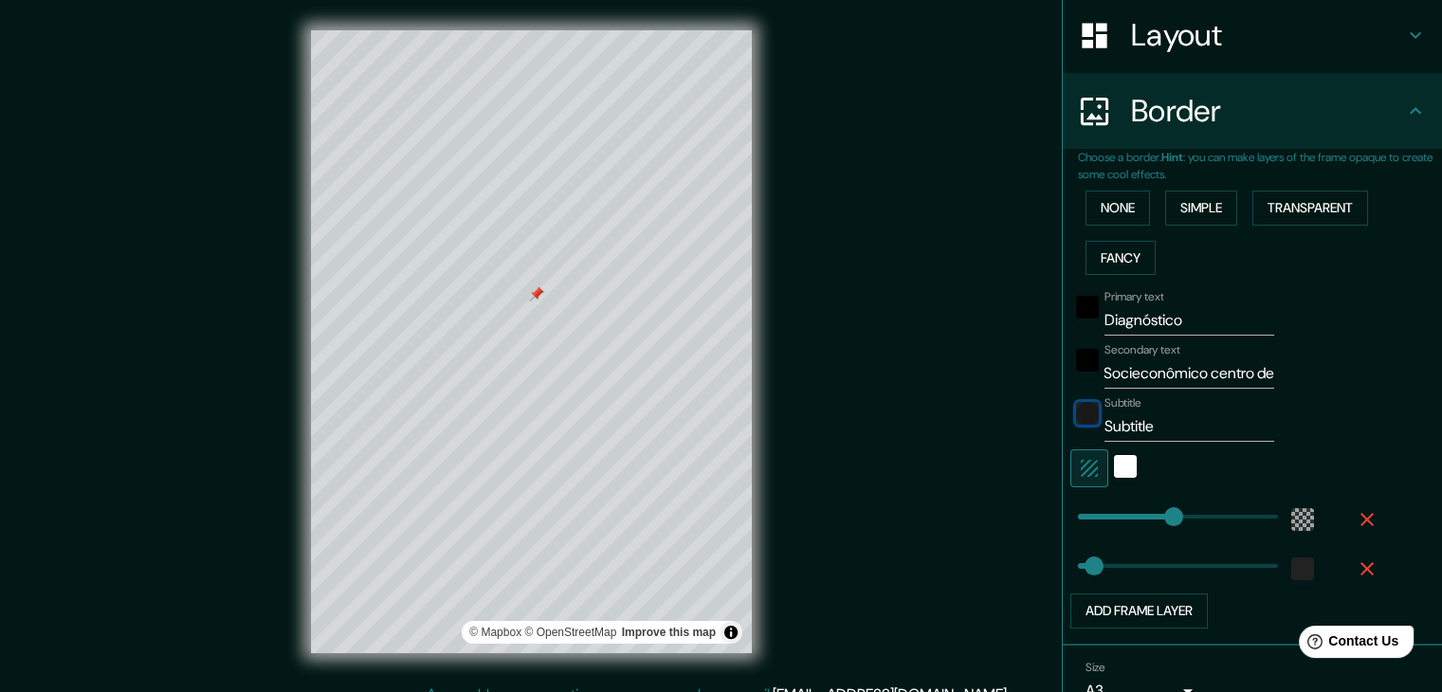
scroll to position [0, 0]
drag, startPoint x: 1100, startPoint y: 420, endPoint x: 1231, endPoint y: 435, distance: 131.7
click at [1231, 435] on input "[GEOGRAPHIC_DATA]" at bounding box center [1189, 426] width 170 height 30
click at [1284, 375] on div "Secondary text Socieconômico centro de" at bounding box center [1225, 366] width 311 height 46
click at [1114, 465] on div "white" at bounding box center [1125, 466] width 23 height 23
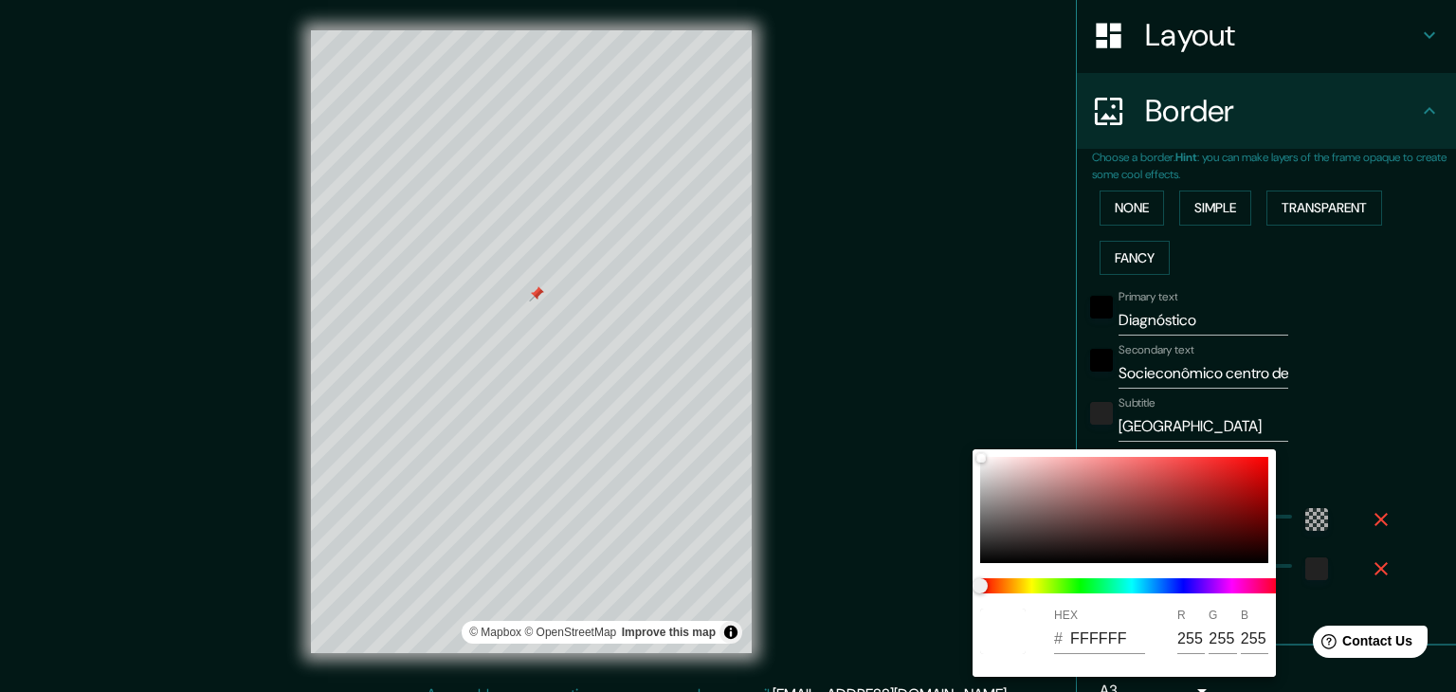
click at [1395, 270] on div at bounding box center [728, 346] width 1456 height 692
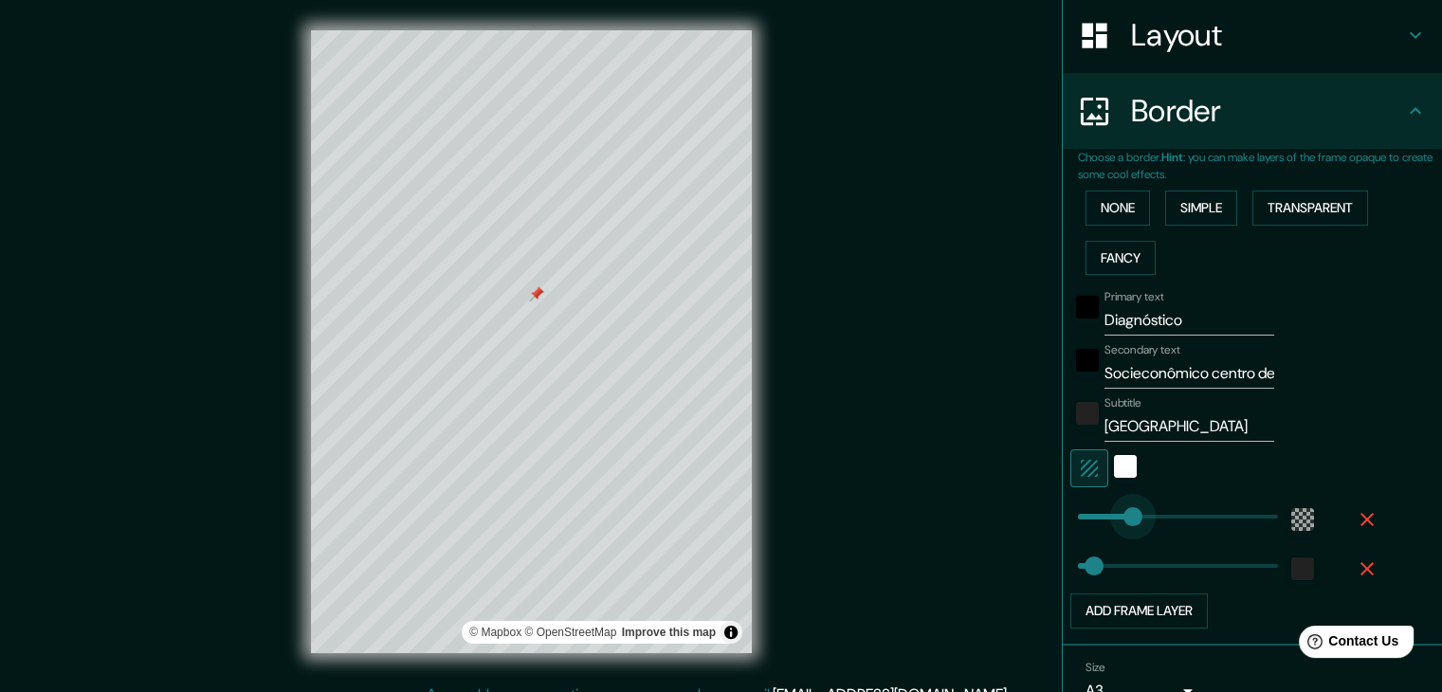
drag, startPoint x: 1146, startPoint y: 524, endPoint x: 1119, endPoint y: 533, distance: 28.8
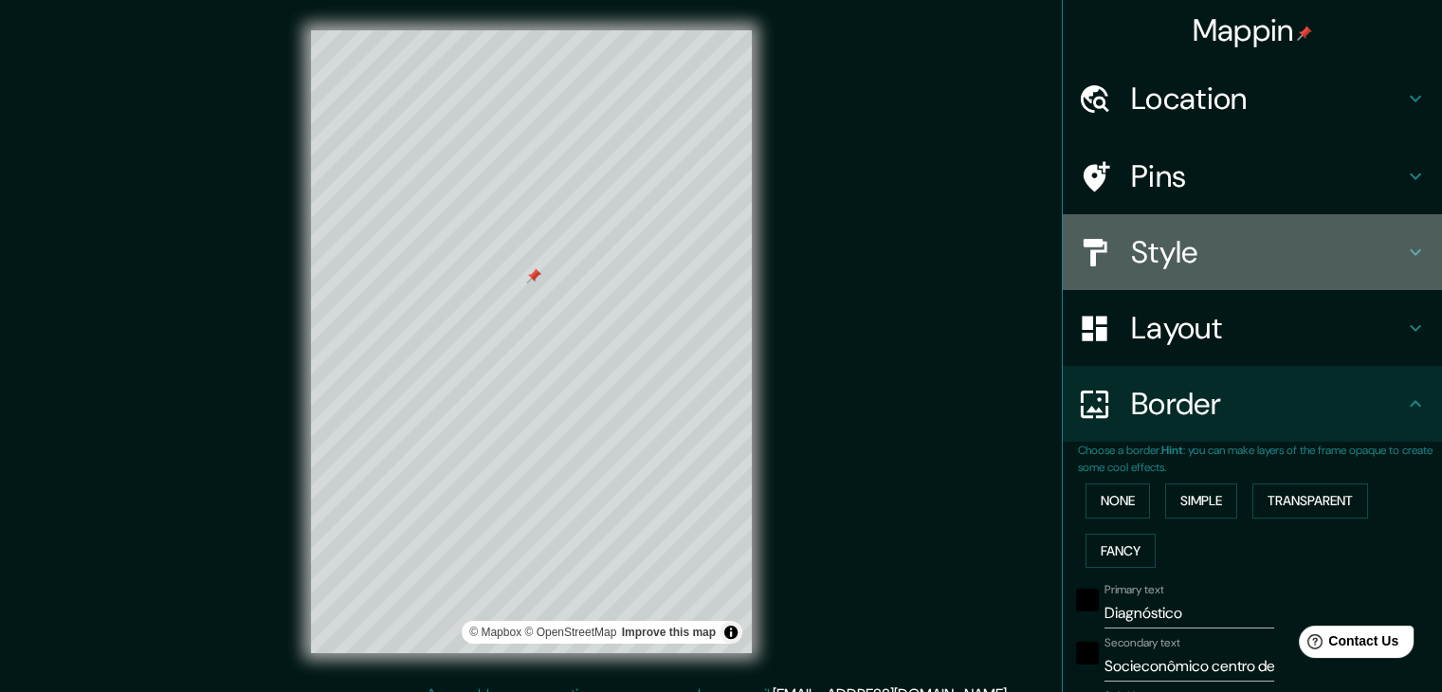
click at [1195, 260] on h4 "Style" at bounding box center [1267, 252] width 273 height 38
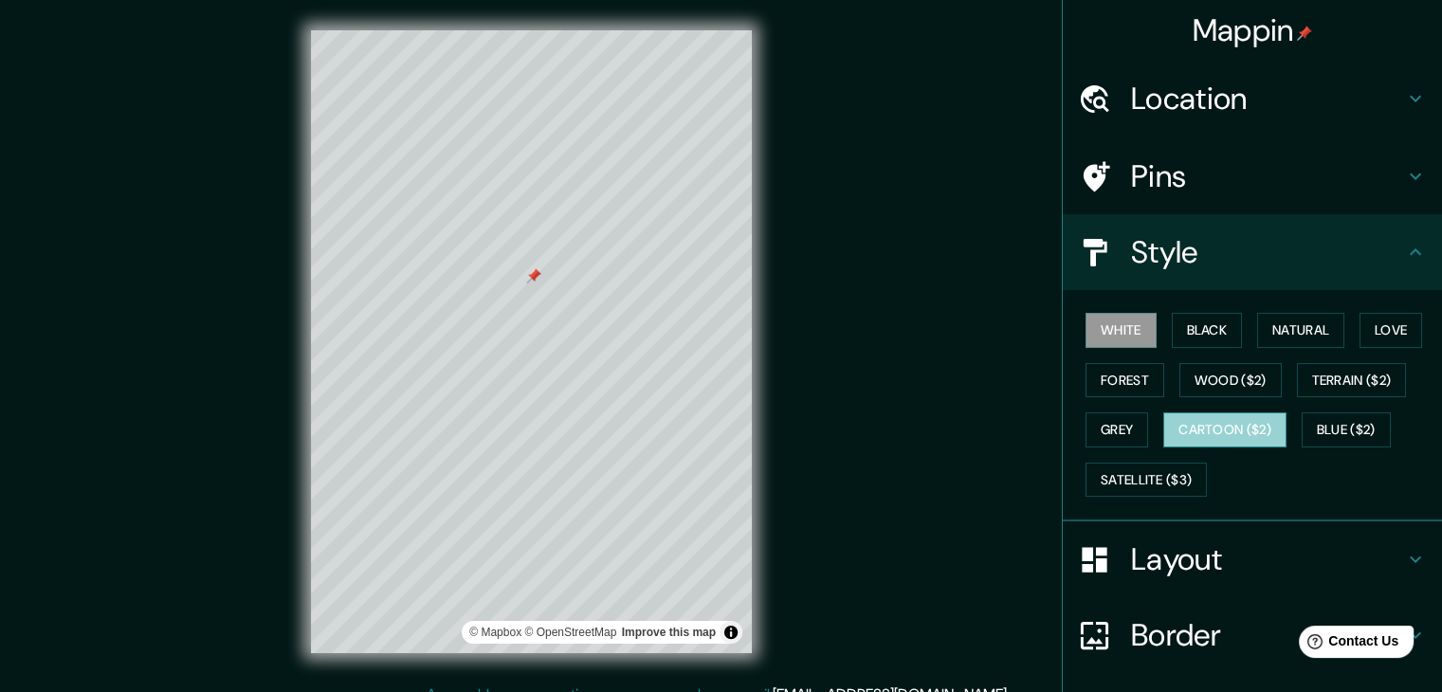
click at [1191, 420] on button "Cartoon ($2)" at bounding box center [1224, 429] width 123 height 35
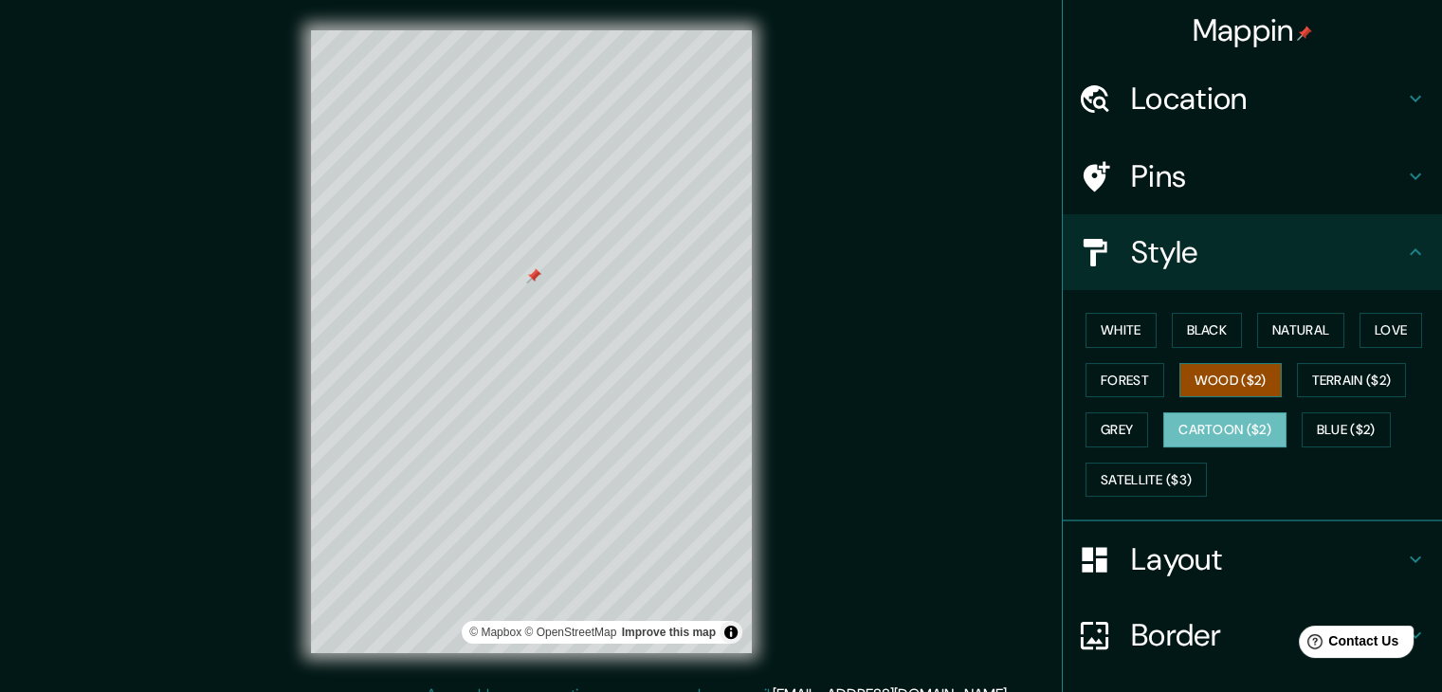
click at [1194, 368] on button "Wood ($2)" at bounding box center [1230, 380] width 102 height 35
click at [1133, 335] on button "White" at bounding box center [1121, 330] width 71 height 35
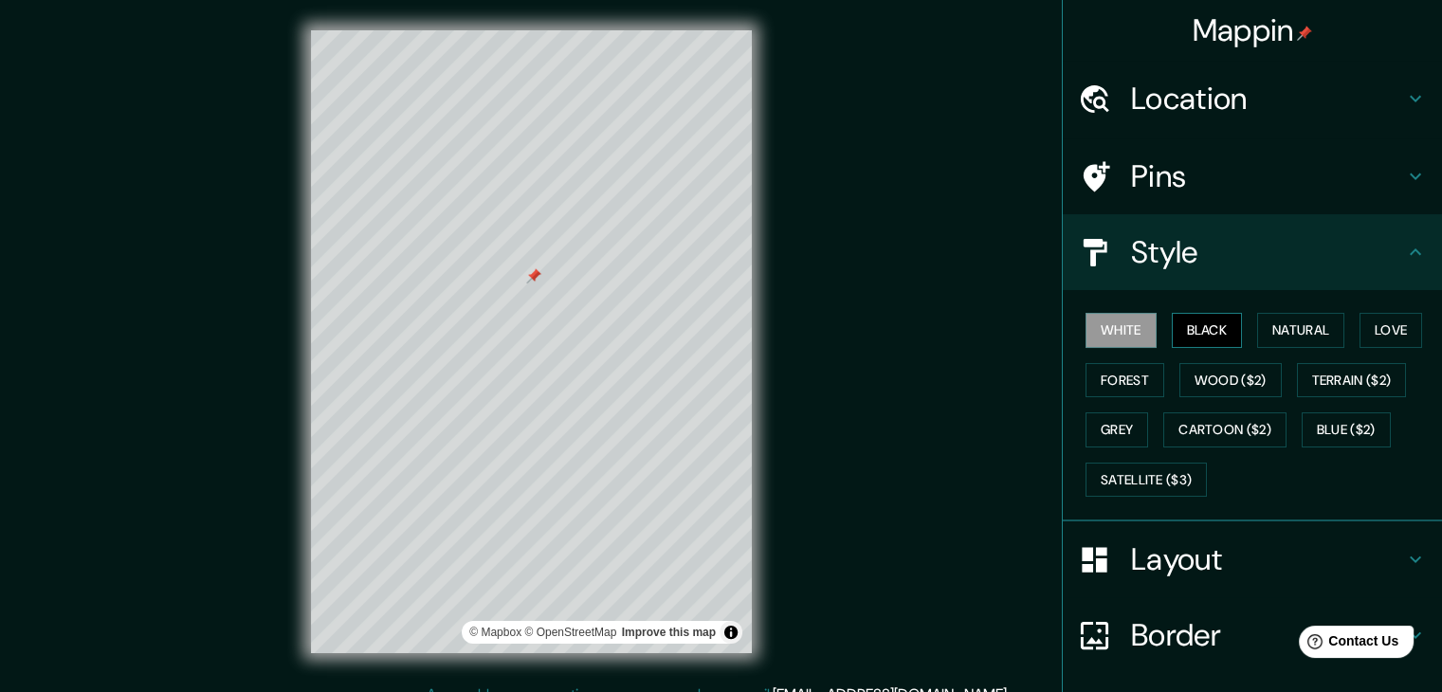
click at [1176, 327] on button "Black" at bounding box center [1207, 330] width 71 height 35
click at [1264, 331] on button "Natural" at bounding box center [1300, 330] width 87 height 35
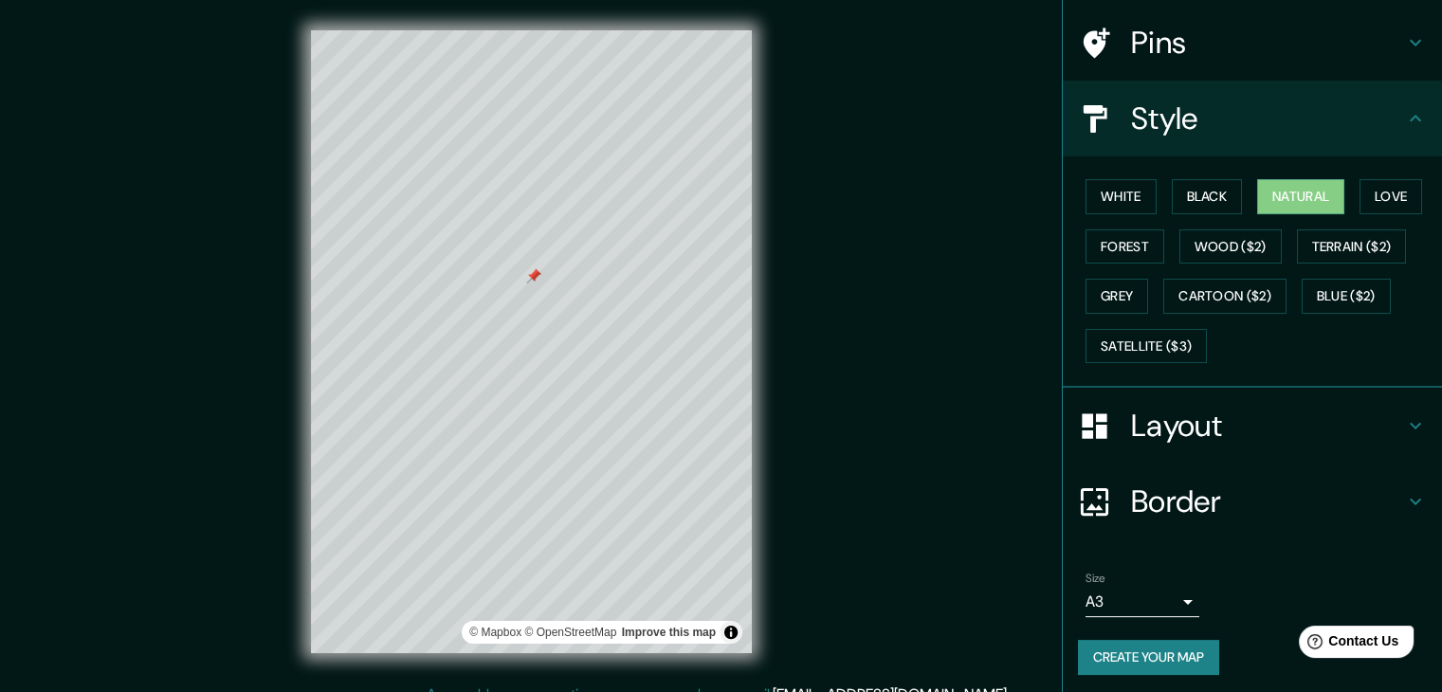
scroll to position [137, 0]
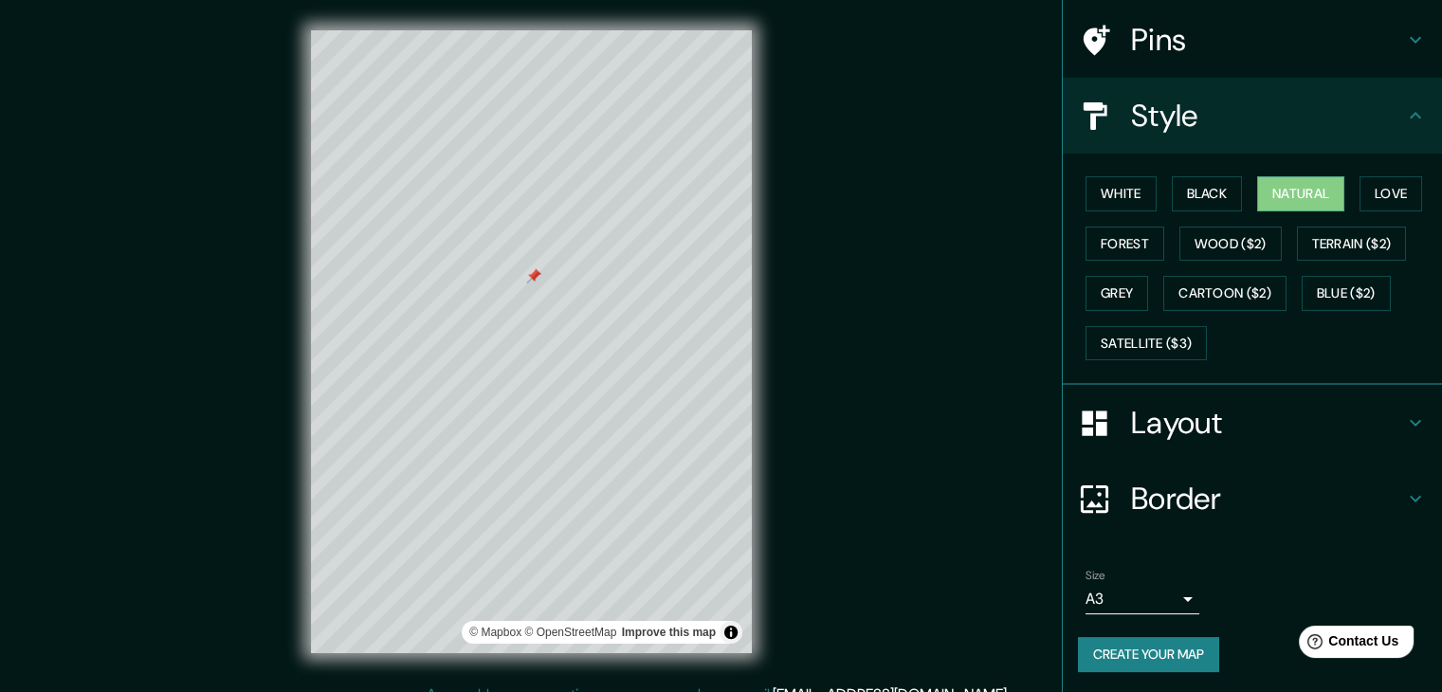
click at [1161, 659] on button "Create your map" at bounding box center [1148, 654] width 141 height 35
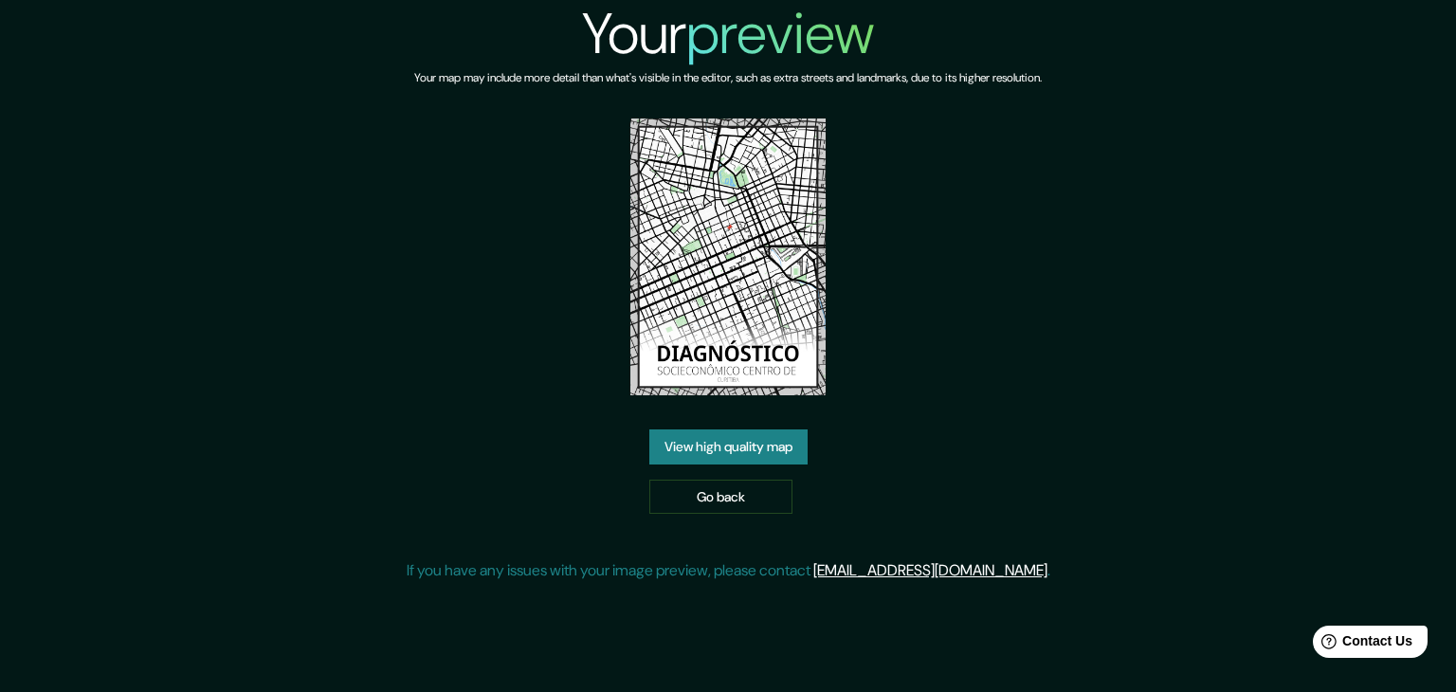
click at [763, 451] on link "View high quality map" at bounding box center [728, 446] width 158 height 35
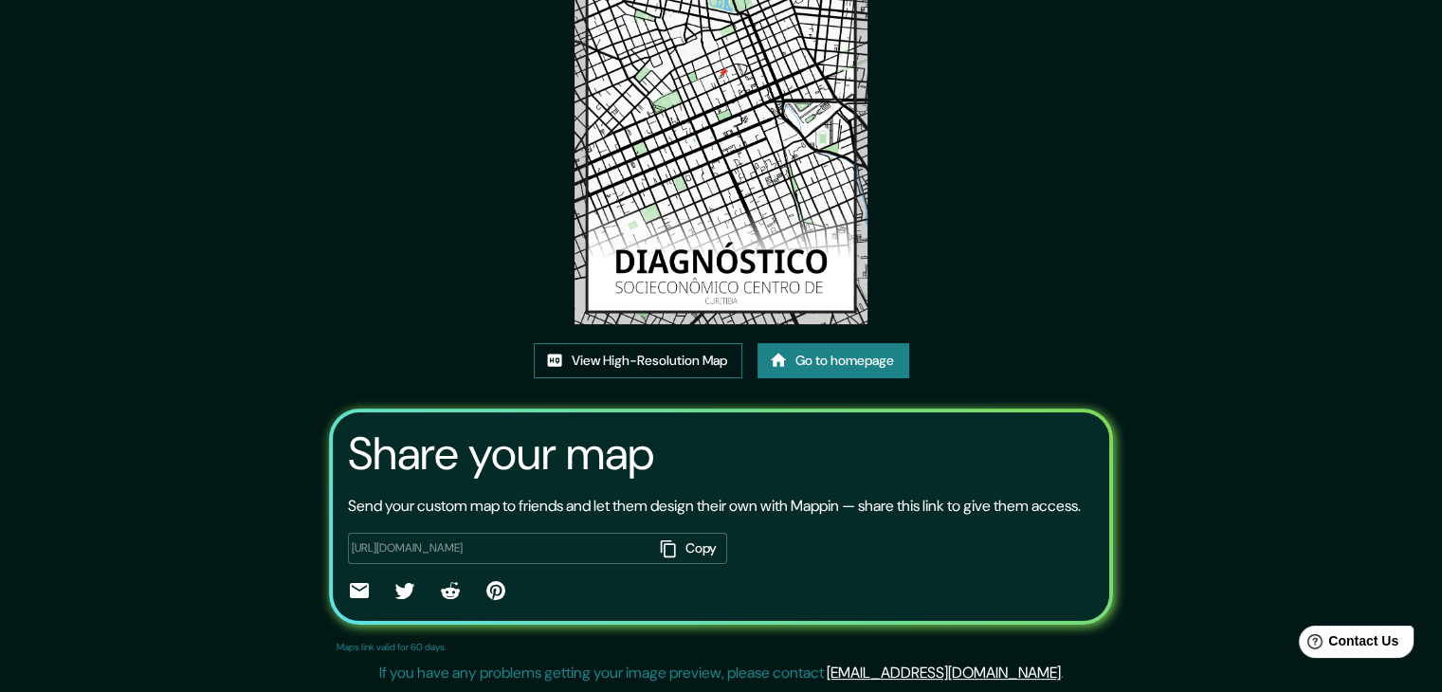
scroll to position [197, 0]
click at [694, 346] on link "View High-Resolution Map" at bounding box center [638, 360] width 209 height 35
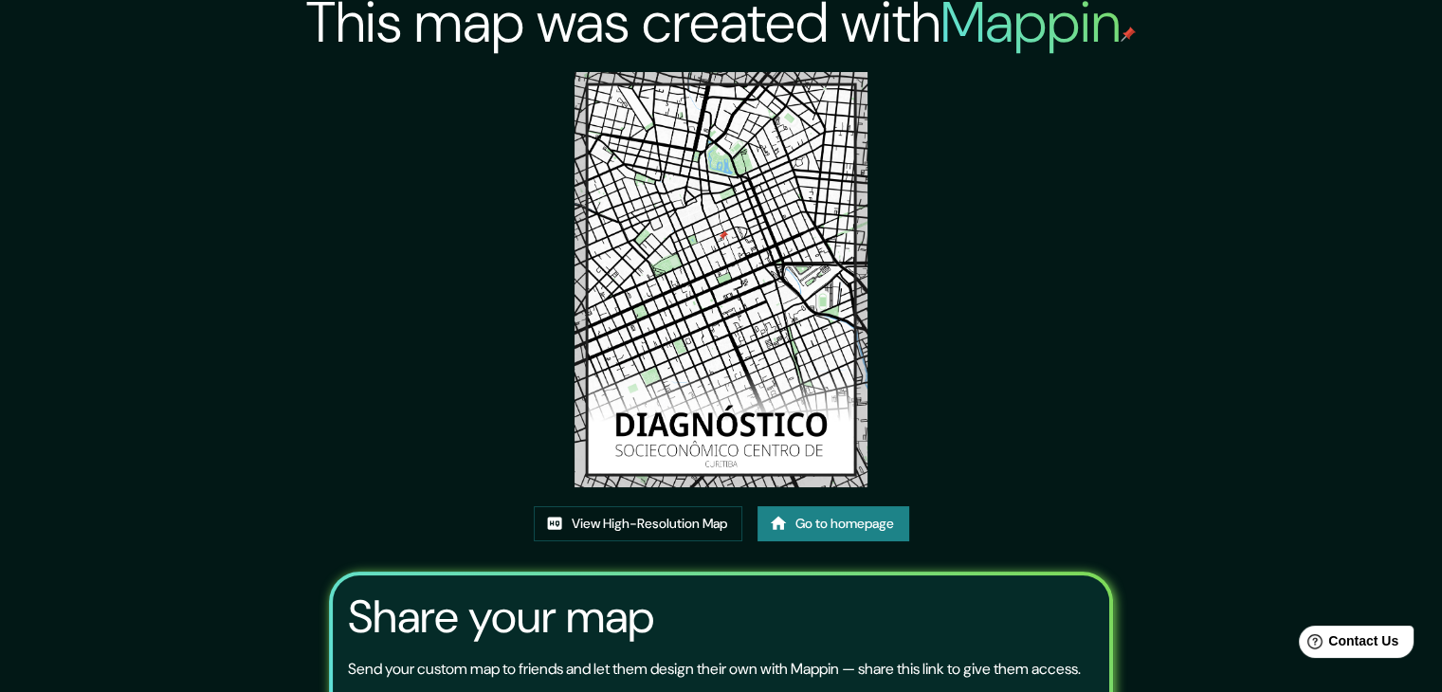
scroll to position [8, 0]
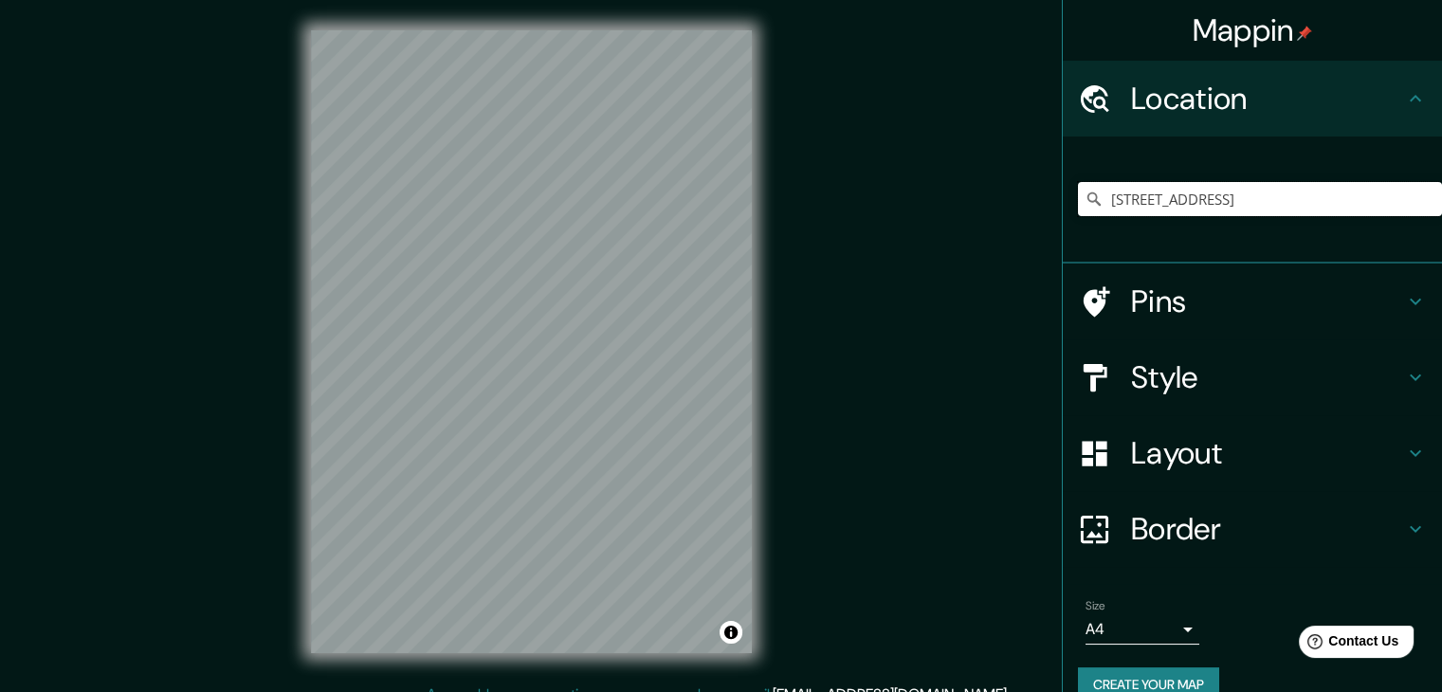
click at [1206, 187] on input "[STREET_ADDRESS]" at bounding box center [1260, 199] width 364 height 34
click at [1342, 200] on input "[STREET_ADDRESS]" at bounding box center [1260, 199] width 364 height 34
drag, startPoint x: 1341, startPoint y: 198, endPoint x: 1455, endPoint y: 210, distance: 114.3
click at [1441, 210] on html "Mappin Location Rua Barão Do Rio Branco 395, Centro, Curitiba - Paraná, 80010-1…" at bounding box center [721, 346] width 1442 height 692
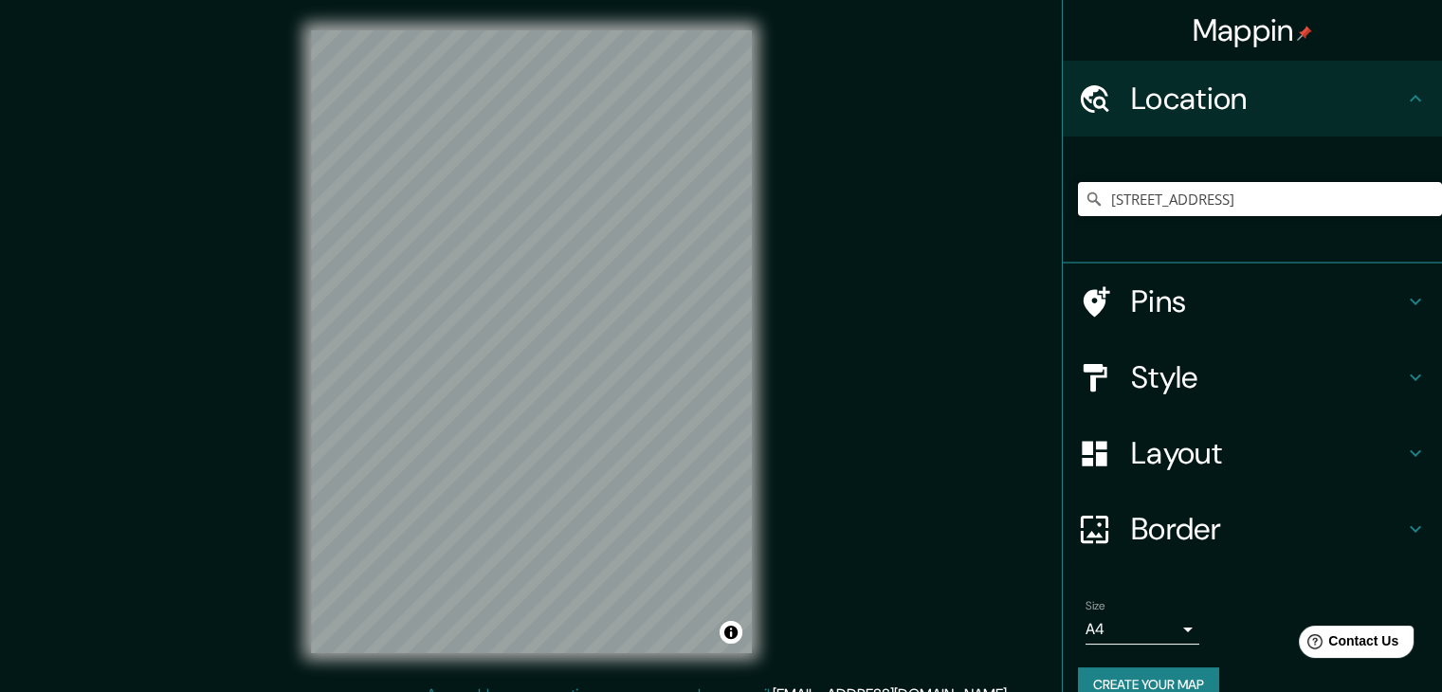
scroll to position [0, 0]
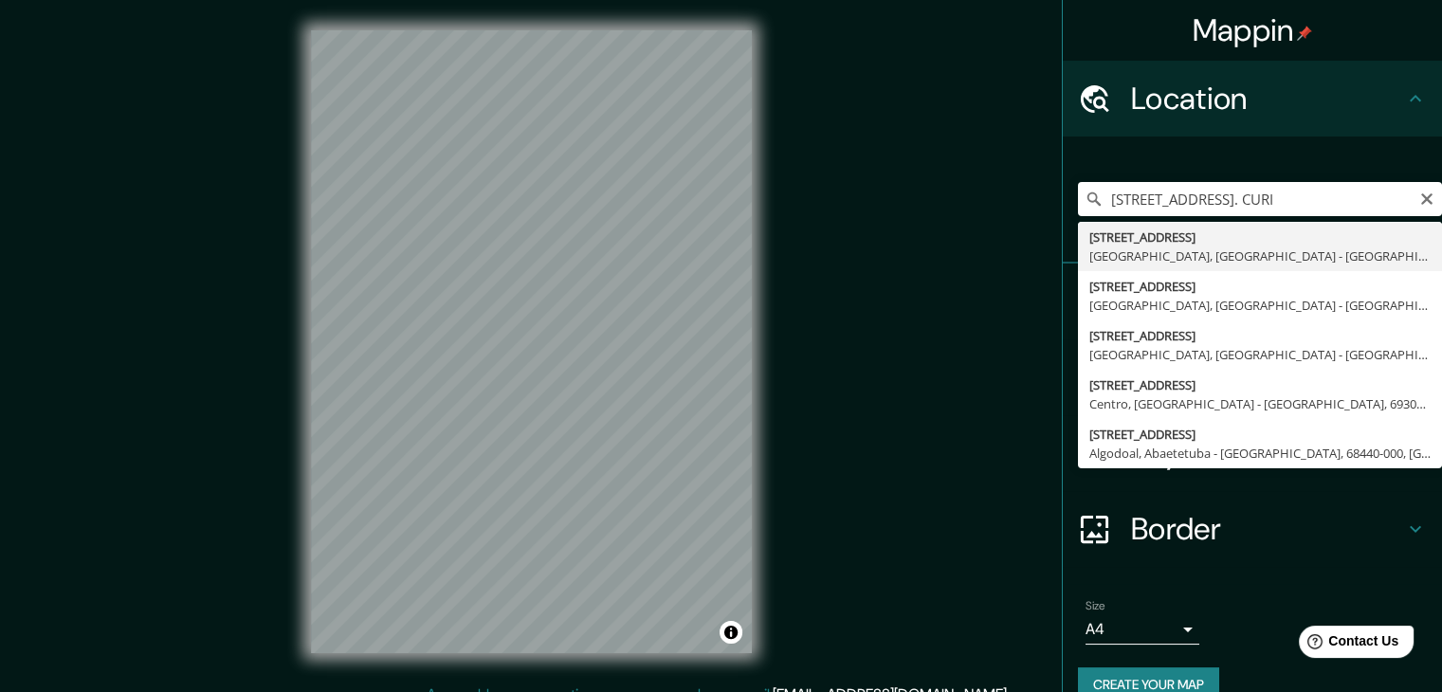
type input "[STREET_ADDRESS]"
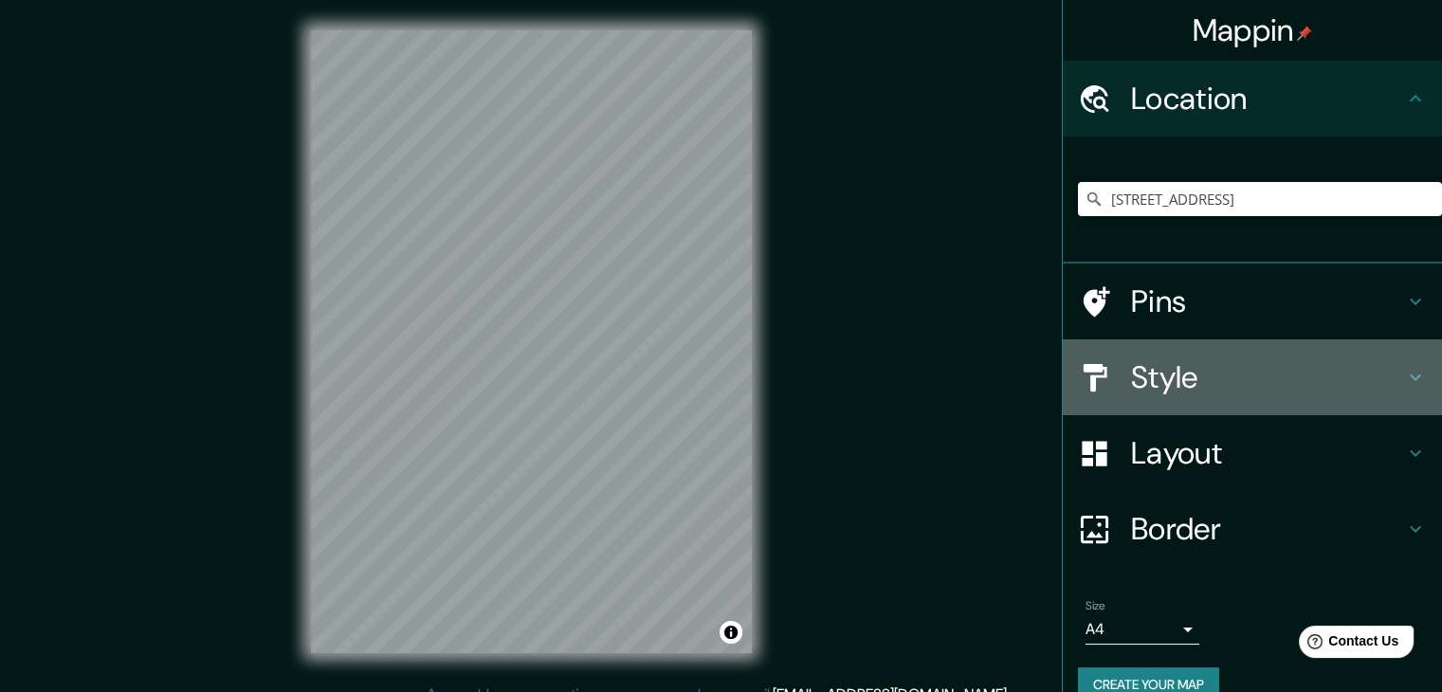
click at [1148, 407] on div "Style" at bounding box center [1252, 377] width 379 height 76
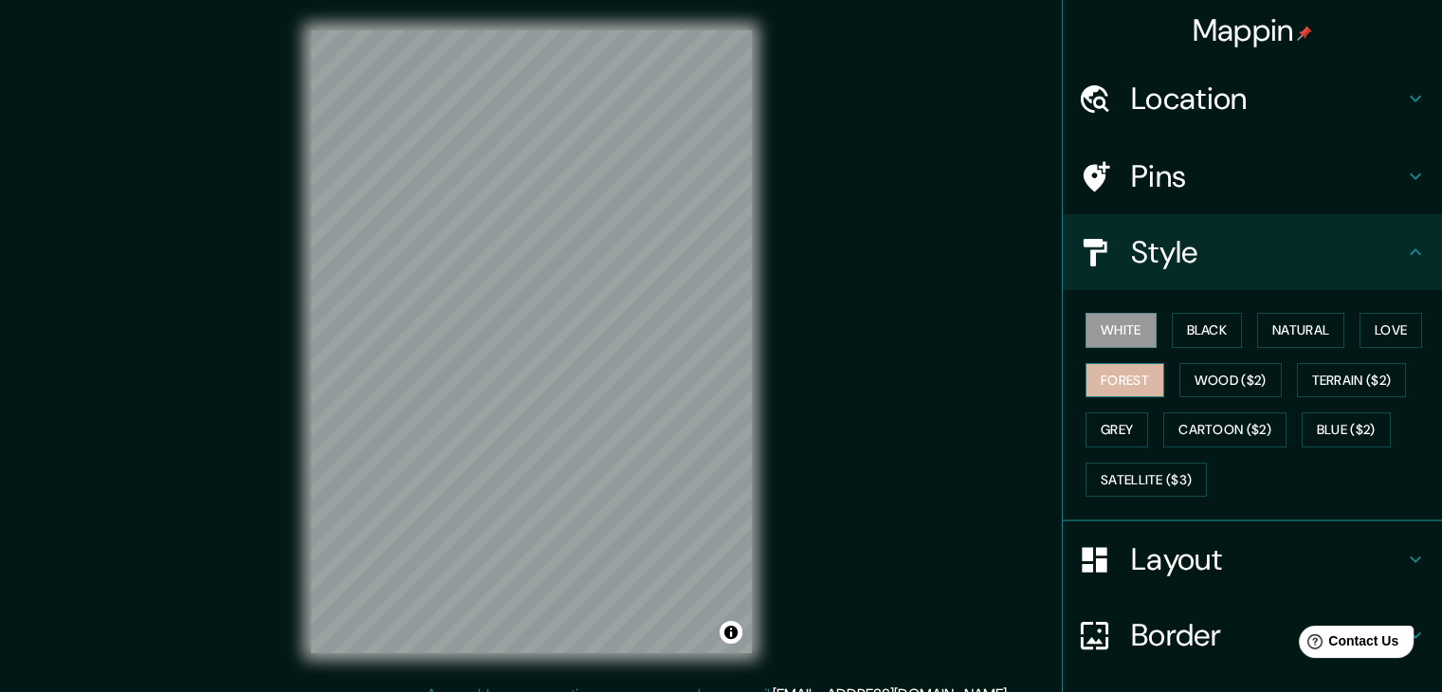
click at [1148, 385] on button "Forest" at bounding box center [1125, 380] width 79 height 35
click at [1286, 356] on div "White Black Natural Love Forest Wood ($2) Terrain ($2) Grey Cartoon ($2) Blue (…" at bounding box center [1260, 404] width 364 height 199
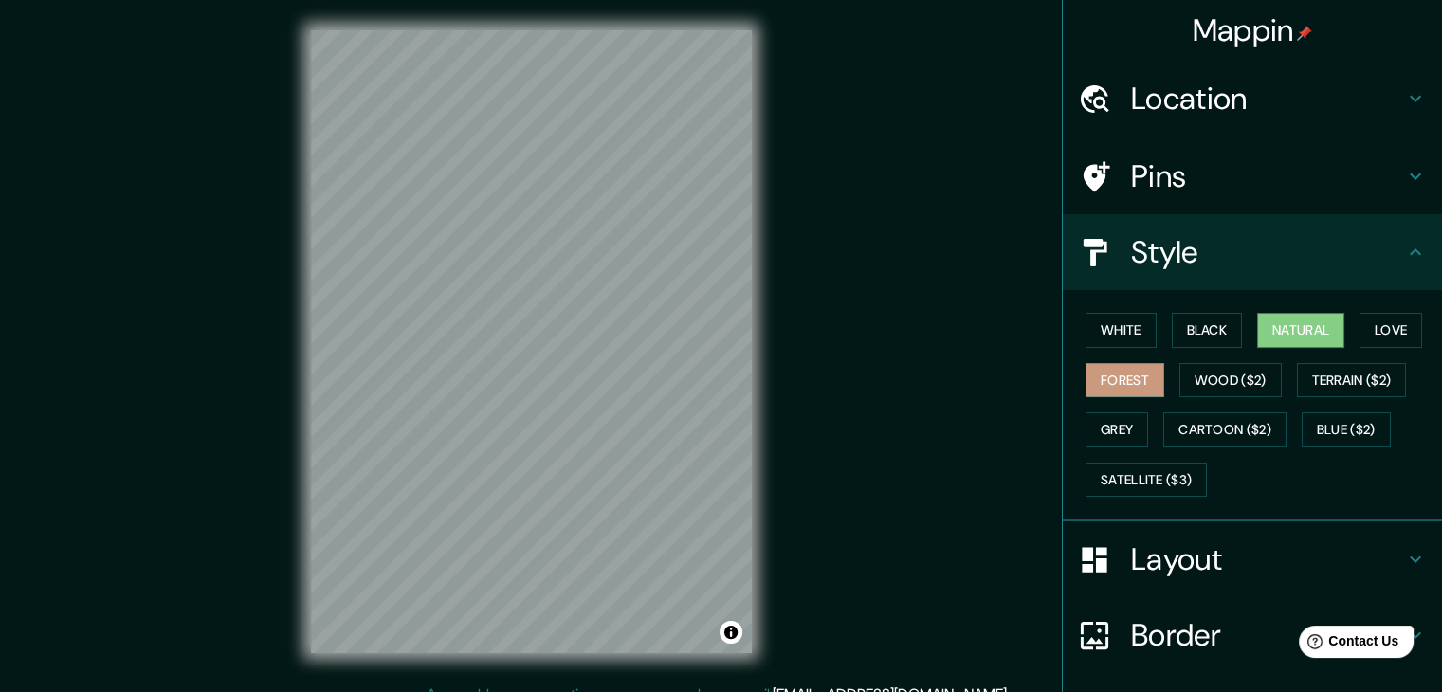
click at [1316, 319] on button "Natural" at bounding box center [1300, 330] width 87 height 35
click at [1118, 369] on button "Forest" at bounding box center [1125, 380] width 79 height 35
click at [1169, 463] on button "Satellite ($3)" at bounding box center [1146, 480] width 121 height 35
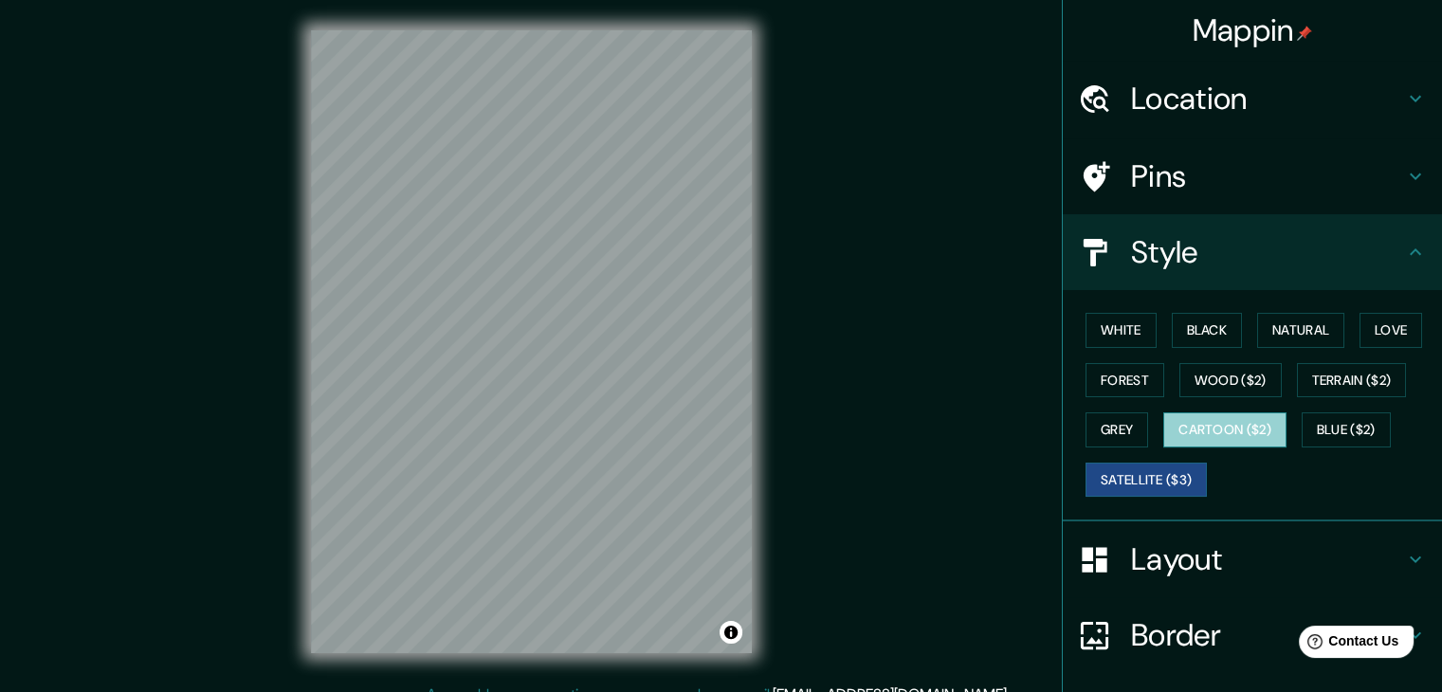
click at [1200, 432] on button "Cartoon ($2)" at bounding box center [1224, 429] width 123 height 35
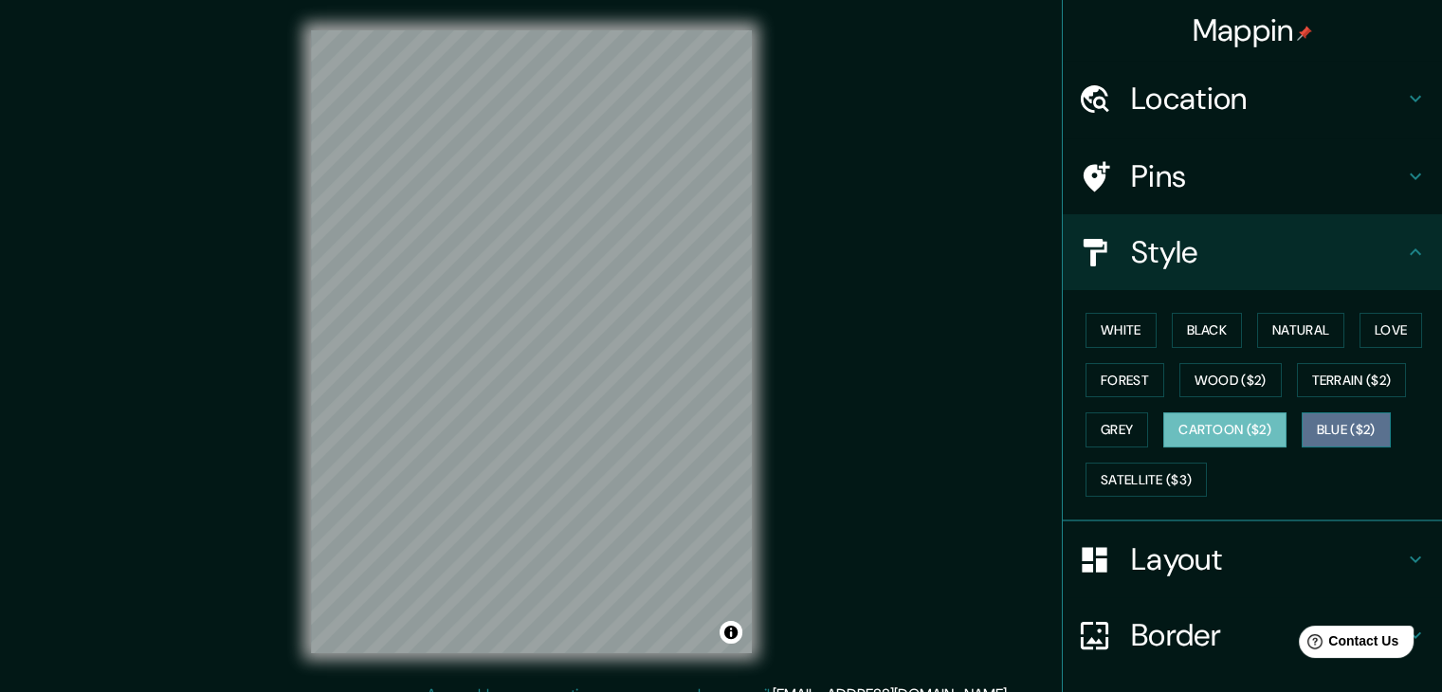
click at [1335, 437] on button "Blue ($2)" at bounding box center [1346, 429] width 89 height 35
click at [1105, 429] on button "Grey" at bounding box center [1117, 429] width 63 height 35
click at [1178, 432] on button "Cartoon ($2)" at bounding box center [1224, 429] width 123 height 35
click at [1364, 428] on button "Blue ($2)" at bounding box center [1346, 429] width 89 height 35
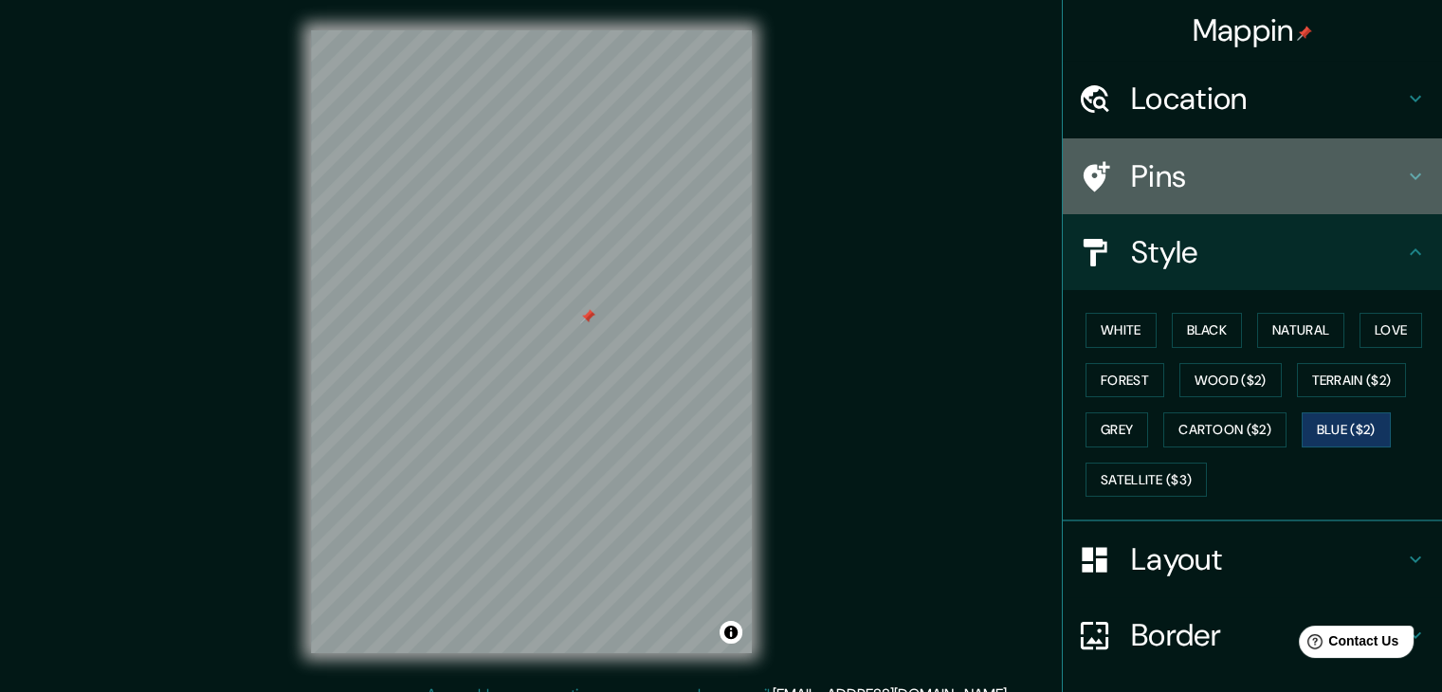
click at [1153, 167] on h4 "Pins" at bounding box center [1267, 176] width 273 height 38
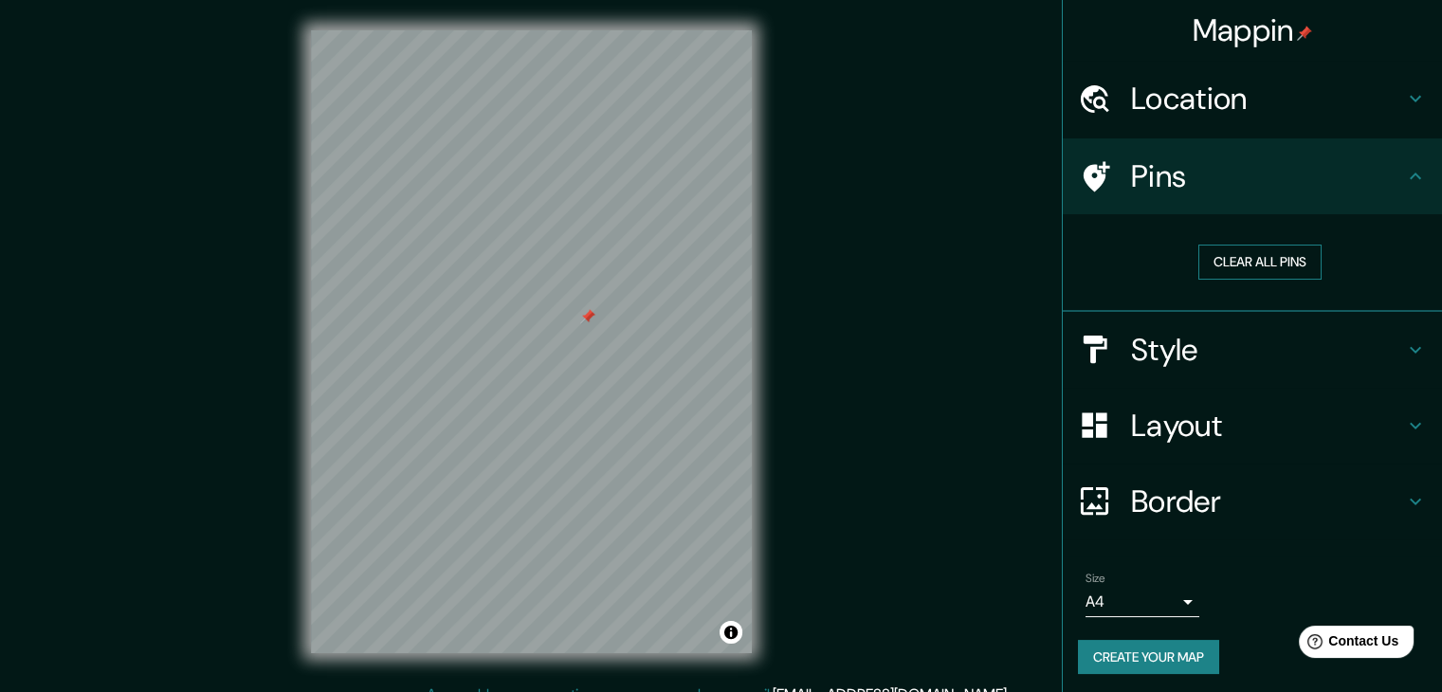
click at [1230, 257] on button "Clear all pins" at bounding box center [1259, 262] width 123 height 35
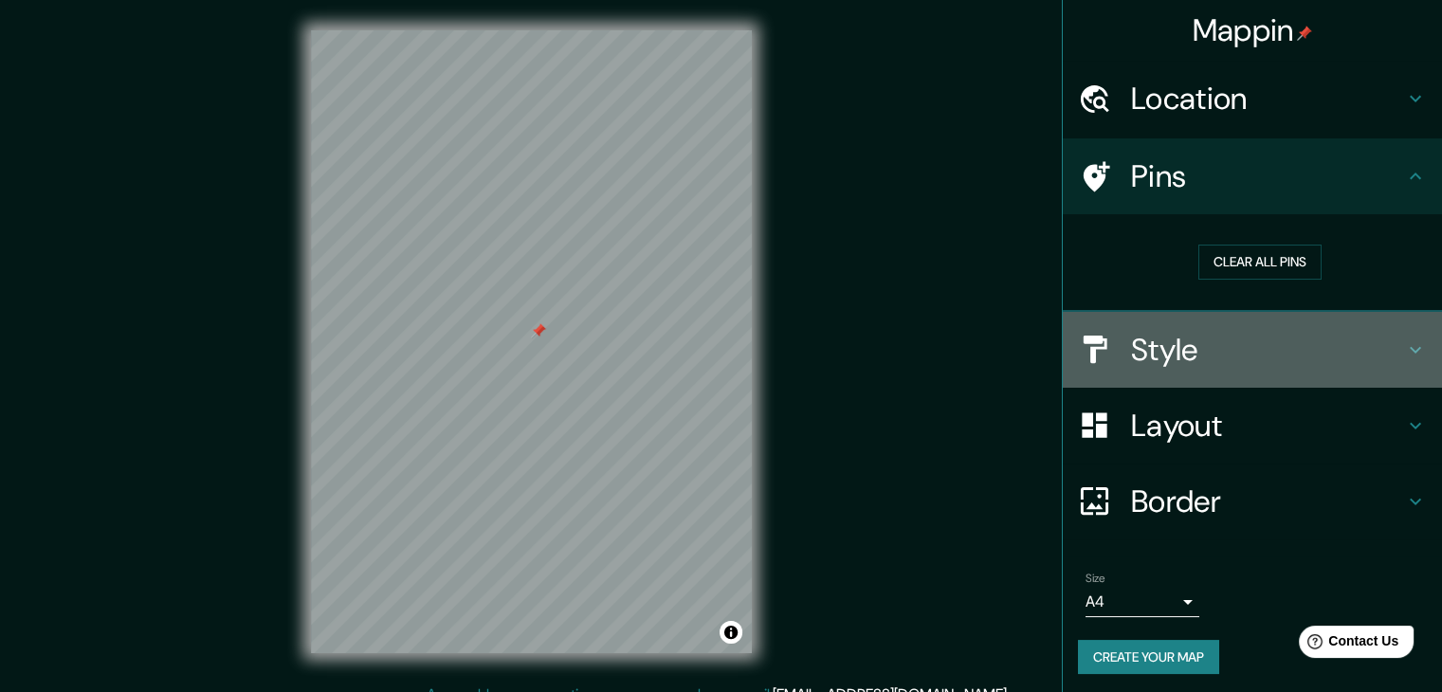
click at [1191, 356] on h4 "Style" at bounding box center [1267, 350] width 273 height 38
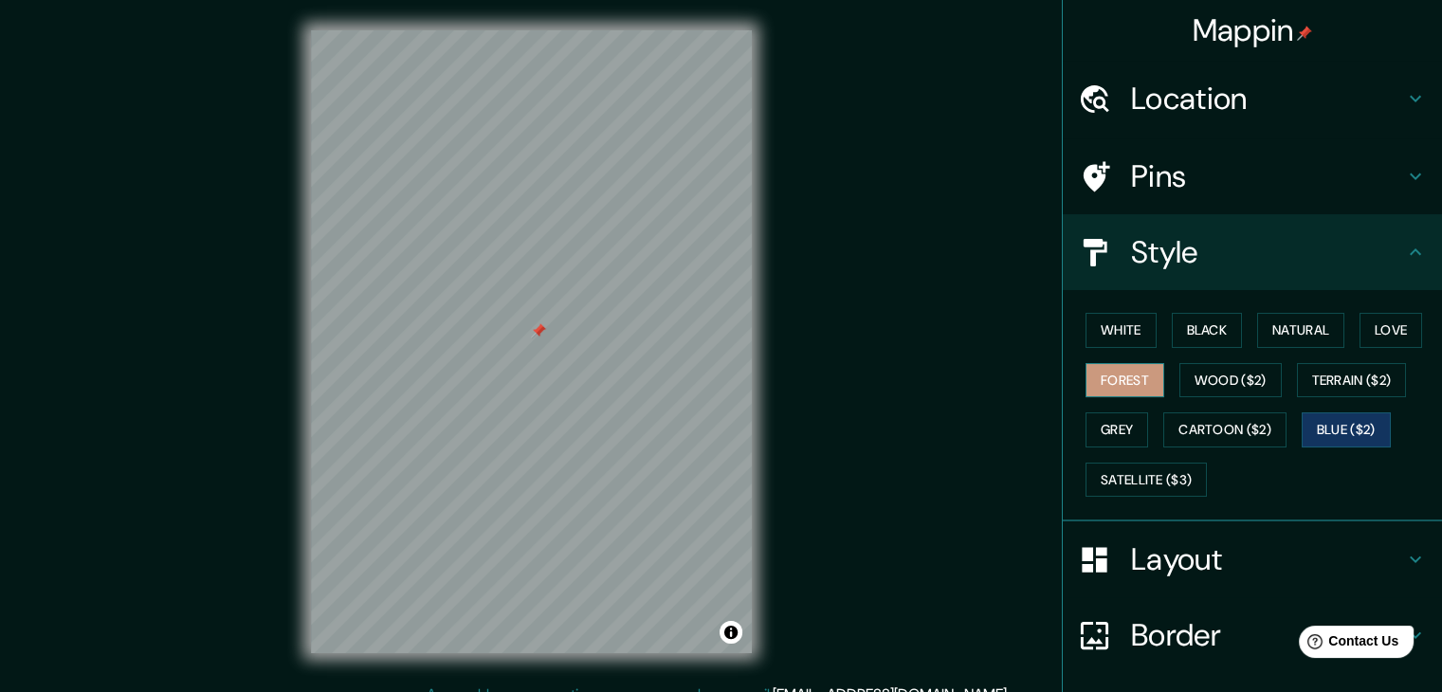
click at [1104, 380] on button "Forest" at bounding box center [1125, 380] width 79 height 35
click at [1195, 392] on button "Wood ($2)" at bounding box center [1230, 380] width 102 height 35
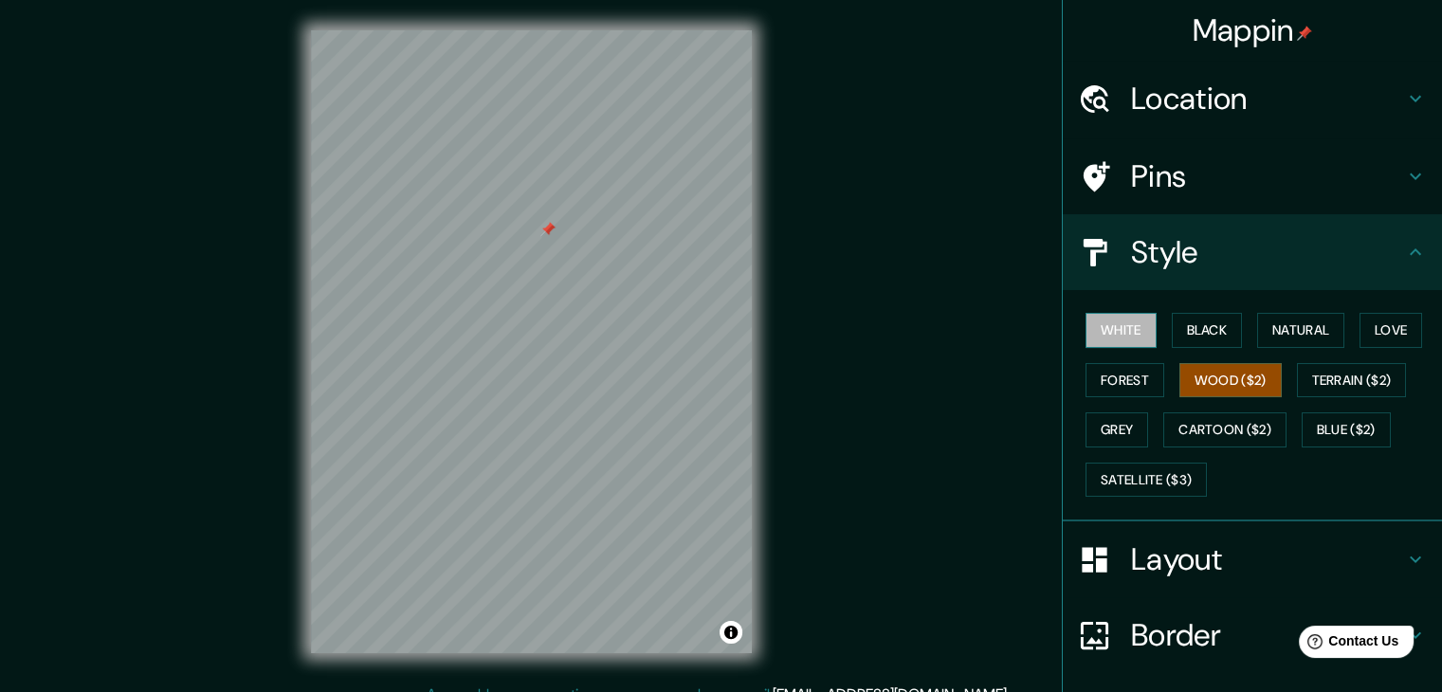
click at [1086, 342] on button "White" at bounding box center [1121, 330] width 71 height 35
click at [1108, 389] on button "Forest" at bounding box center [1125, 380] width 79 height 35
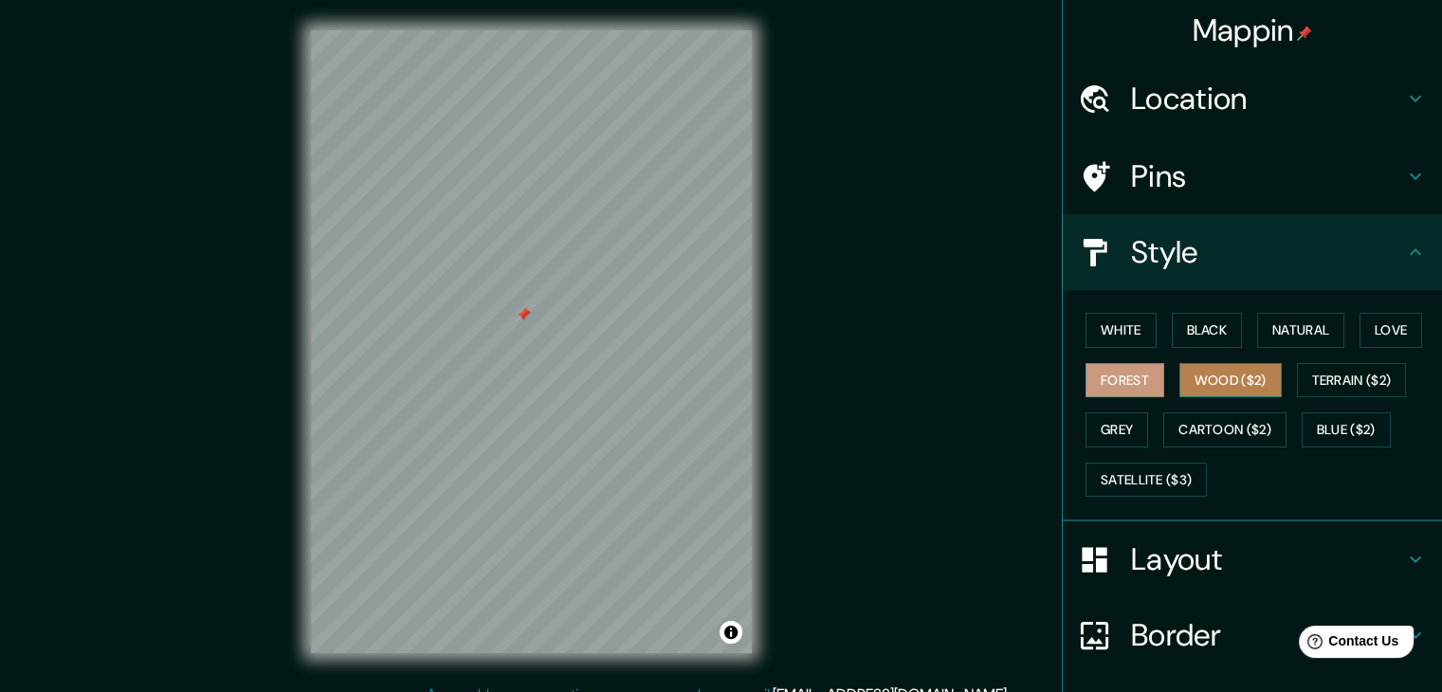
click at [1179, 379] on button "Wood ($2)" at bounding box center [1230, 380] width 102 height 35
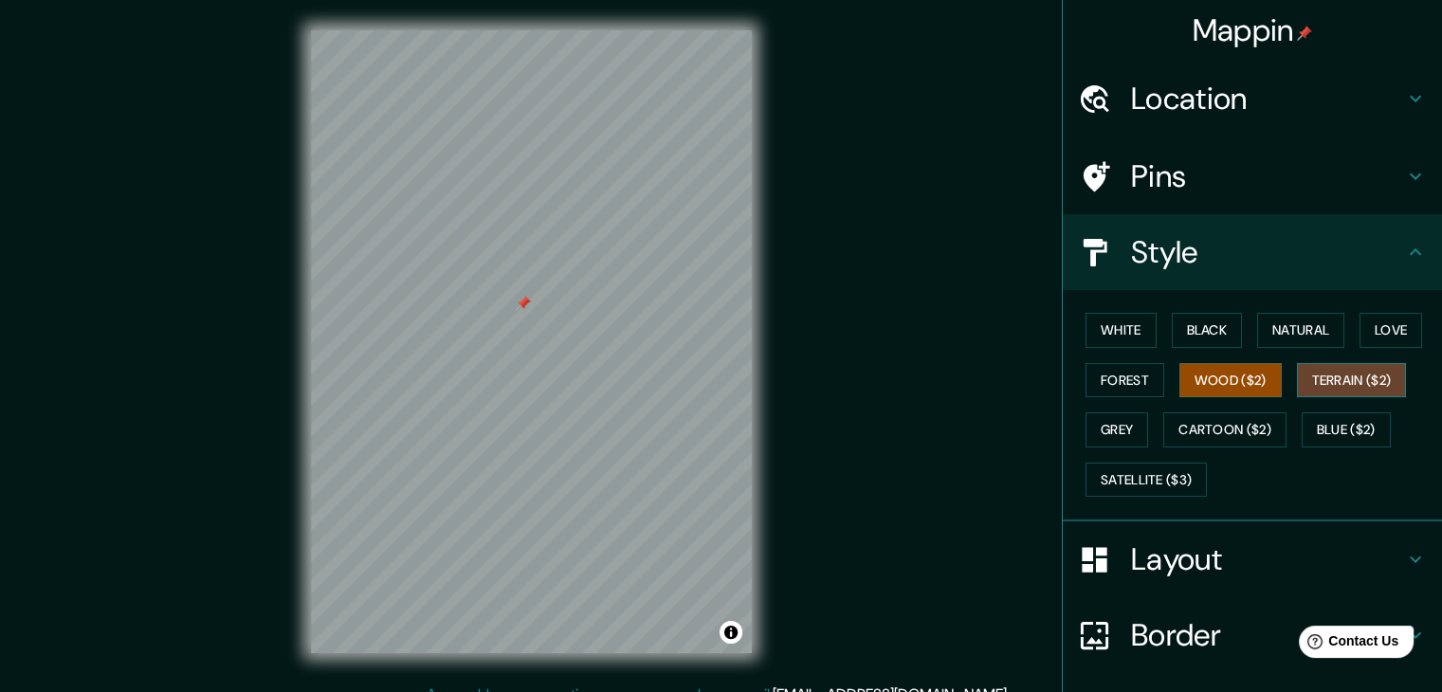
click at [1325, 392] on button "Terrain ($2)" at bounding box center [1352, 380] width 110 height 35
click at [1342, 438] on button "Blue ($2)" at bounding box center [1346, 429] width 89 height 35
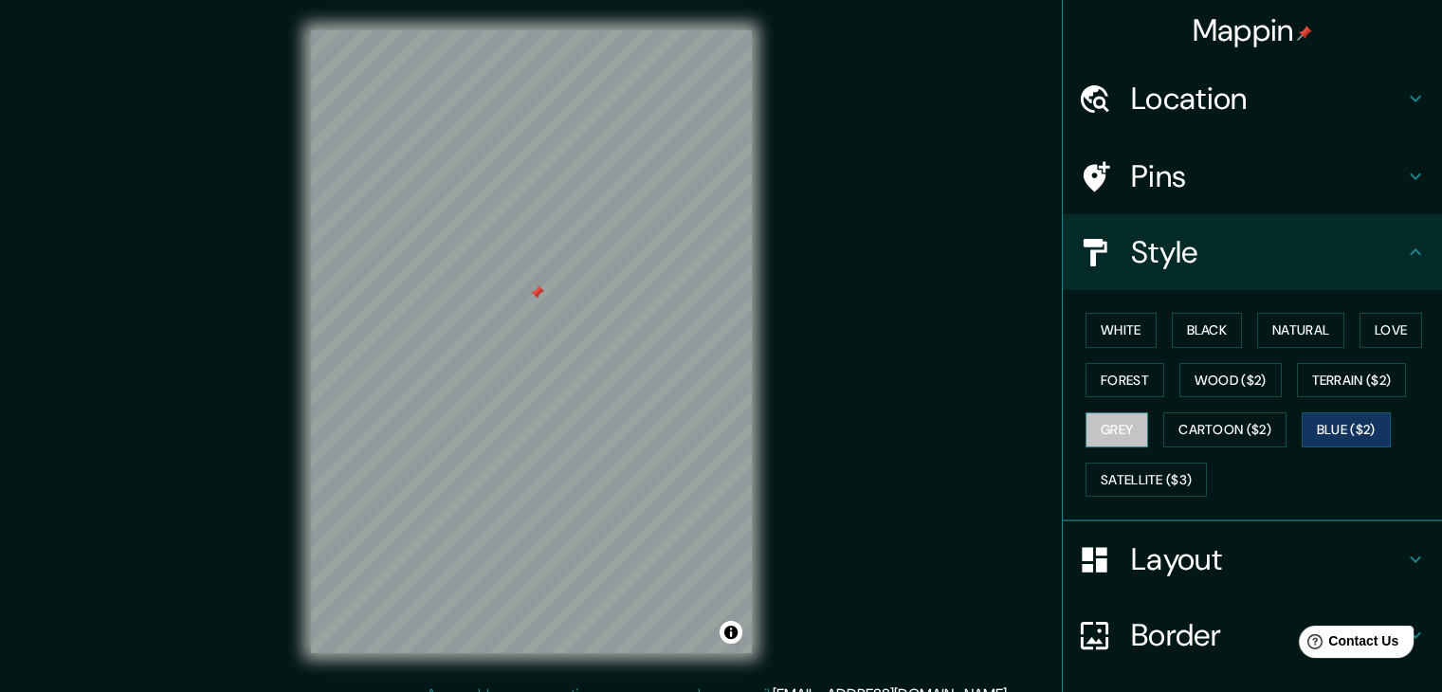
click at [1117, 424] on button "Grey" at bounding box center [1117, 429] width 63 height 35
click at [1294, 334] on button "Natural" at bounding box center [1300, 330] width 87 height 35
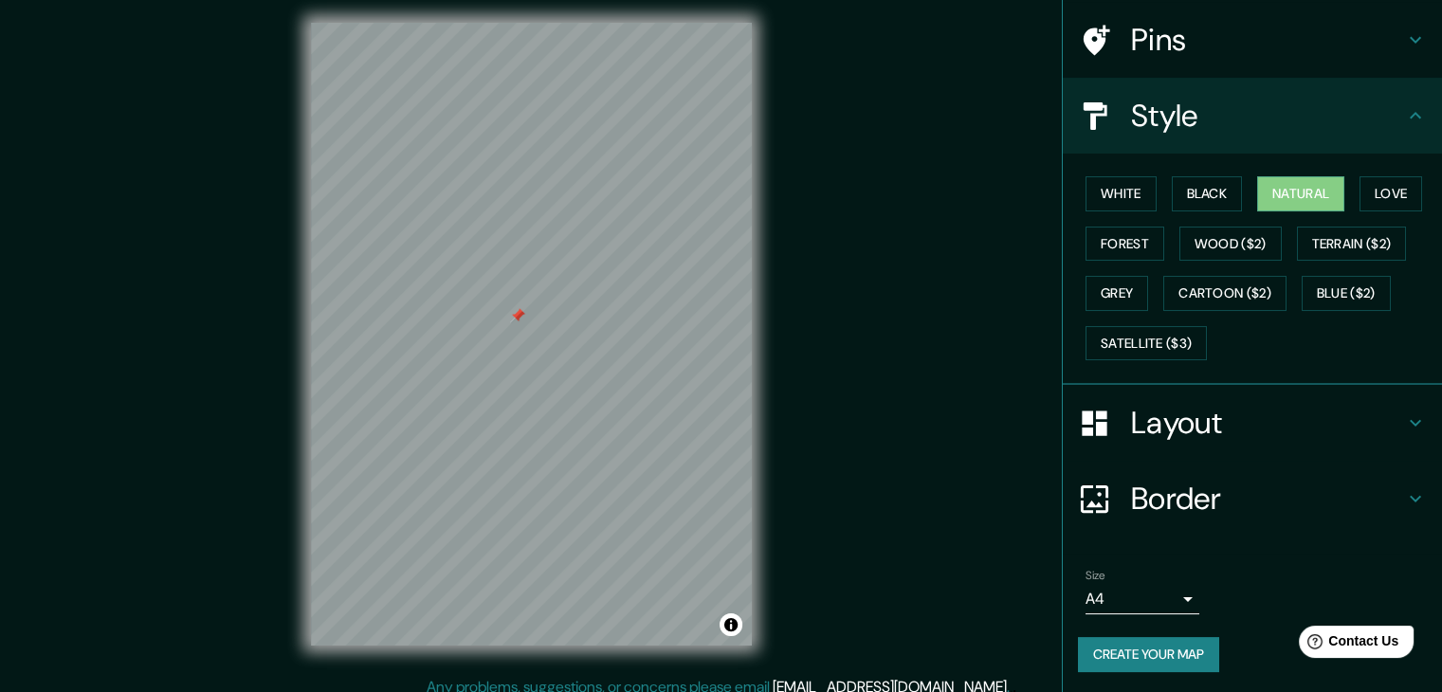
scroll to position [22, 0]
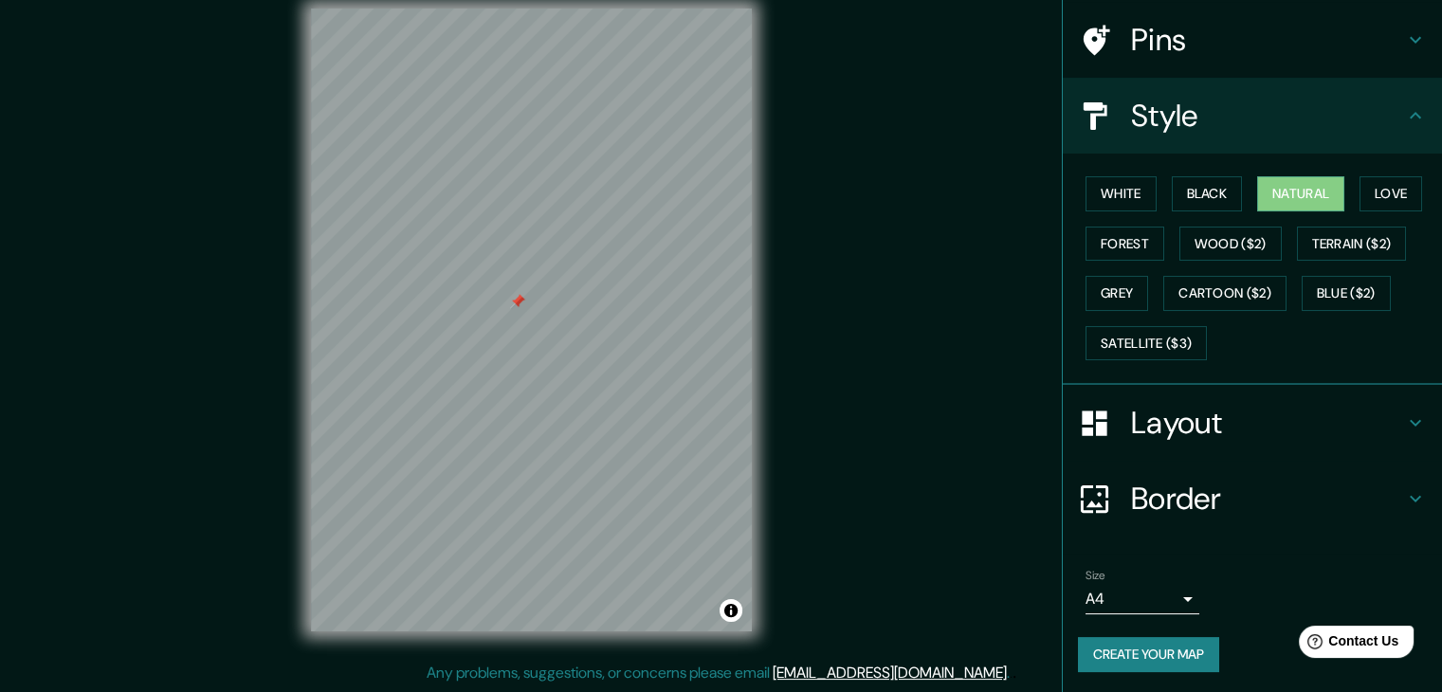
click at [1182, 493] on h4 "Border" at bounding box center [1267, 499] width 273 height 38
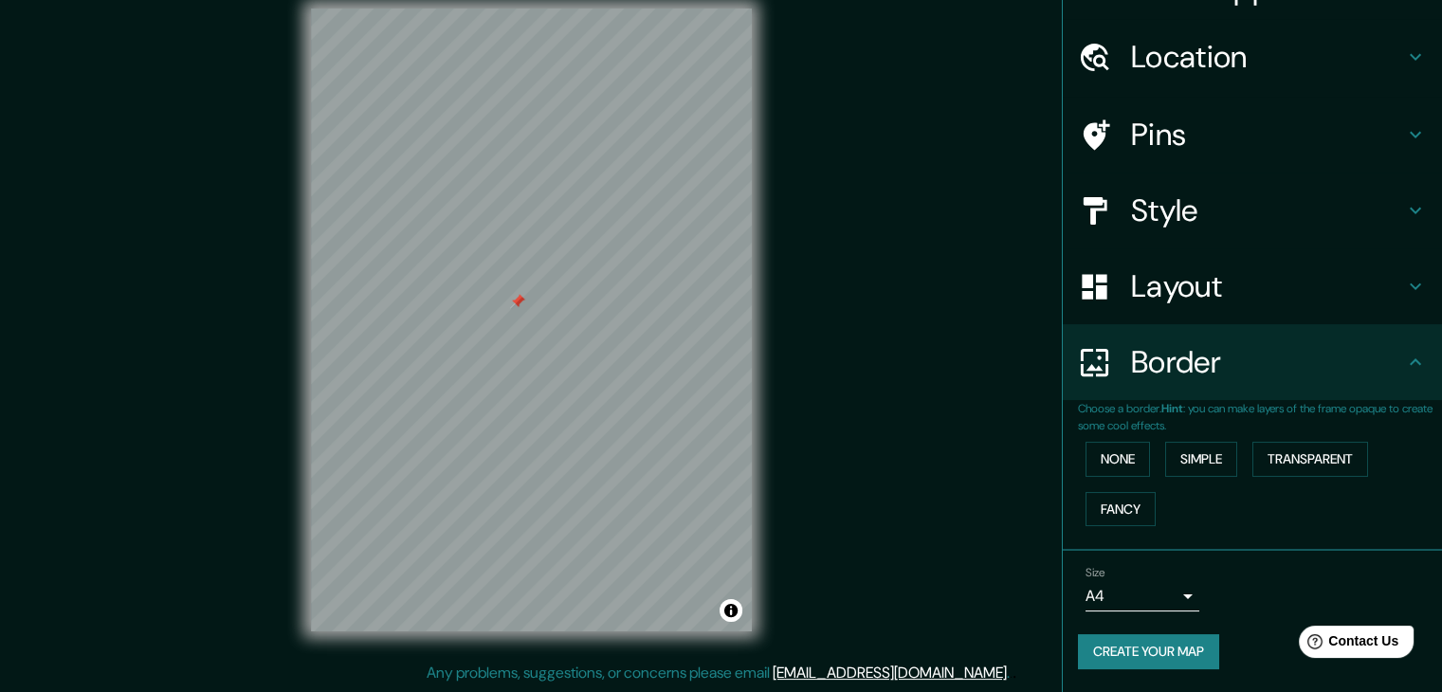
scroll to position [40, 0]
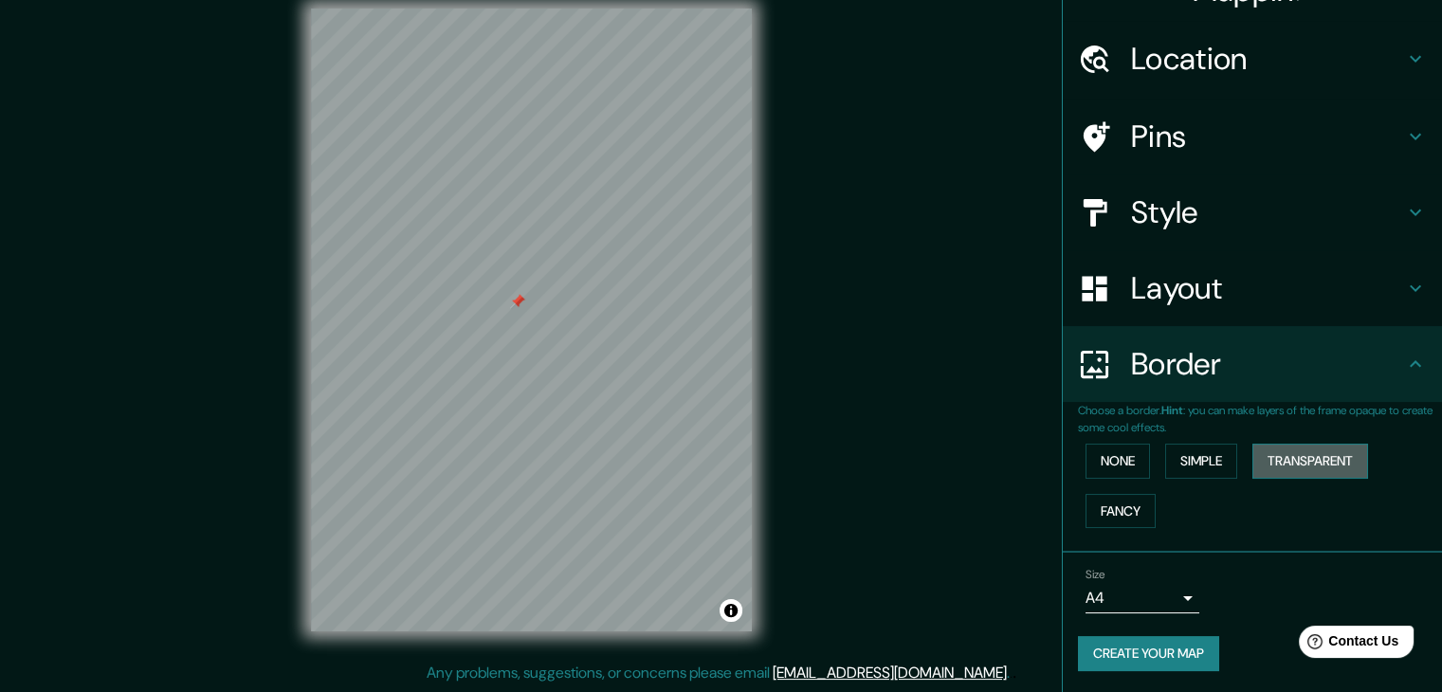
click at [1304, 471] on button "Transparent" at bounding box center [1310, 461] width 116 height 35
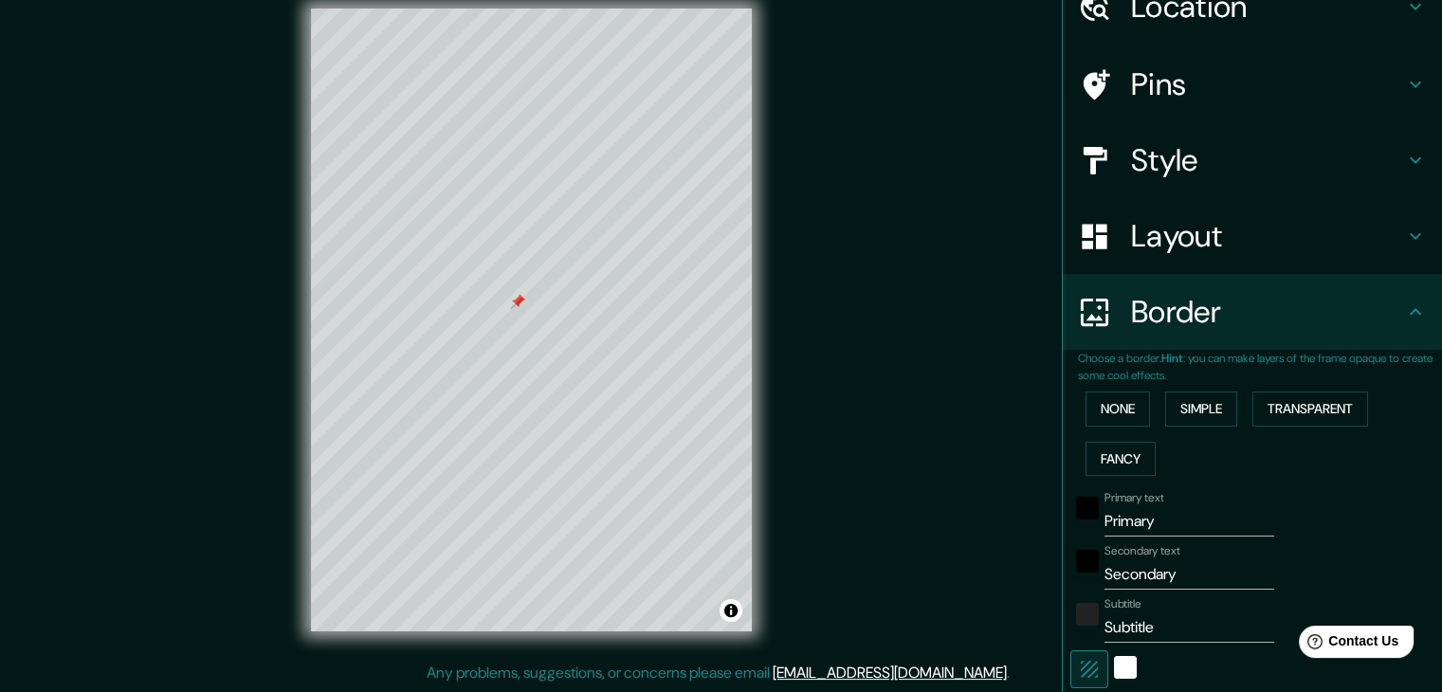
scroll to position [135, 0]
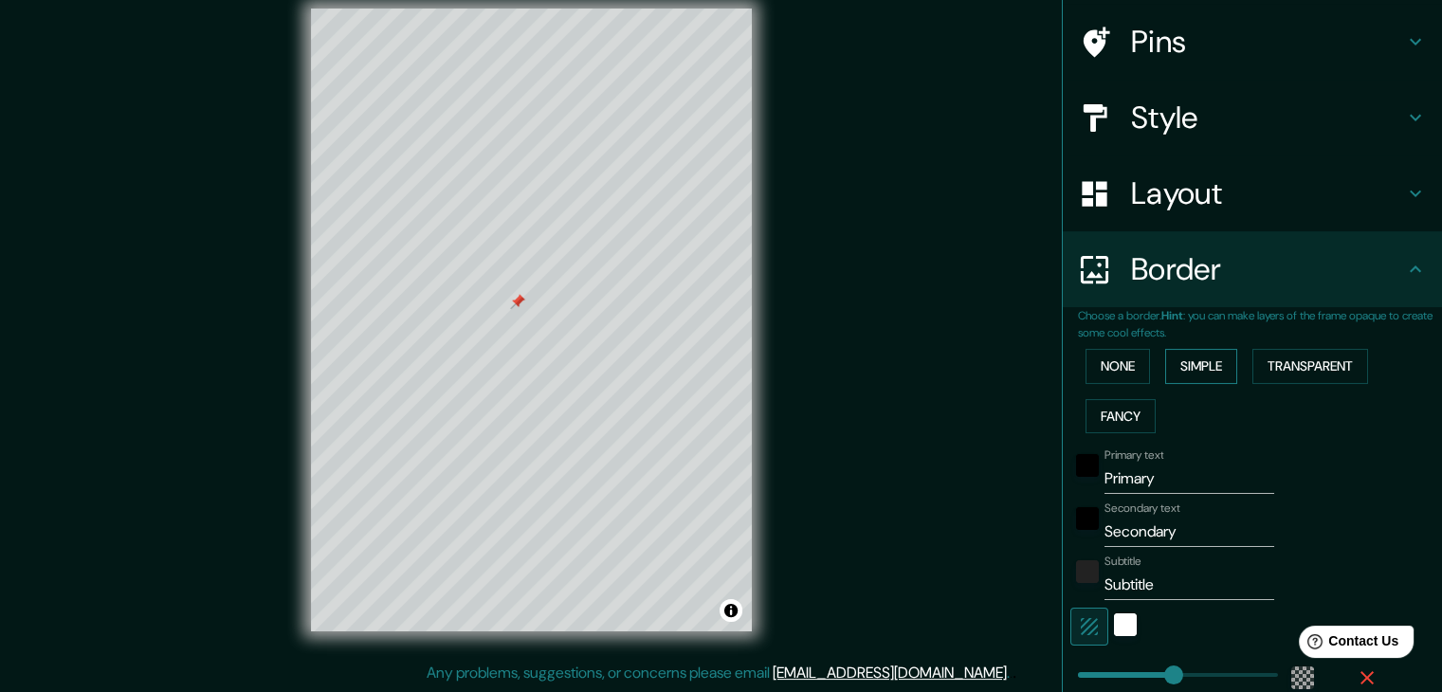
click at [1216, 377] on button "Simple" at bounding box center [1201, 366] width 72 height 35
click at [1096, 418] on button "Fancy" at bounding box center [1121, 416] width 70 height 35
click at [1100, 370] on button "None" at bounding box center [1118, 366] width 64 height 35
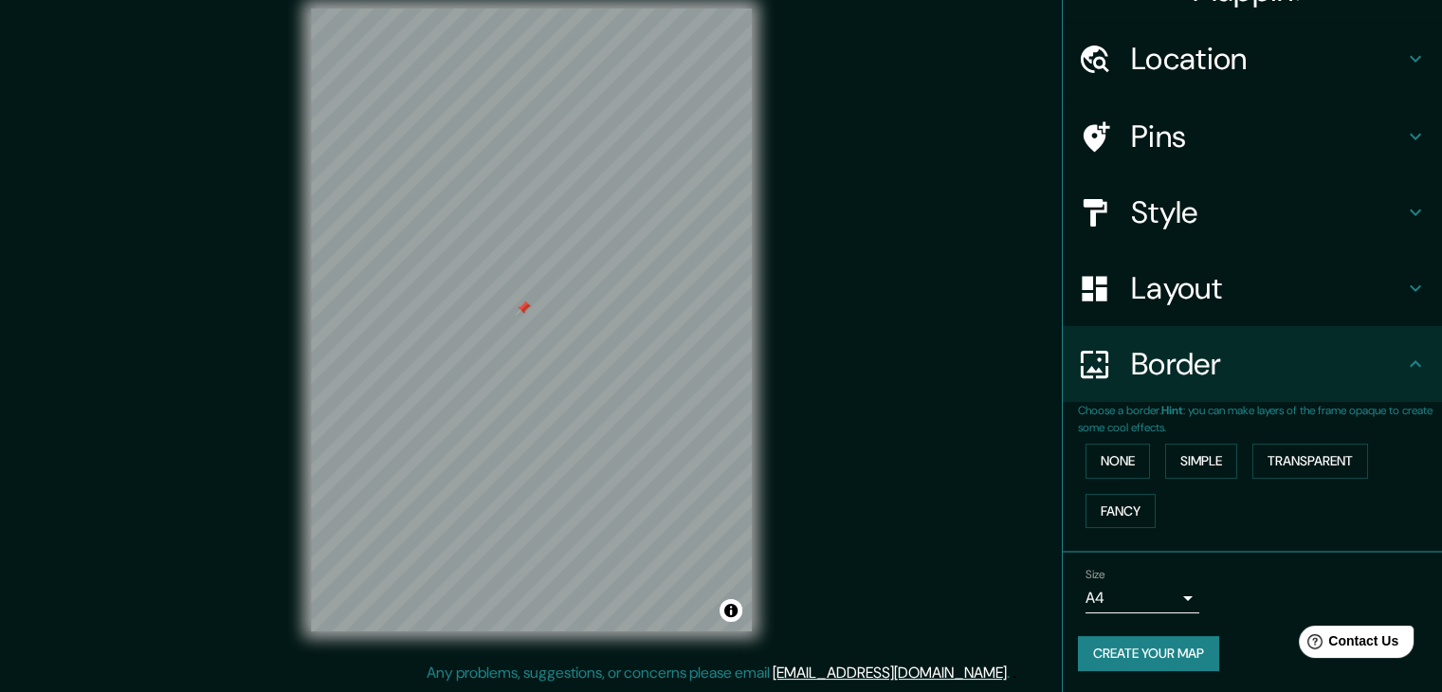
click at [1175, 226] on h4 "Style" at bounding box center [1267, 212] width 273 height 38
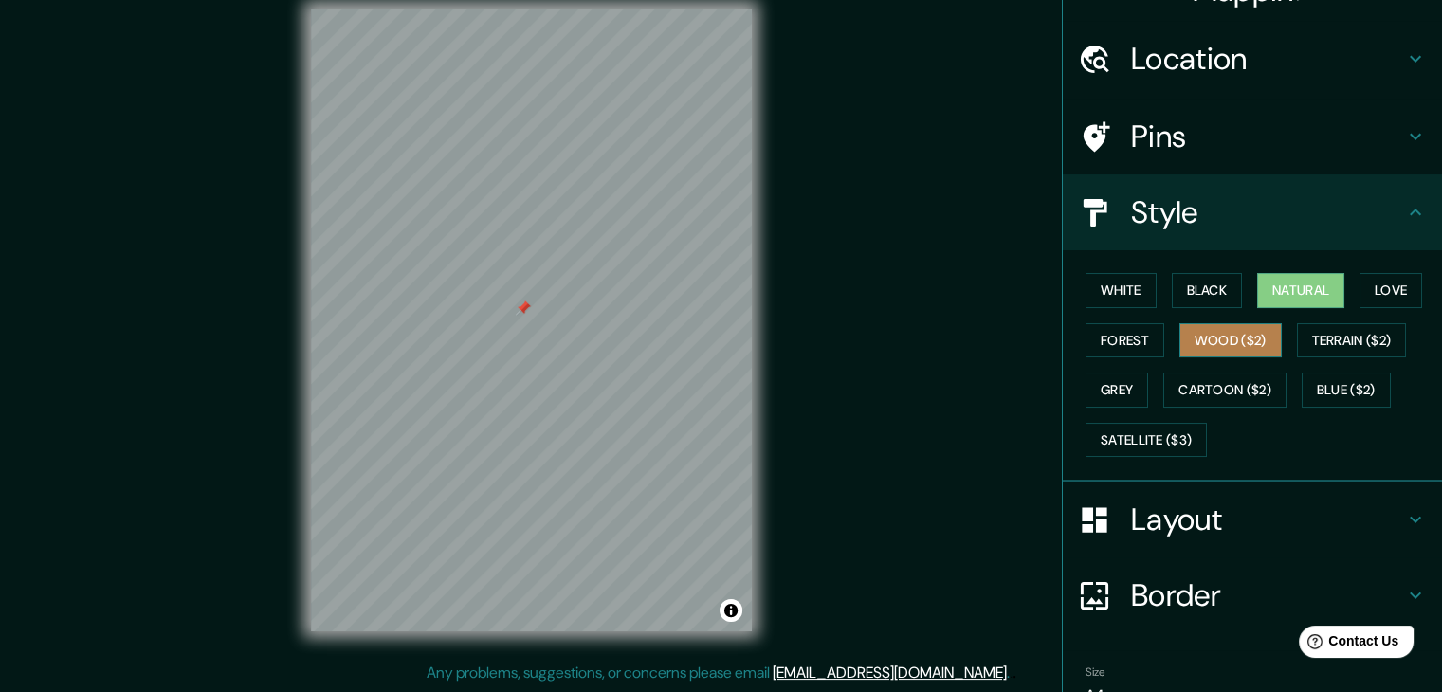
click at [1179, 332] on button "Wood ($2)" at bounding box center [1230, 340] width 102 height 35
click at [1307, 299] on button "Natural" at bounding box center [1300, 290] width 87 height 35
click at [1213, 346] on button "Wood ($2)" at bounding box center [1230, 340] width 102 height 35
click at [1291, 294] on button "Natural" at bounding box center [1300, 290] width 87 height 35
click at [1232, 333] on button "Wood ($2)" at bounding box center [1230, 340] width 102 height 35
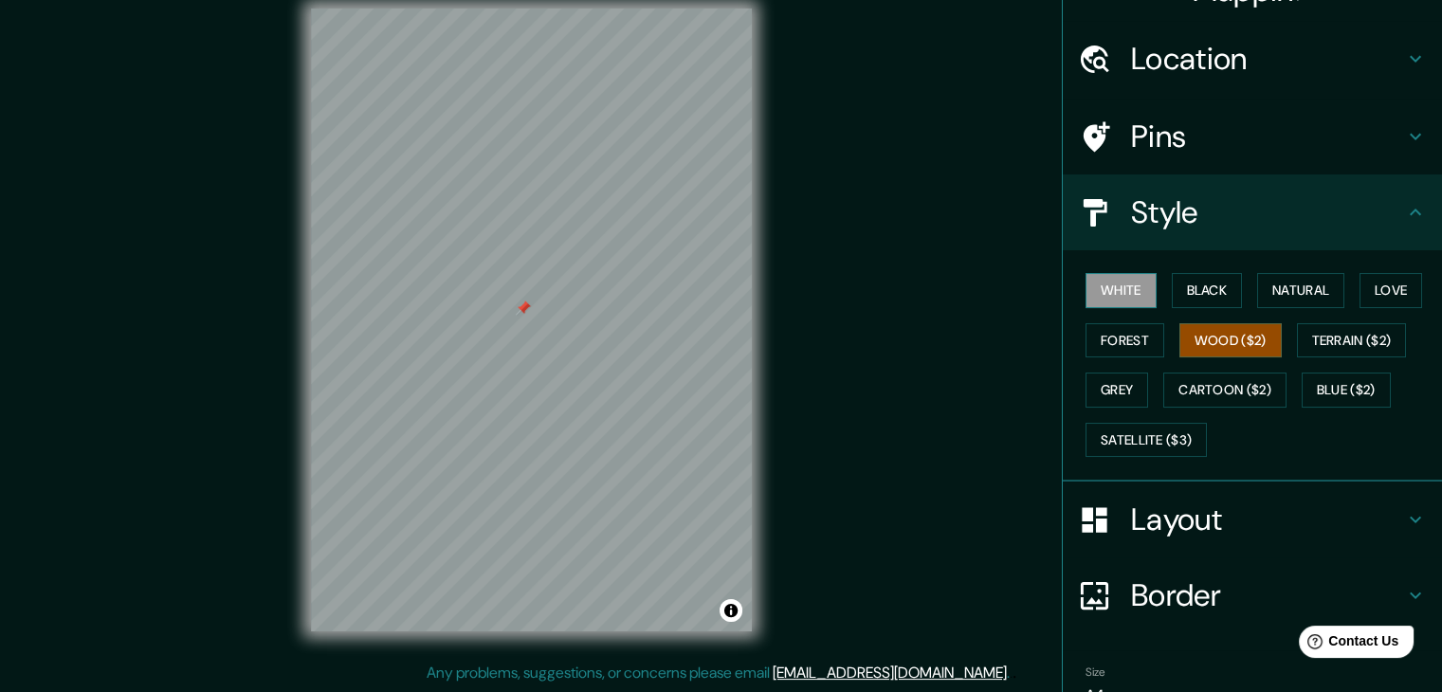
click at [1116, 289] on button "White" at bounding box center [1121, 290] width 71 height 35
click at [1263, 293] on button "Natural" at bounding box center [1300, 290] width 87 height 35
click at [1223, 347] on button "Wood ($2)" at bounding box center [1230, 340] width 102 height 35
click at [1126, 350] on button "Forest" at bounding box center [1125, 340] width 79 height 35
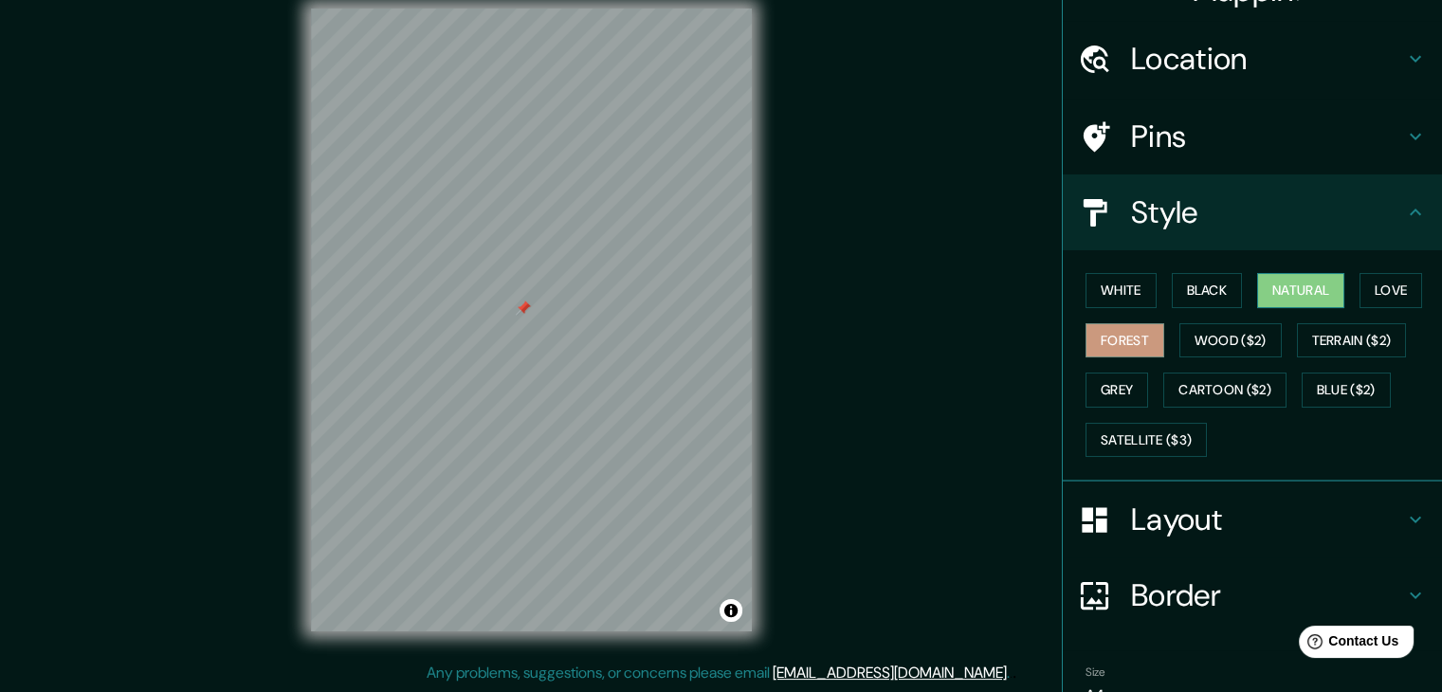
click at [1297, 303] on button "Natural" at bounding box center [1300, 290] width 87 height 35
click at [1230, 338] on button "Wood ($2)" at bounding box center [1230, 340] width 102 height 35
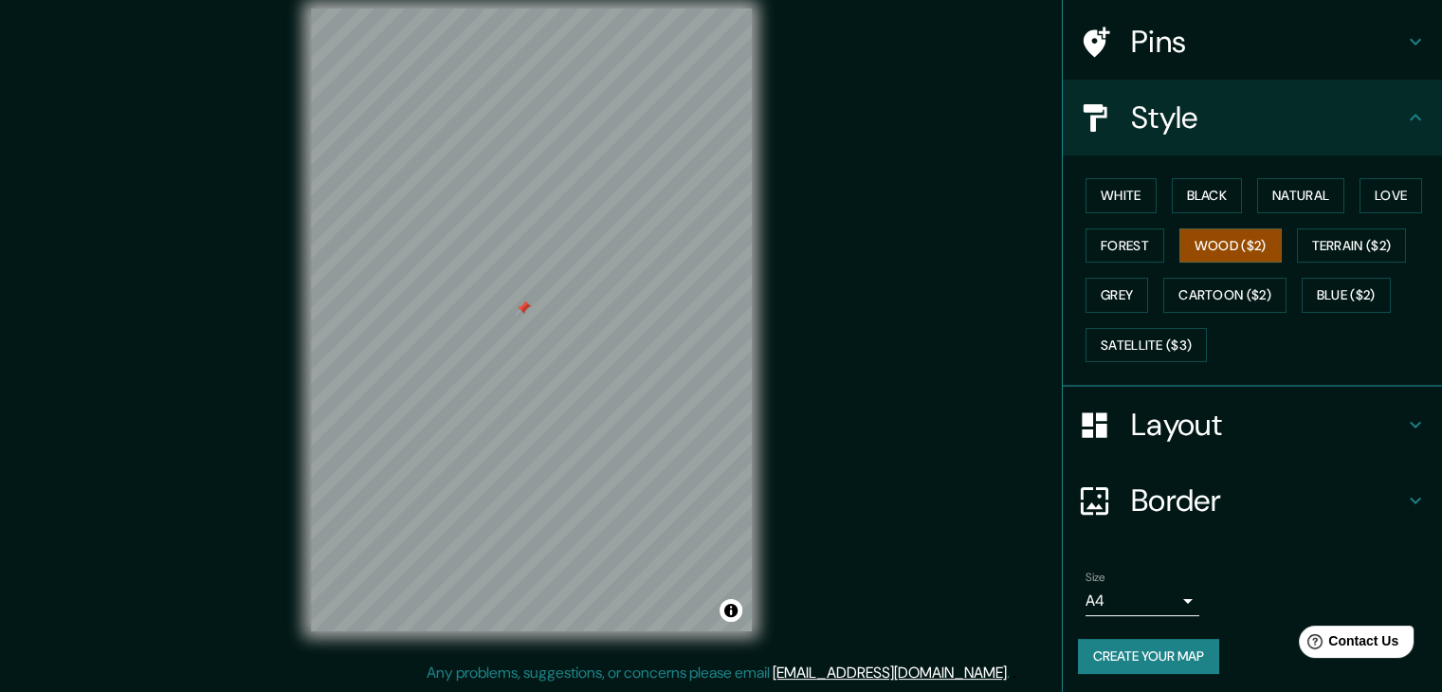
scroll to position [137, 0]
click at [1148, 648] on button "Create your map" at bounding box center [1148, 654] width 141 height 35
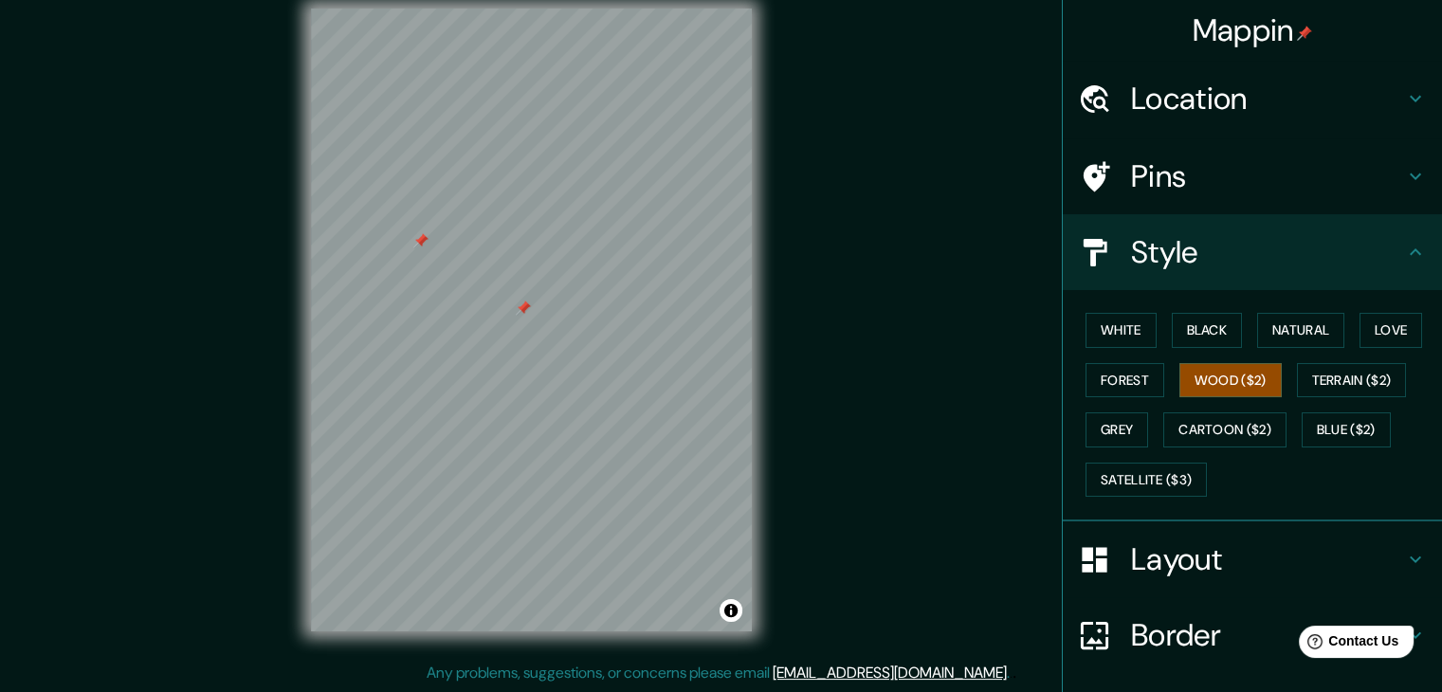
scroll to position [0, 0]
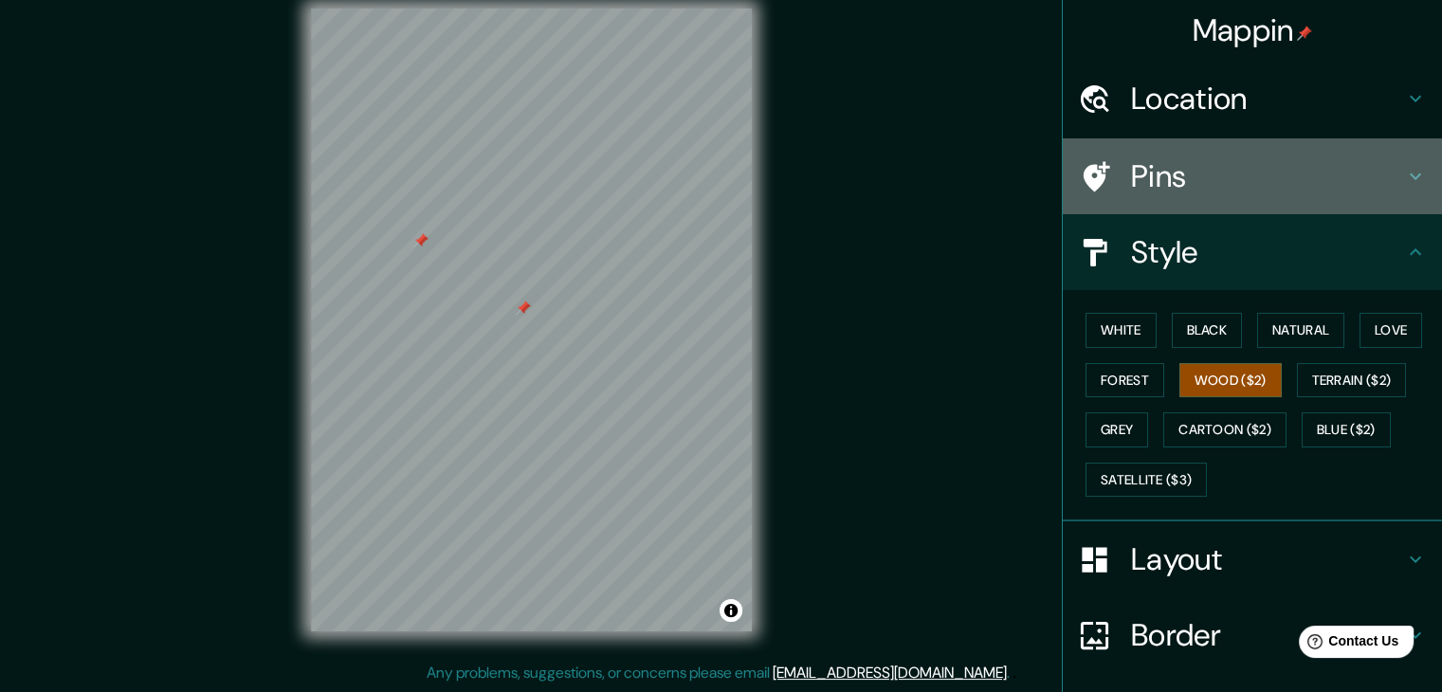
click at [1180, 180] on h4 "Pins" at bounding box center [1267, 176] width 273 height 38
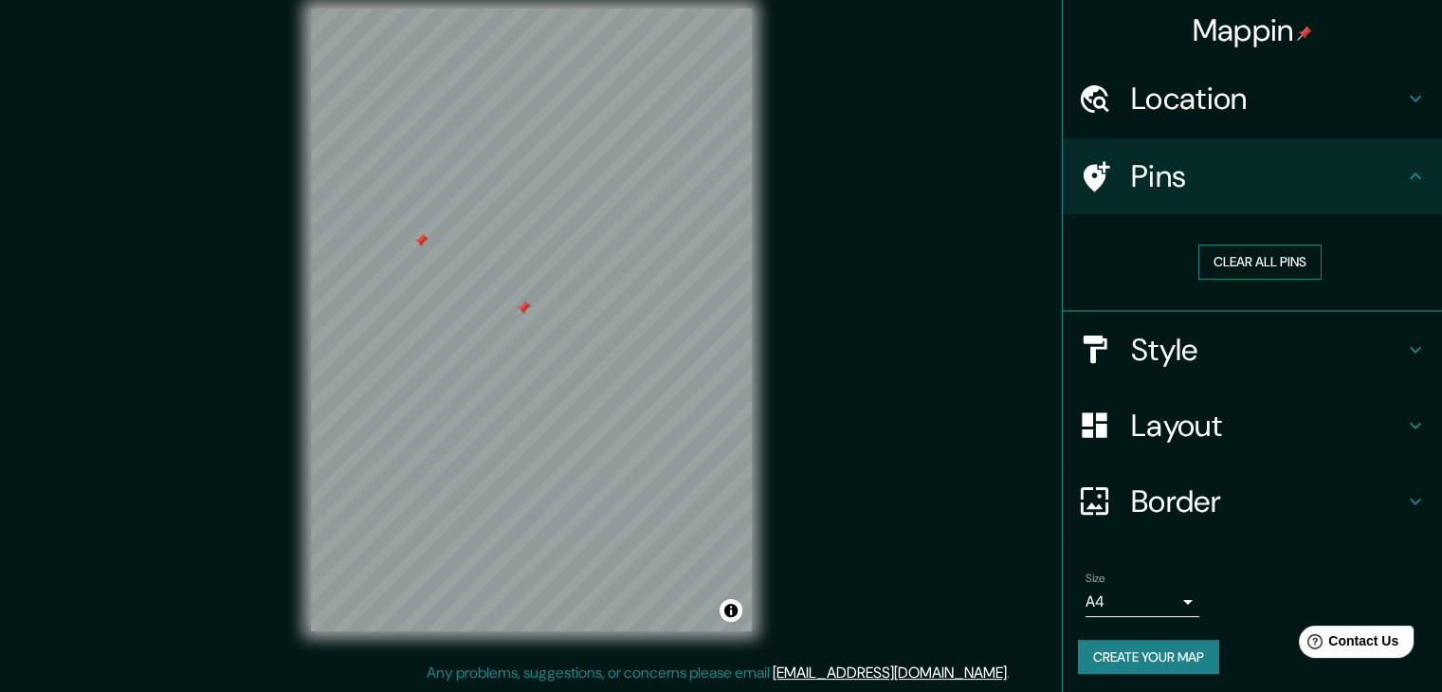
click at [1208, 249] on button "Clear all pins" at bounding box center [1259, 262] width 123 height 35
click at [1171, 660] on button "Create your map" at bounding box center [1148, 657] width 141 height 35
click at [1203, 505] on h4 "Border" at bounding box center [1267, 502] width 273 height 38
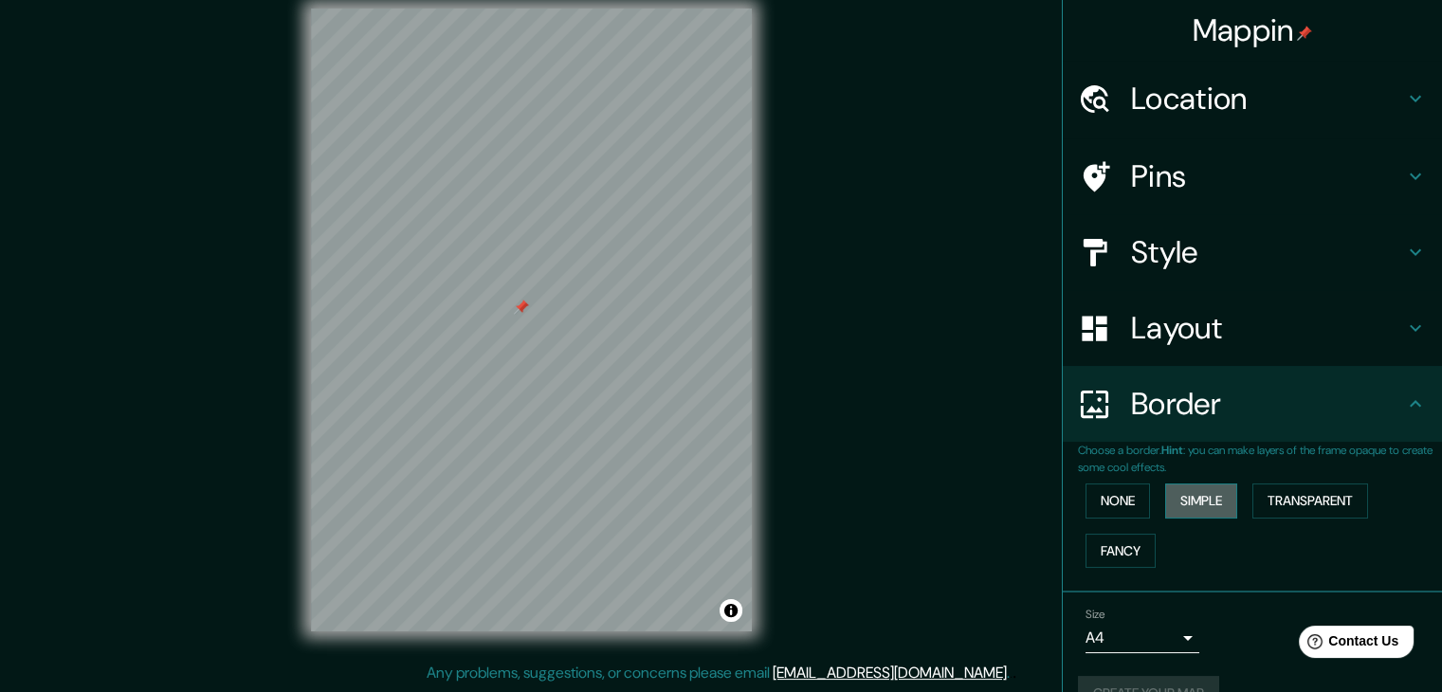
click at [1175, 507] on button "Simple" at bounding box center [1201, 501] width 72 height 35
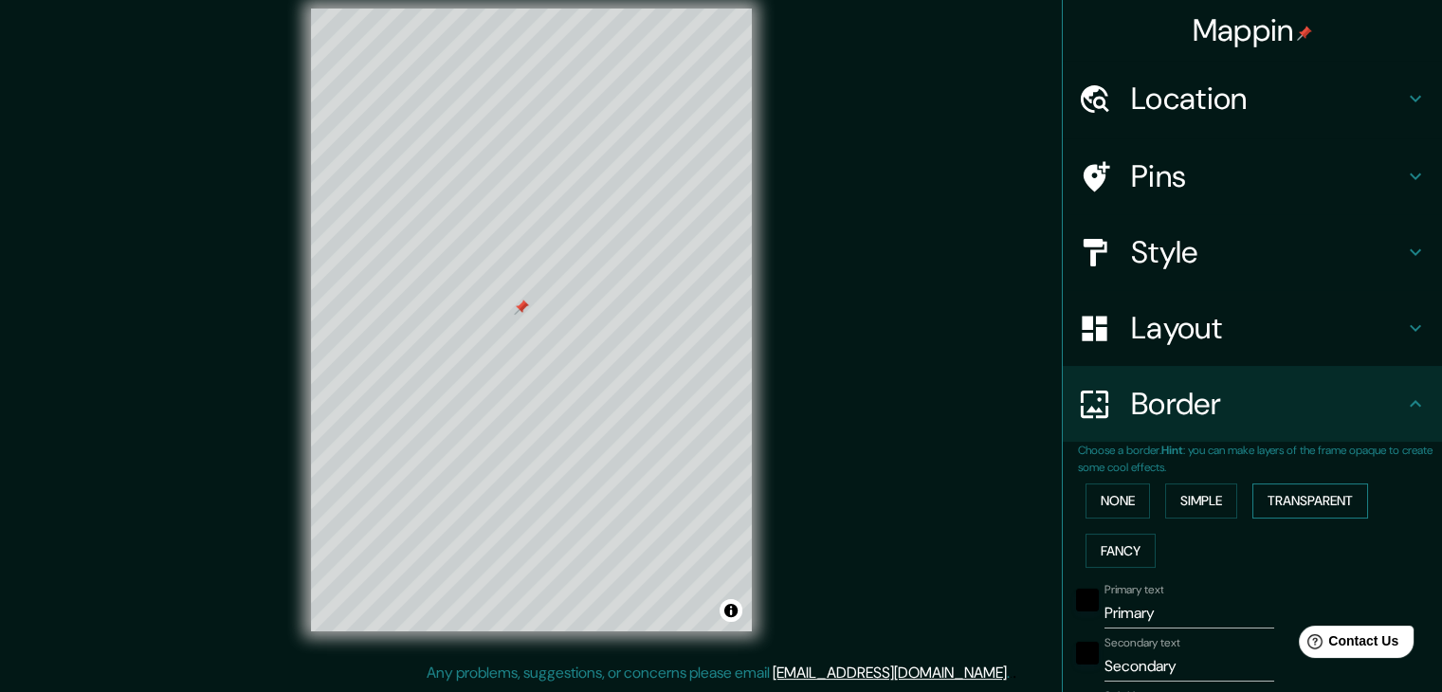
click at [1286, 514] on button "Transparent" at bounding box center [1310, 501] width 116 height 35
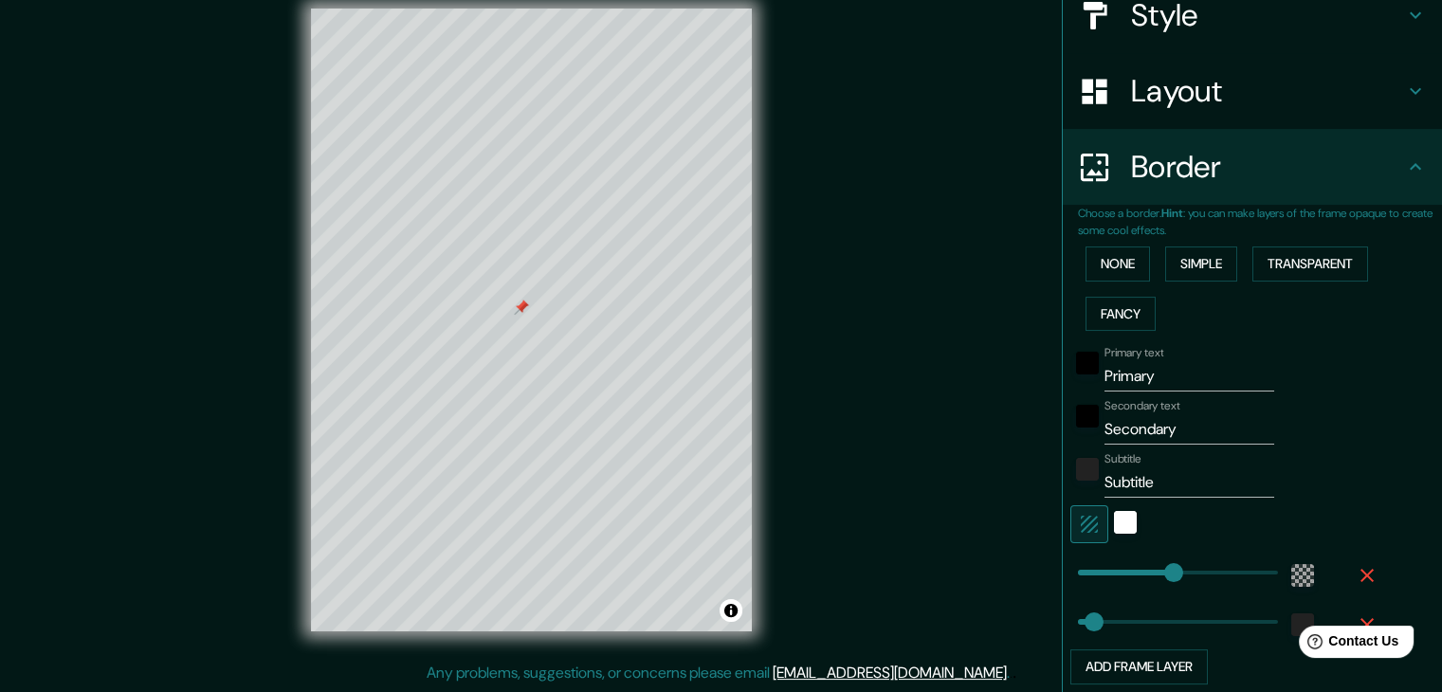
scroll to position [284, 0]
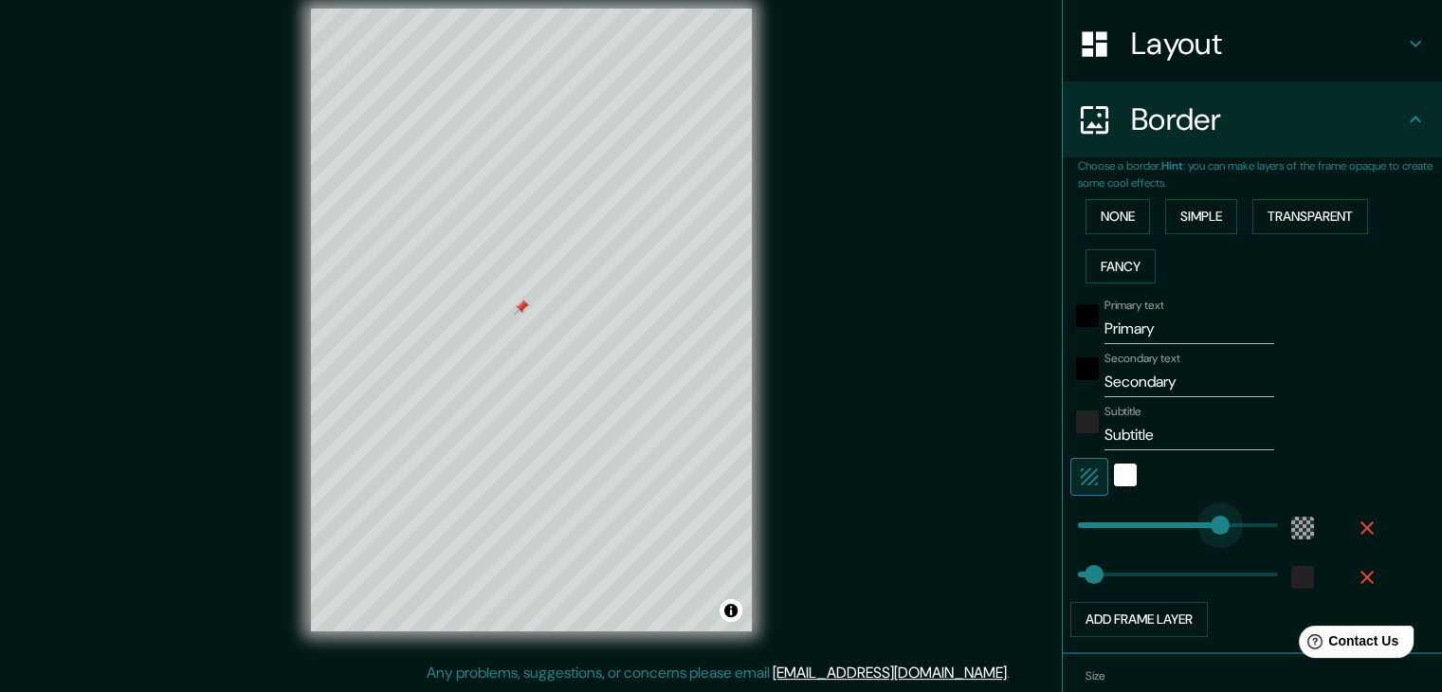
type input "334"
drag, startPoint x: 1152, startPoint y: 542, endPoint x: 1207, endPoint y: 543, distance: 55.0
click at [1212, 535] on span at bounding box center [1221, 525] width 19 height 19
type input "37"
click at [1356, 575] on icon "button" at bounding box center [1367, 577] width 23 height 23
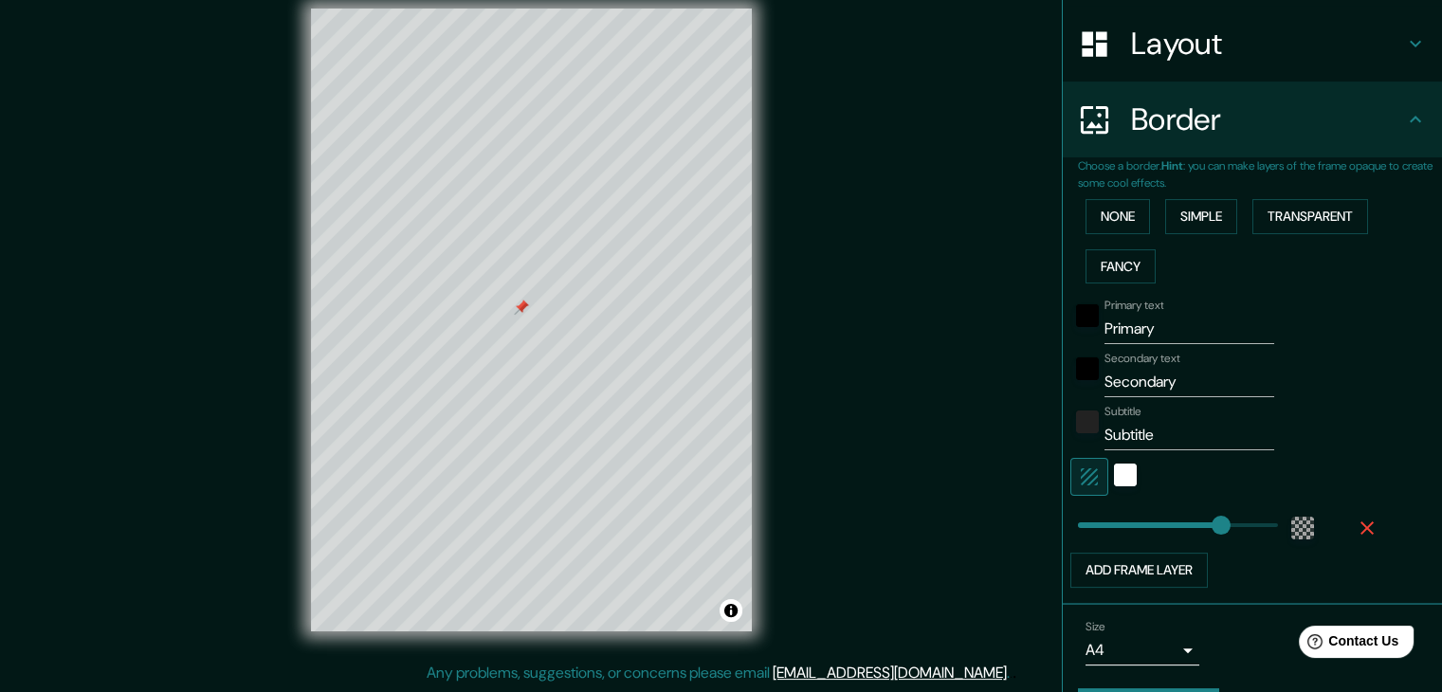
click at [1358, 575] on div "Add frame layer" at bounding box center [1225, 570] width 311 height 35
click at [1360, 531] on icon "button" at bounding box center [1366, 527] width 13 height 13
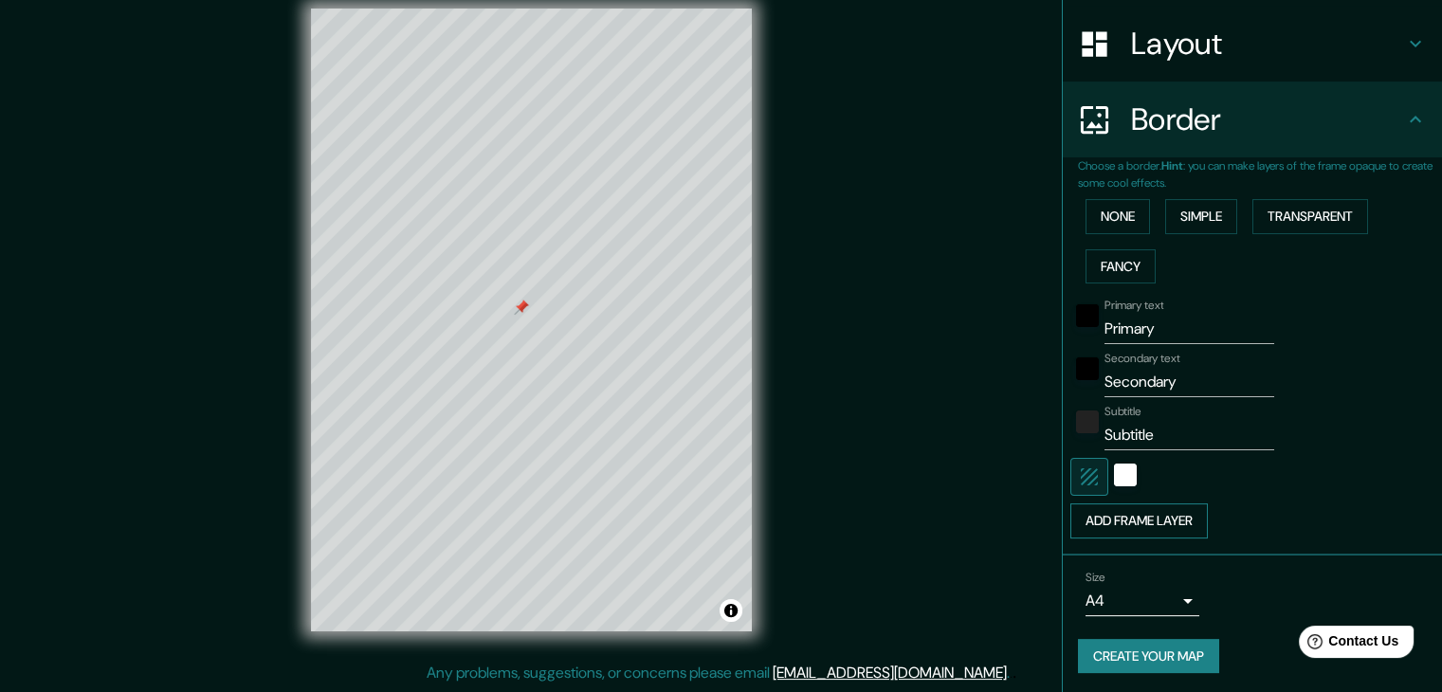
click at [1179, 523] on button "Add frame layer" at bounding box center [1138, 520] width 137 height 35
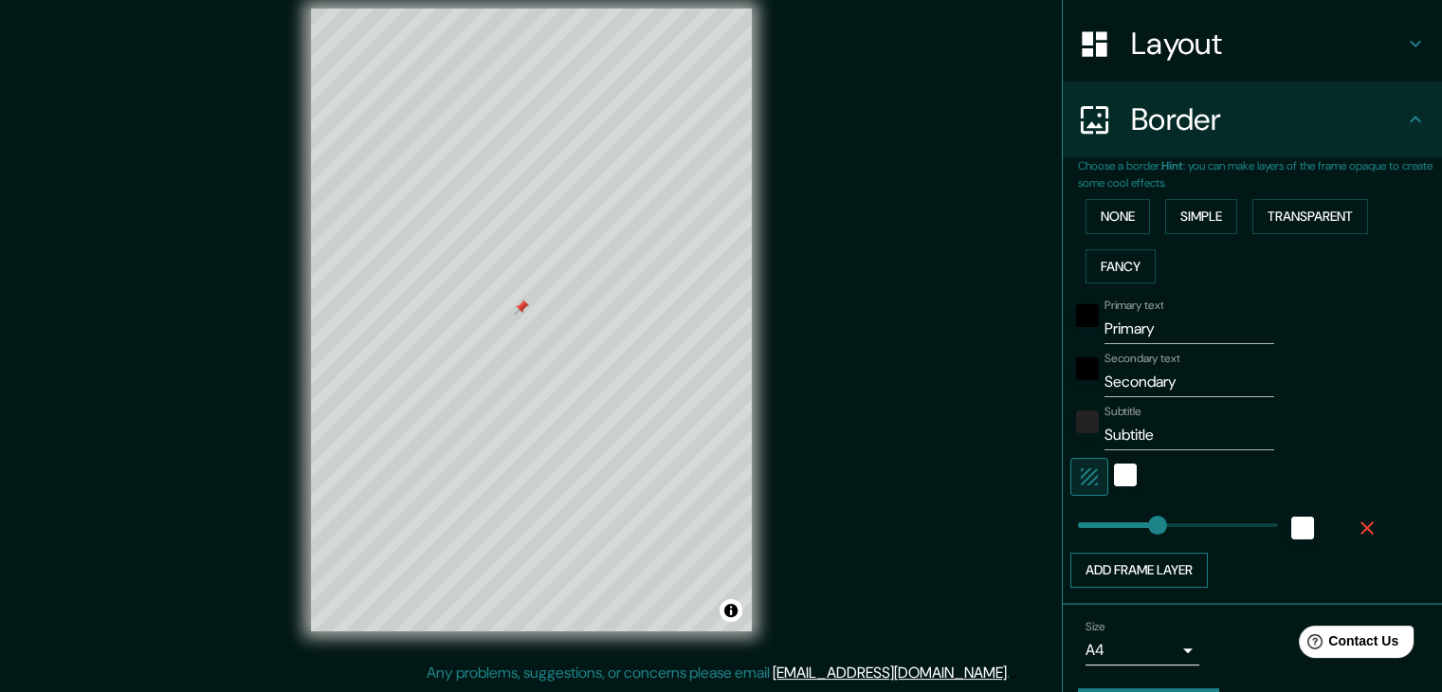
click at [1168, 564] on button "Add frame layer" at bounding box center [1138, 570] width 137 height 35
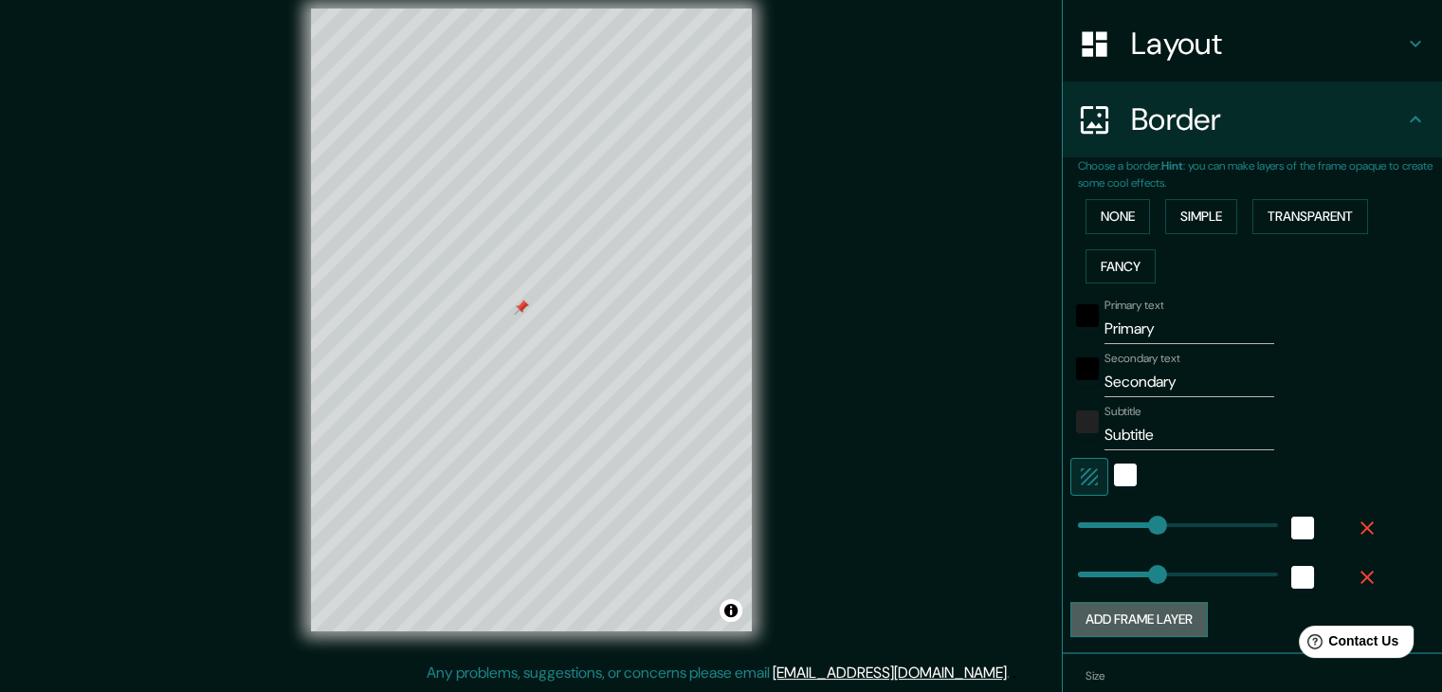
click at [1141, 626] on button "Add frame layer" at bounding box center [1138, 619] width 137 height 35
click at [1147, 654] on button "Add frame layer" at bounding box center [1138, 668] width 137 height 35
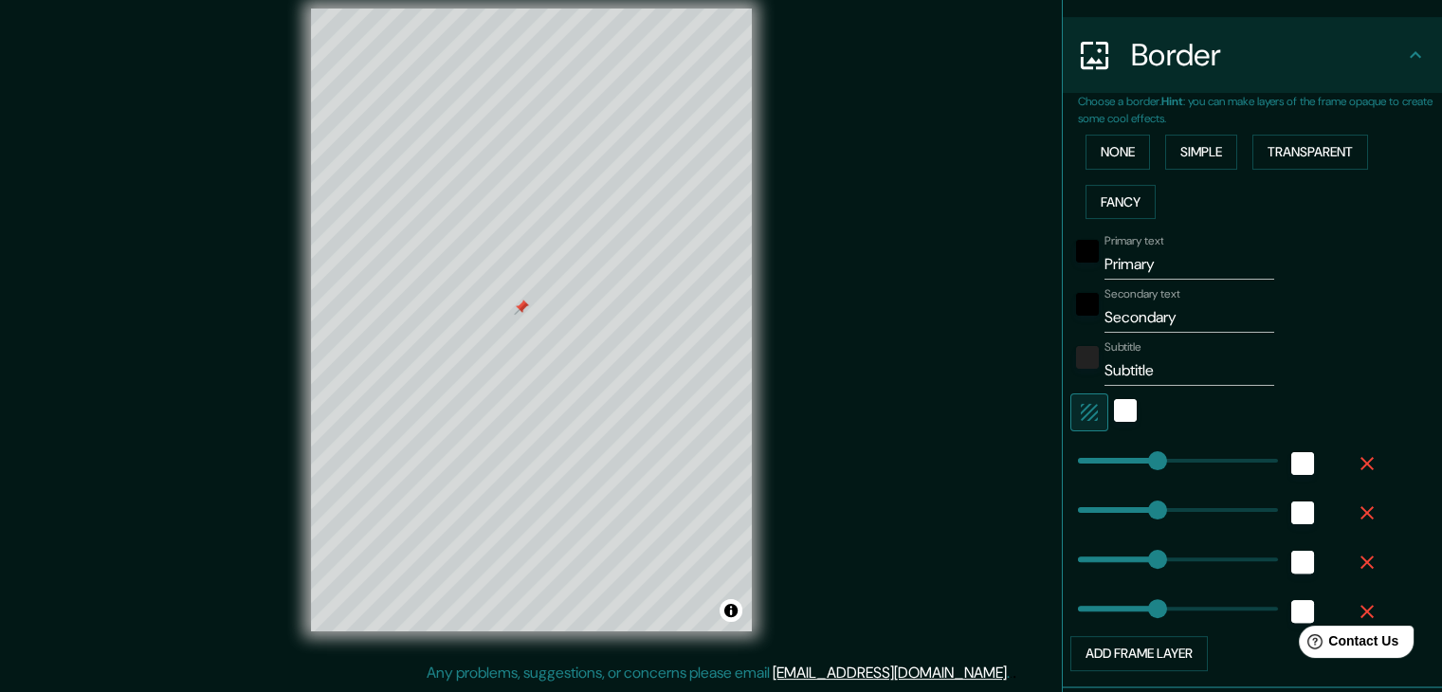
scroll to position [379, 0]
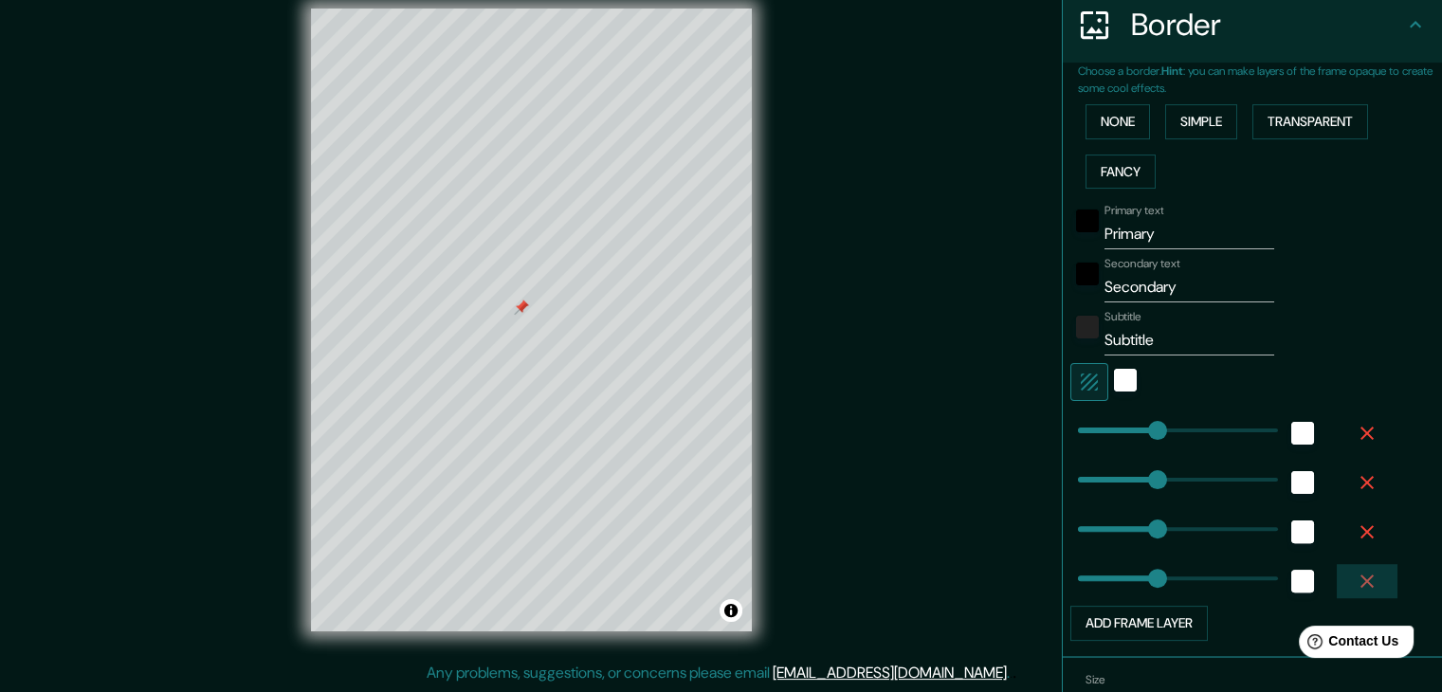
click at [1356, 571] on icon "button" at bounding box center [1367, 581] width 23 height 23
click at [1356, 537] on icon "button" at bounding box center [1367, 531] width 23 height 23
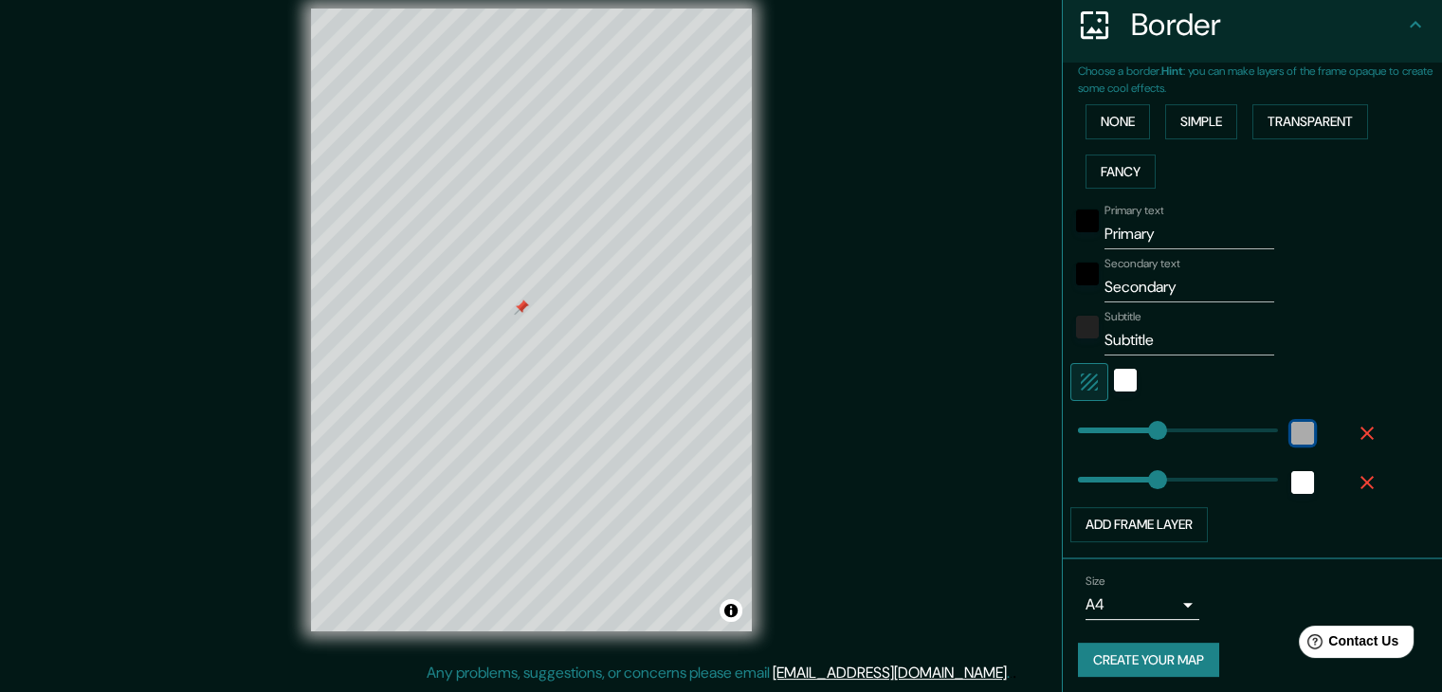
click at [1291, 437] on div "white" at bounding box center [1302, 433] width 23 height 23
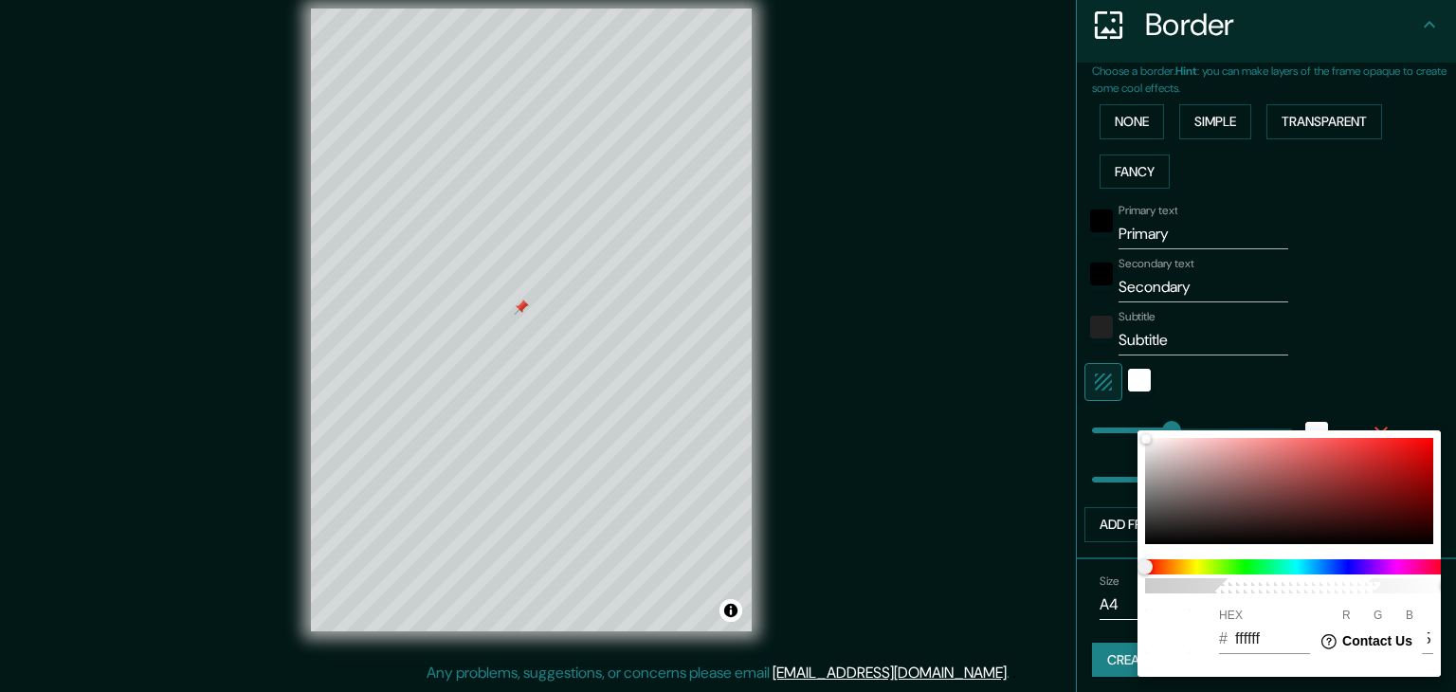
click at [1107, 532] on div at bounding box center [728, 346] width 1456 height 692
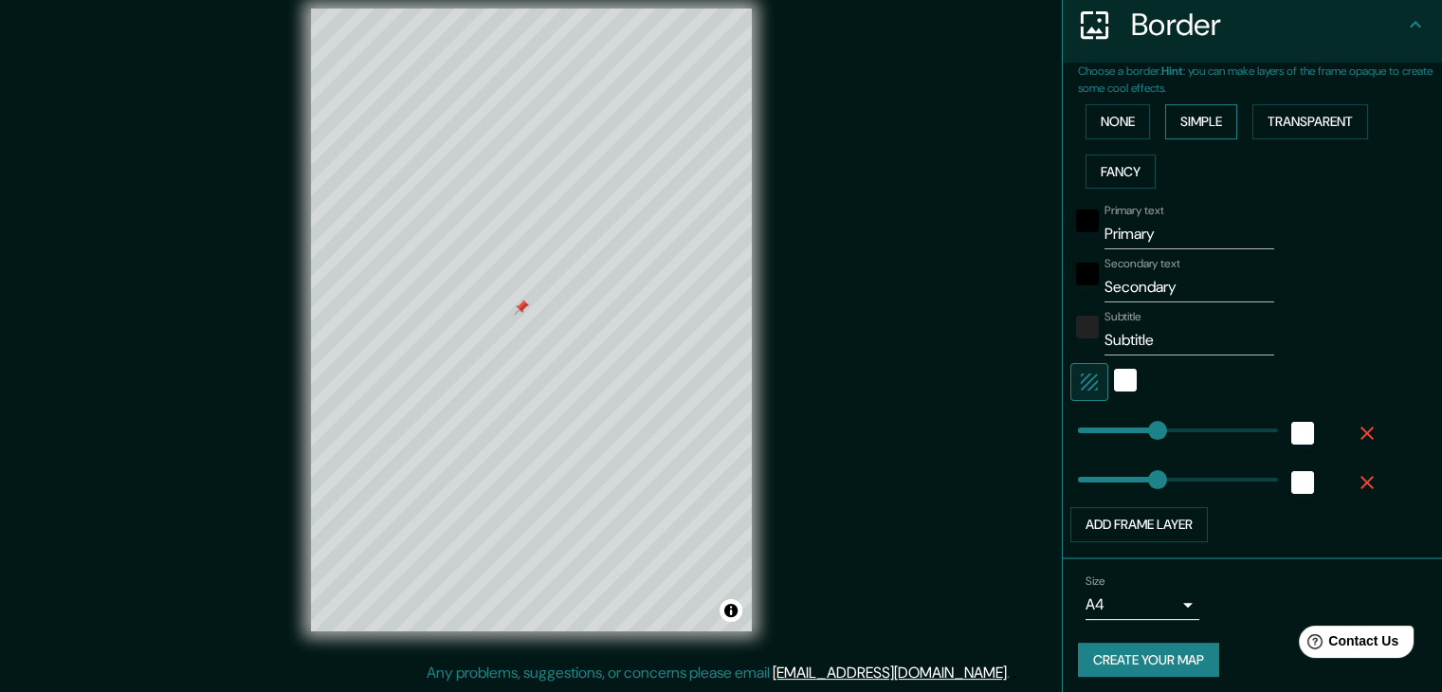
click at [1167, 126] on button "Simple" at bounding box center [1201, 121] width 72 height 35
click at [1268, 138] on div "None Simple Transparent Fancy" at bounding box center [1260, 147] width 364 height 100
click at [1283, 122] on button "Transparent" at bounding box center [1310, 121] width 116 height 35
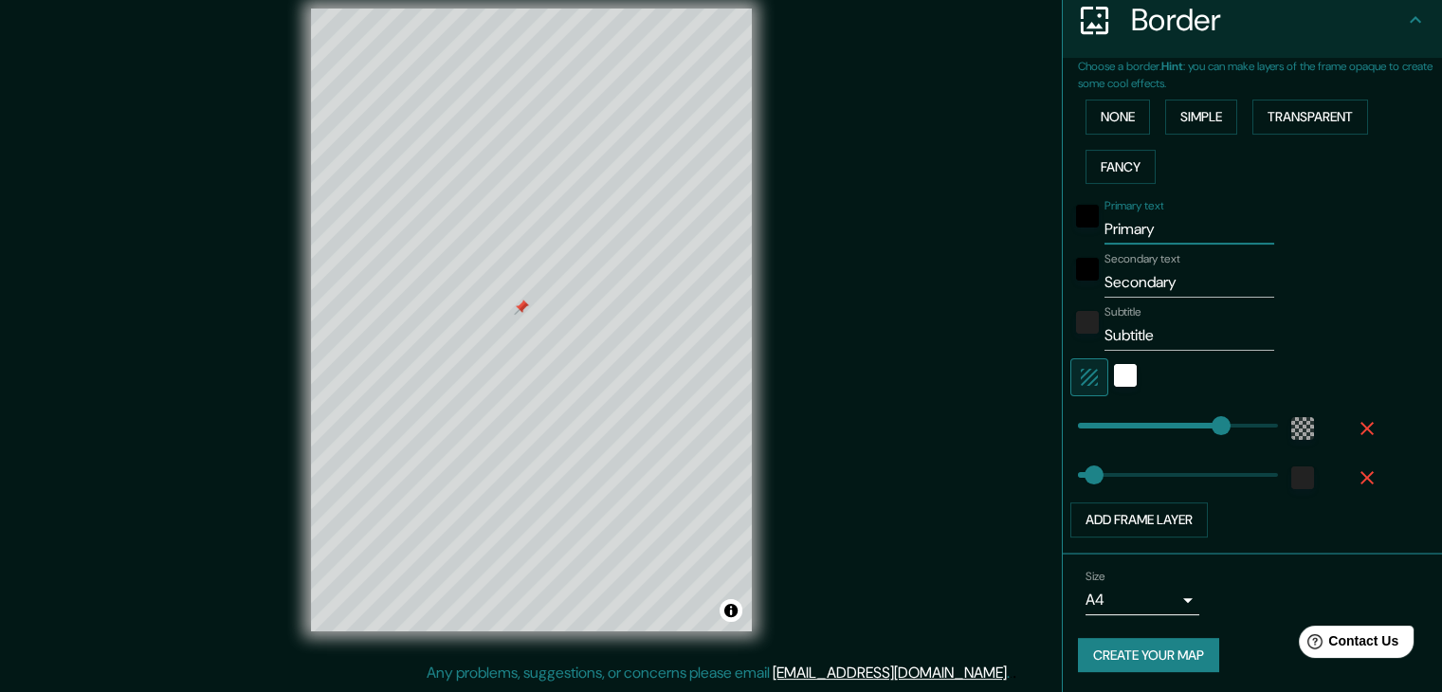
drag, startPoint x: 1221, startPoint y: 228, endPoint x: 1044, endPoint y: 233, distance: 177.3
click at [1044, 233] on div "Mappin Location Rua Barão Do Rio Branco 395, Centro, Curitiba - Paraná, 80010-1…" at bounding box center [721, 335] width 1442 height 714
type input "37"
click at [1104, 276] on input "Secondary" at bounding box center [1189, 282] width 170 height 30
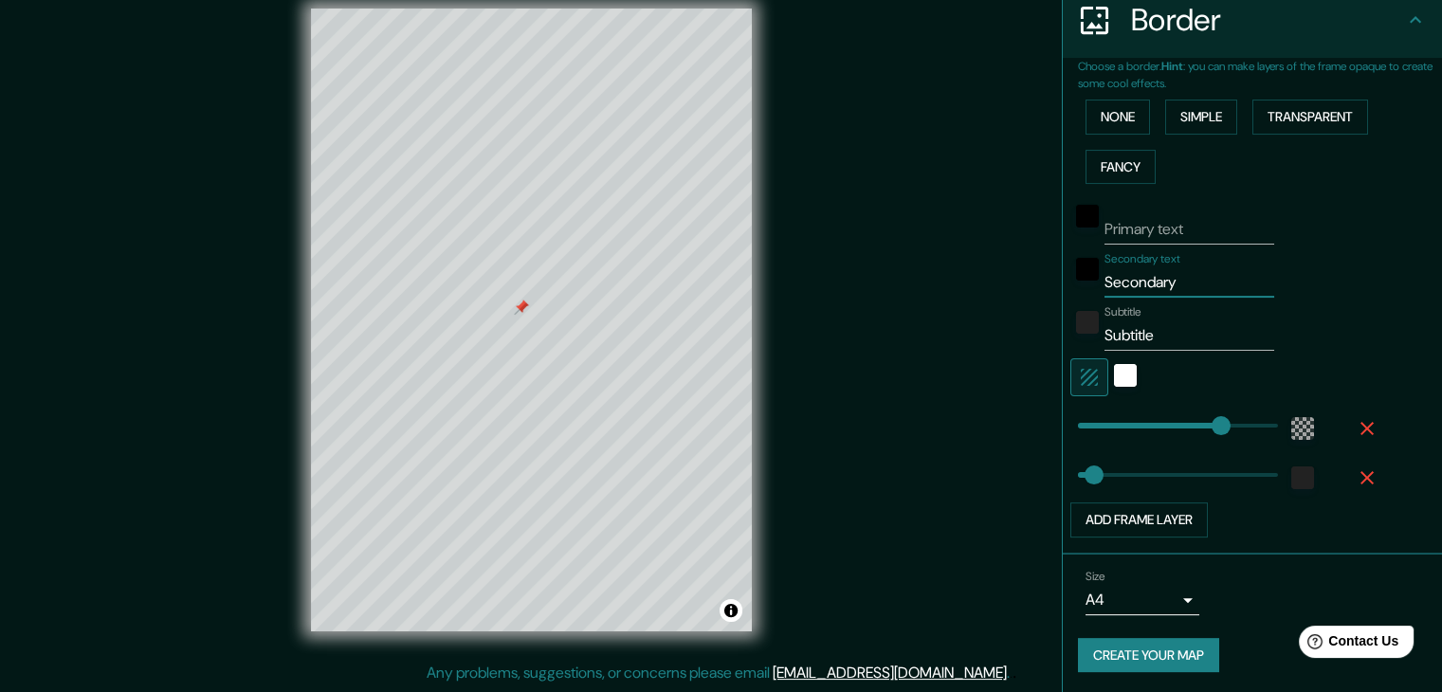
click at [1104, 276] on input "Secondary" at bounding box center [1189, 282] width 170 height 30
type input "37"
click at [1131, 338] on input "Subtitle" at bounding box center [1189, 335] width 170 height 30
type input "37"
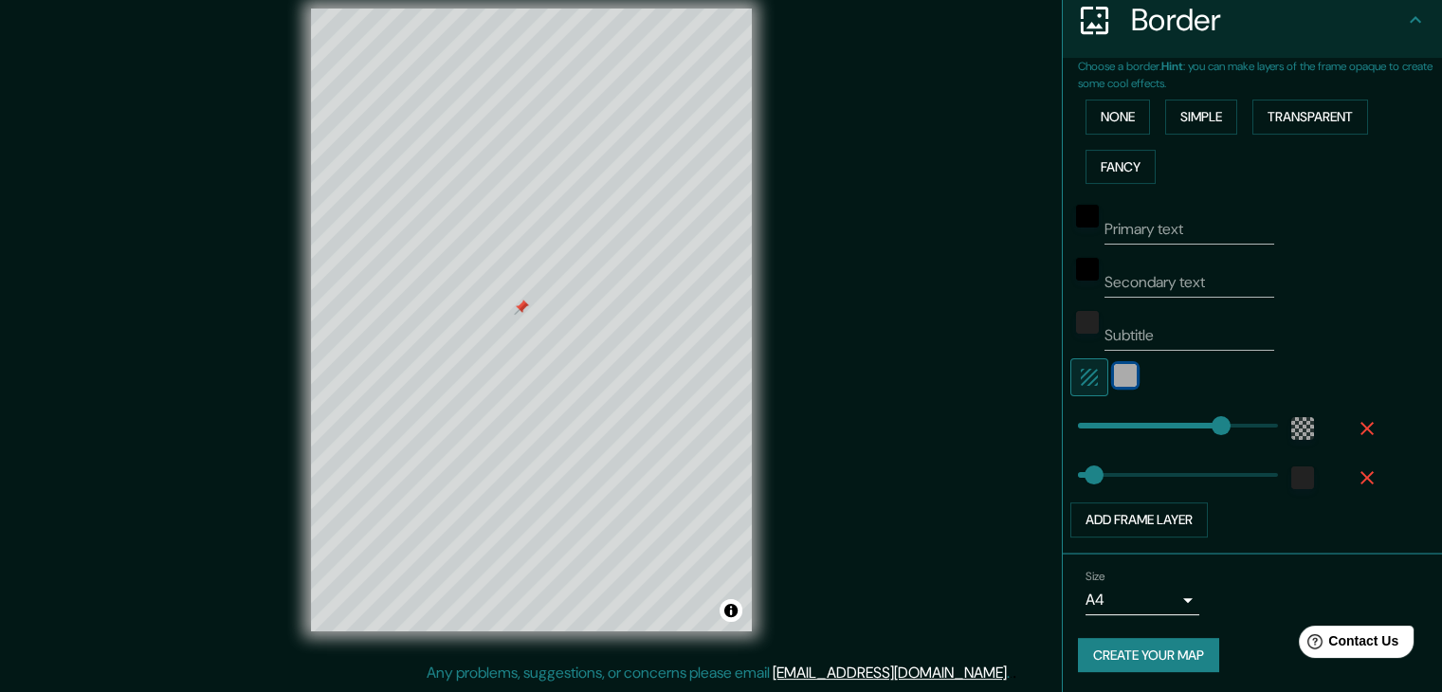
click at [1114, 371] on div "white" at bounding box center [1125, 375] width 23 height 23
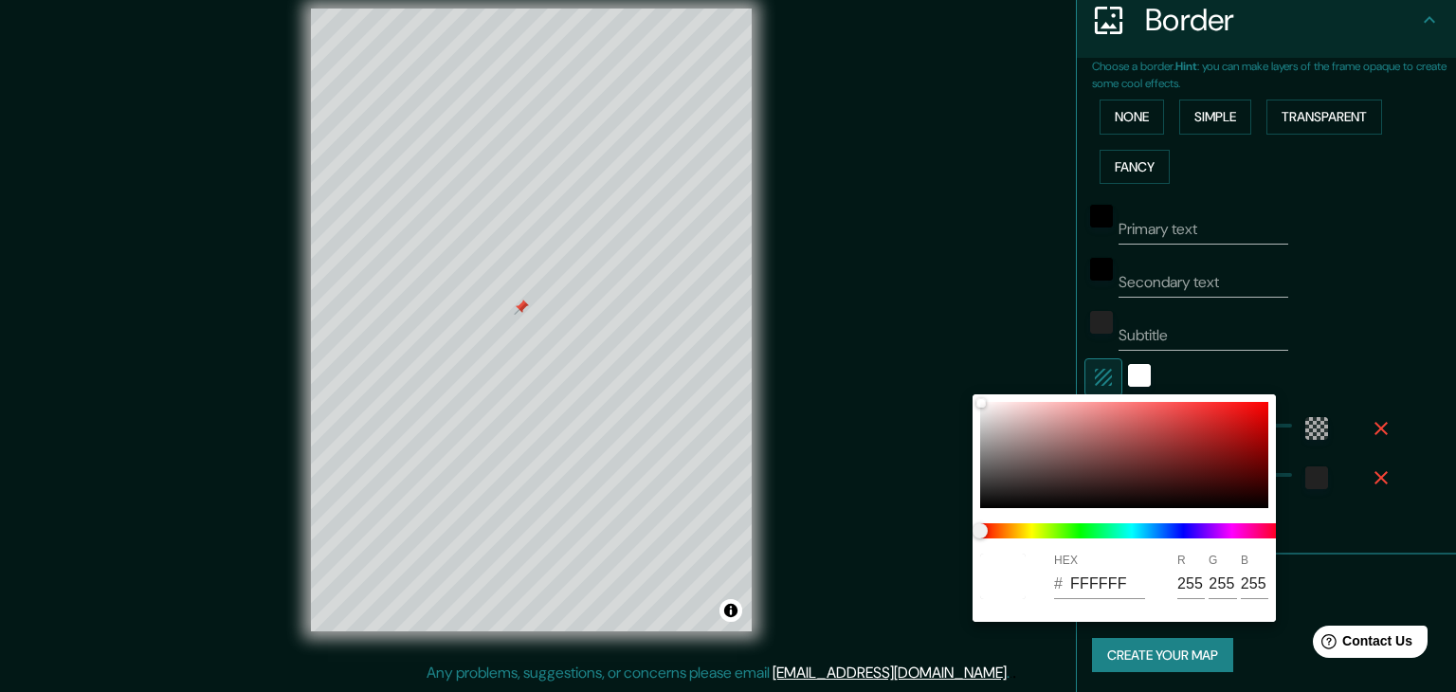
click at [1088, 374] on div at bounding box center [728, 346] width 1456 height 692
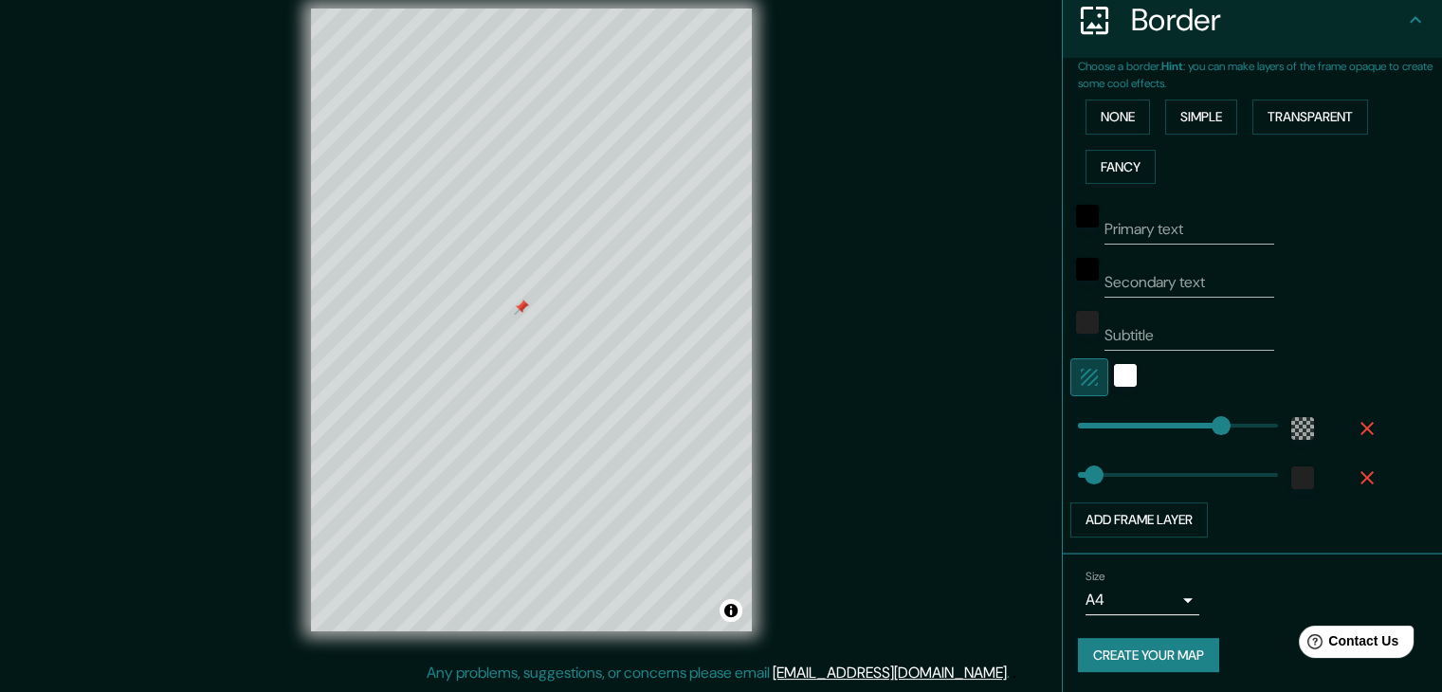
click at [1088, 374] on button "button" at bounding box center [1089, 377] width 38 height 38
type input "37"
type input "367"
drag, startPoint x: 1202, startPoint y: 425, endPoint x: 1221, endPoint y: 414, distance: 21.6
type input "37"
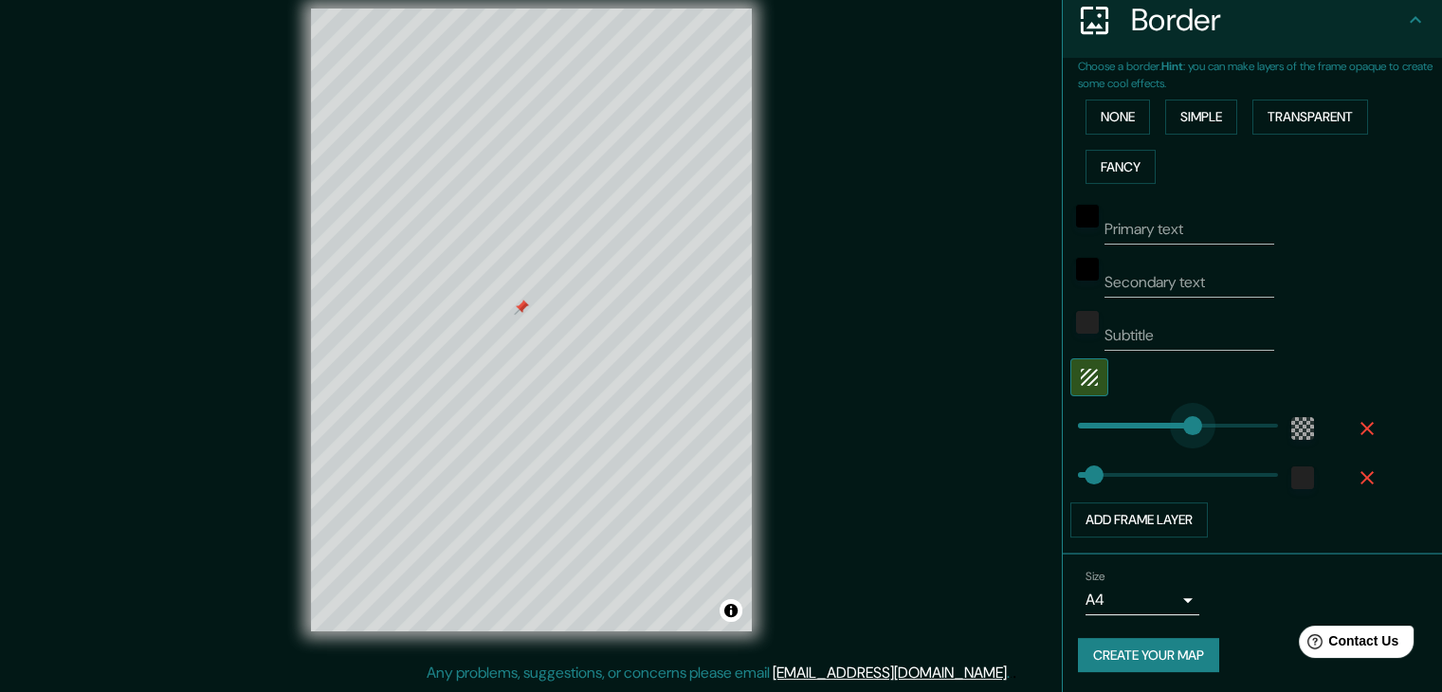
type input "266"
drag, startPoint x: 1206, startPoint y: 437, endPoint x: 1177, endPoint y: 445, distance: 29.4
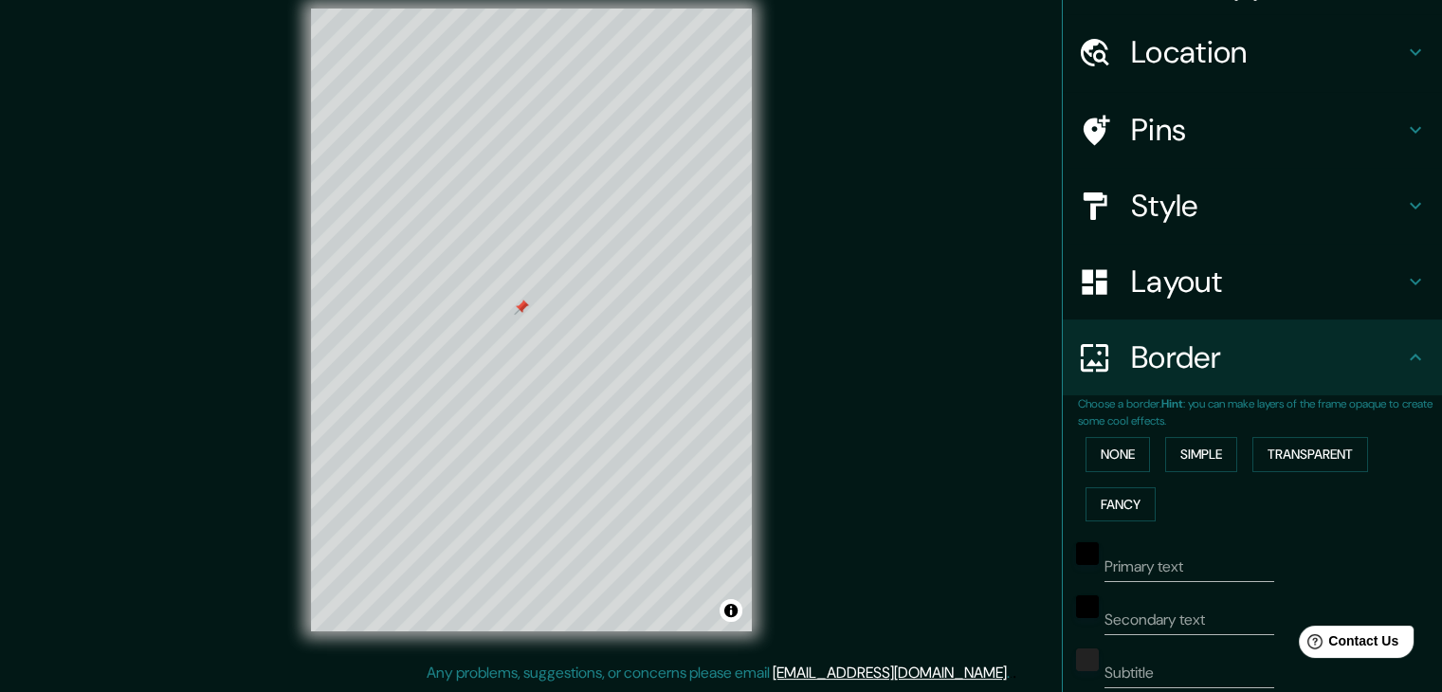
scroll to position [0, 0]
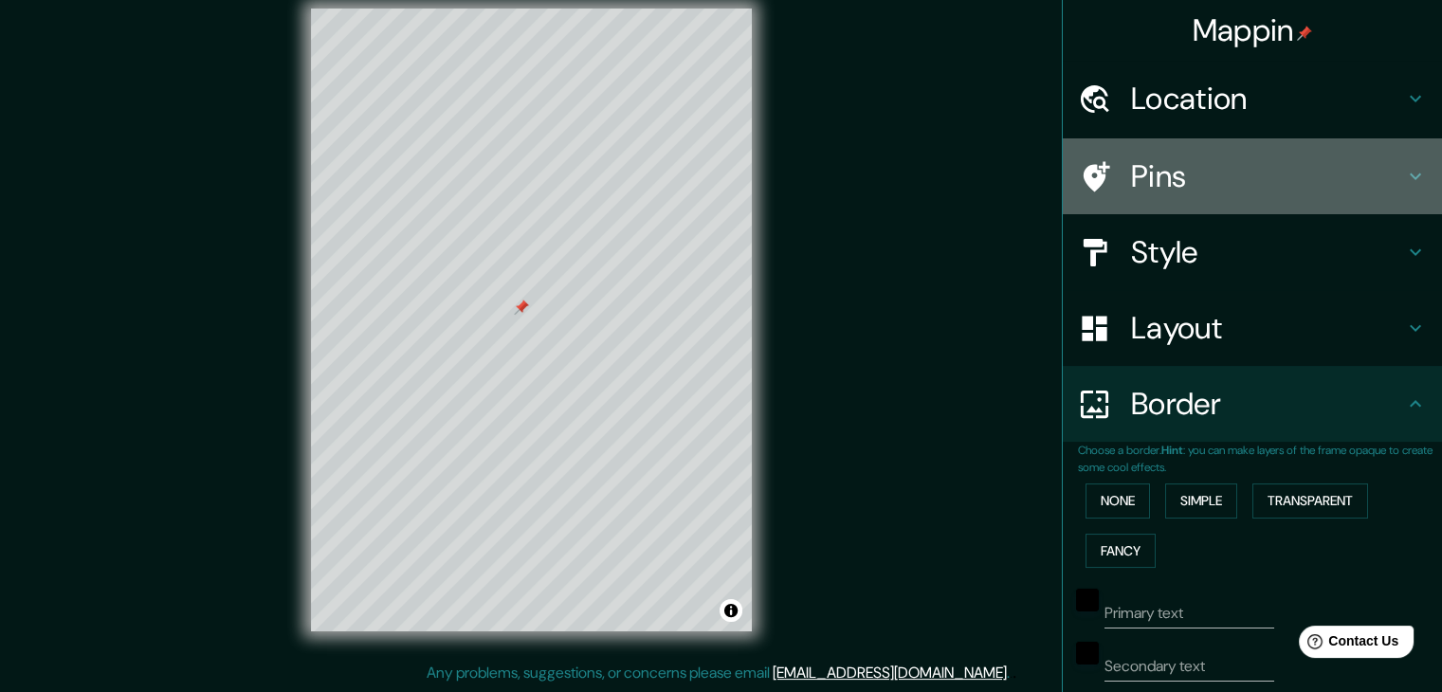
click at [1189, 197] on div "Pins" at bounding box center [1252, 176] width 379 height 76
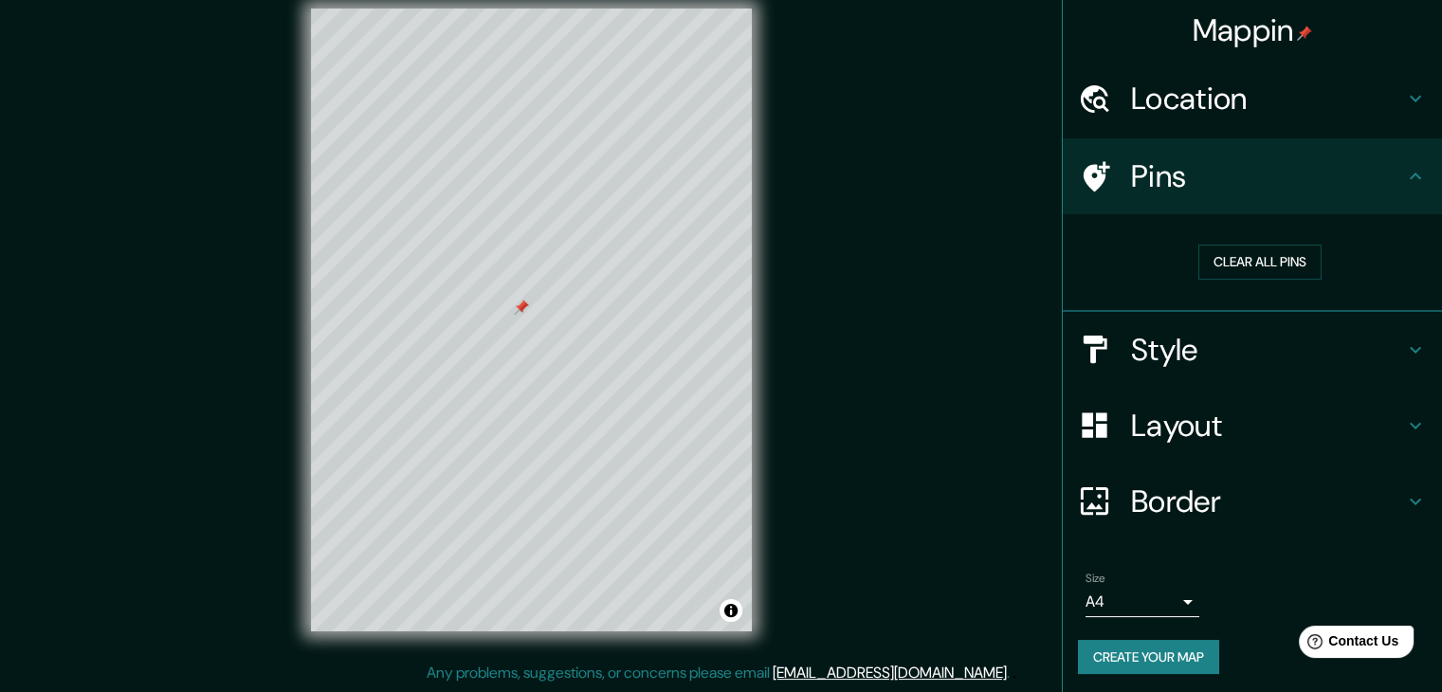
click at [1216, 175] on h4 "Pins" at bounding box center [1267, 176] width 273 height 38
click at [1216, 340] on h4 "Style" at bounding box center [1267, 350] width 273 height 38
type input "37"
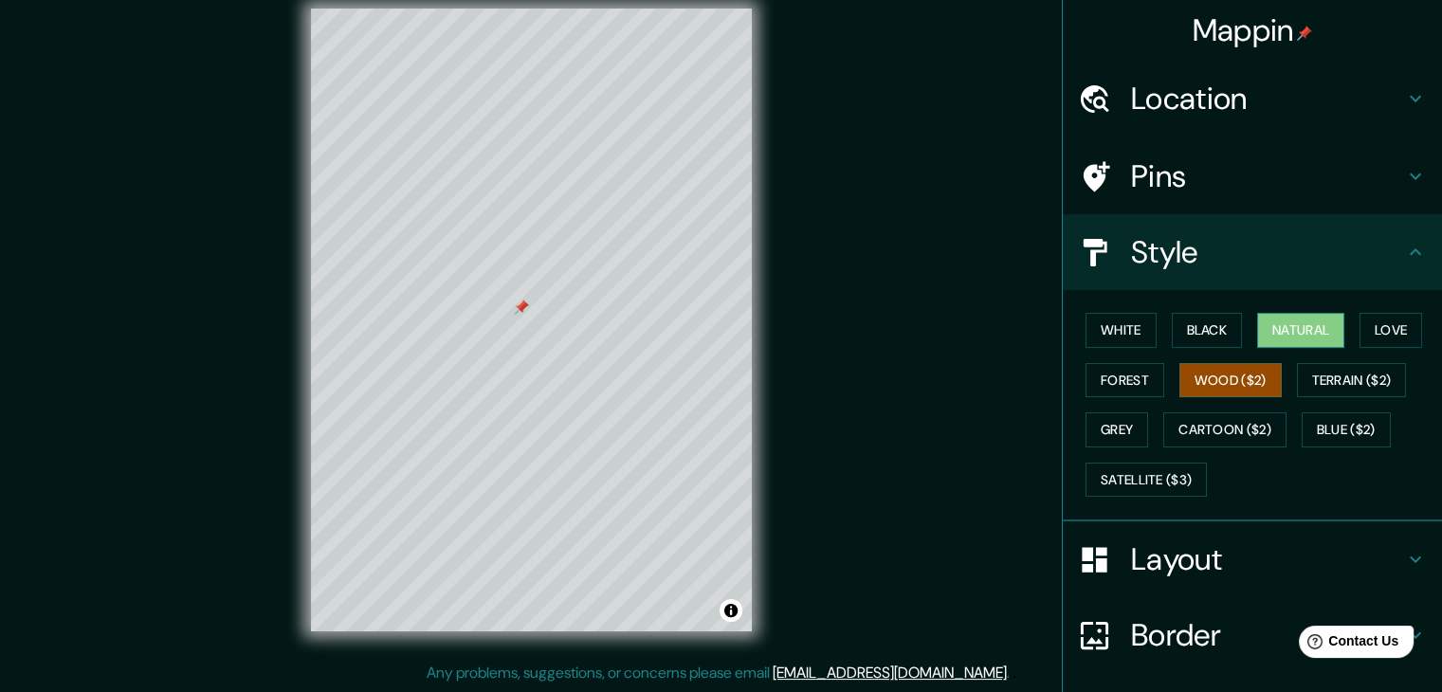
click at [1308, 330] on button "Natural" at bounding box center [1300, 330] width 87 height 35
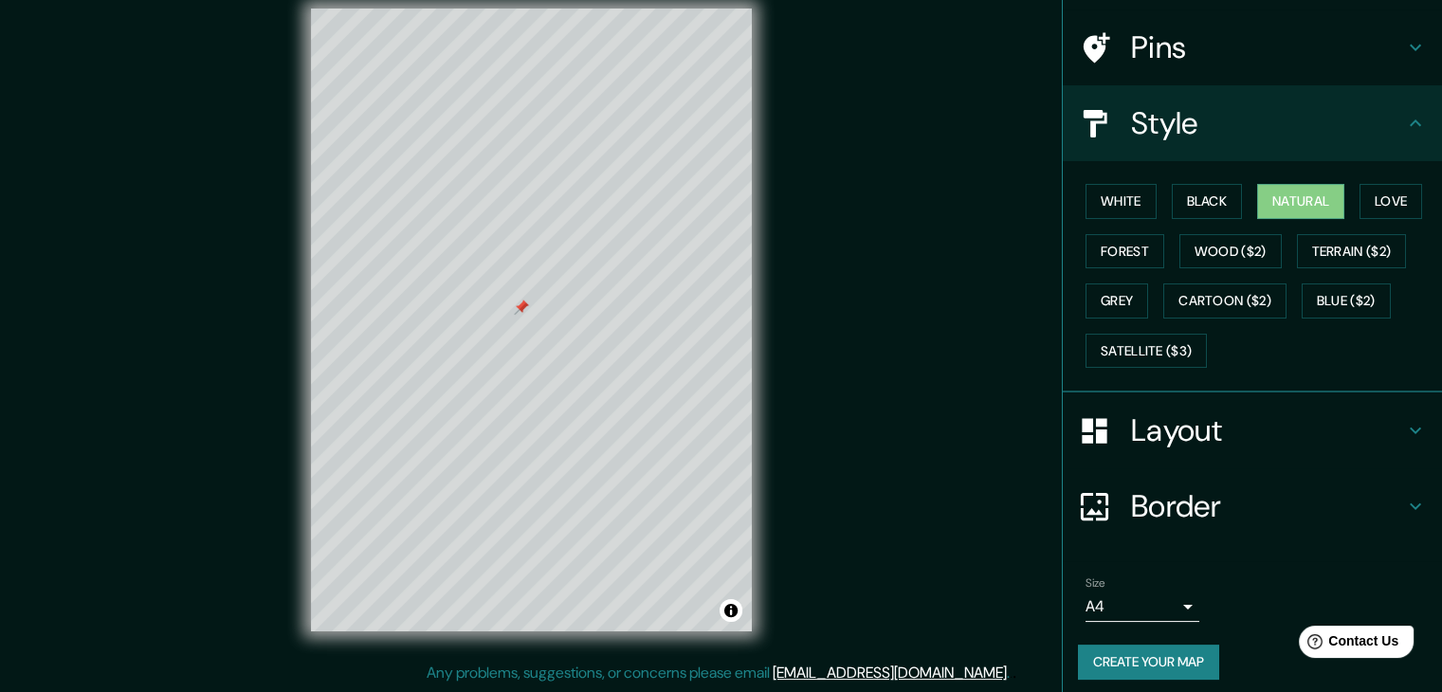
scroll to position [137, 0]
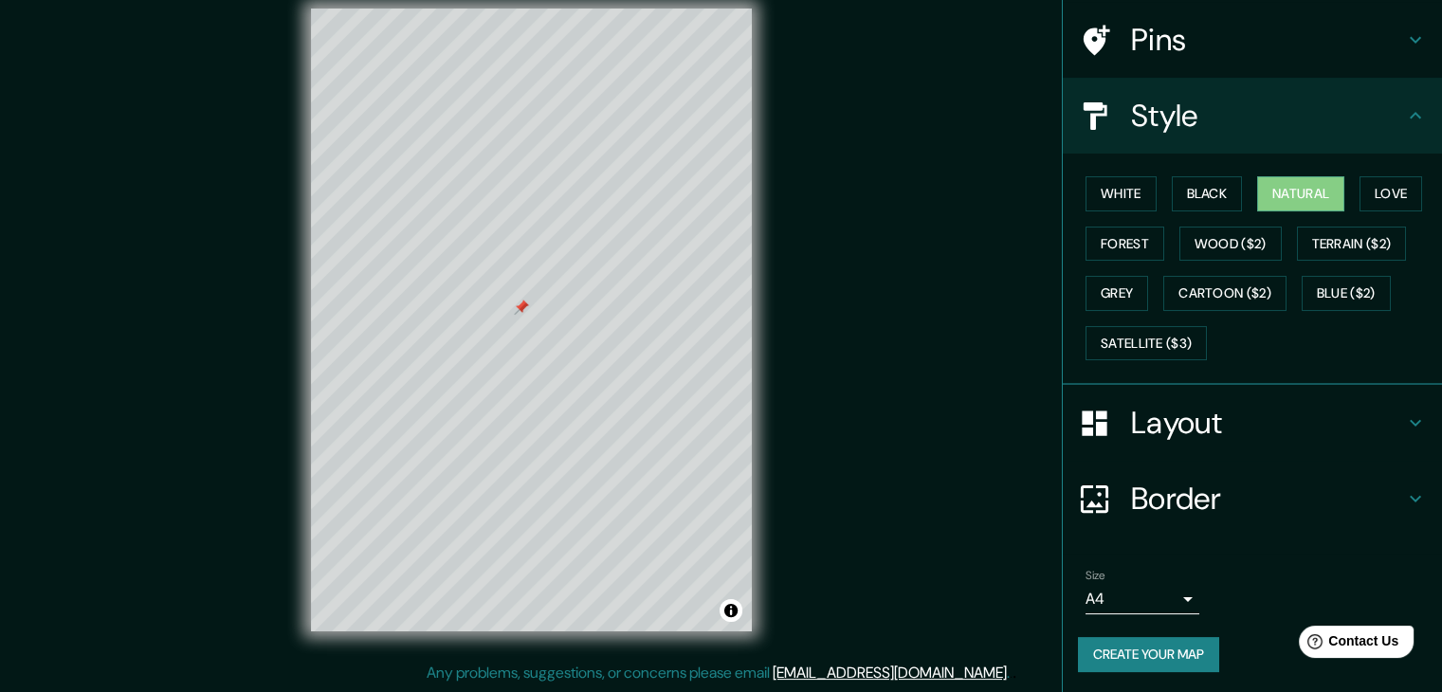
click at [1140, 655] on button "Create your map" at bounding box center [1148, 654] width 141 height 35
